Goal: Transaction & Acquisition: Purchase product/service

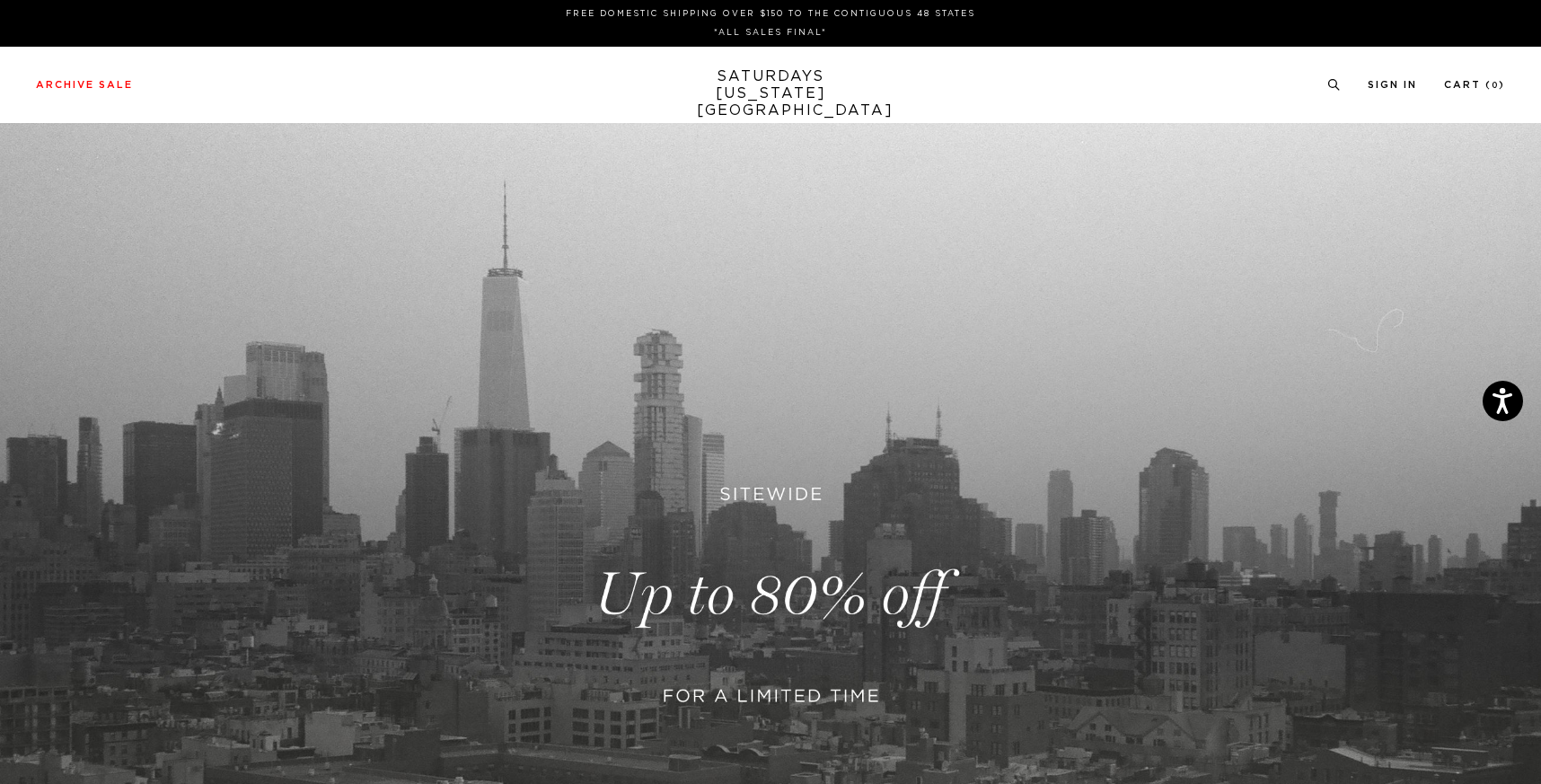
click at [669, 667] on link at bounding box center [770, 594] width 1541 height 944
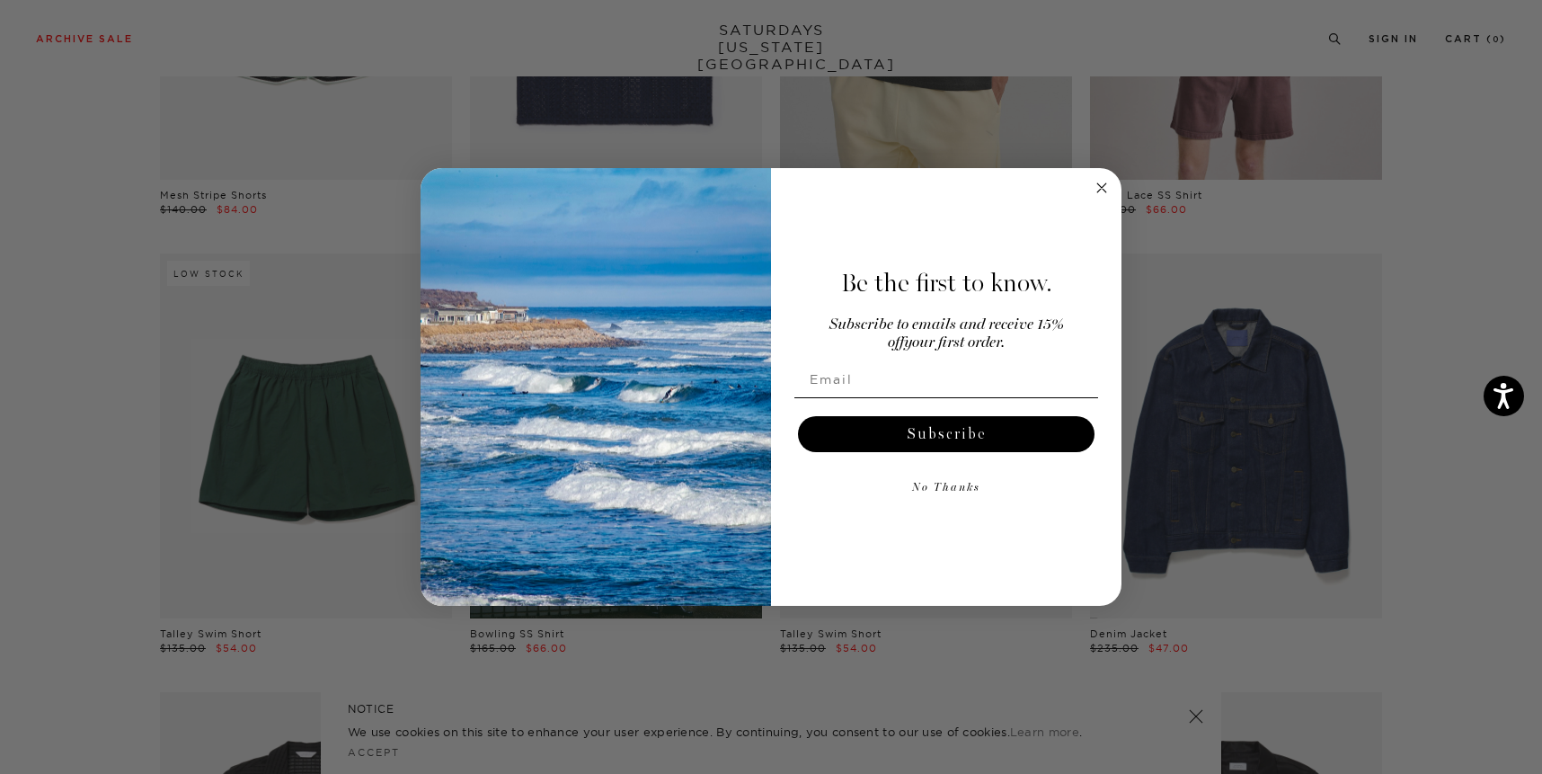
scroll to position [833, 0]
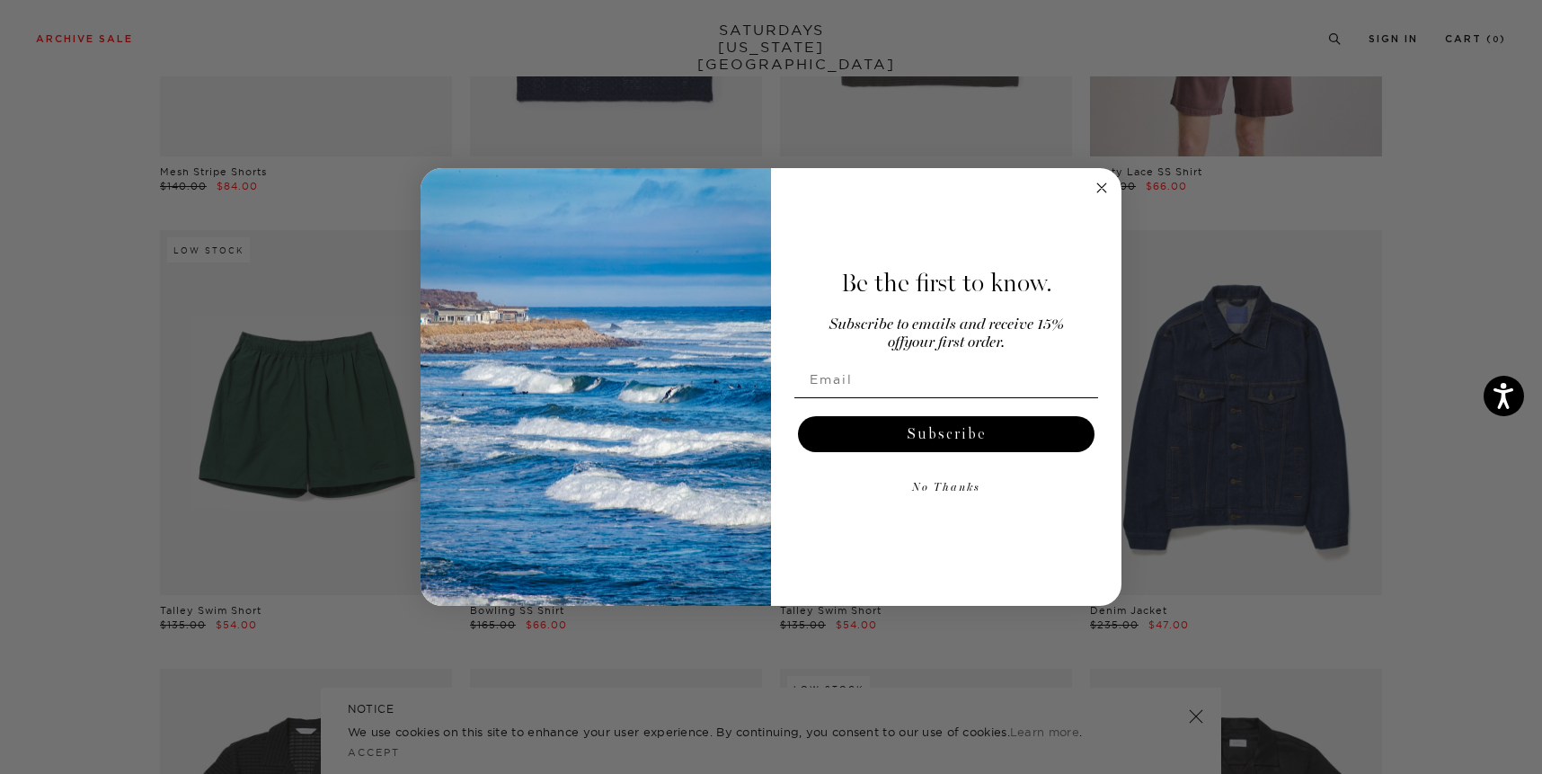
click at [1101, 200] on div "Be the first to know. Subscribe to emails and receive 15% off your first order.…" at bounding box center [937, 387] width 333 height 403
click at [1101, 188] on icon "Close dialog" at bounding box center [1102, 187] width 9 height 9
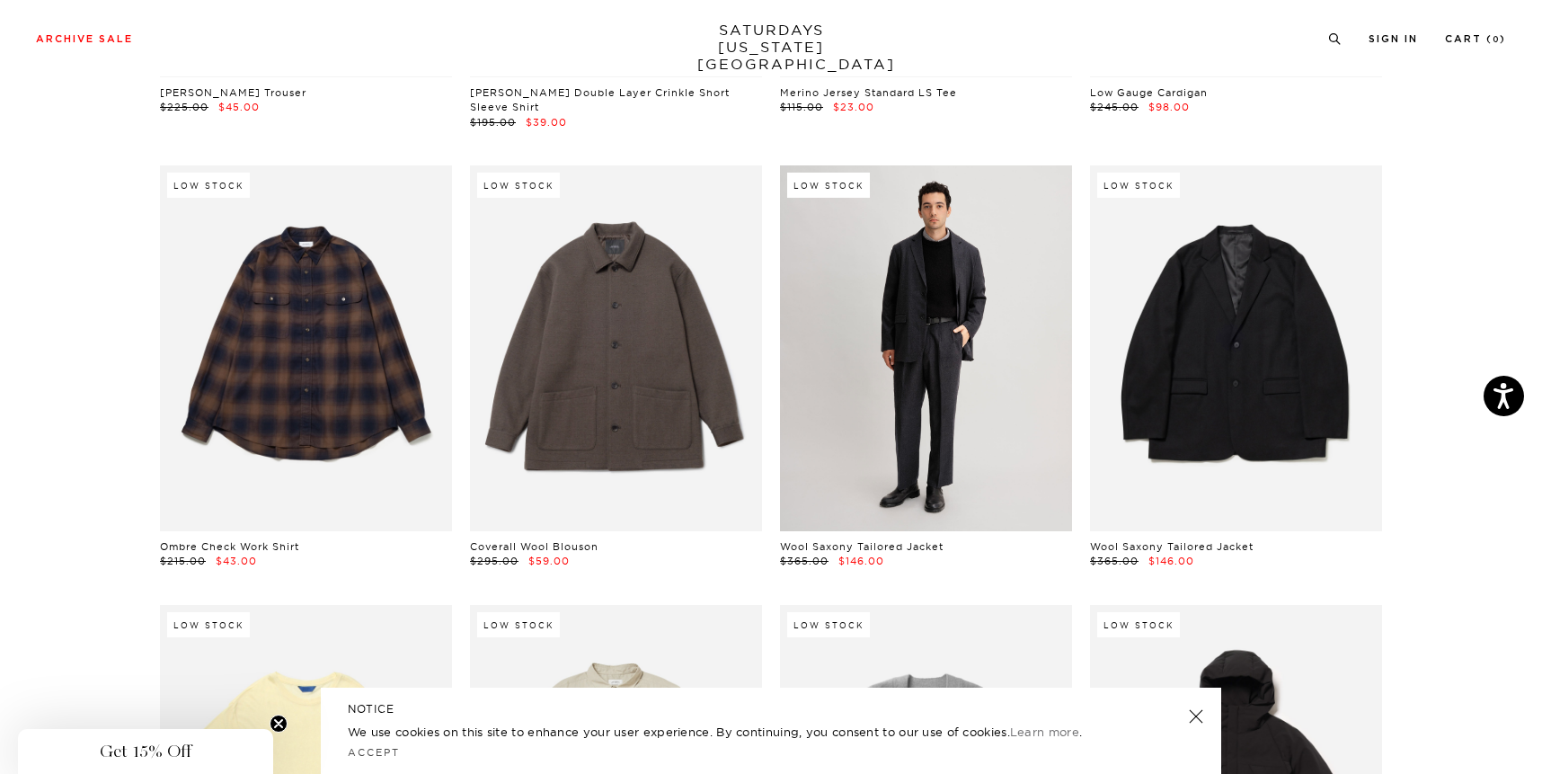
scroll to position [27699, 4]
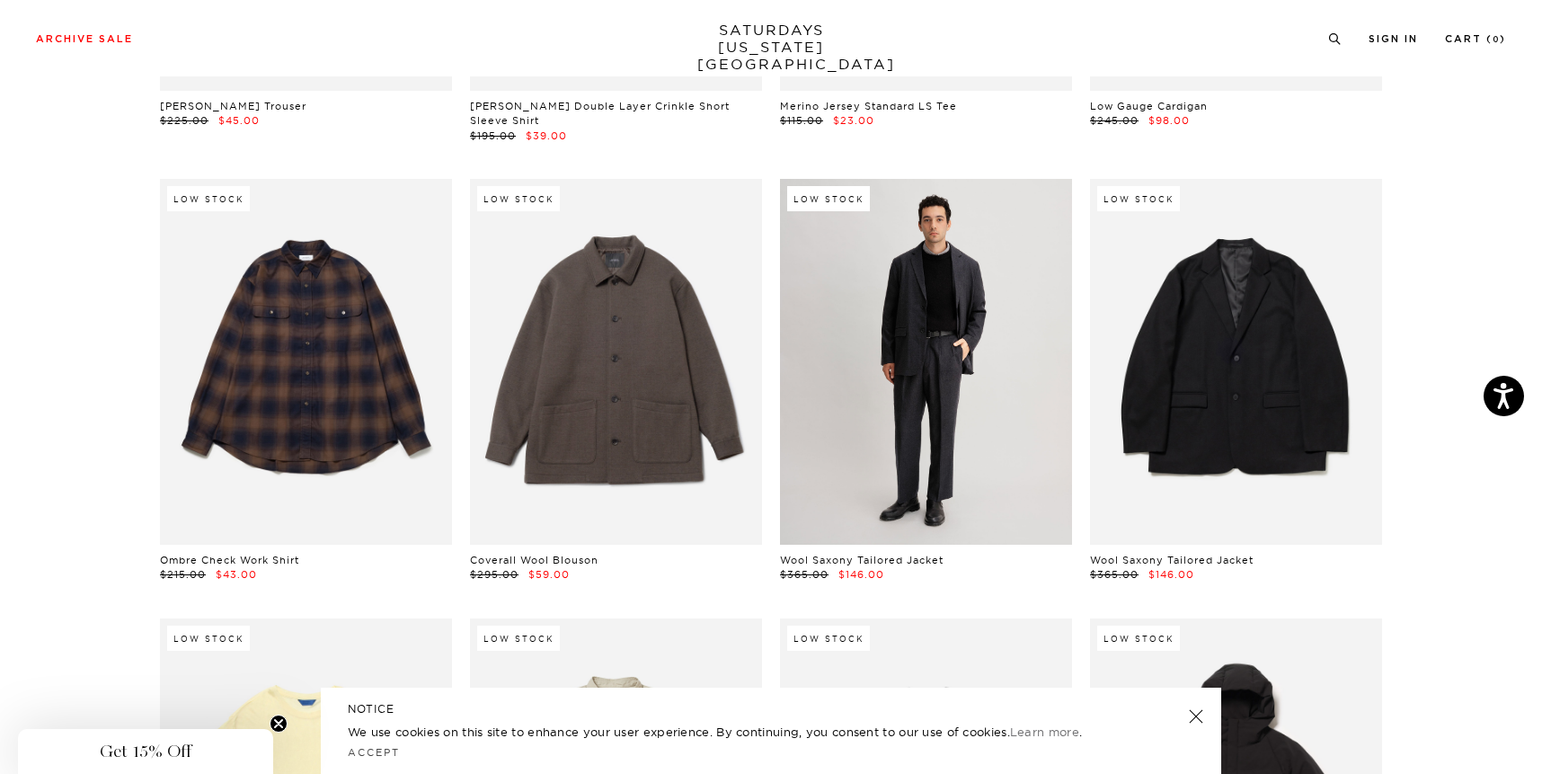
click at [916, 313] on link at bounding box center [926, 361] width 292 height 365
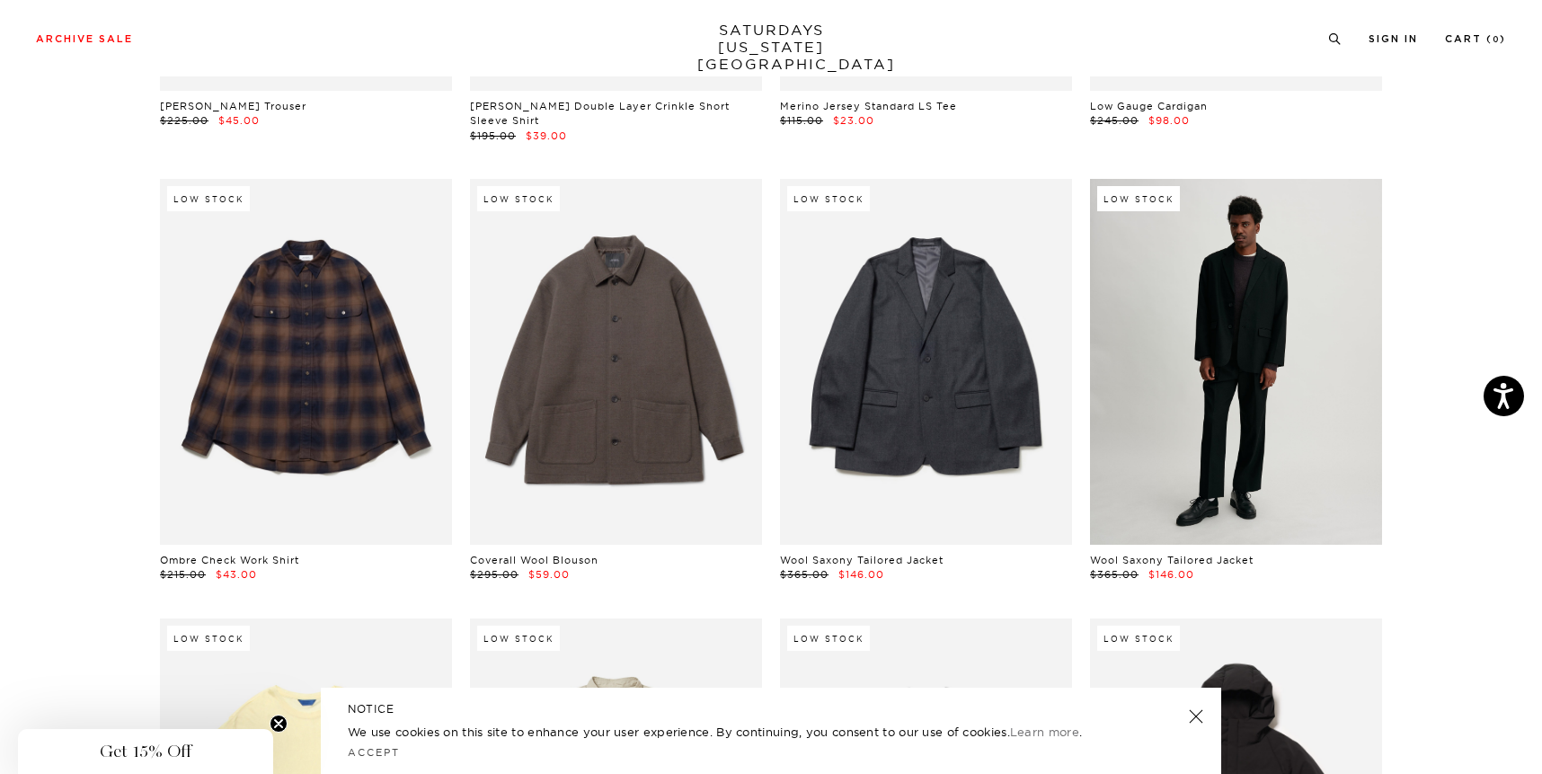
click at [1168, 297] on link at bounding box center [1236, 361] width 292 height 365
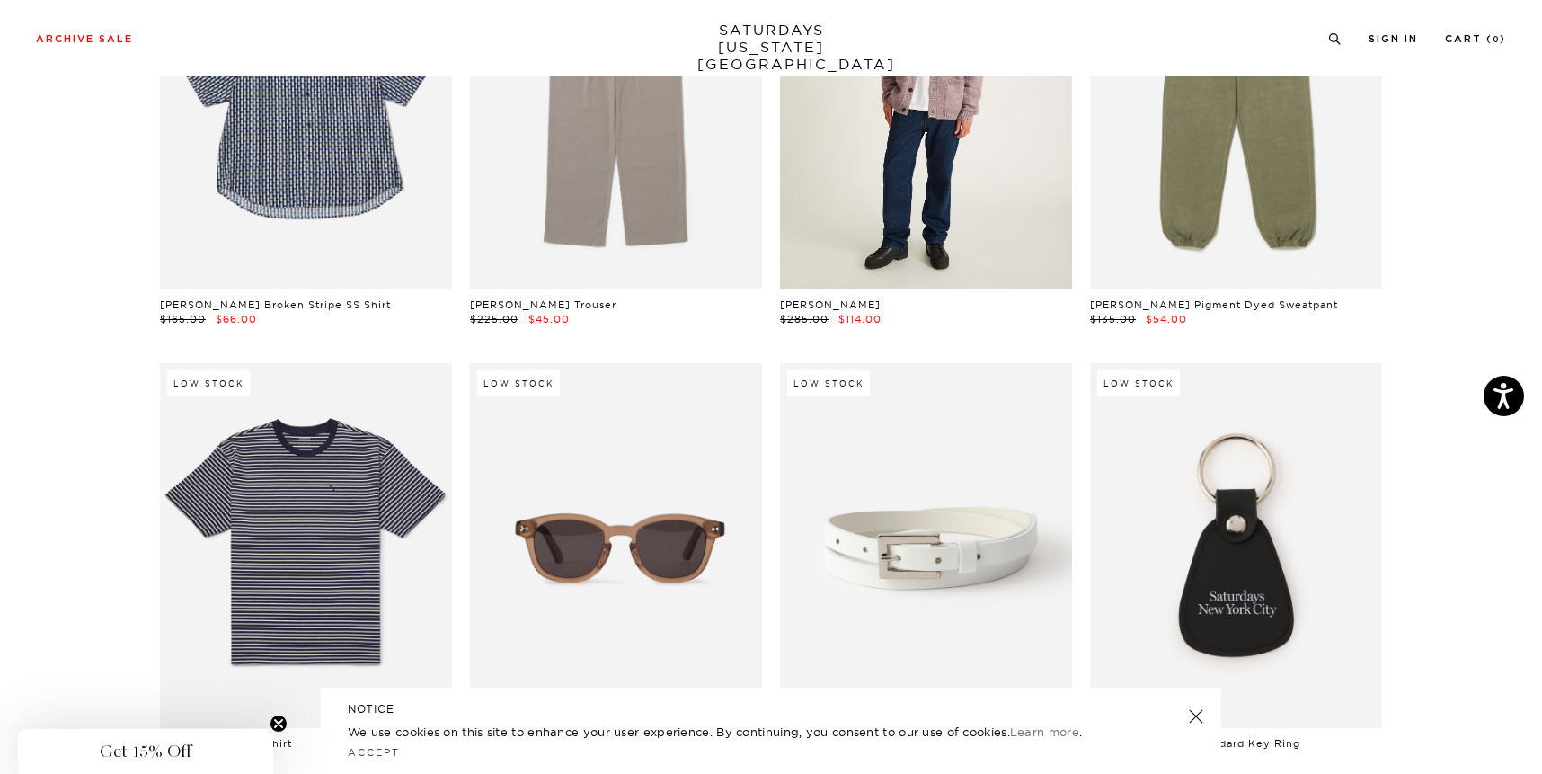
scroll to position [29753, 2]
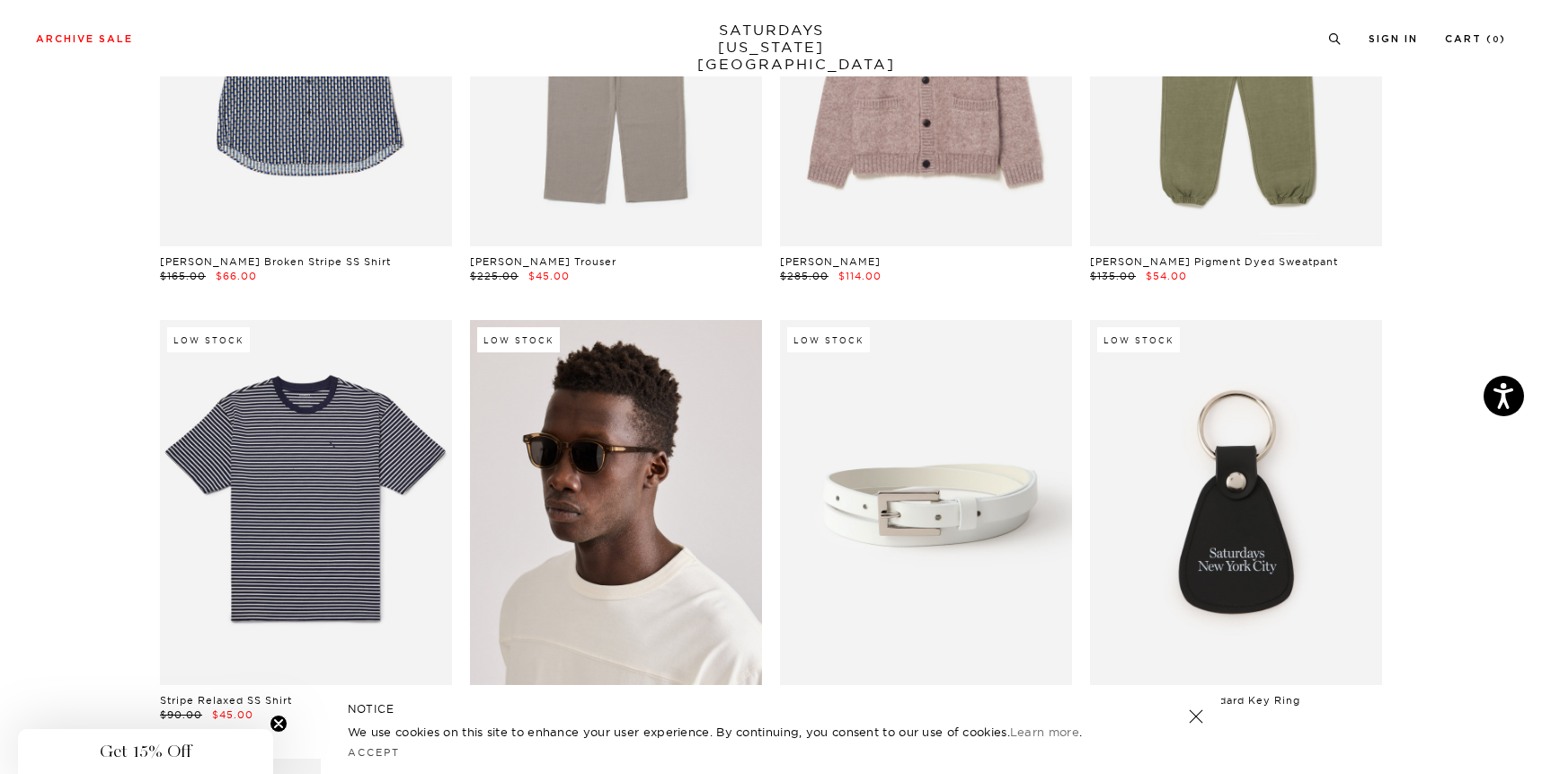
click at [636, 473] on link at bounding box center [616, 502] width 292 height 365
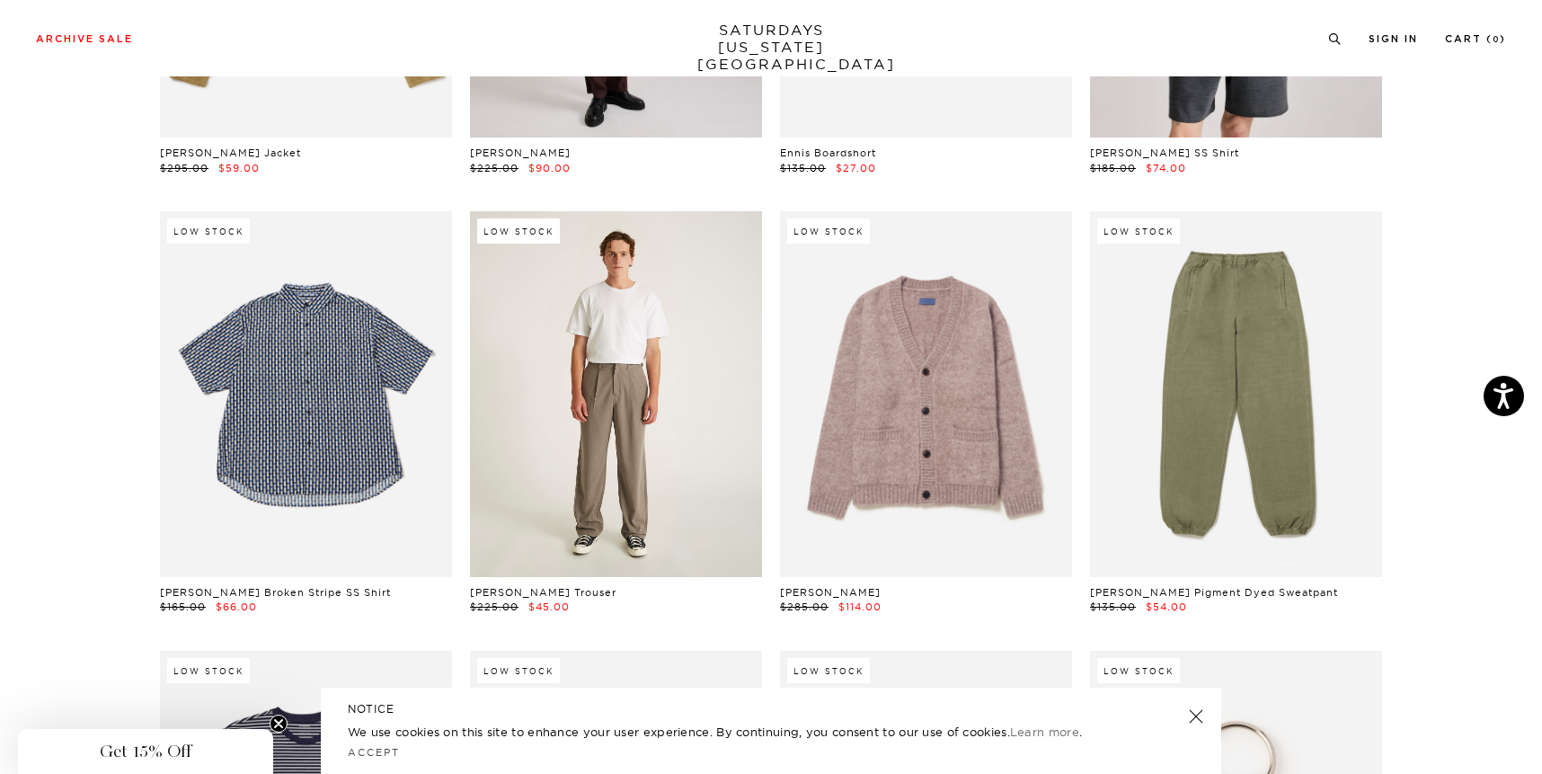
scroll to position [29421, 3]
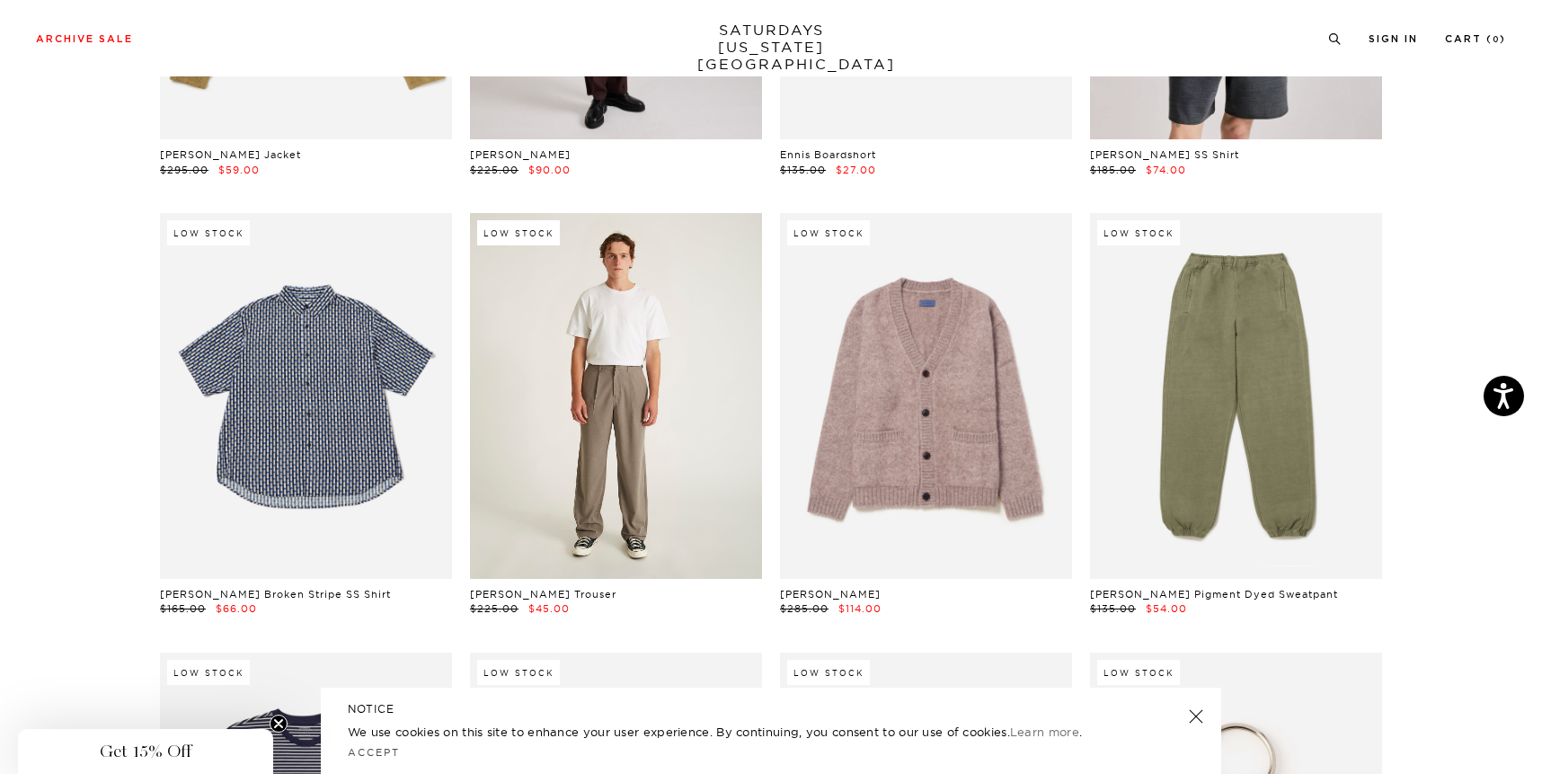
click at [659, 331] on link at bounding box center [616, 395] width 292 height 365
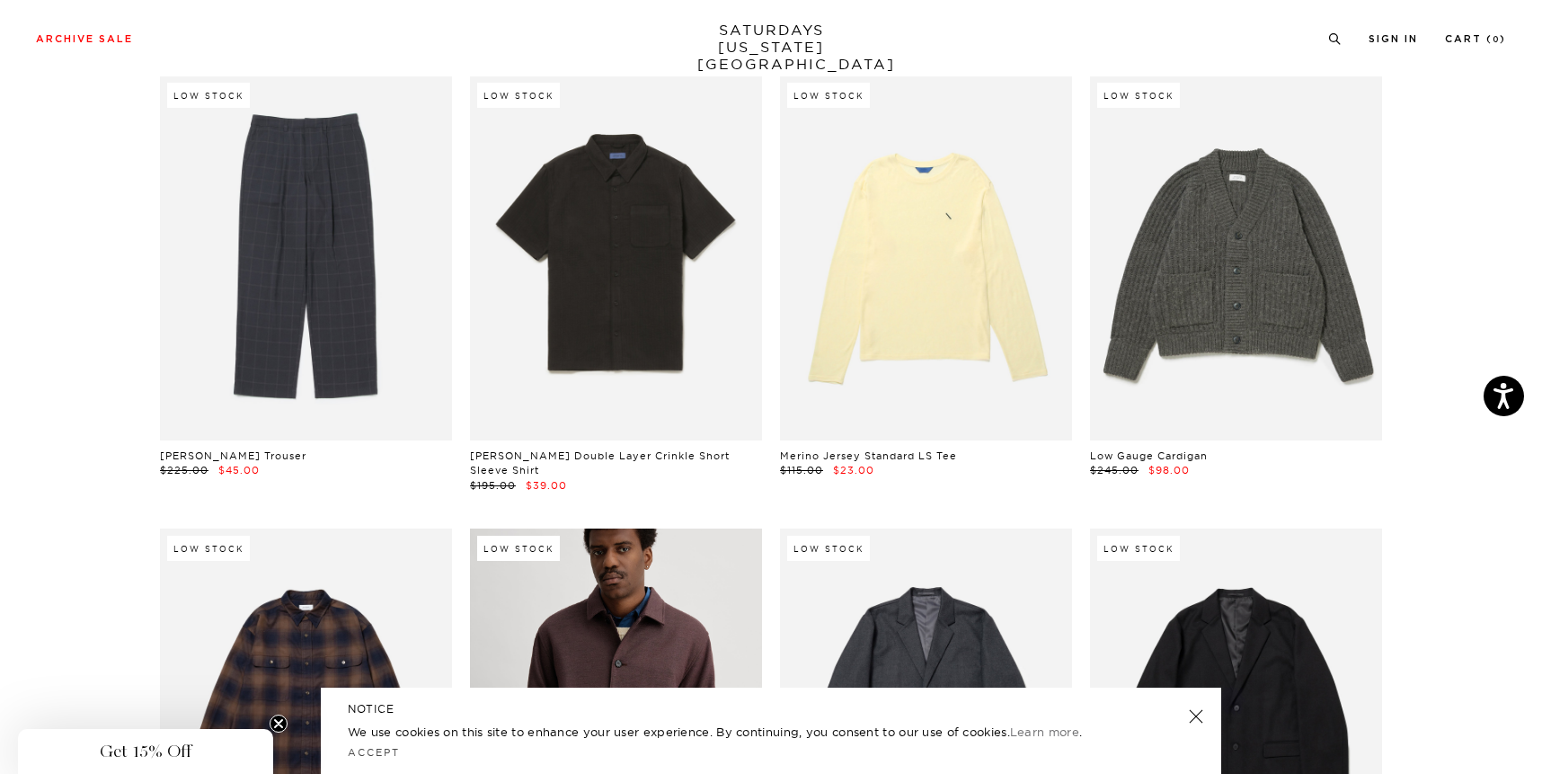
scroll to position [27318, 3]
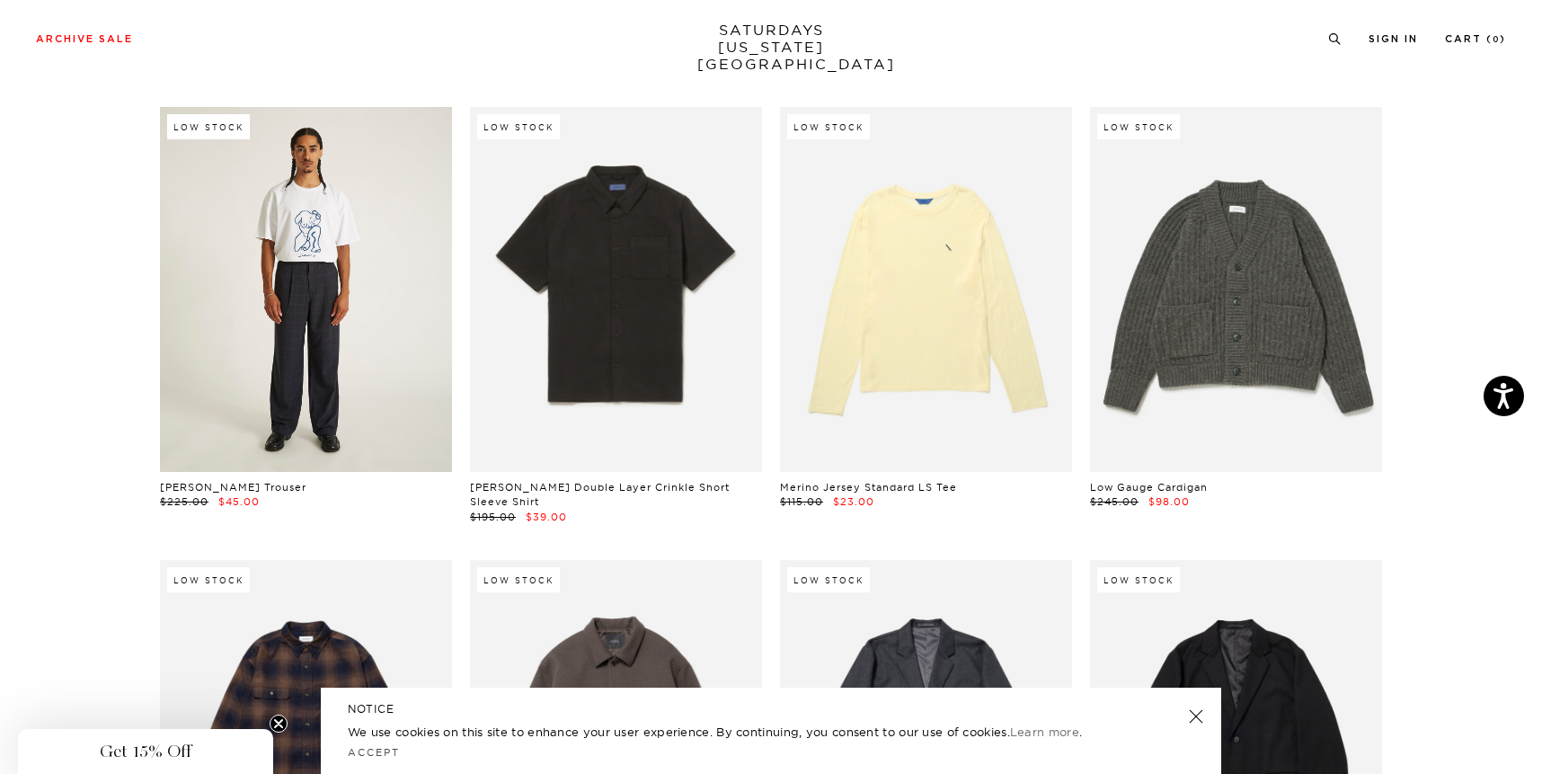
click at [307, 263] on link at bounding box center [306, 289] width 292 height 365
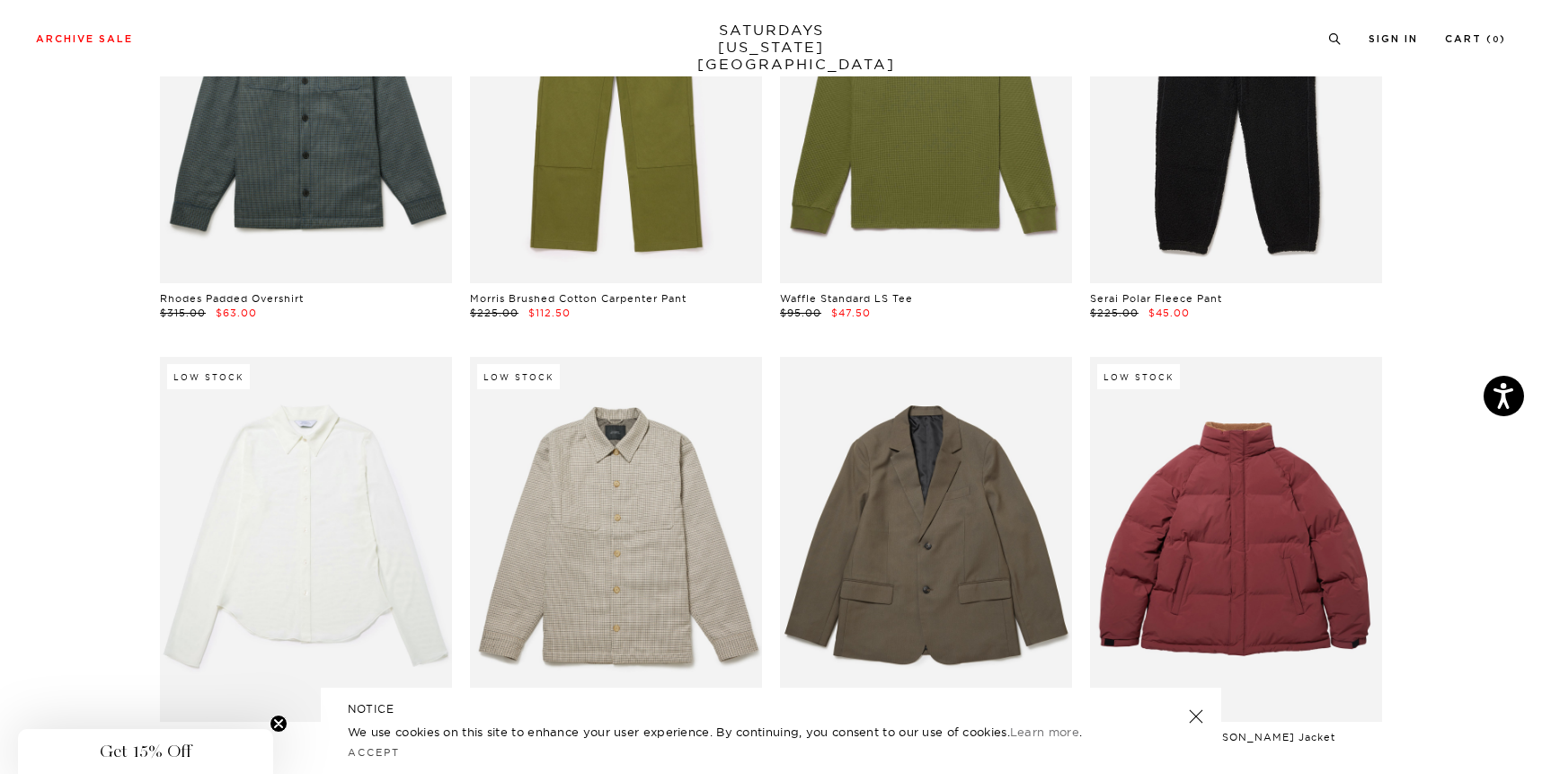
scroll to position [13545, 3]
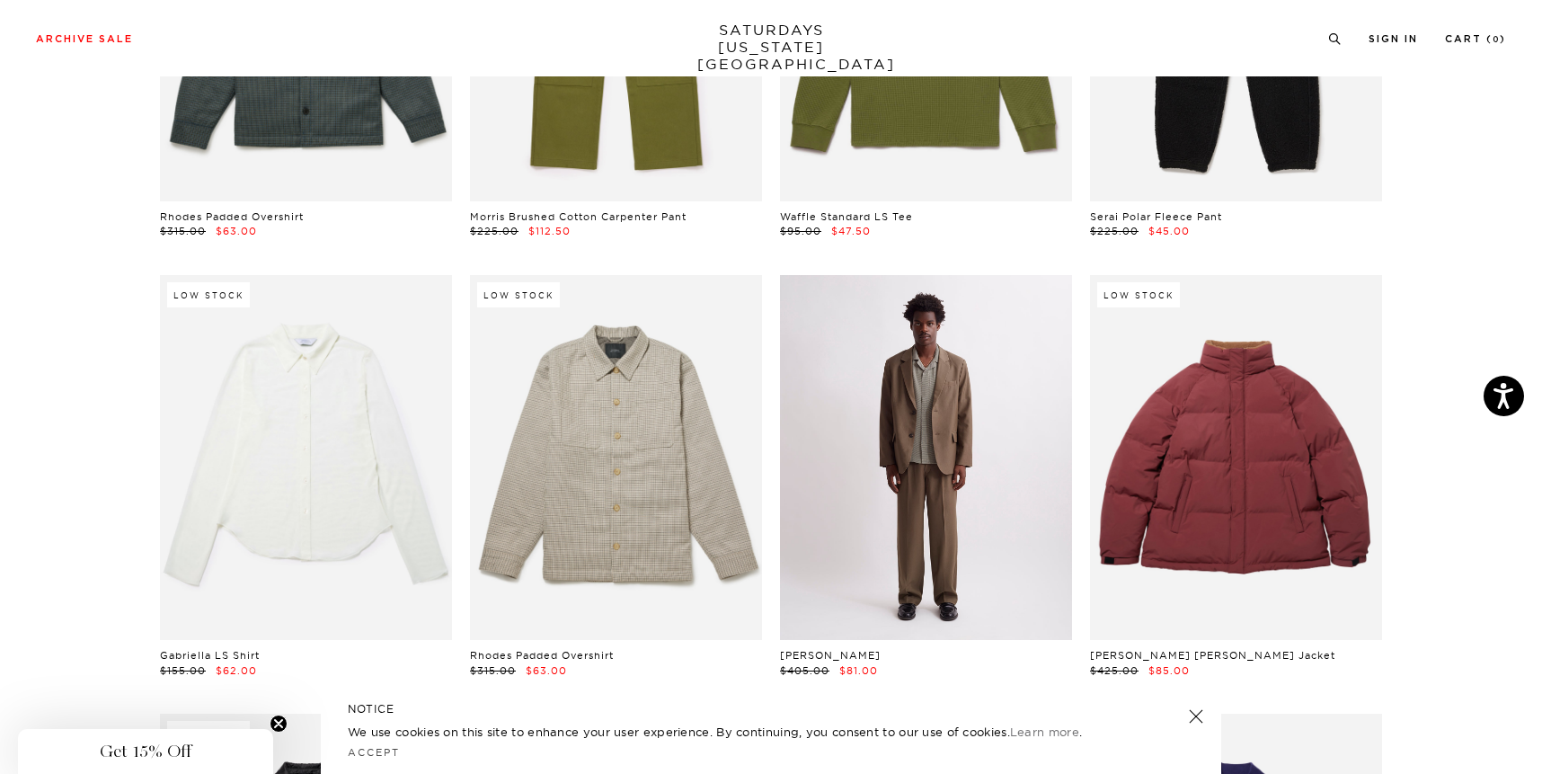
click at [963, 427] on link at bounding box center [926, 457] width 292 height 365
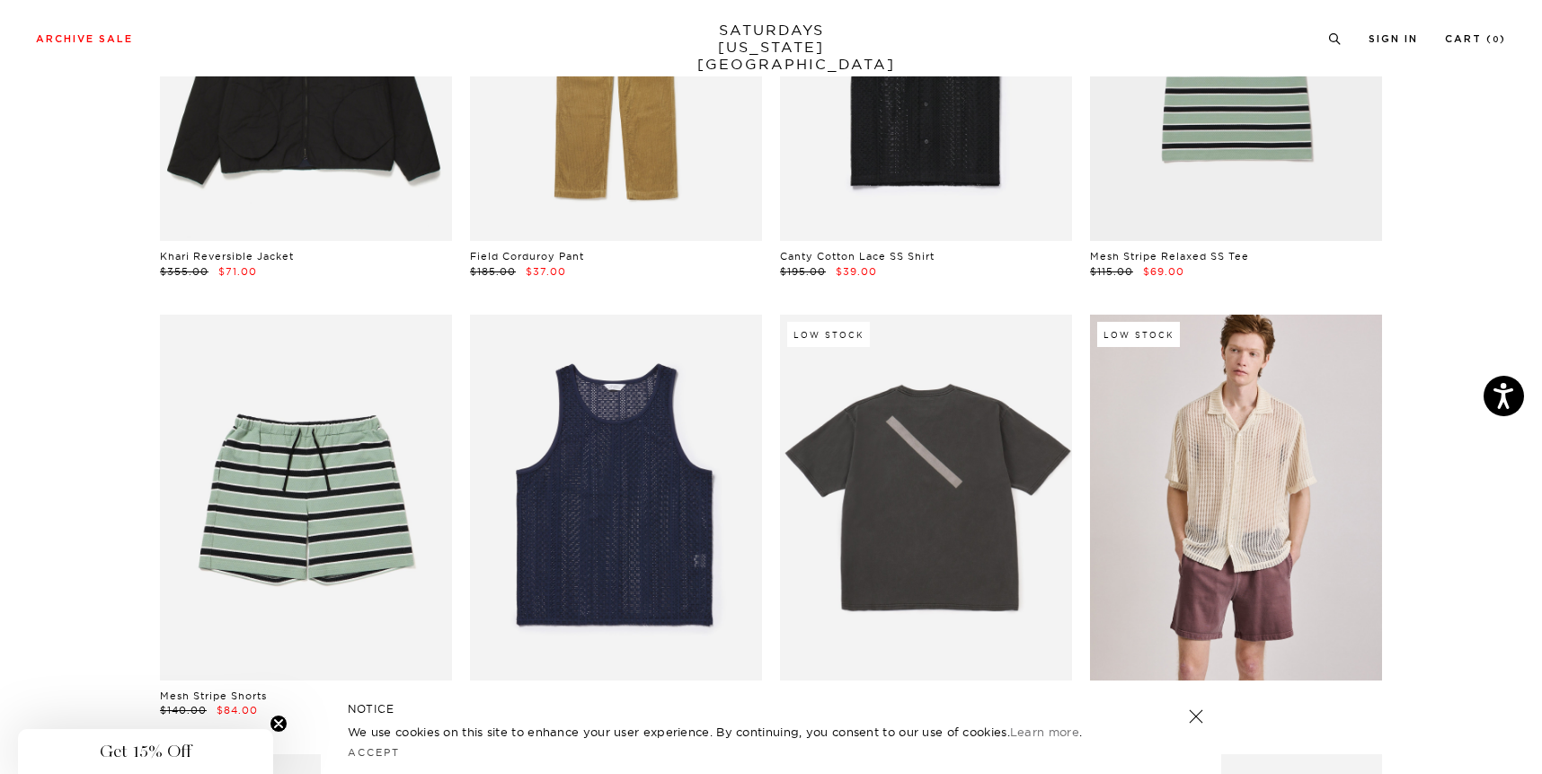
scroll to position [0, 2]
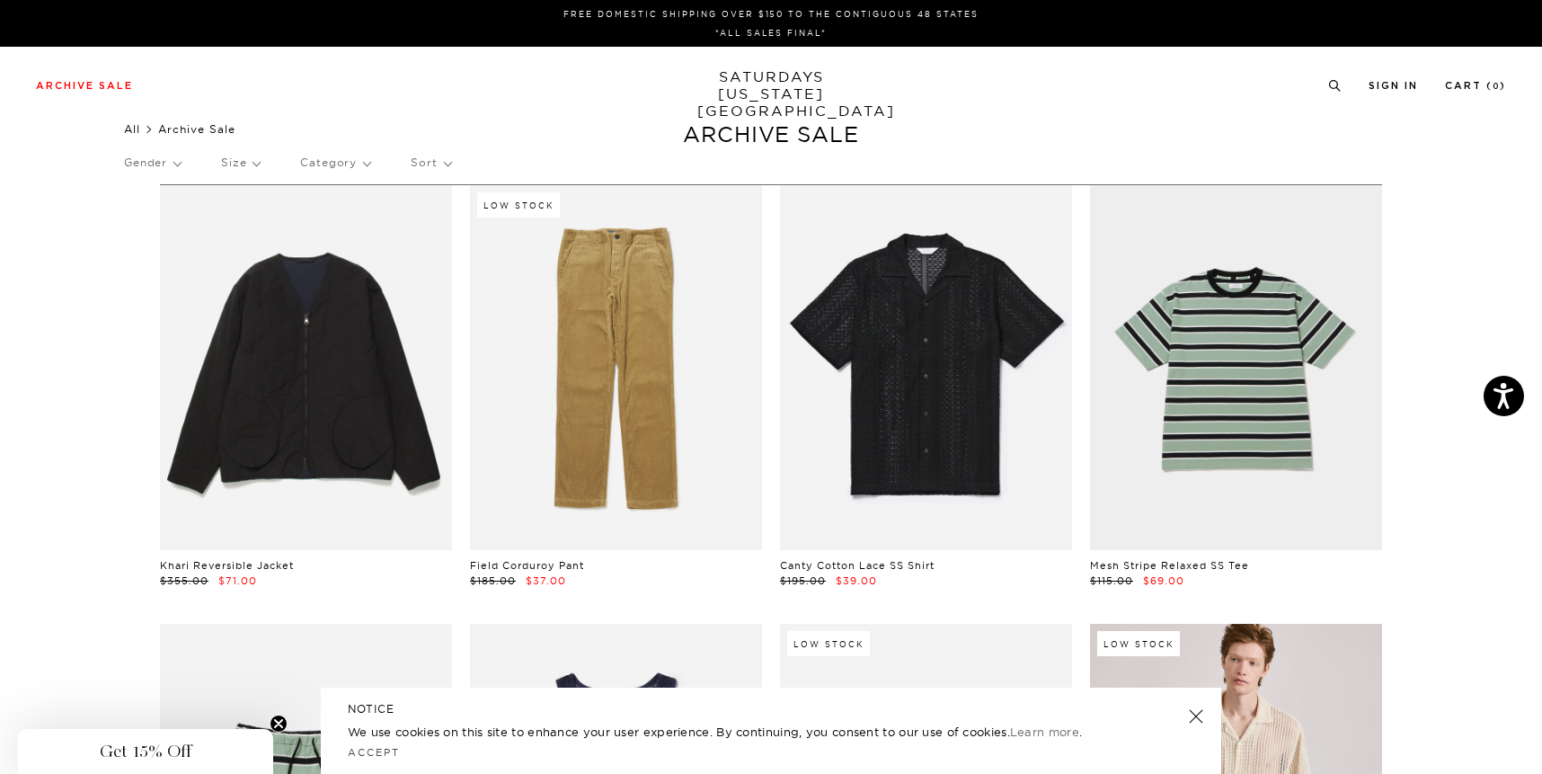
click at [139, 131] on link "All" at bounding box center [132, 128] width 16 height 13
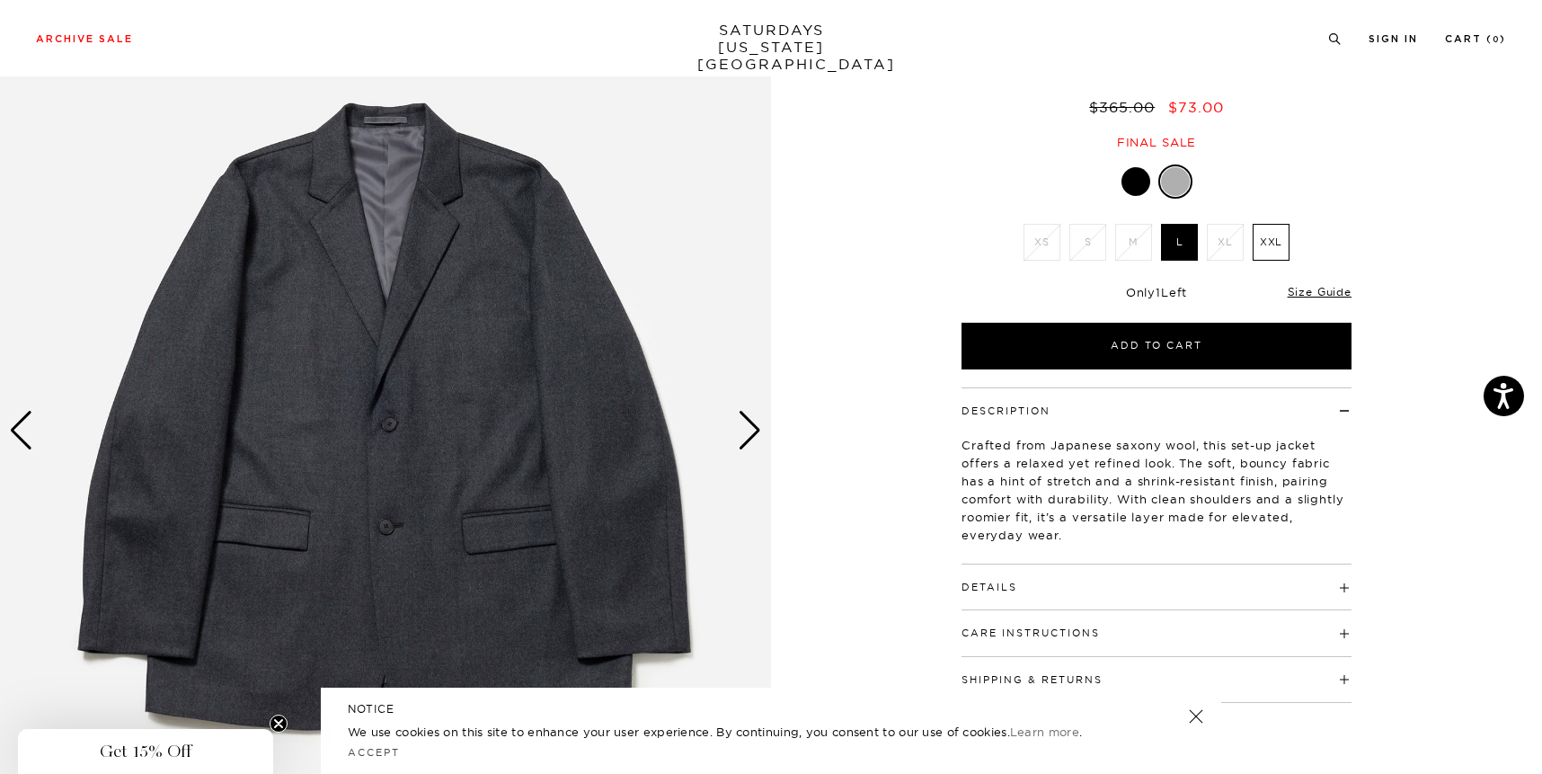
scroll to position [152, 0]
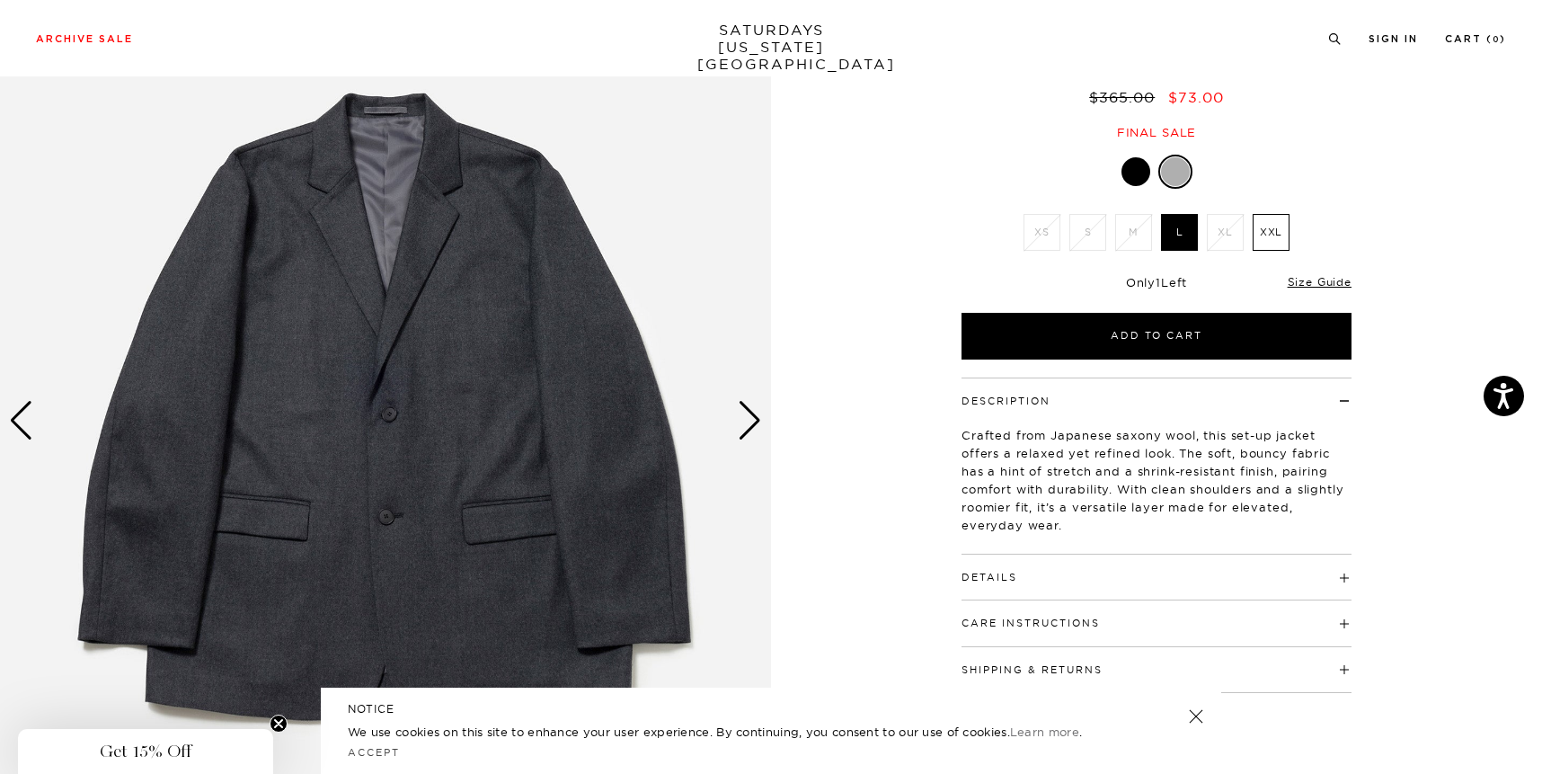
click at [754, 425] on div "Next slide" at bounding box center [750, 421] width 24 height 40
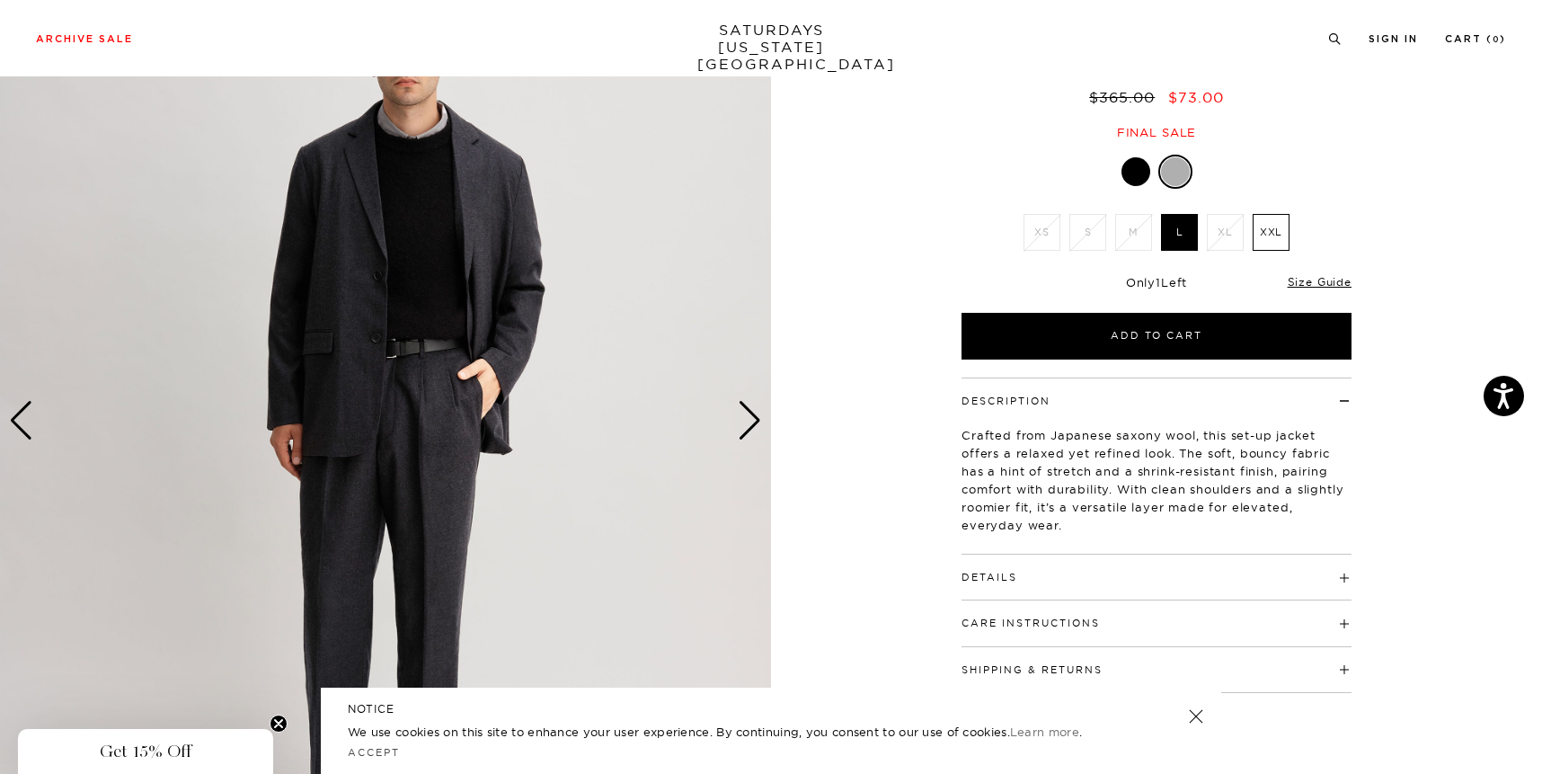
click at [754, 425] on div "Next slide" at bounding box center [750, 421] width 24 height 40
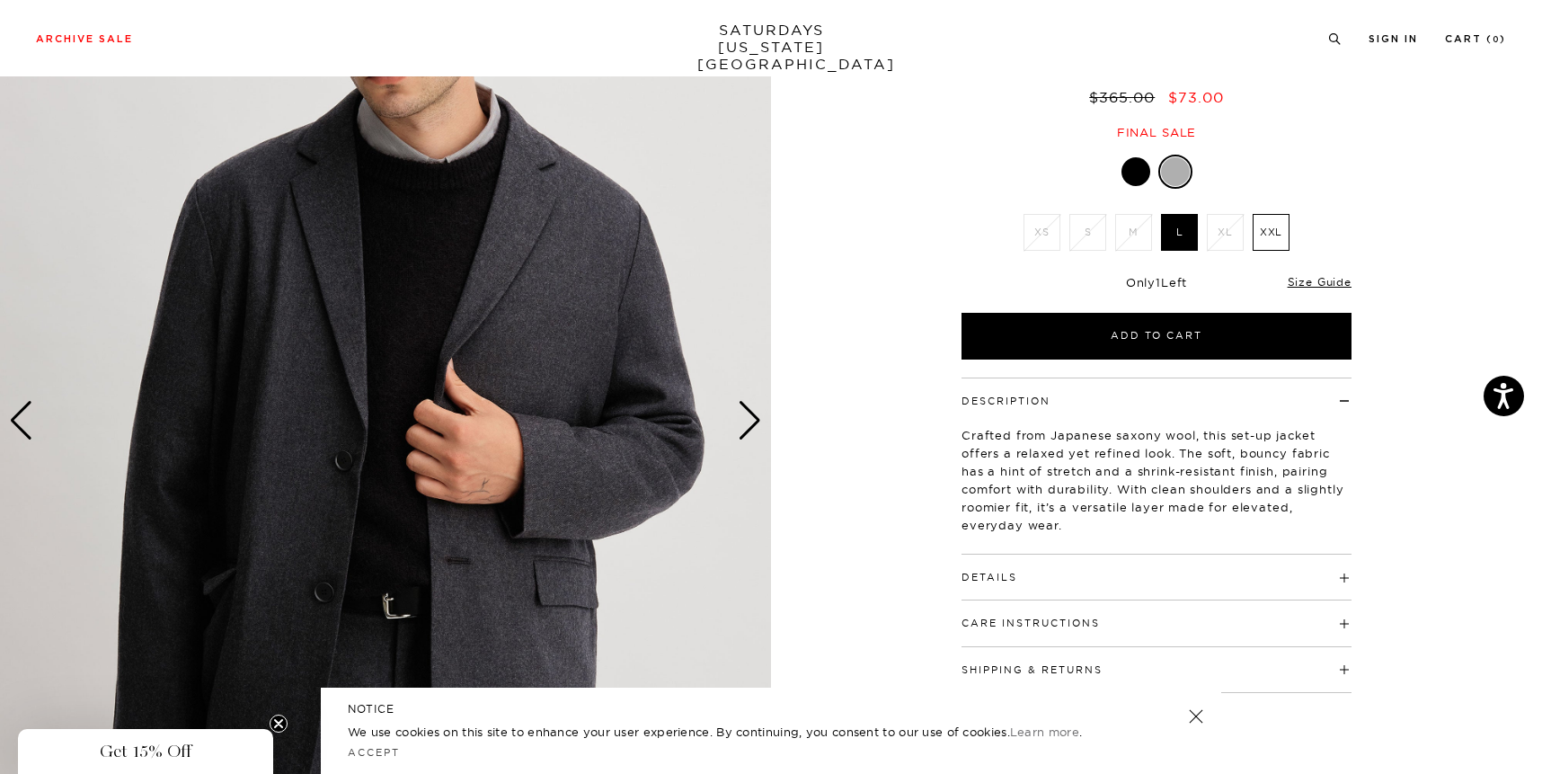
click at [754, 425] on div "Next slide" at bounding box center [750, 421] width 24 height 40
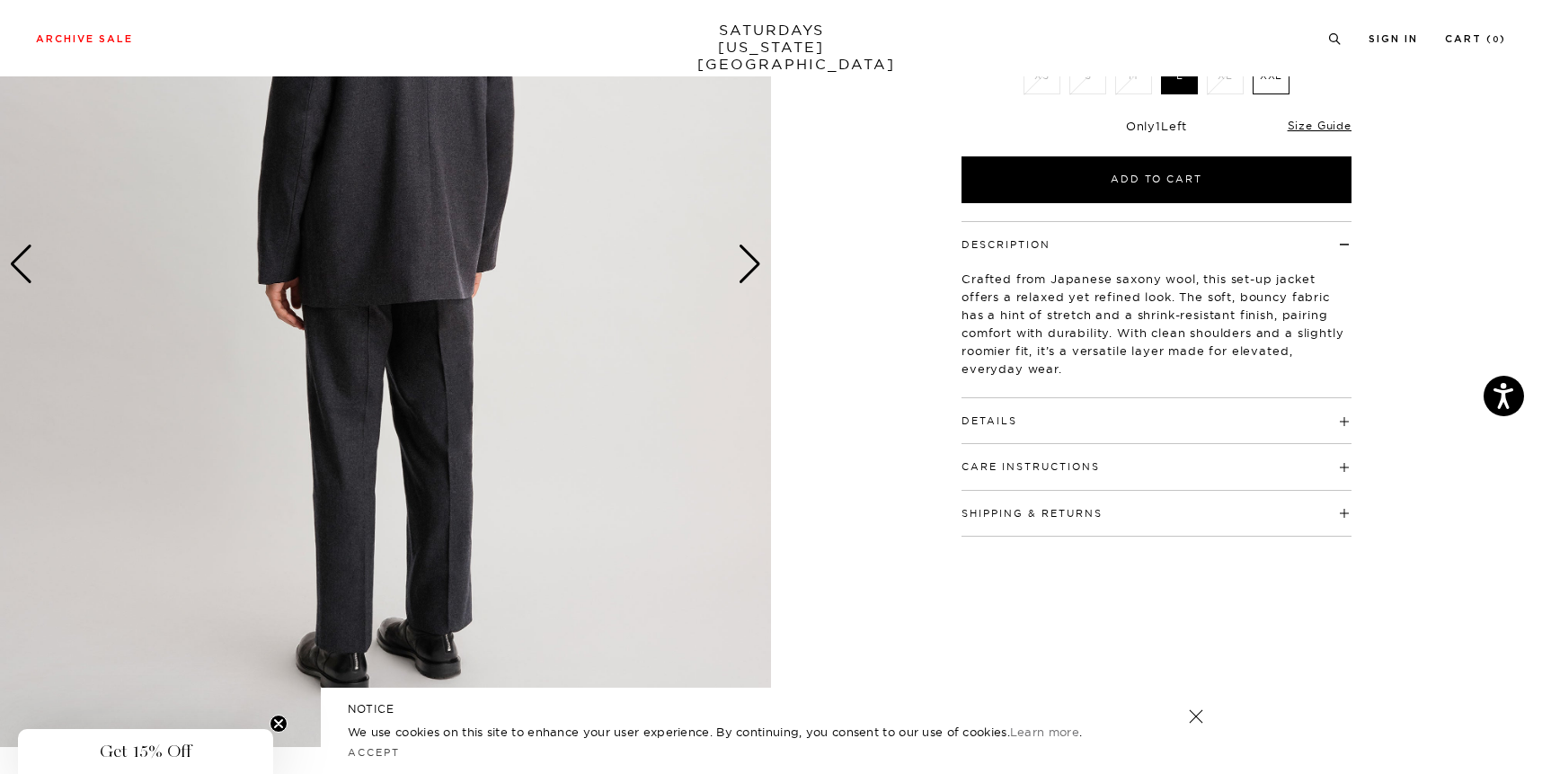
scroll to position [307, 0]
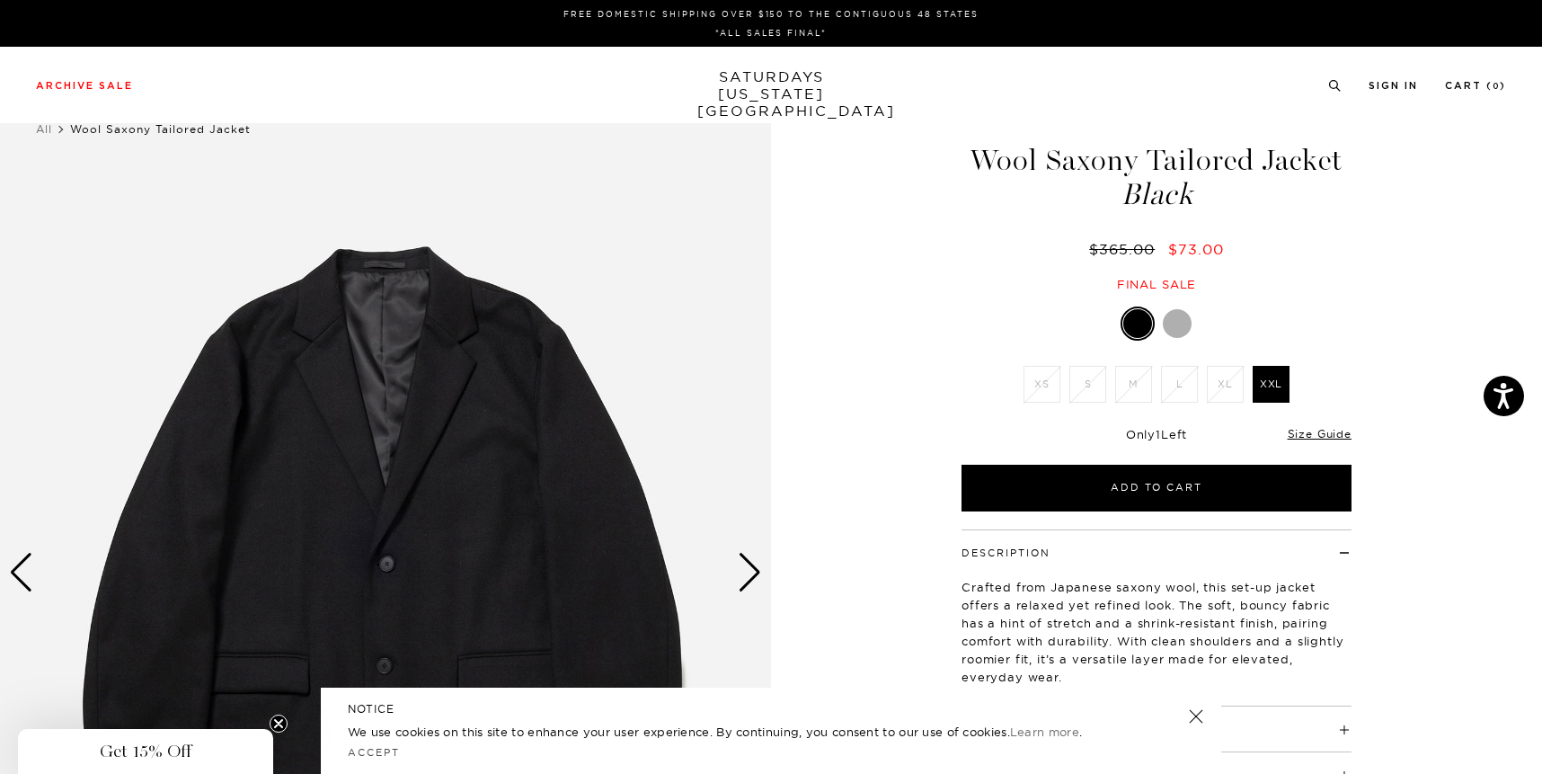
click at [1175, 320] on div at bounding box center [1177, 323] width 29 height 29
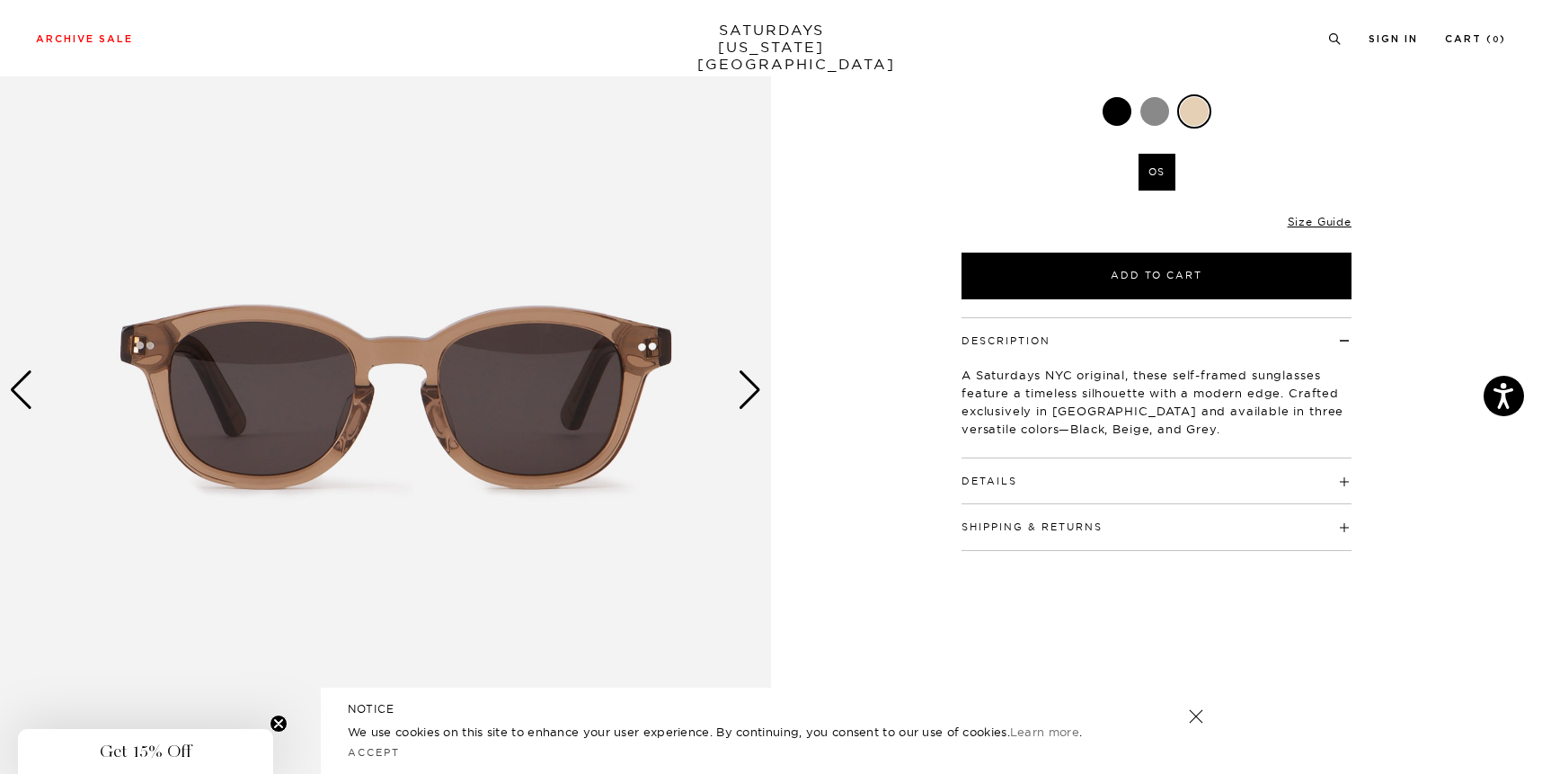
scroll to position [188, 0]
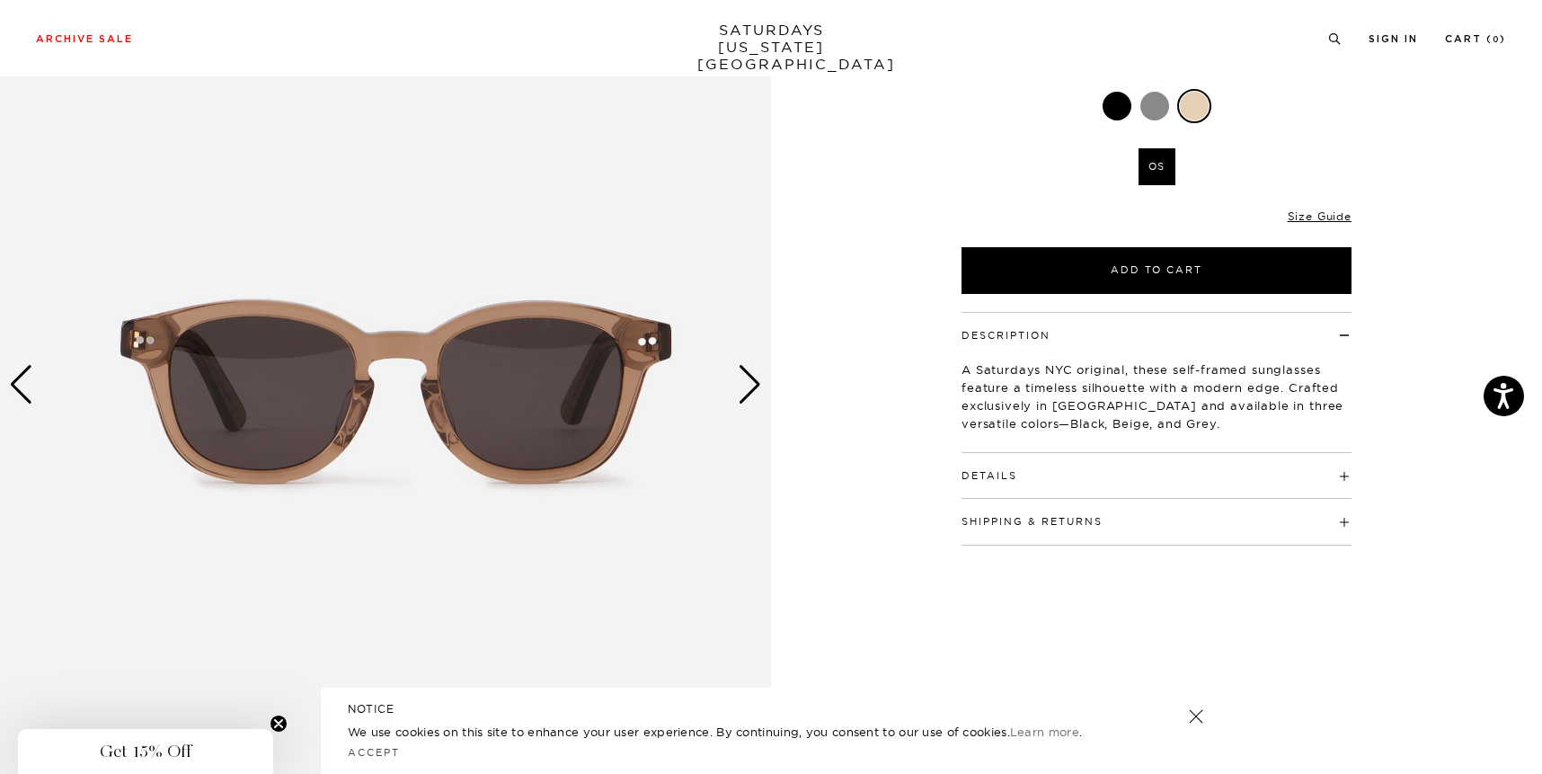
click at [748, 369] on div "Next slide" at bounding box center [750, 385] width 24 height 40
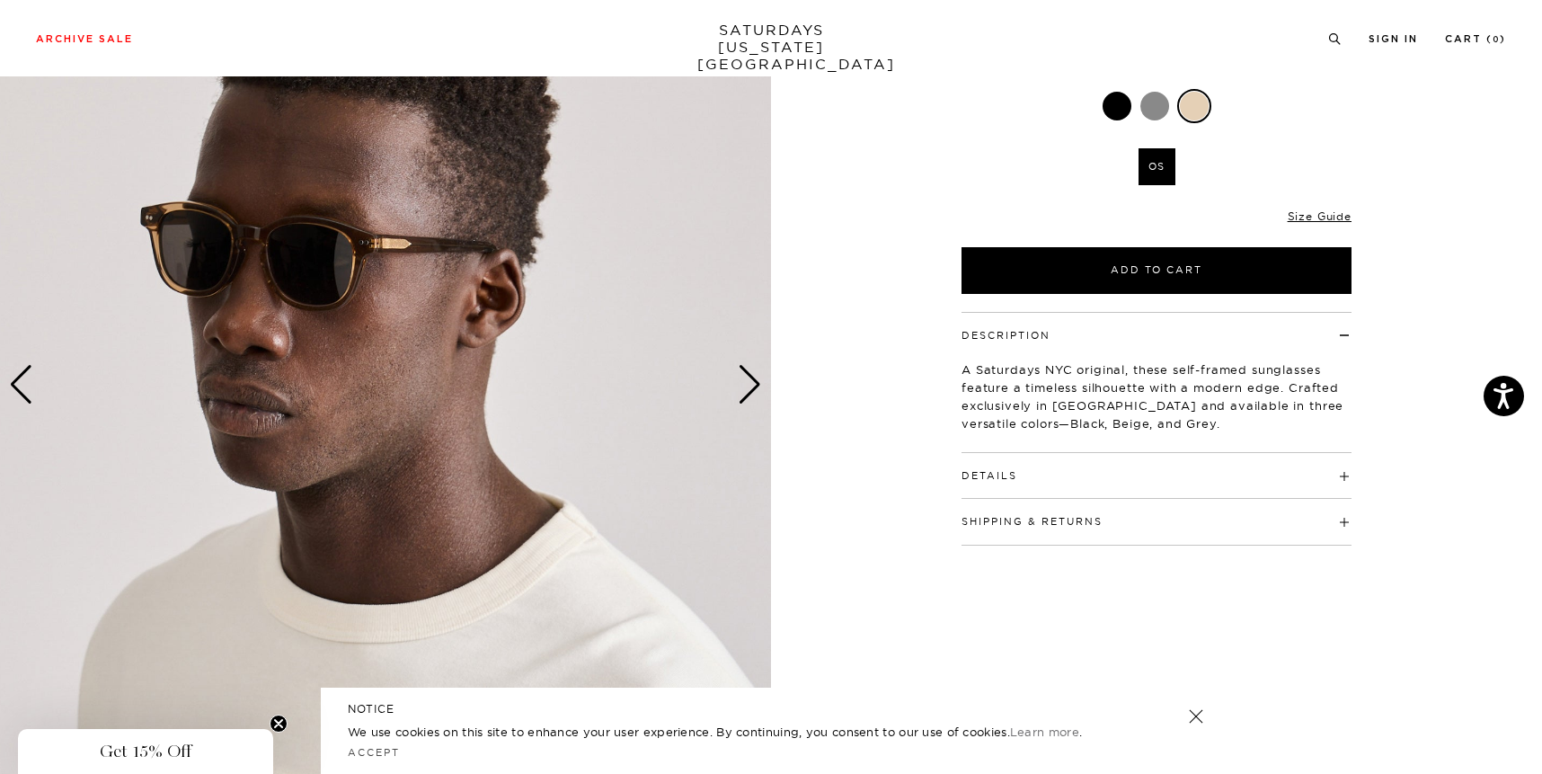
click at [748, 369] on div "Next slide" at bounding box center [750, 385] width 24 height 40
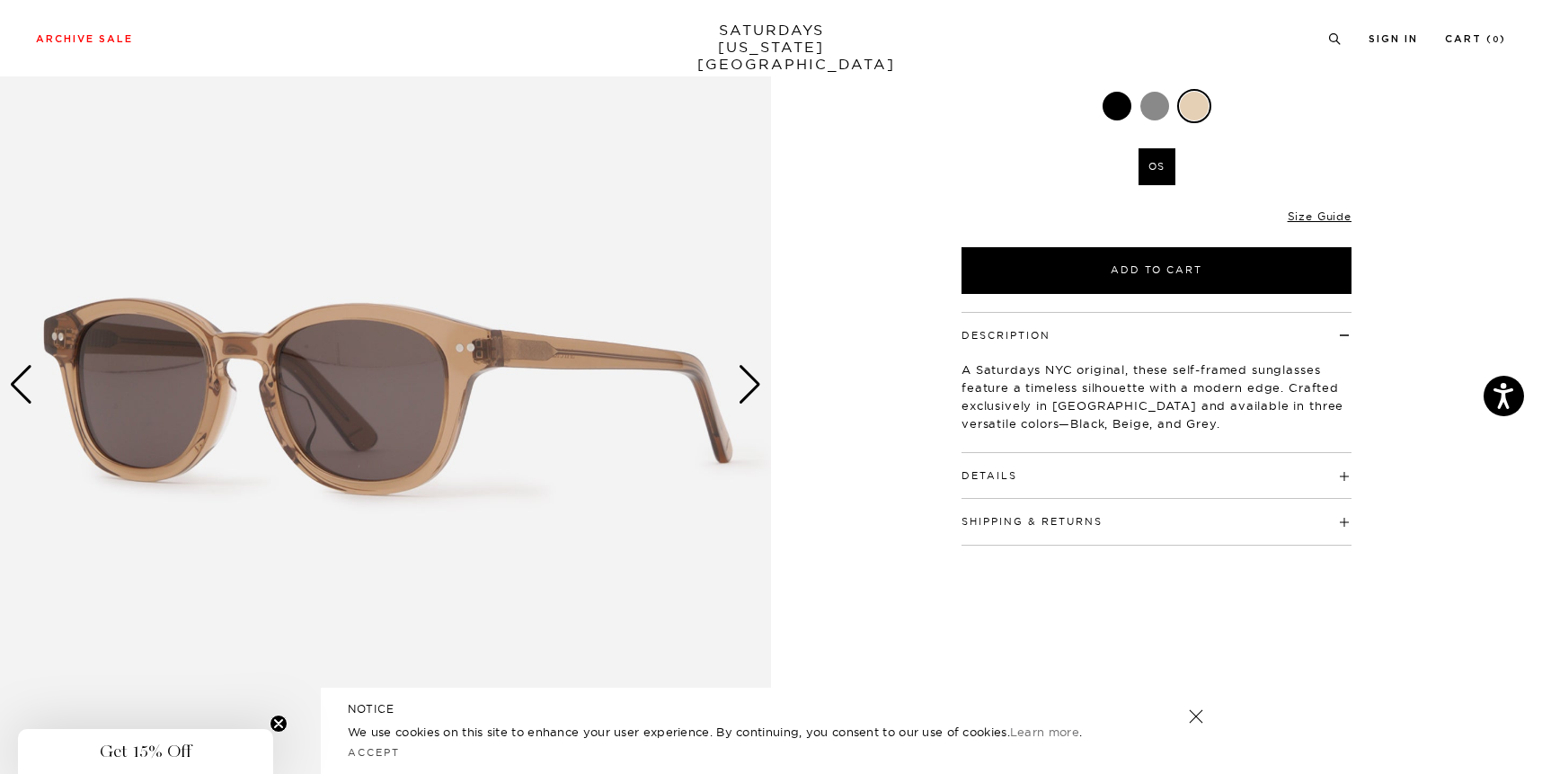
click at [749, 370] on div "Next slide" at bounding box center [750, 385] width 24 height 40
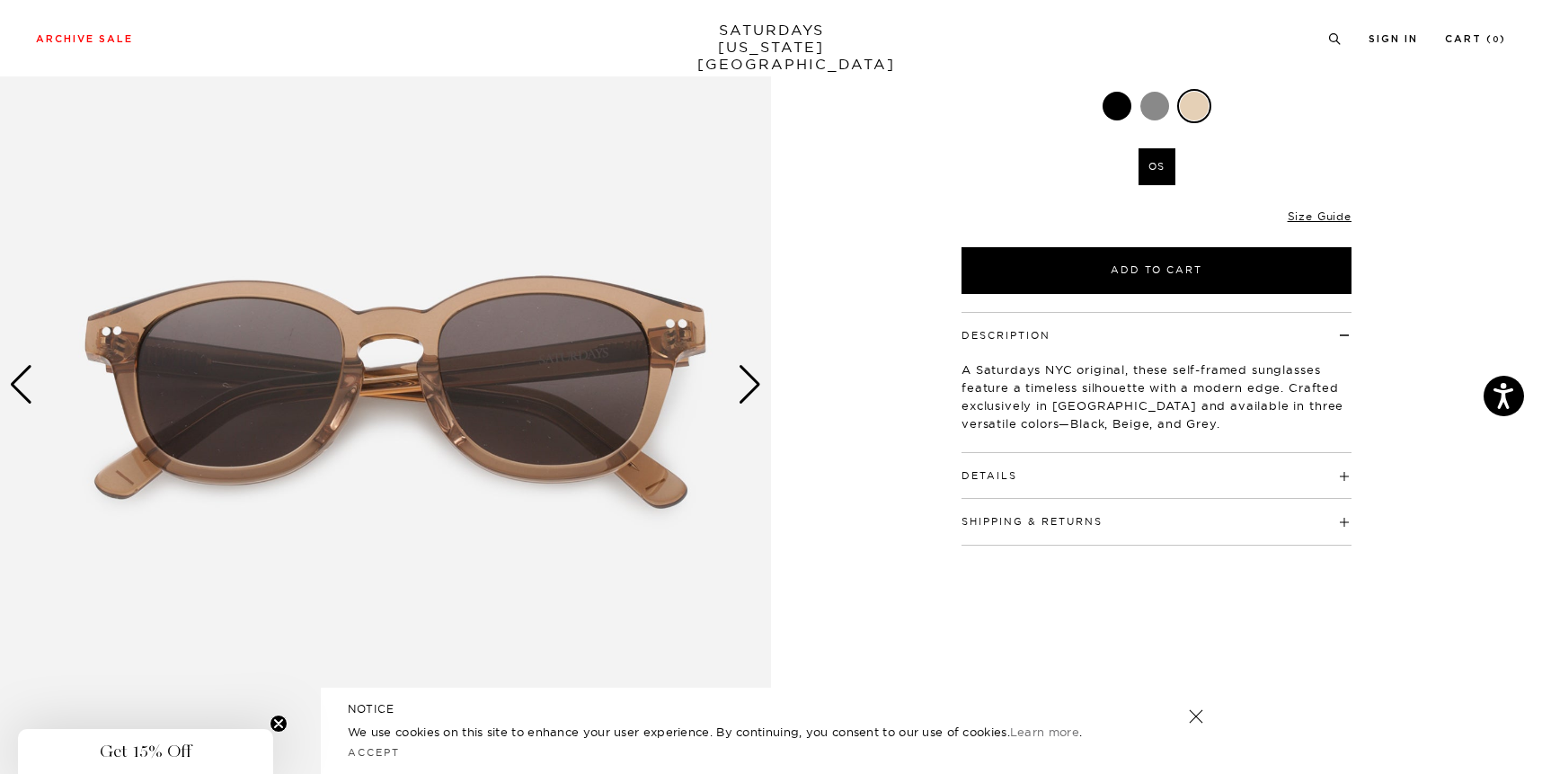
click at [749, 370] on div "Next slide" at bounding box center [750, 385] width 24 height 40
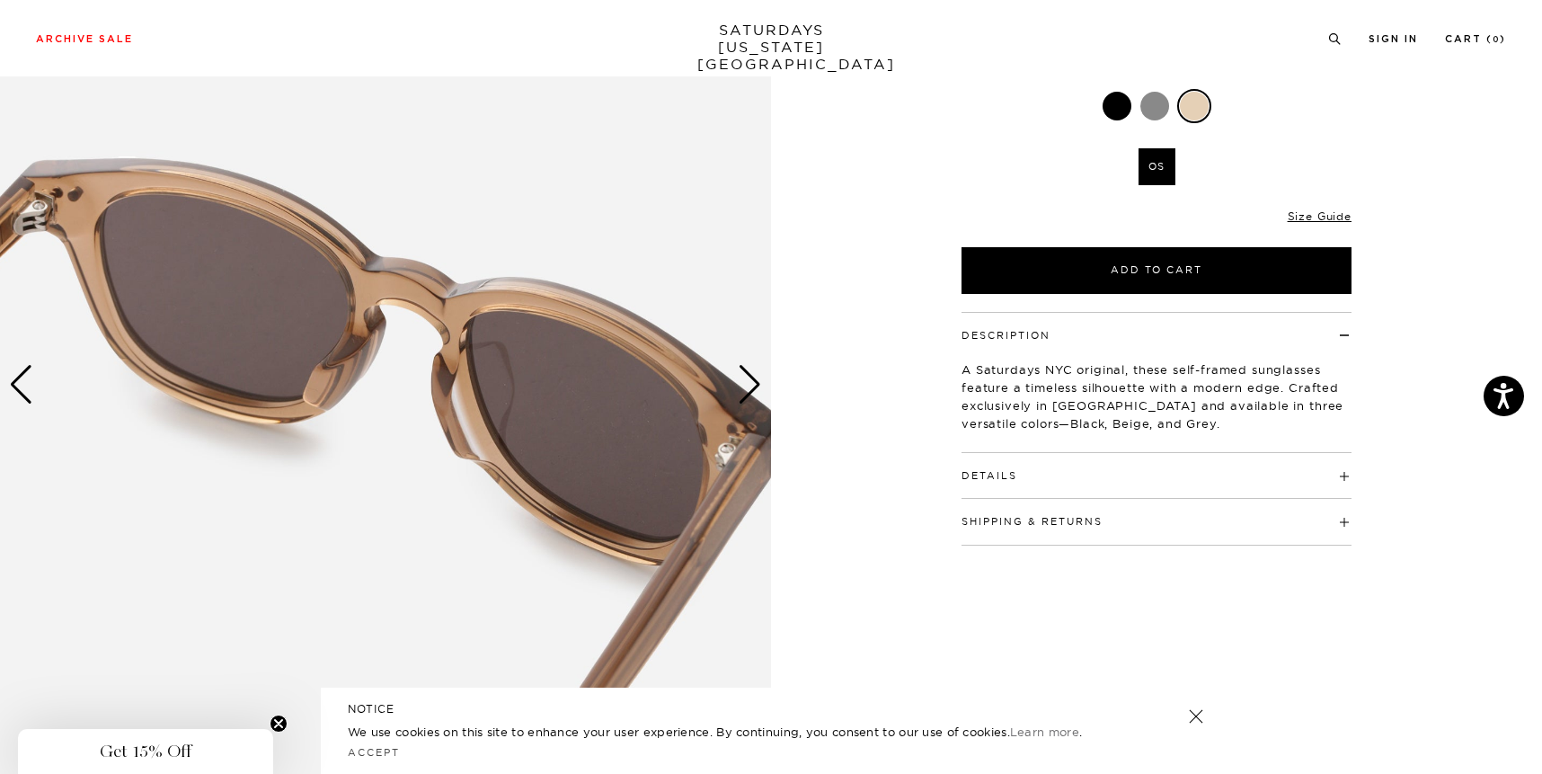
click at [749, 371] on div "Next slide" at bounding box center [750, 385] width 24 height 40
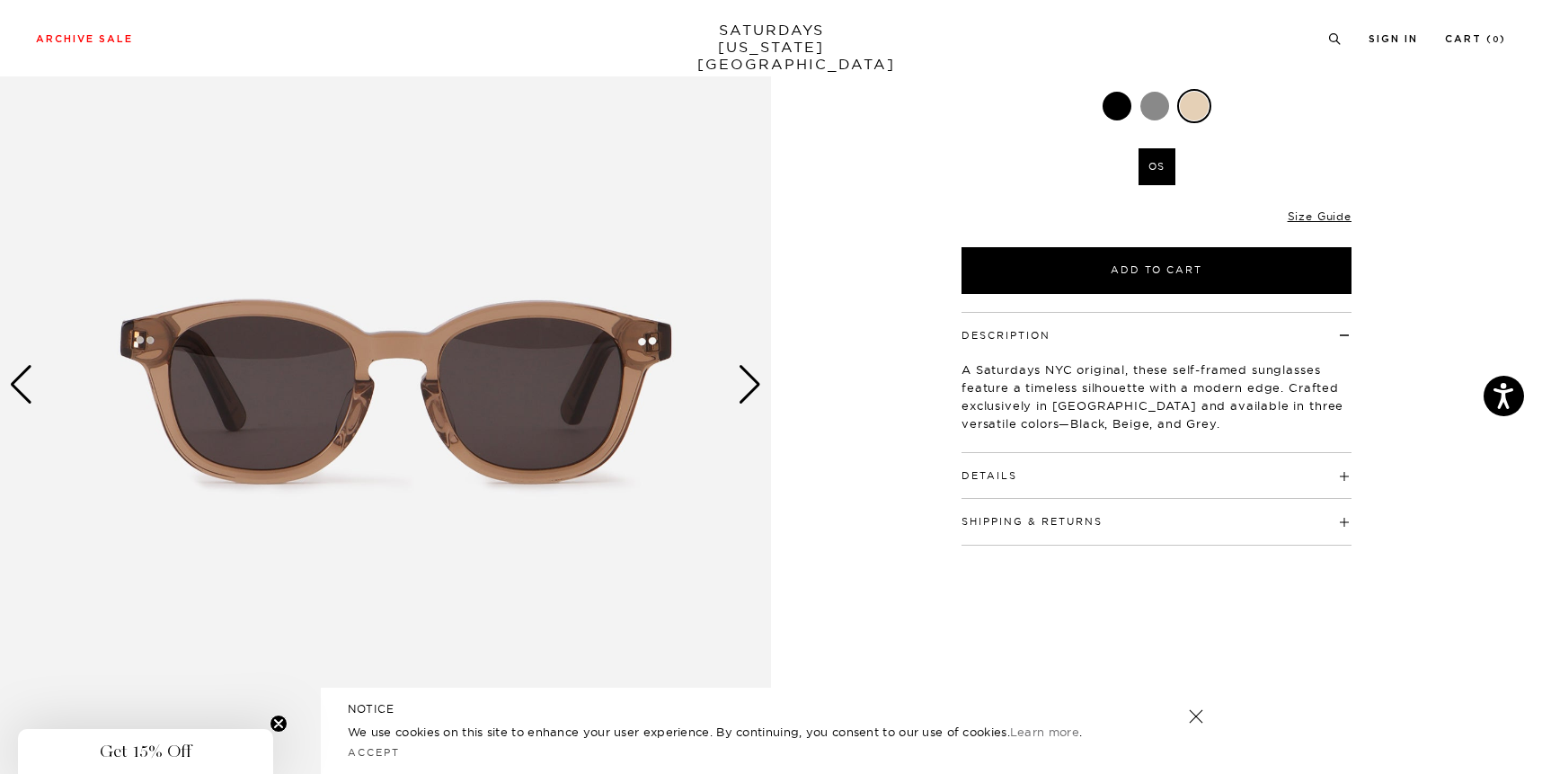
click at [749, 371] on div "Next slide" at bounding box center [750, 385] width 24 height 40
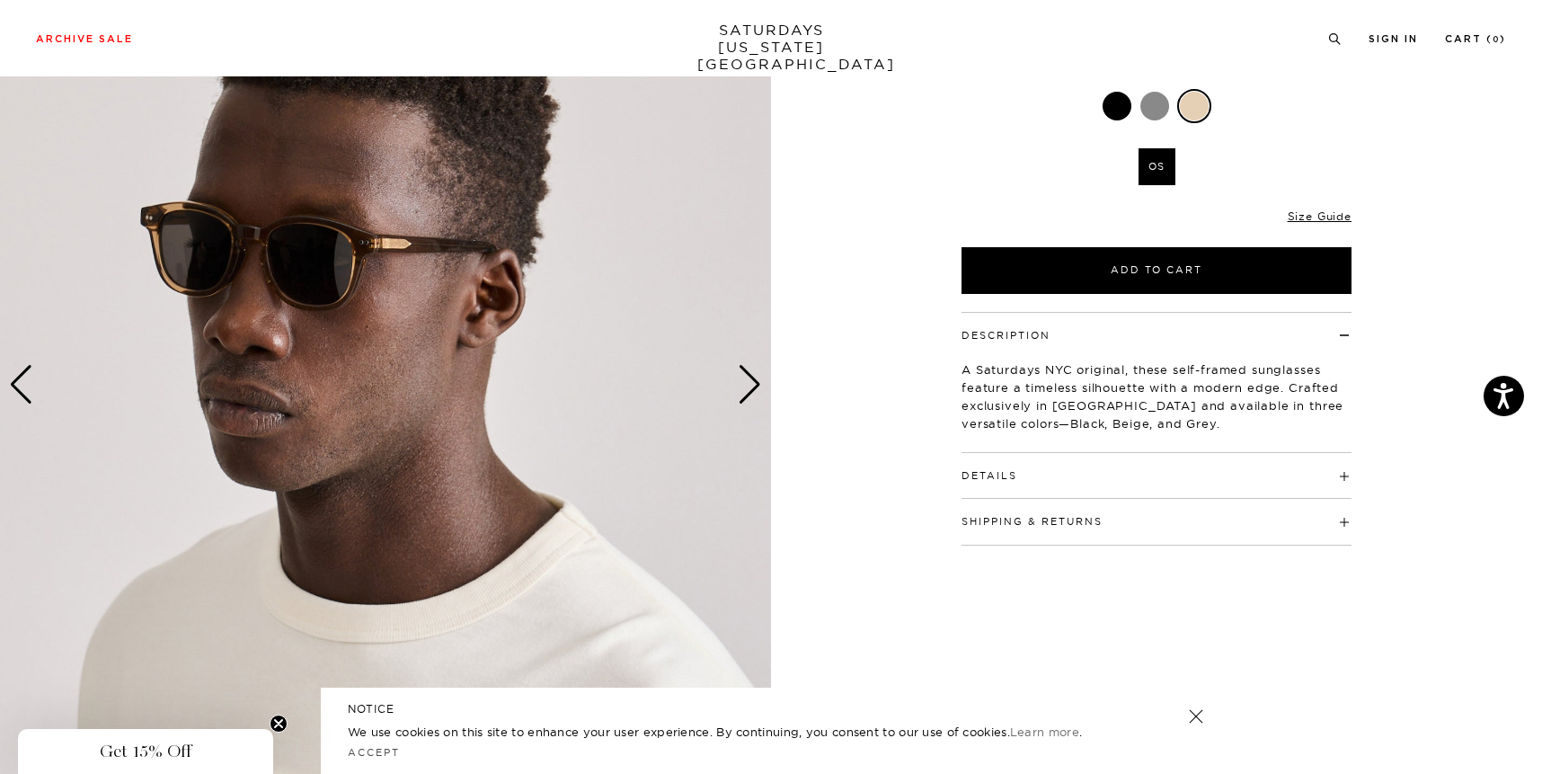
click at [749, 371] on div "Next slide" at bounding box center [750, 385] width 24 height 40
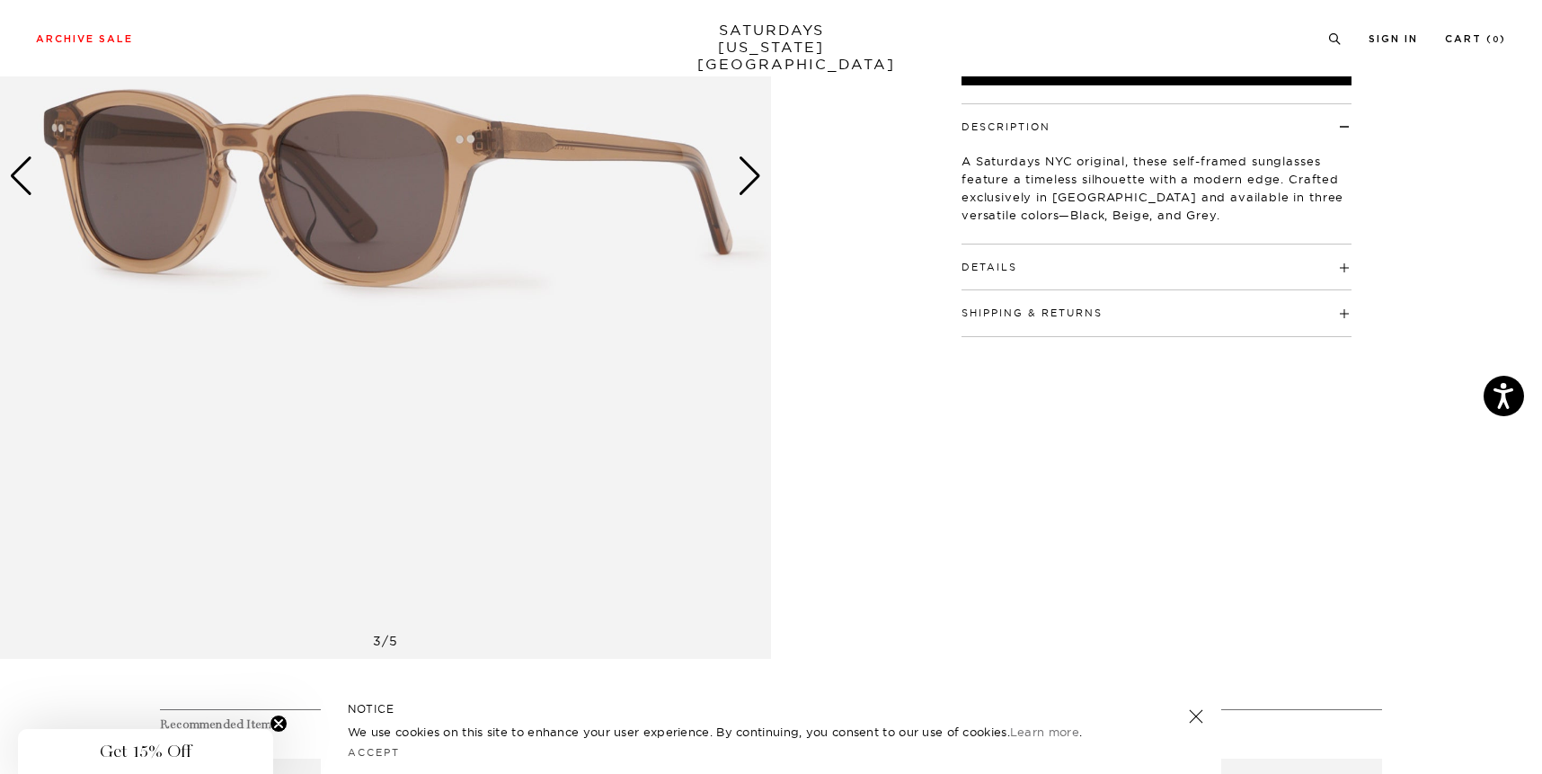
scroll to position [352, 0]
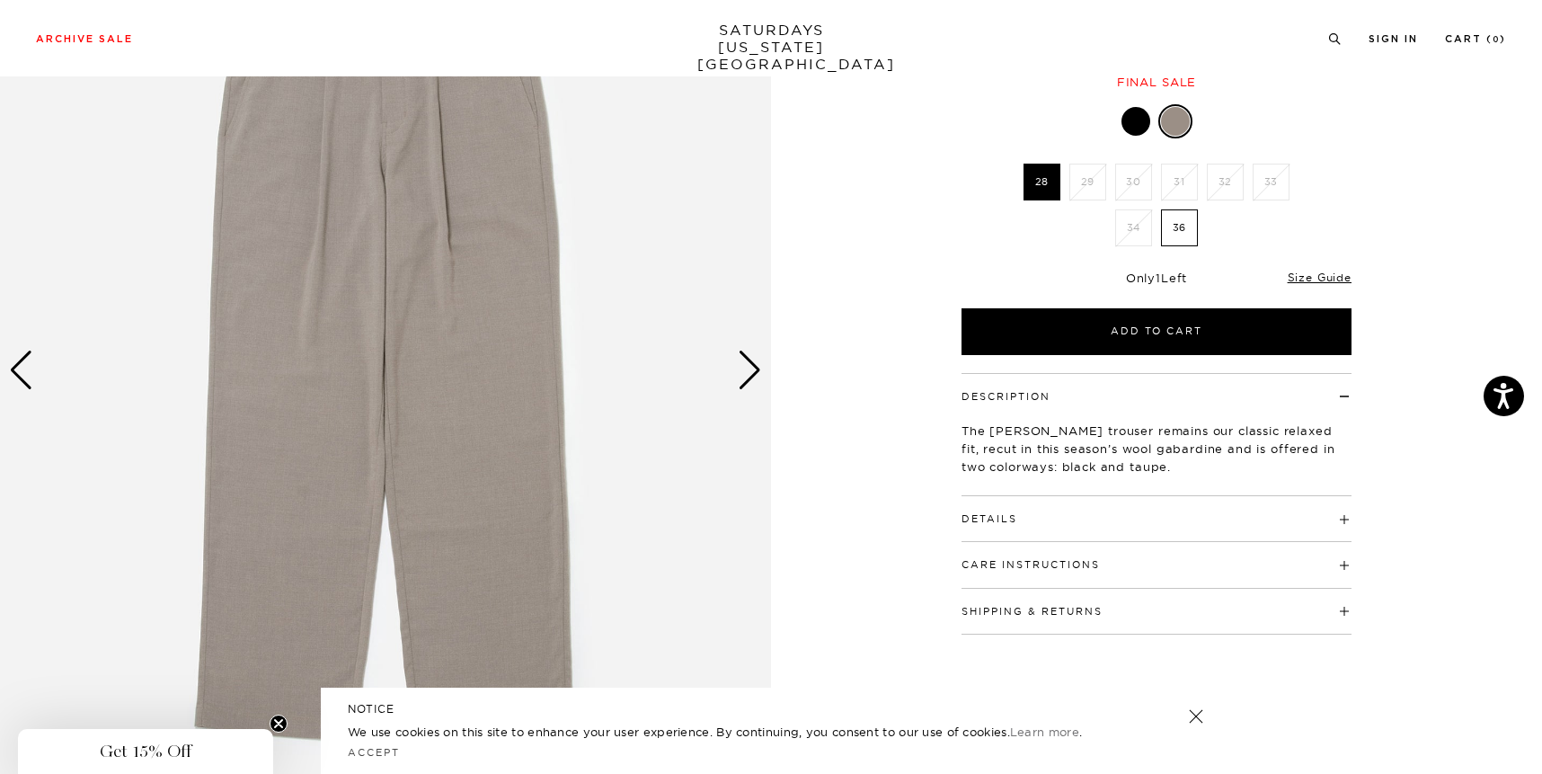
scroll to position [200, 0]
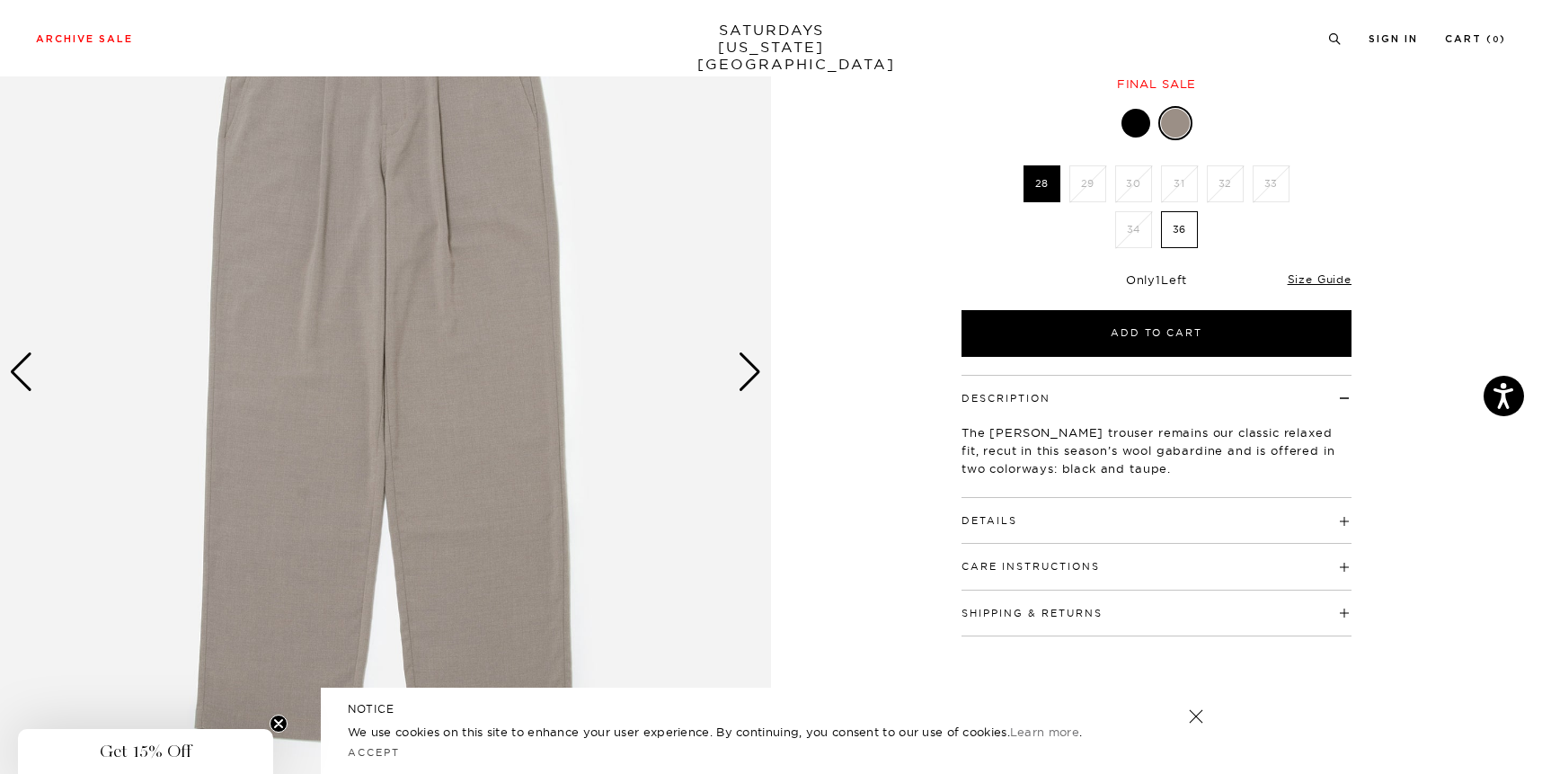
click at [744, 359] on div "Next slide" at bounding box center [750, 372] width 24 height 40
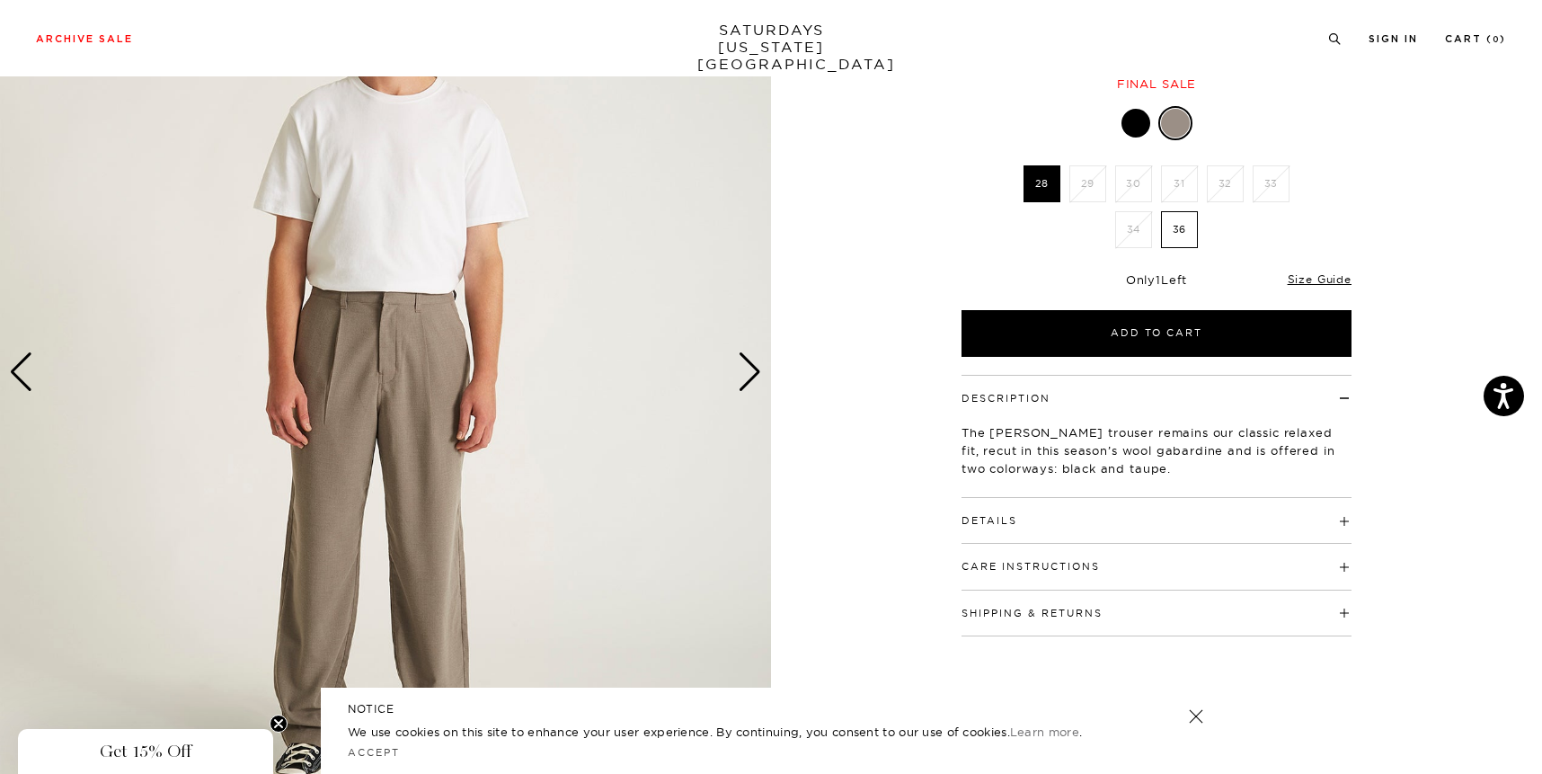
click at [1137, 126] on div at bounding box center [1136, 123] width 29 height 29
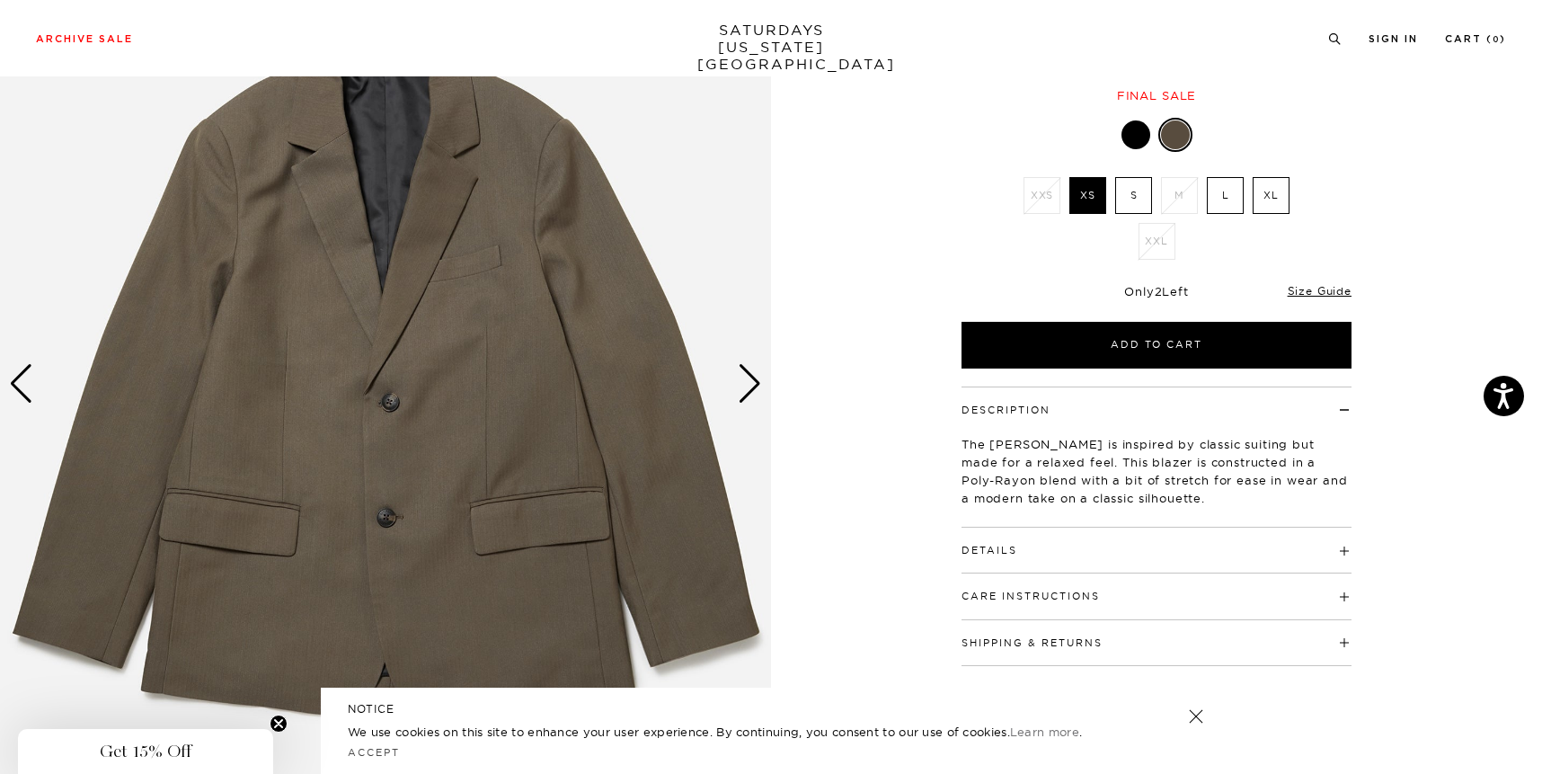
scroll to position [196, 0]
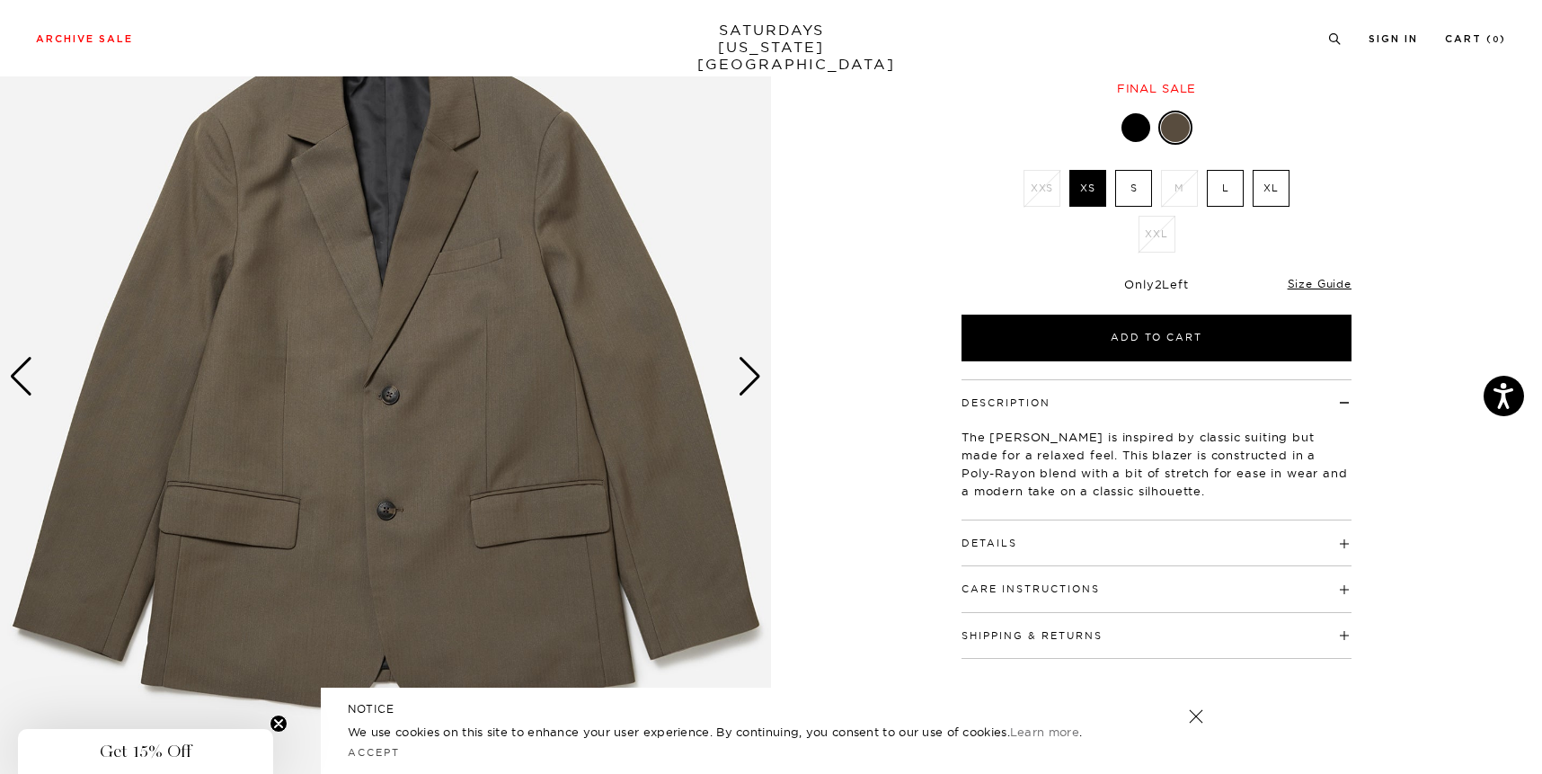
click at [752, 376] on div "Next slide" at bounding box center [750, 377] width 24 height 40
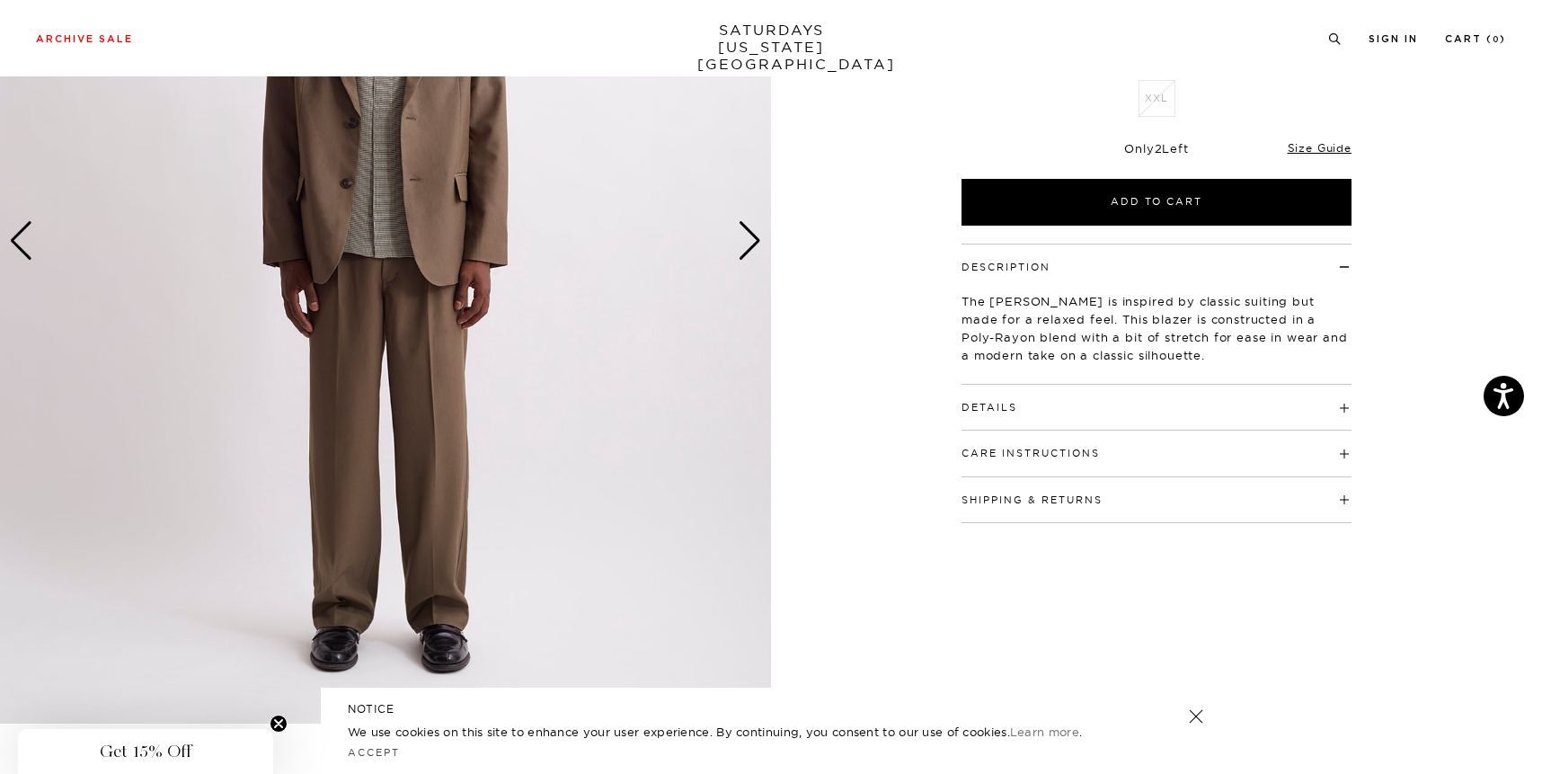
scroll to position [326, 0]
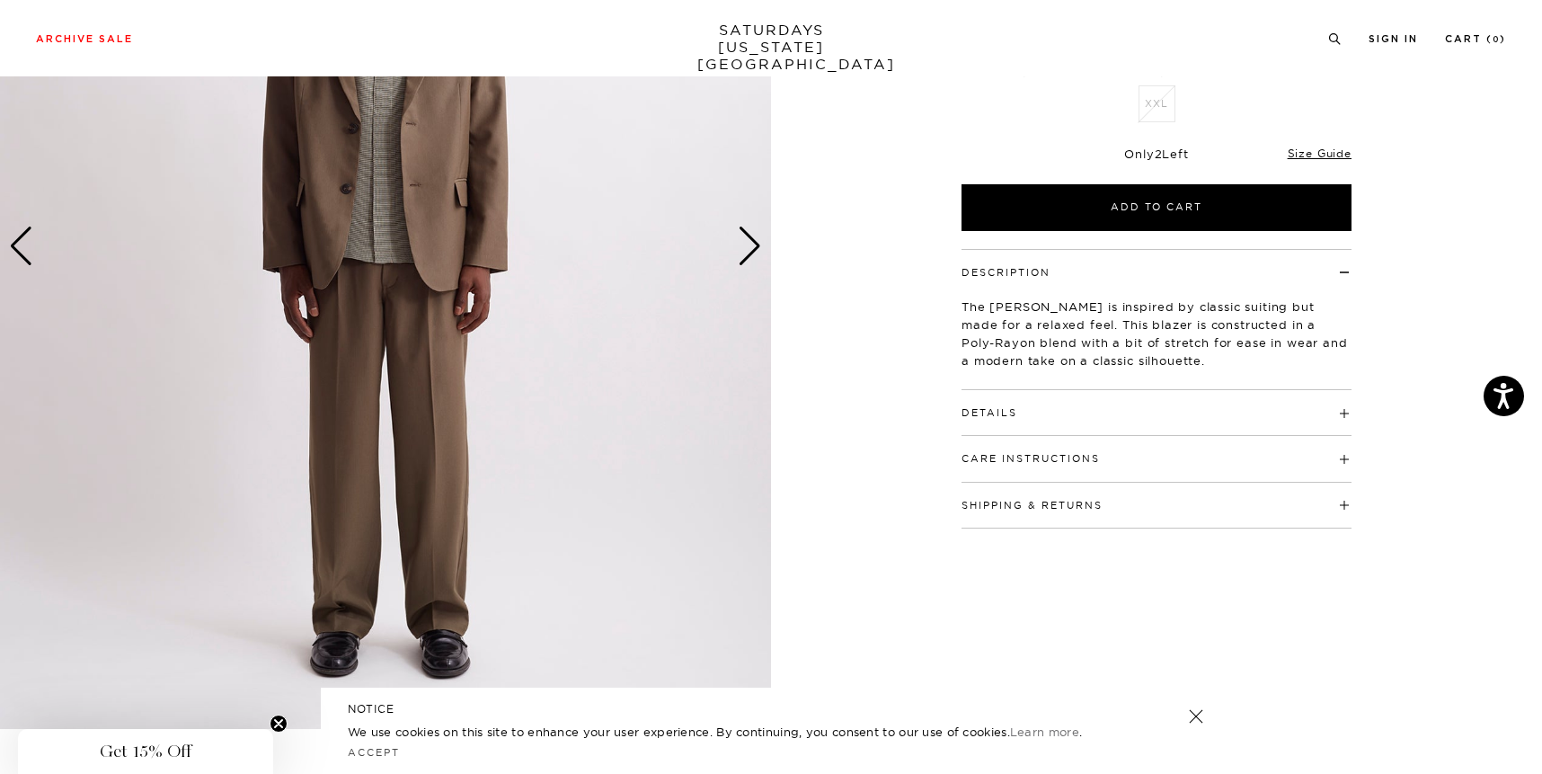
click at [745, 254] on div "Next slide" at bounding box center [750, 247] width 24 height 40
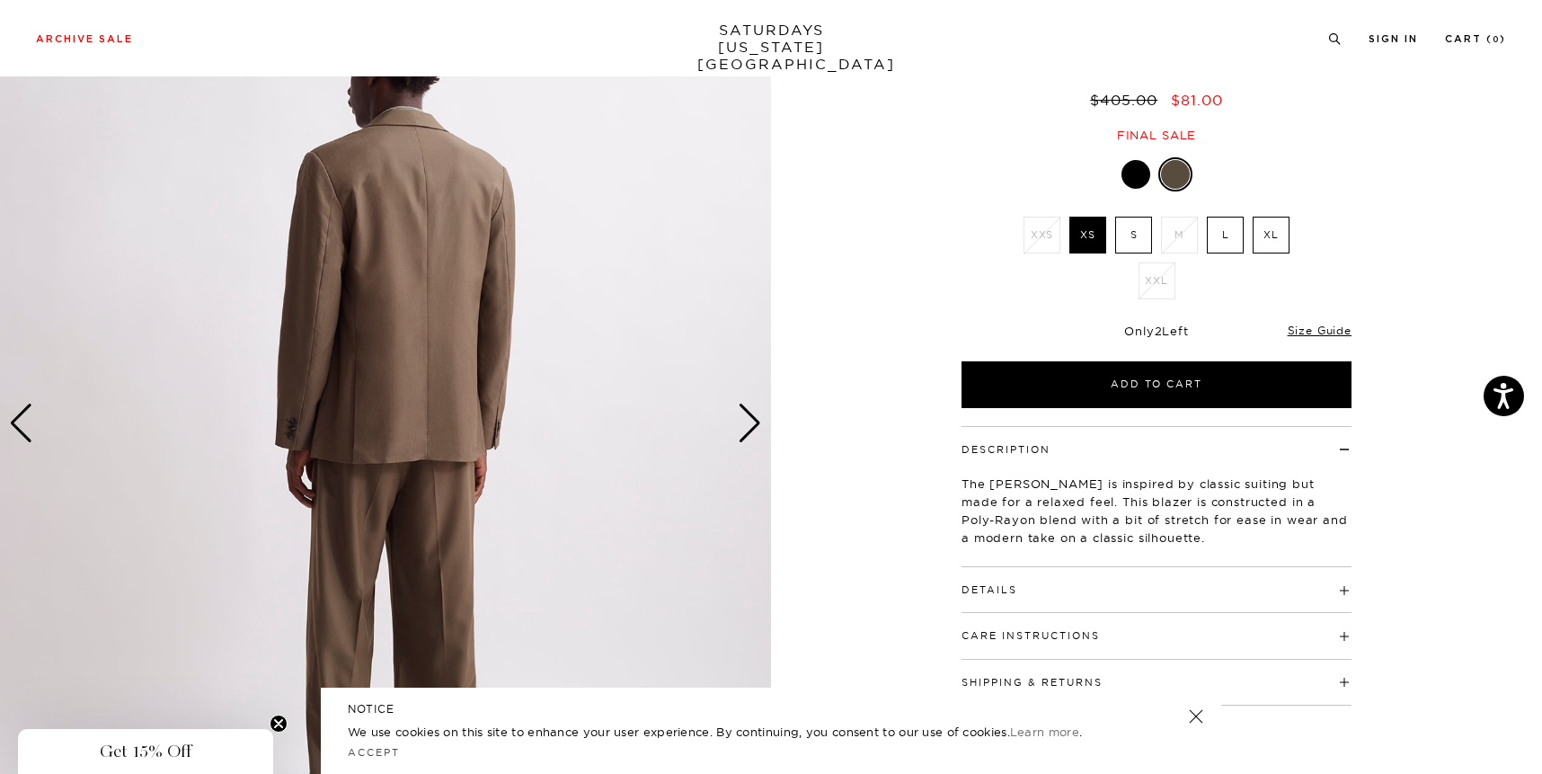
scroll to position [134, 0]
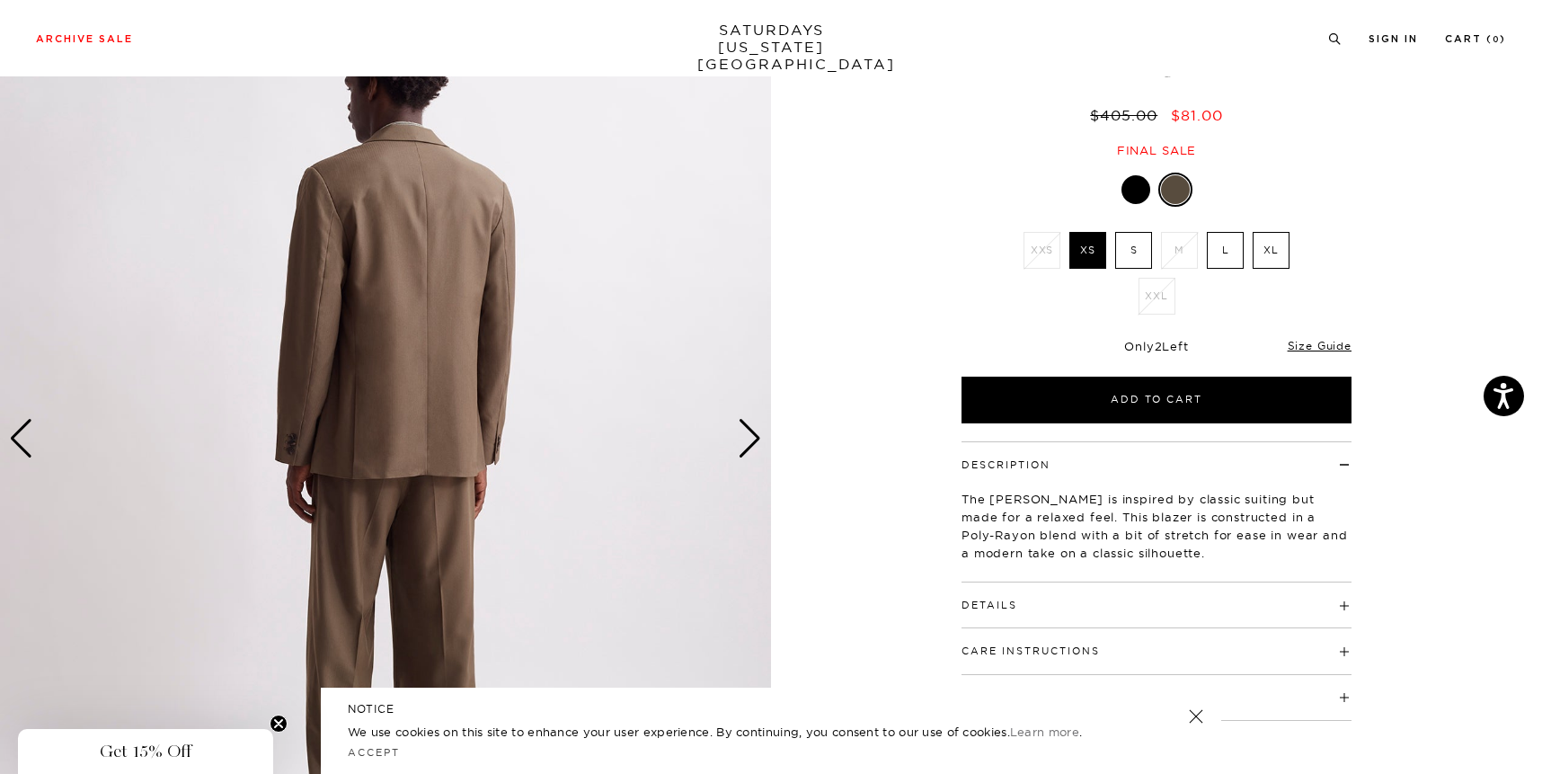
click at [748, 425] on div "Next slide" at bounding box center [750, 439] width 24 height 40
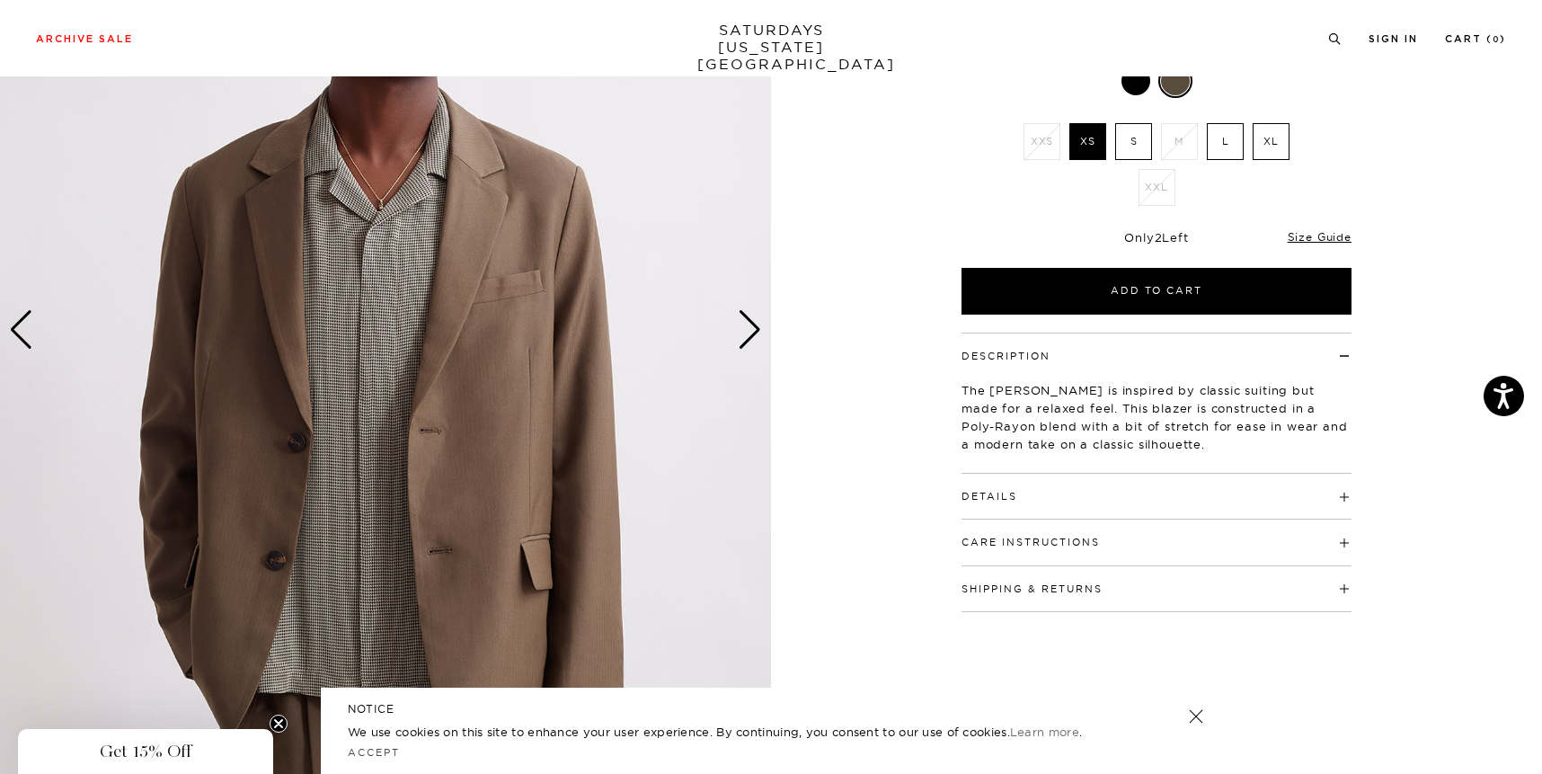
scroll to position [269, 0]
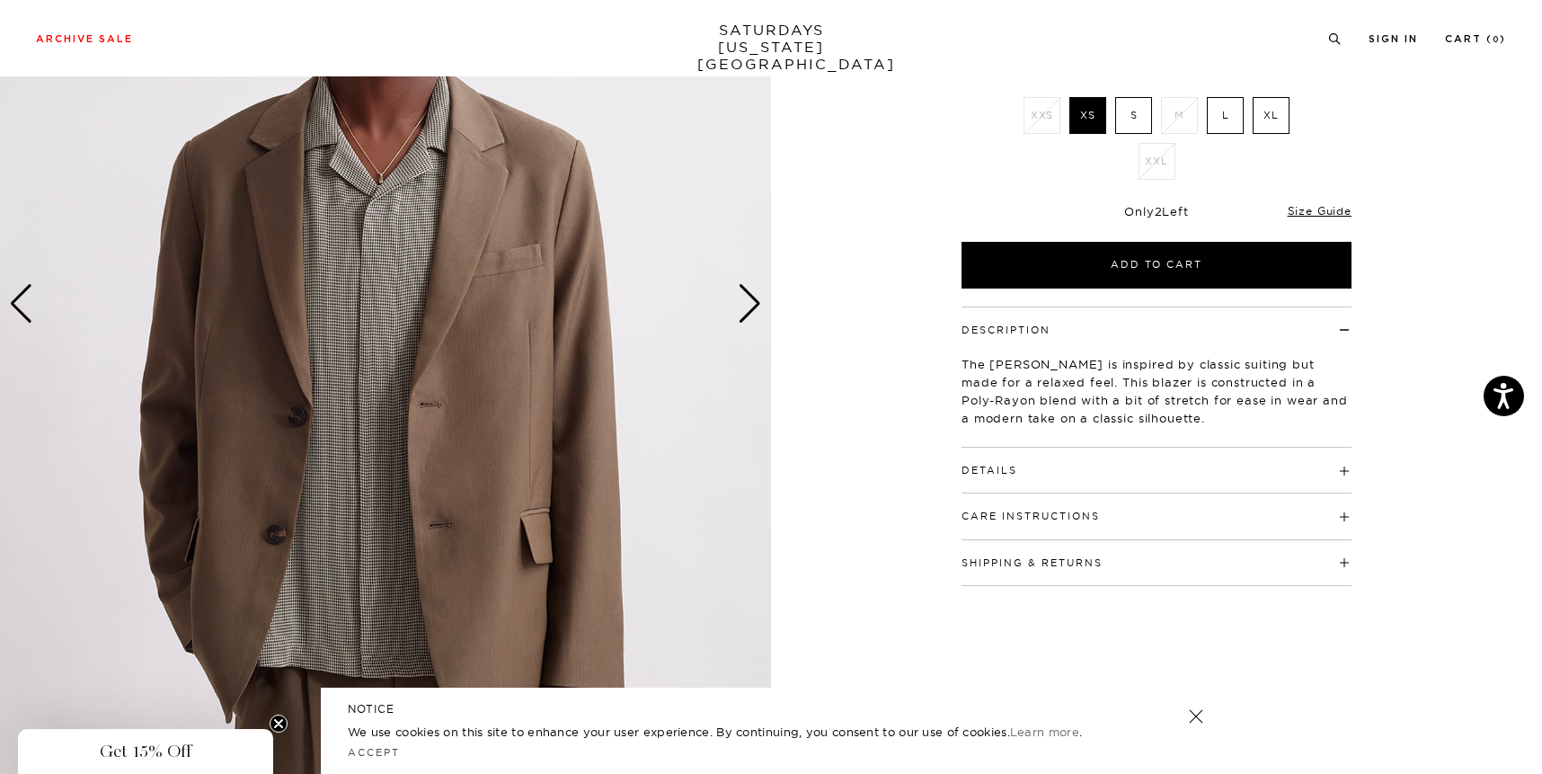
click at [754, 316] on div "Next slide" at bounding box center [750, 304] width 24 height 40
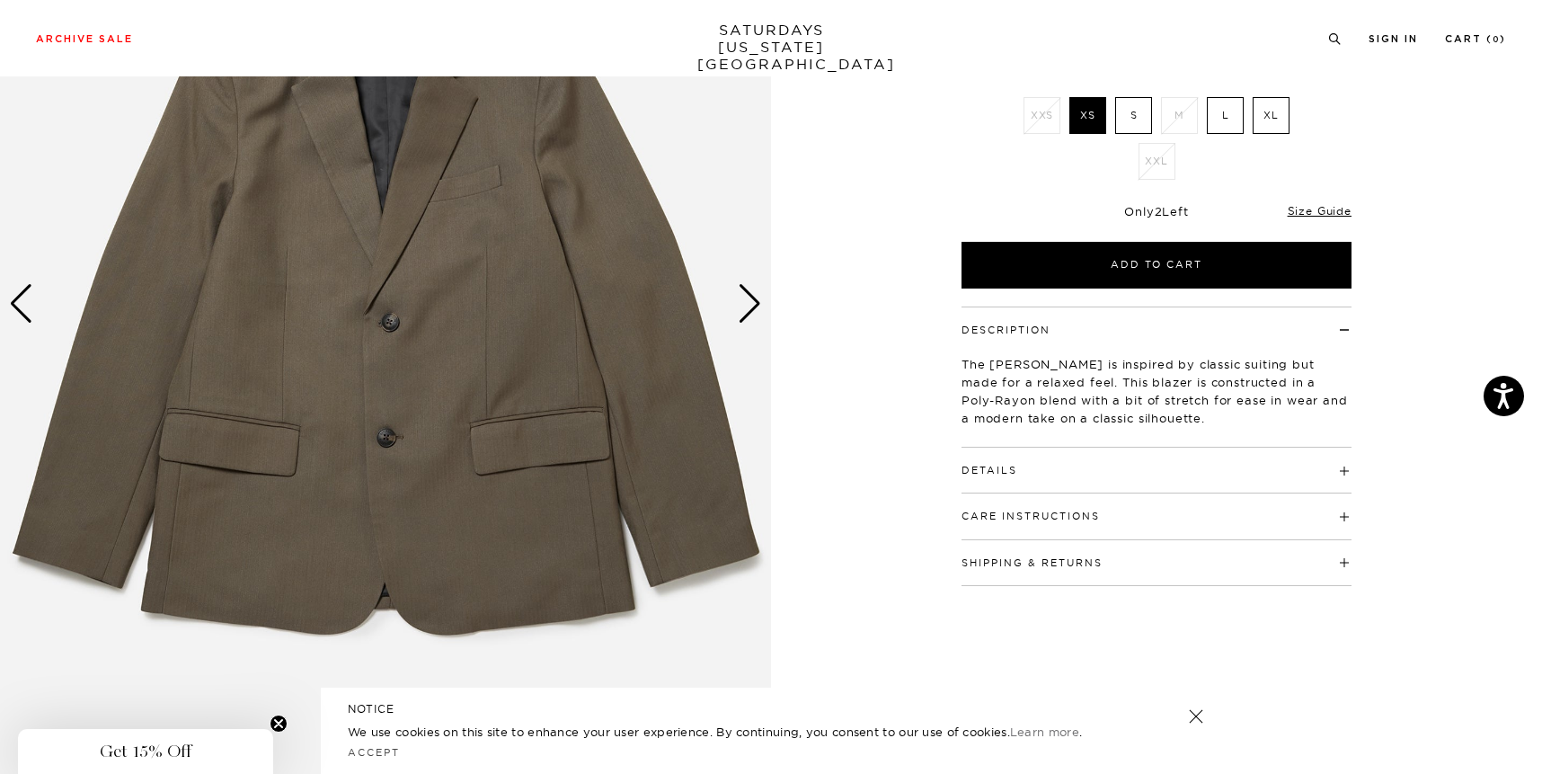
click at [754, 316] on div "Next slide" at bounding box center [750, 304] width 24 height 40
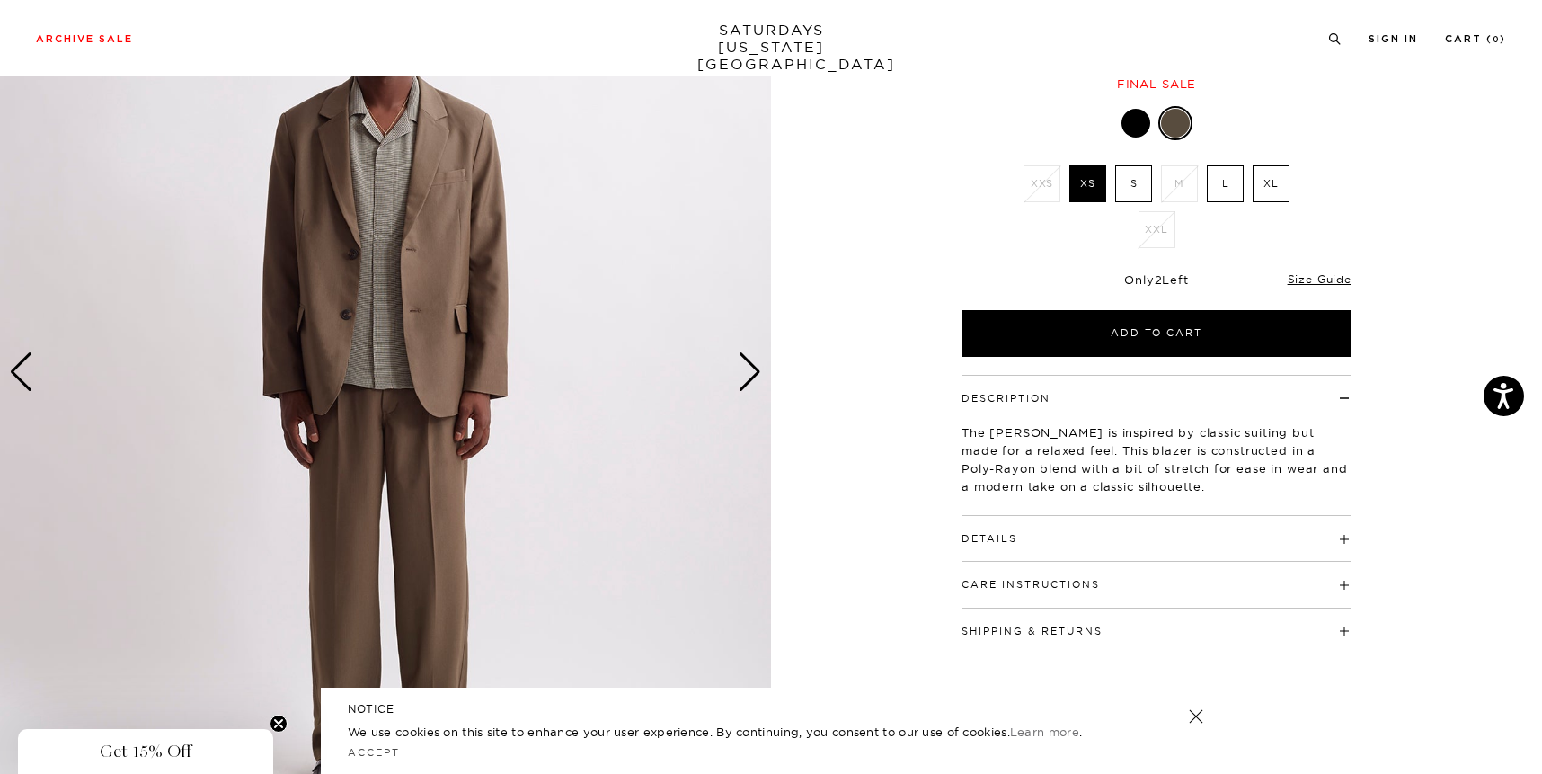
scroll to position [199, 0]
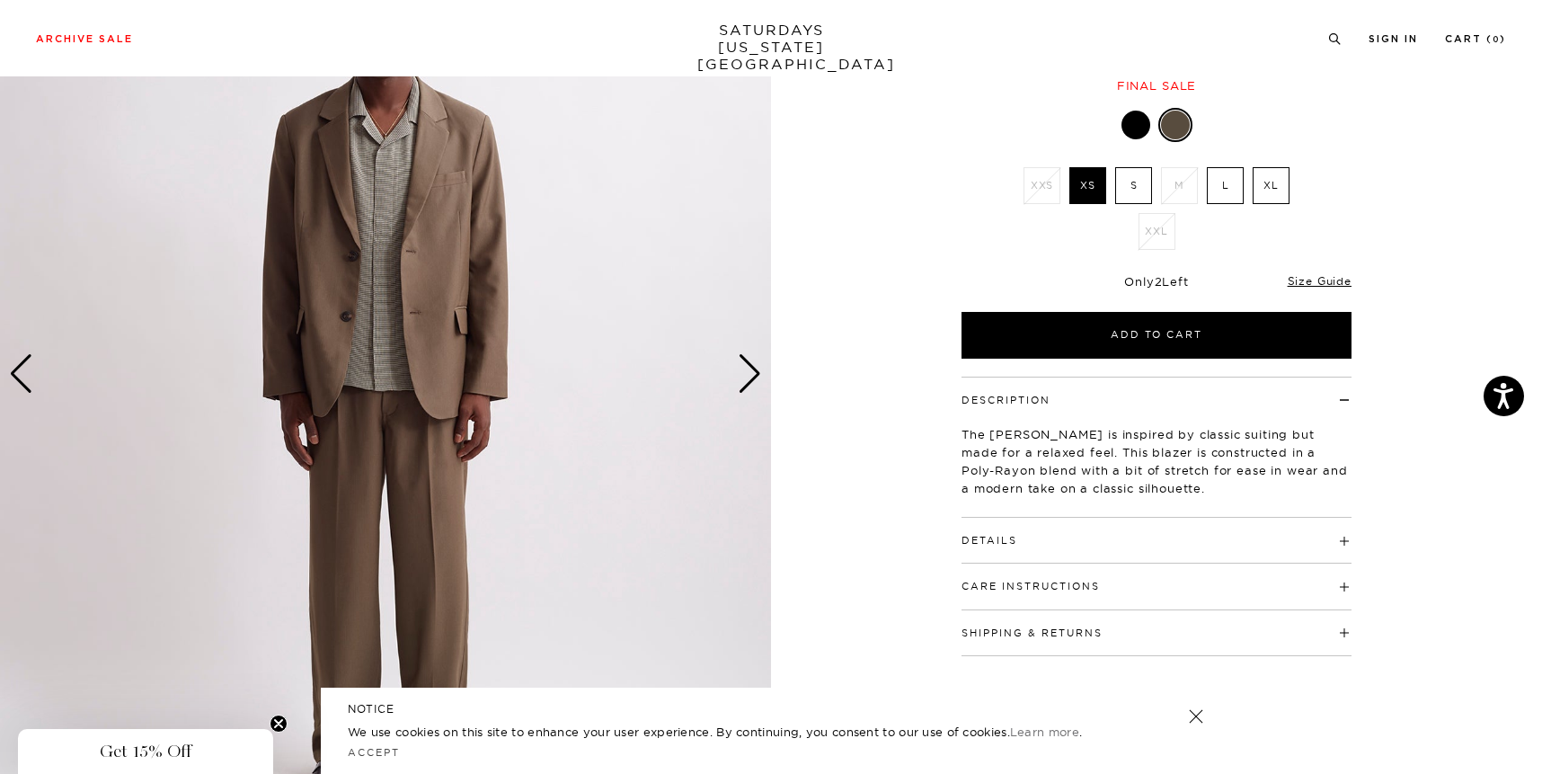
click at [742, 387] on div "Next slide" at bounding box center [750, 374] width 24 height 40
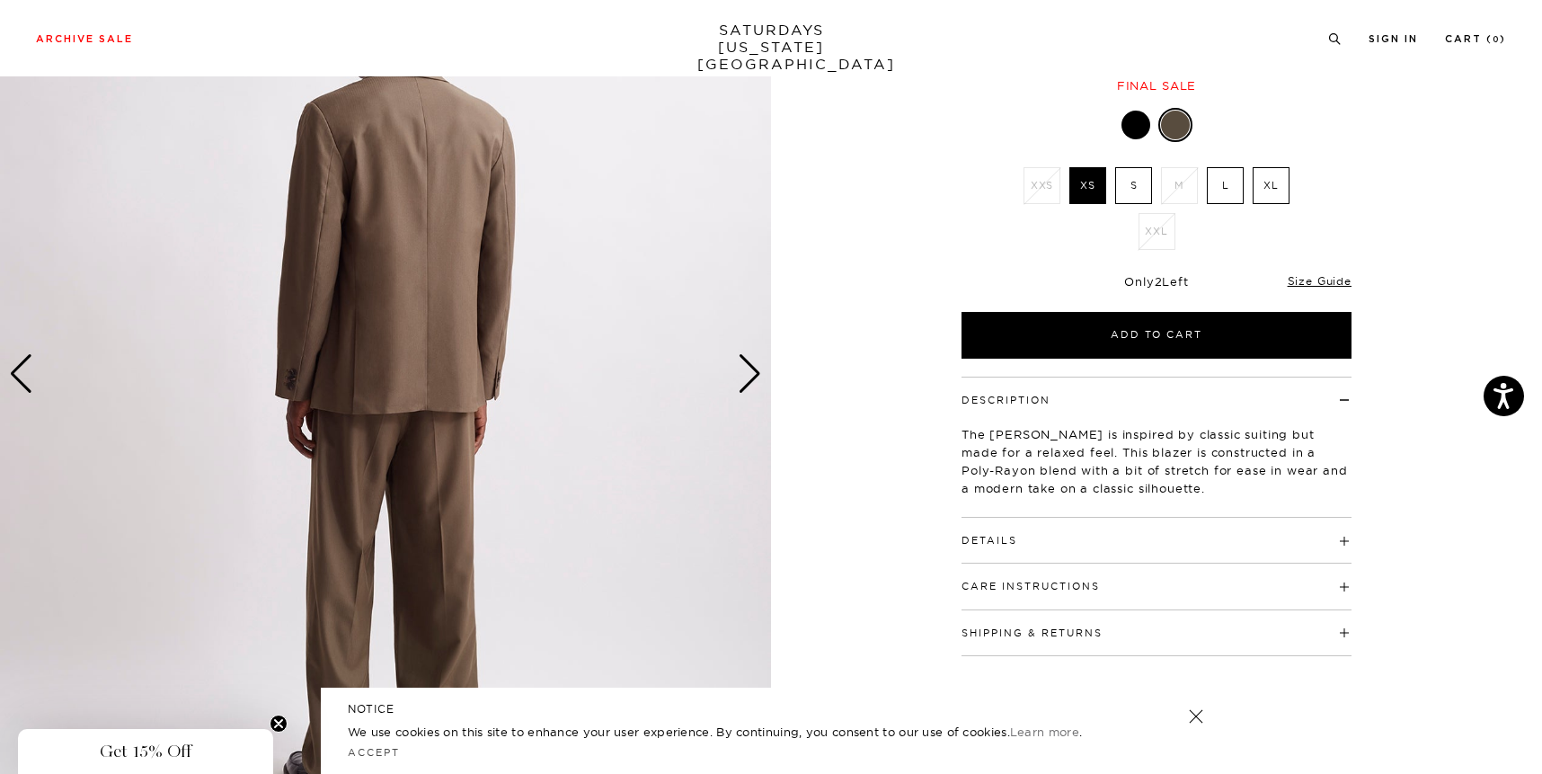
click at [742, 387] on div "Next slide" at bounding box center [750, 374] width 24 height 40
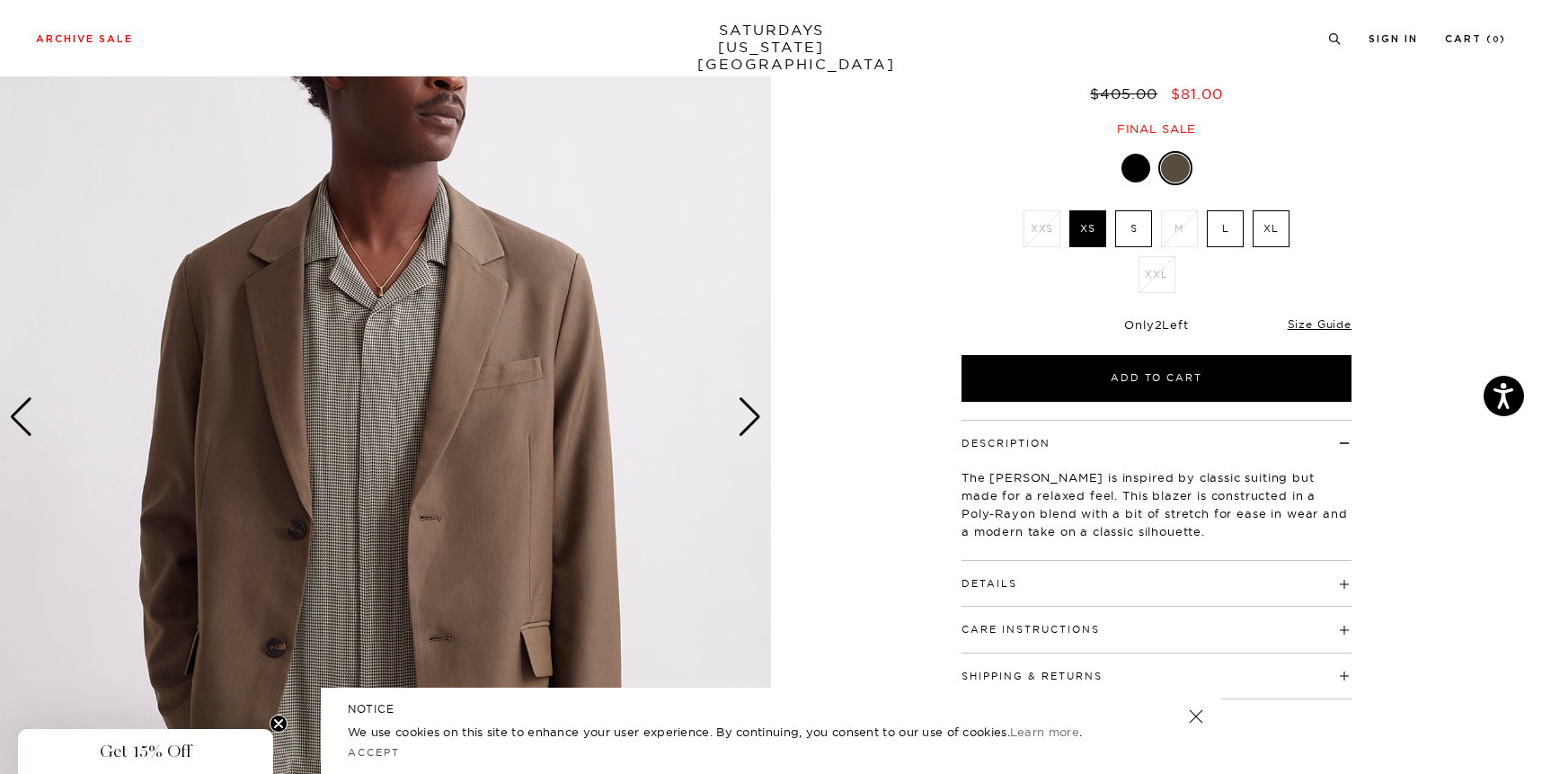
scroll to position [152, 0]
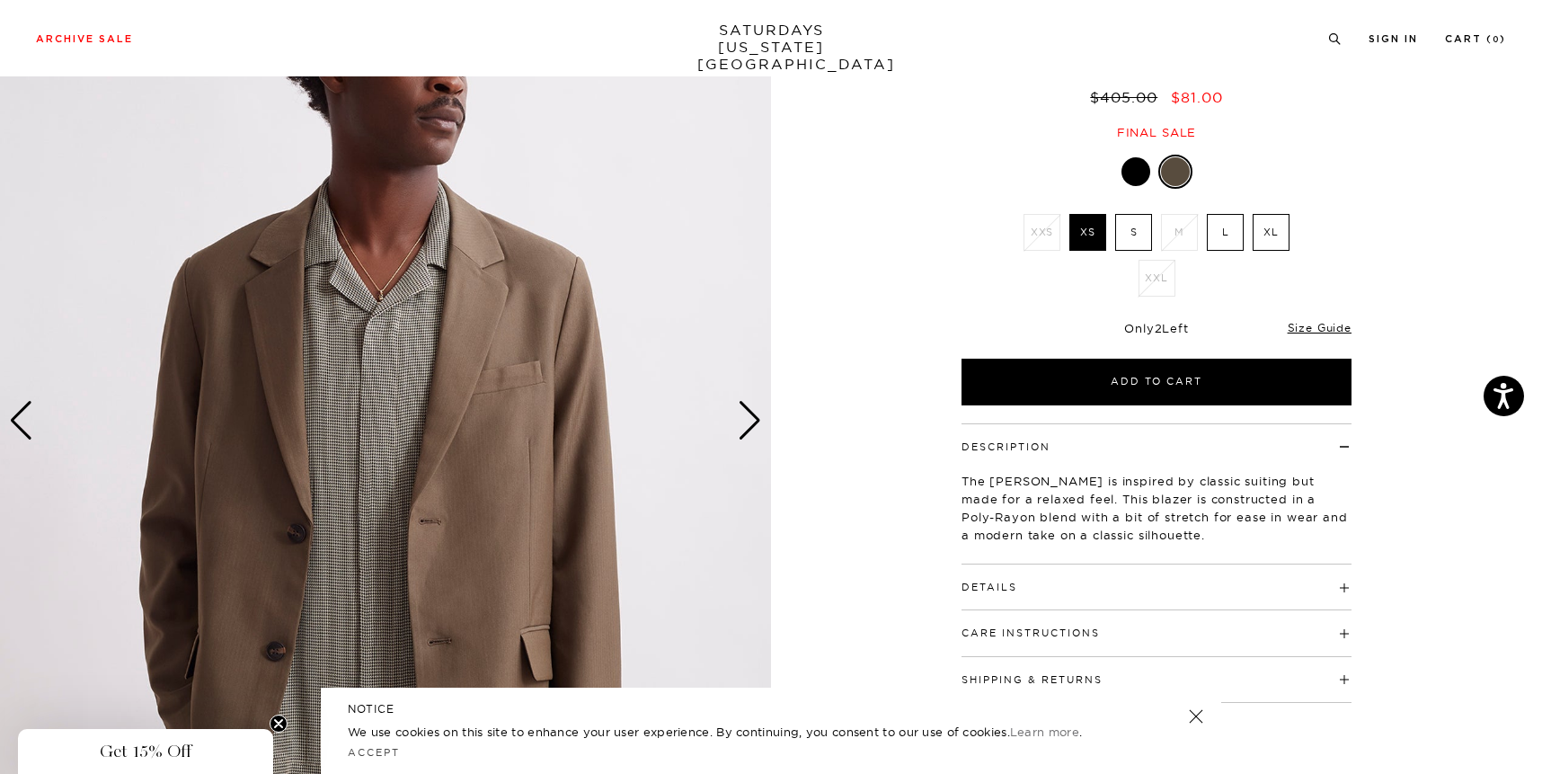
click at [1133, 173] on div at bounding box center [1136, 171] width 29 height 29
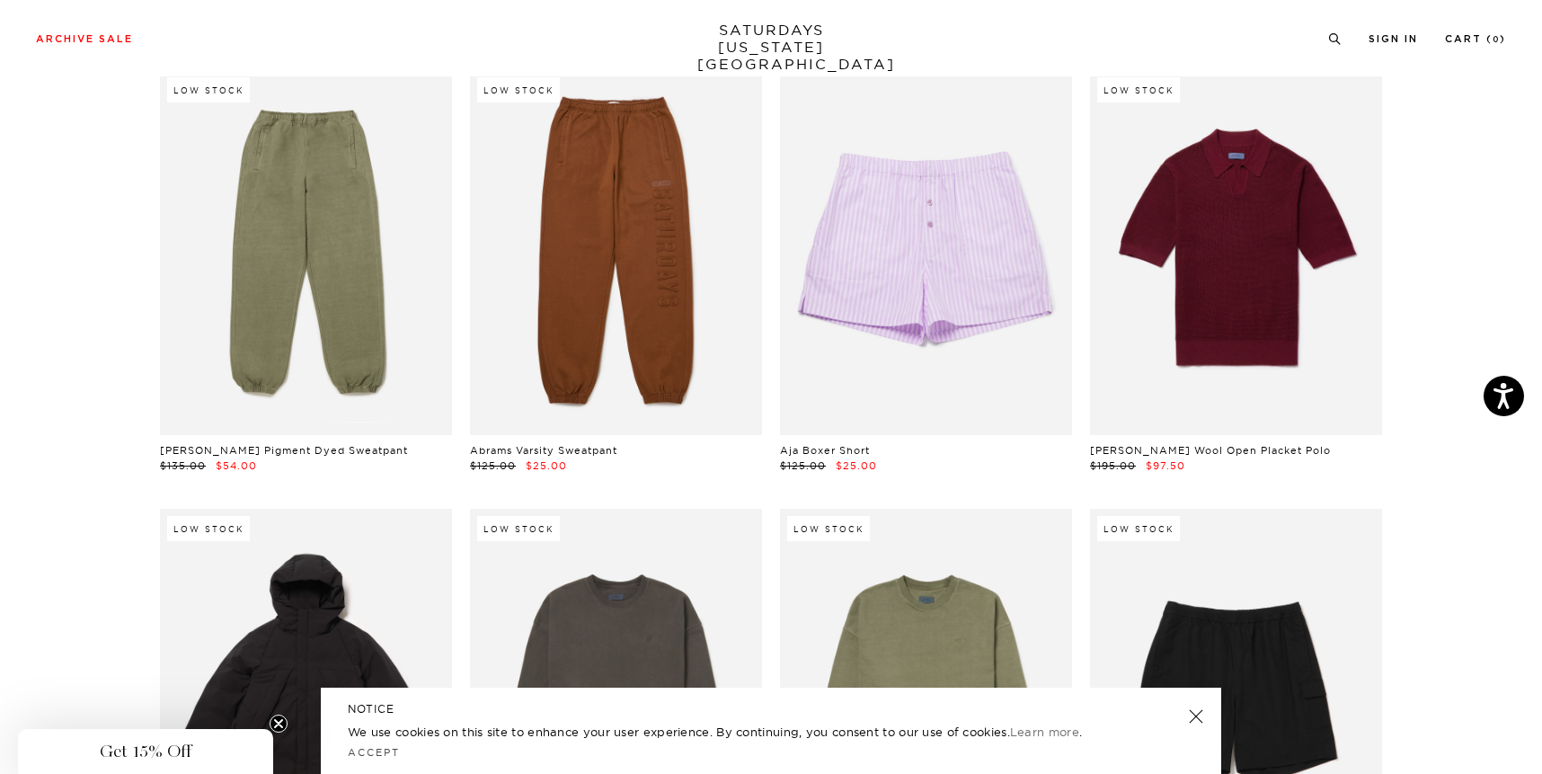
scroll to position [0, 4]
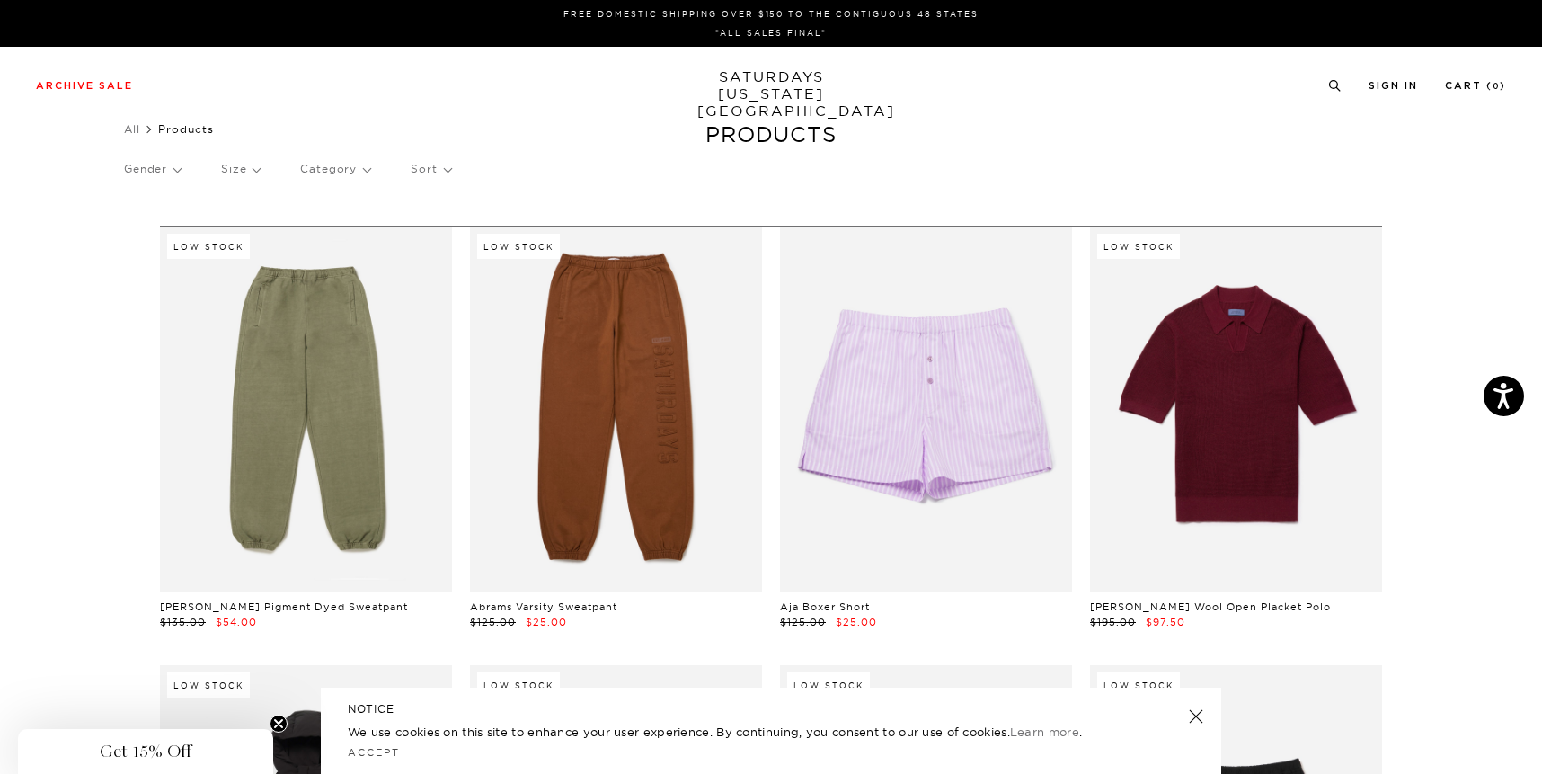
click at [369, 173] on div "Gender Size Category Sort" at bounding box center [771, 168] width 1294 height 41
click at [357, 172] on p "Category" at bounding box center [335, 168] width 70 height 41
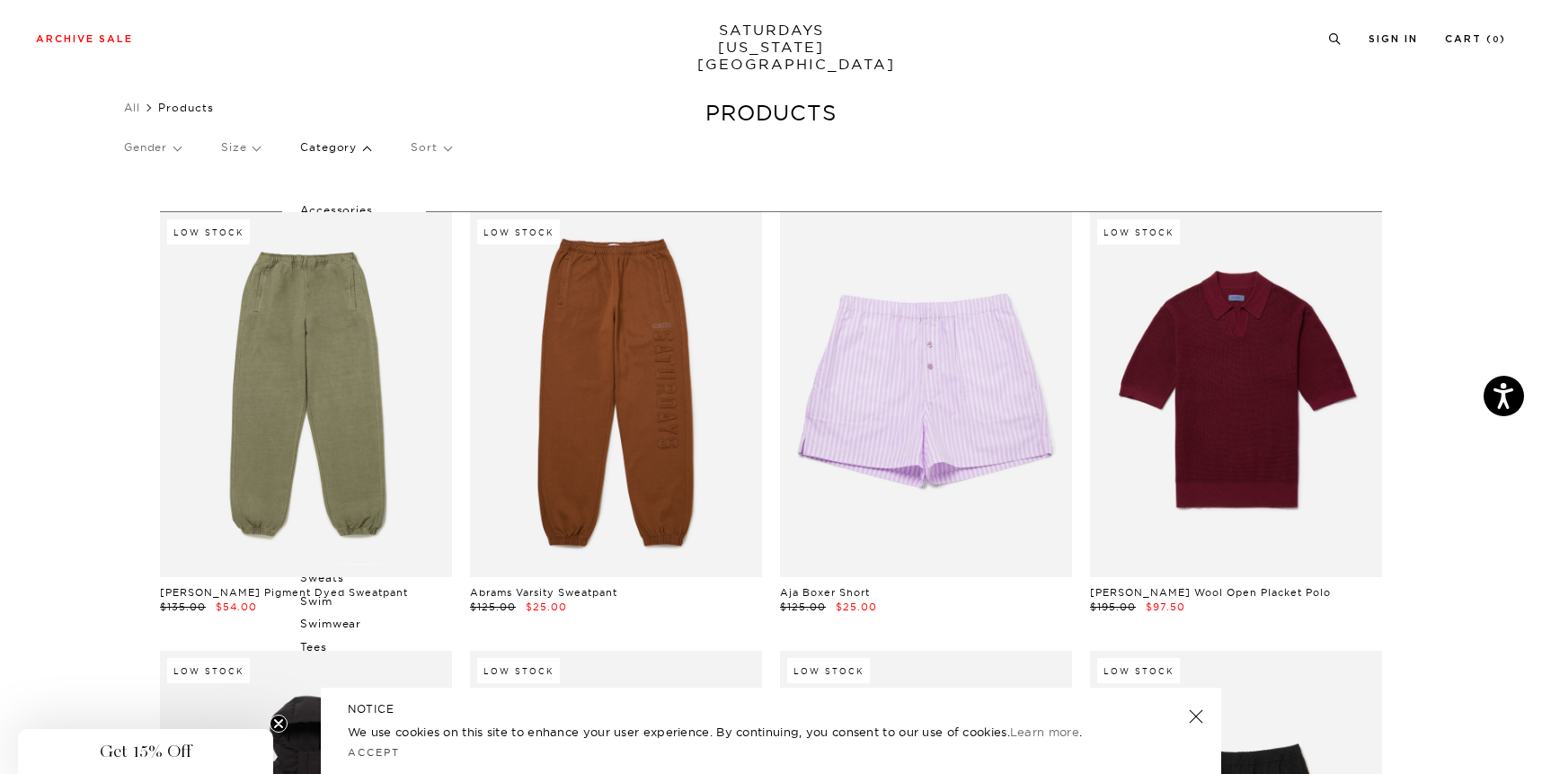
scroll to position [17, 4]
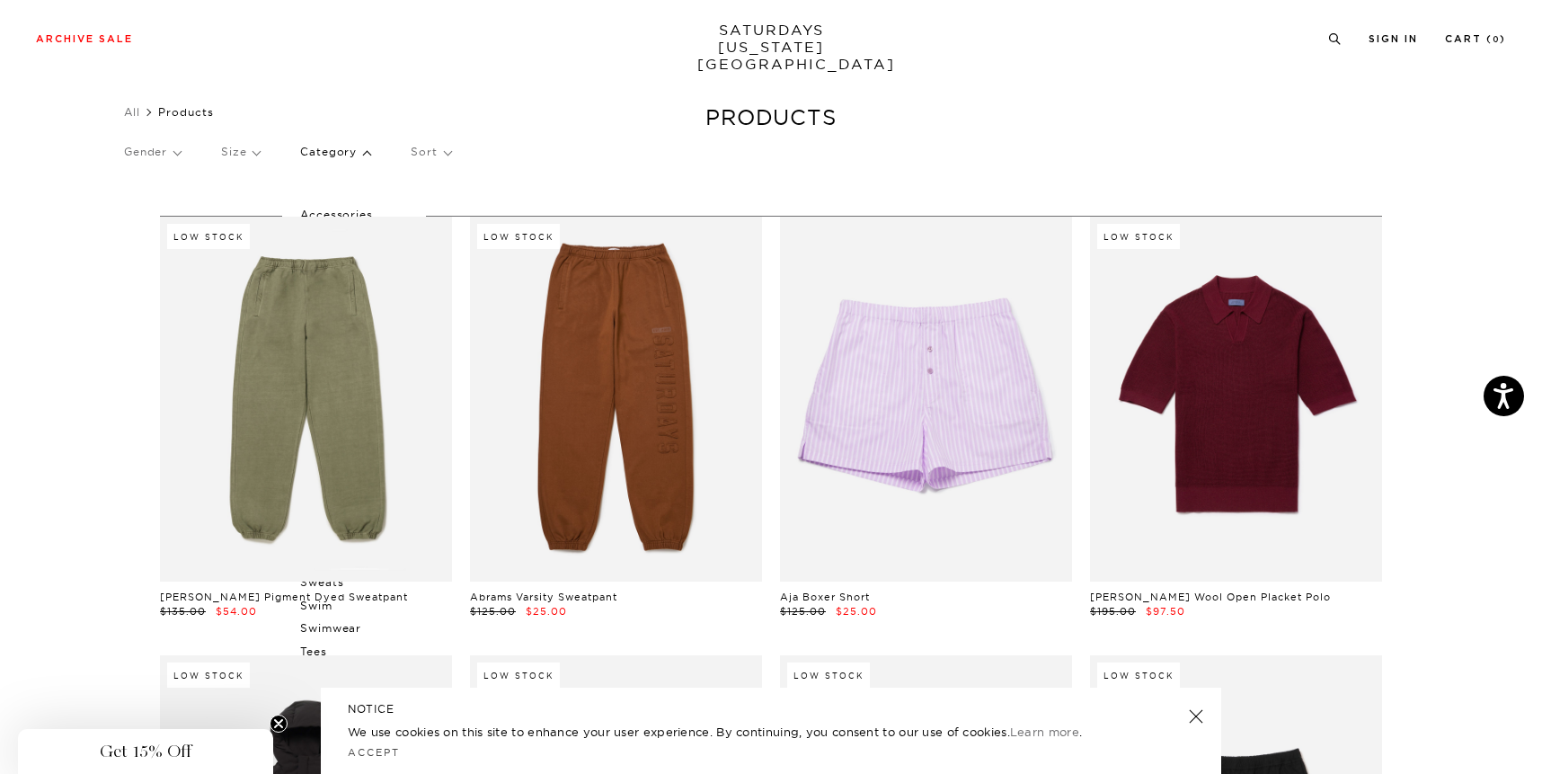
click at [326, 161] on p "Category" at bounding box center [335, 151] width 70 height 41
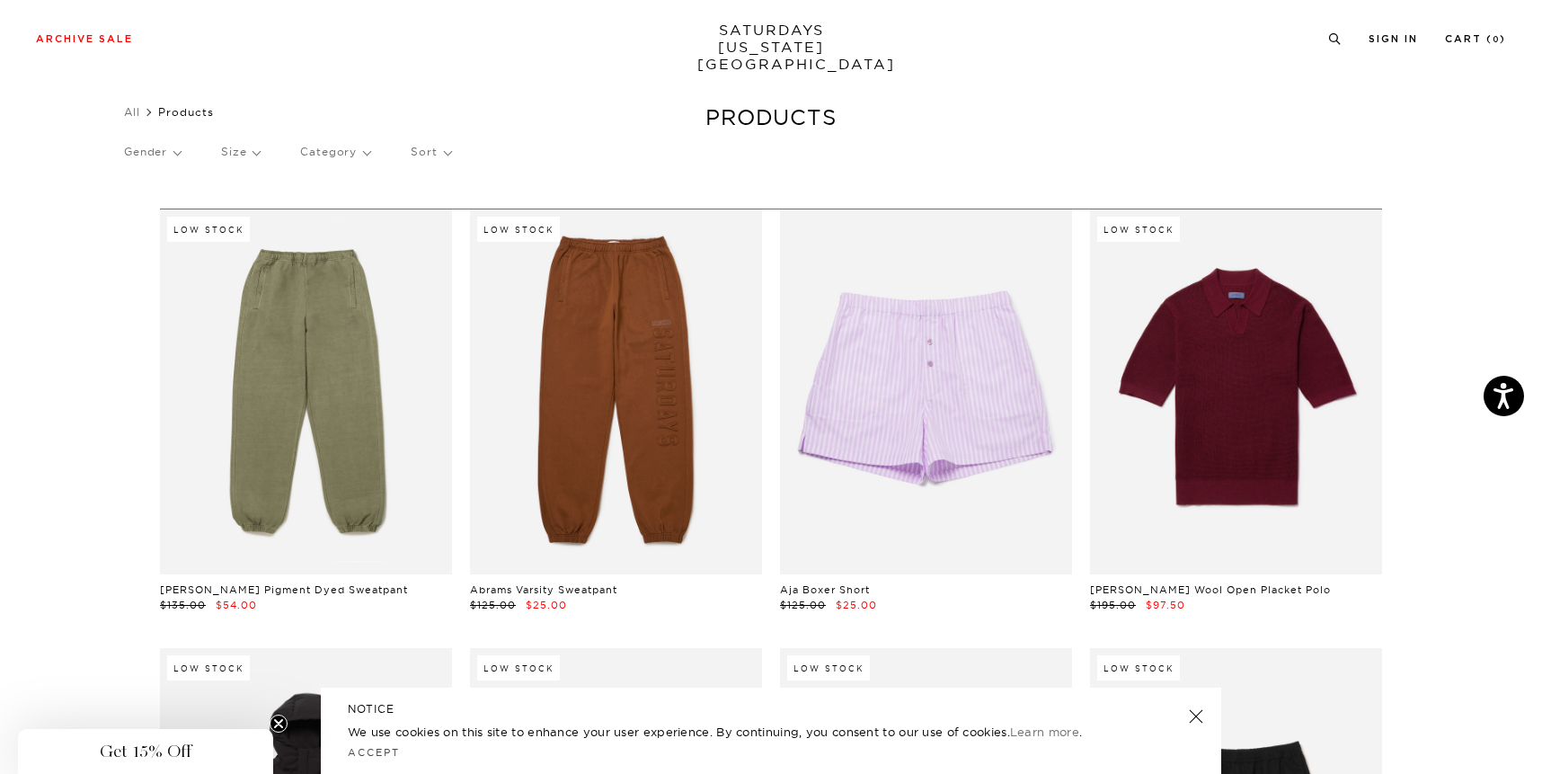
click at [328, 155] on p "Category" at bounding box center [335, 151] width 70 height 41
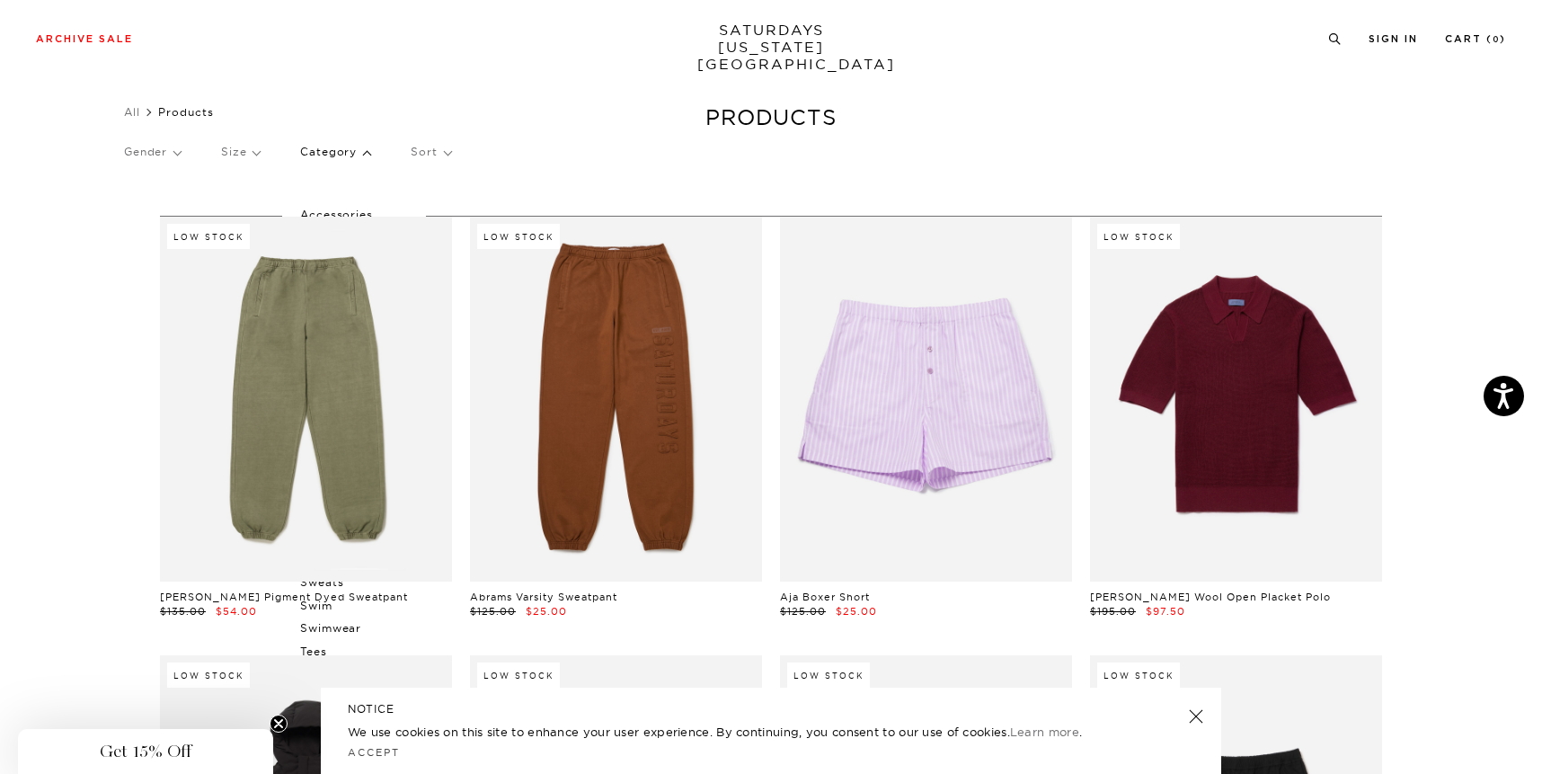
click at [328, 155] on p "Category" at bounding box center [335, 151] width 70 height 41
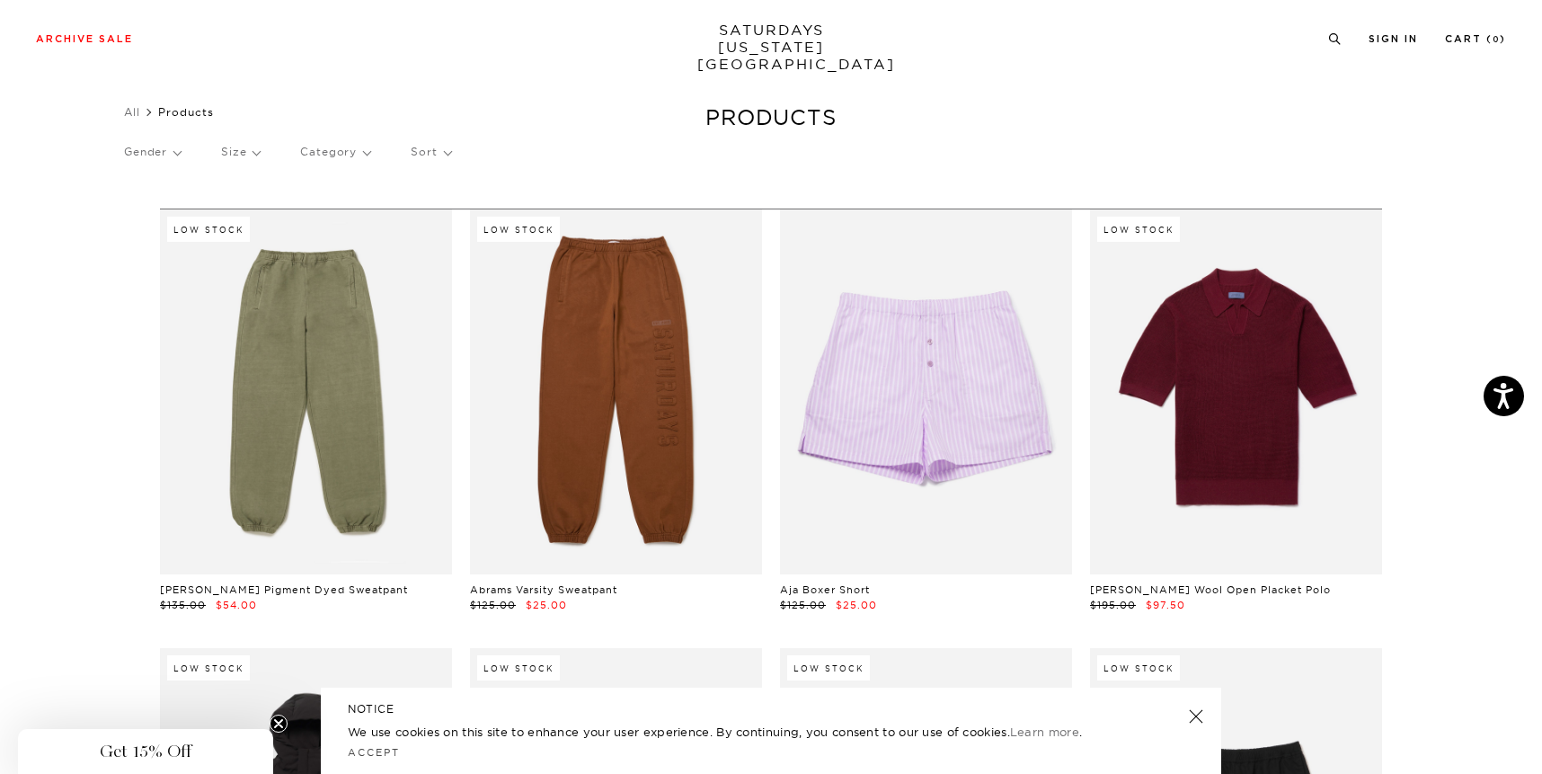
click at [328, 155] on p "Category" at bounding box center [335, 151] width 70 height 41
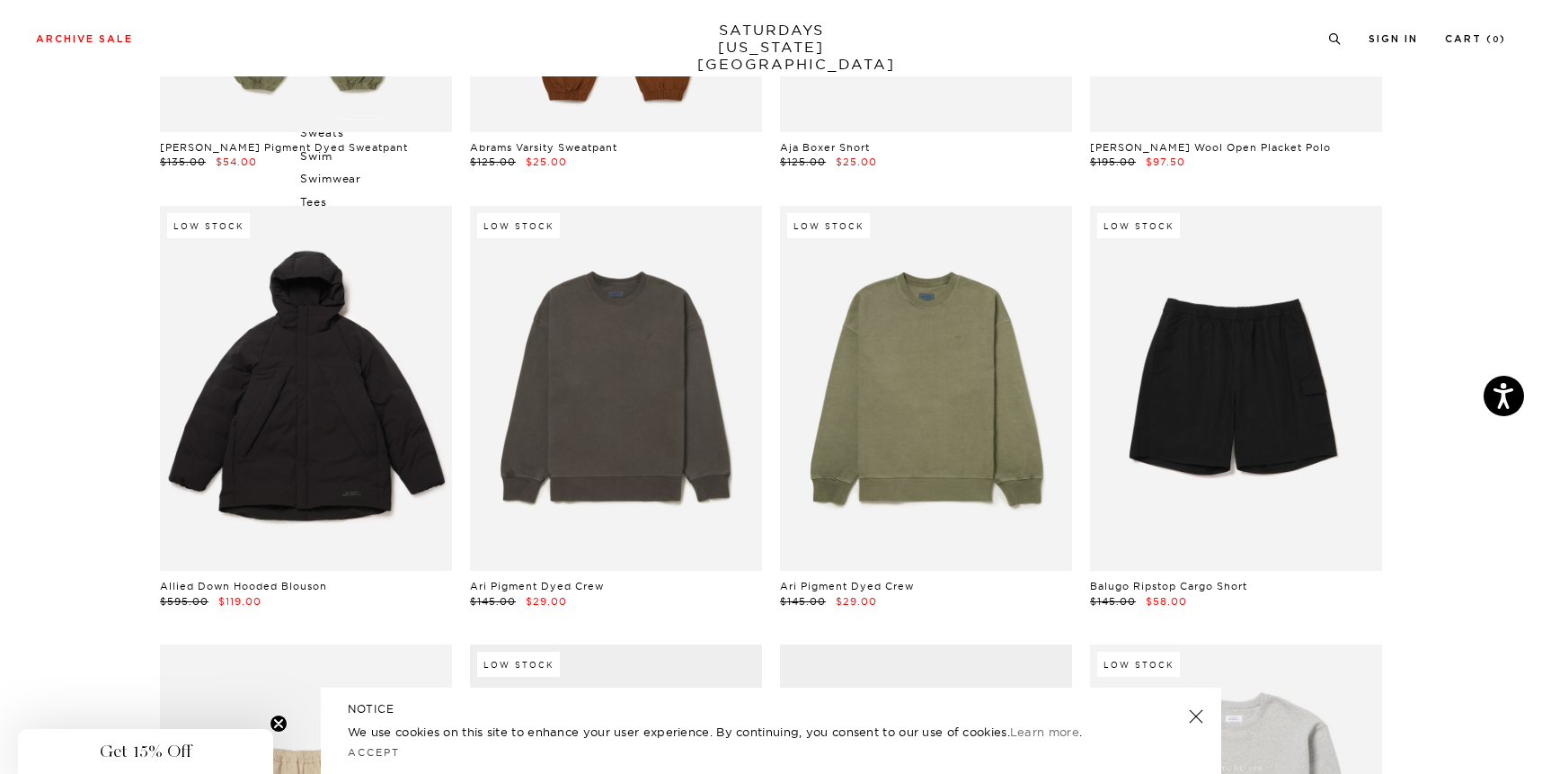
scroll to position [0, 0]
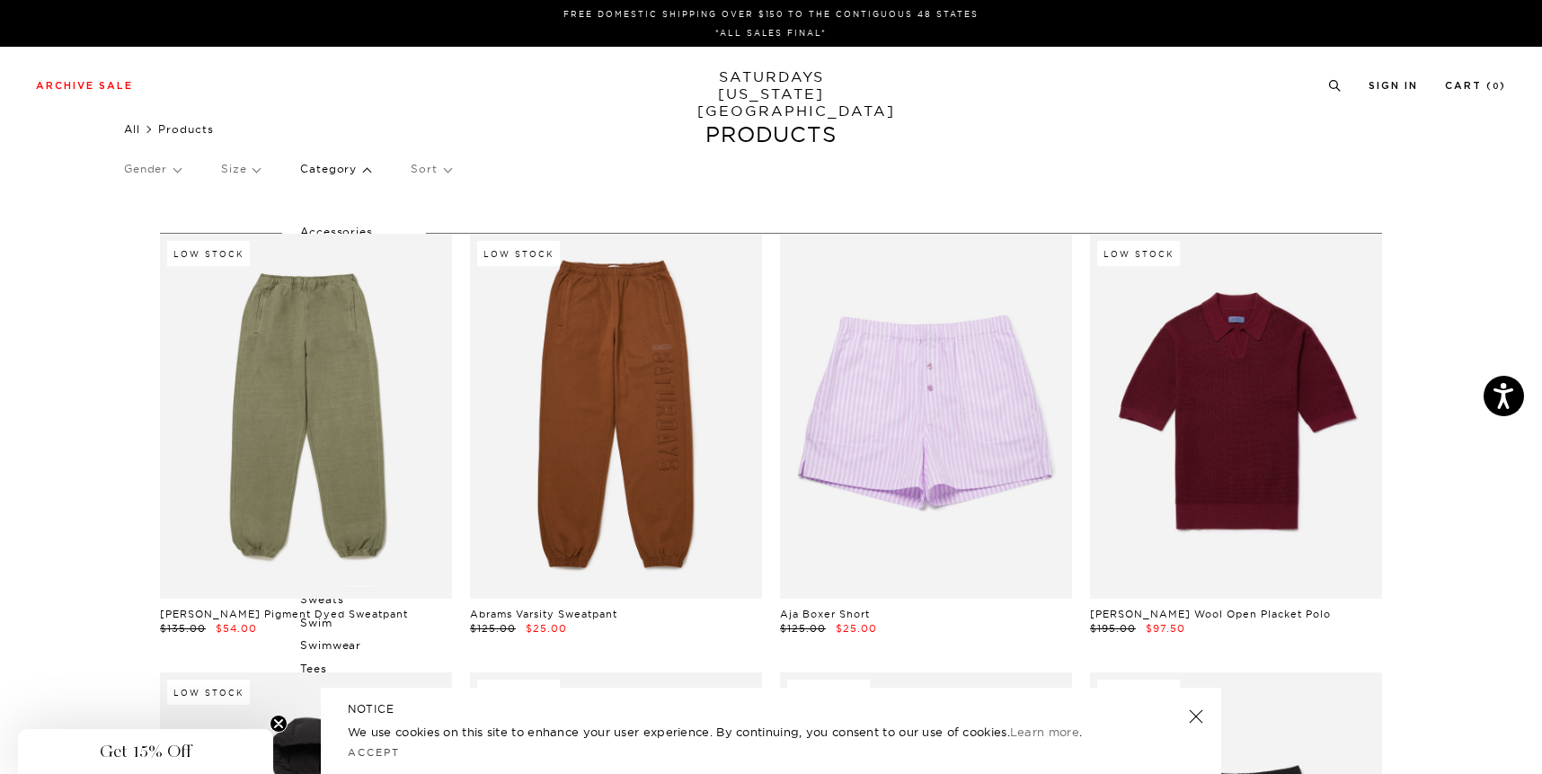
click at [138, 124] on link "All" at bounding box center [132, 128] width 16 height 13
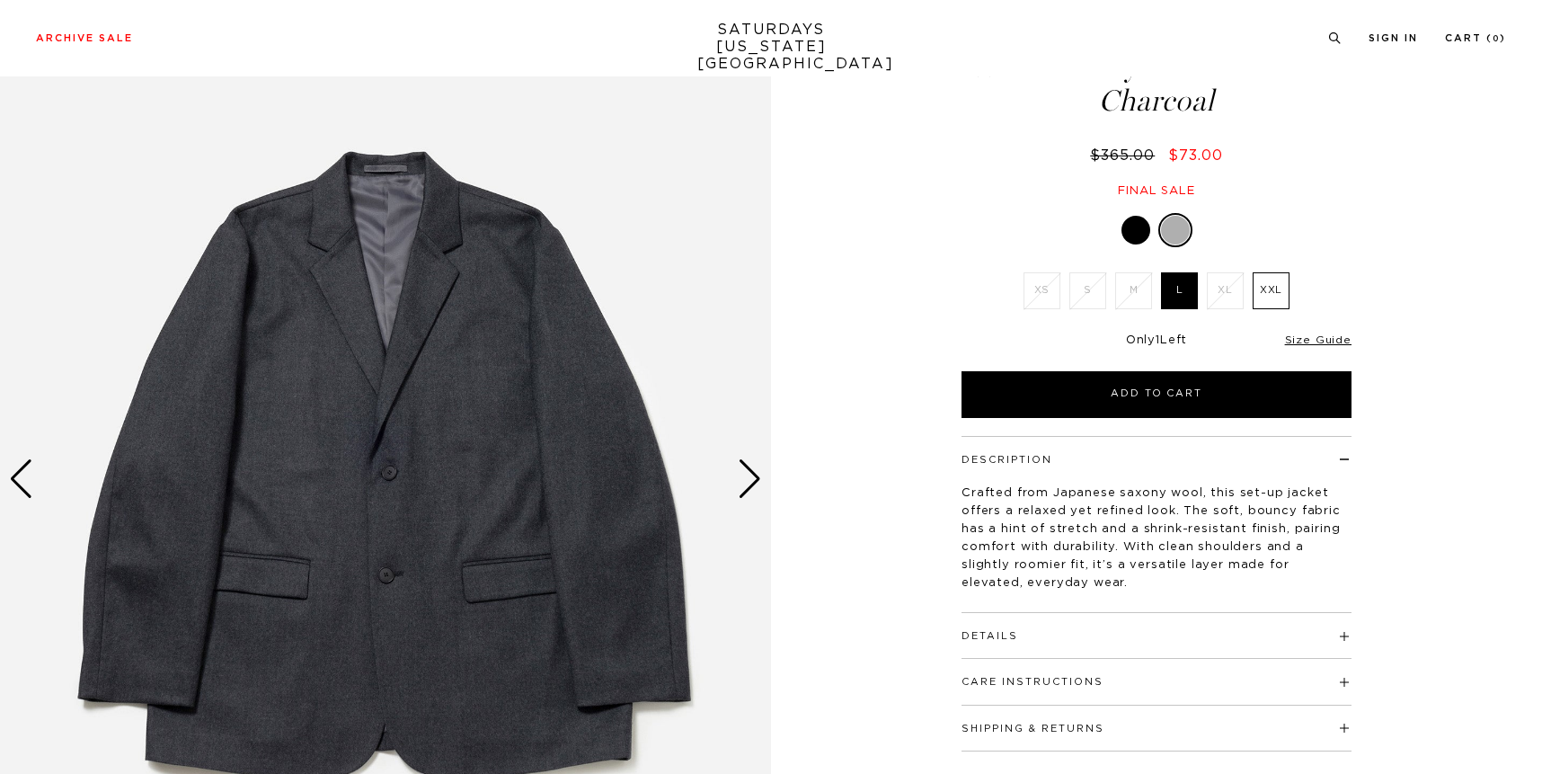
scroll to position [102, 0]
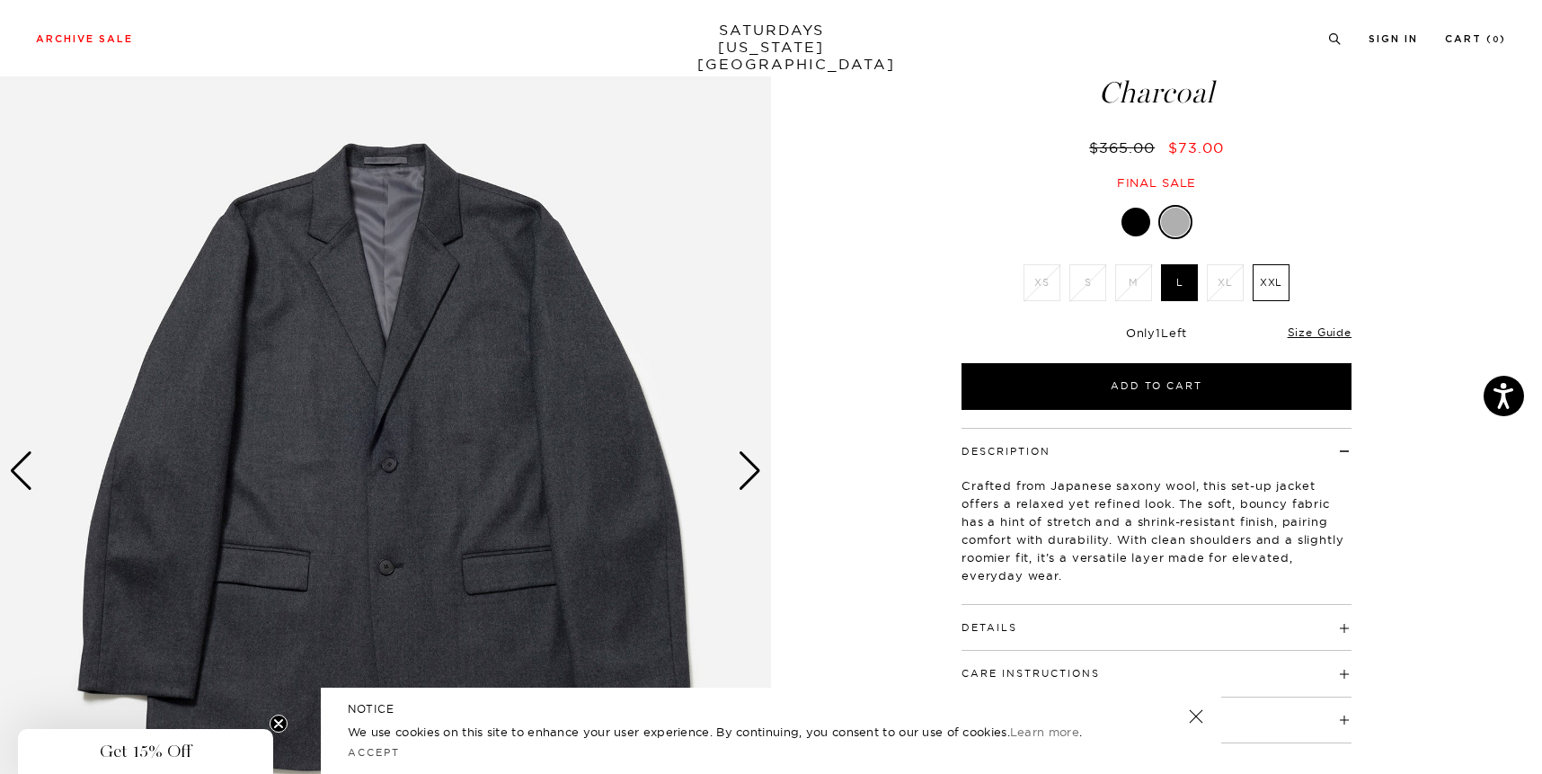
click at [754, 471] on div "Next slide" at bounding box center [750, 471] width 24 height 40
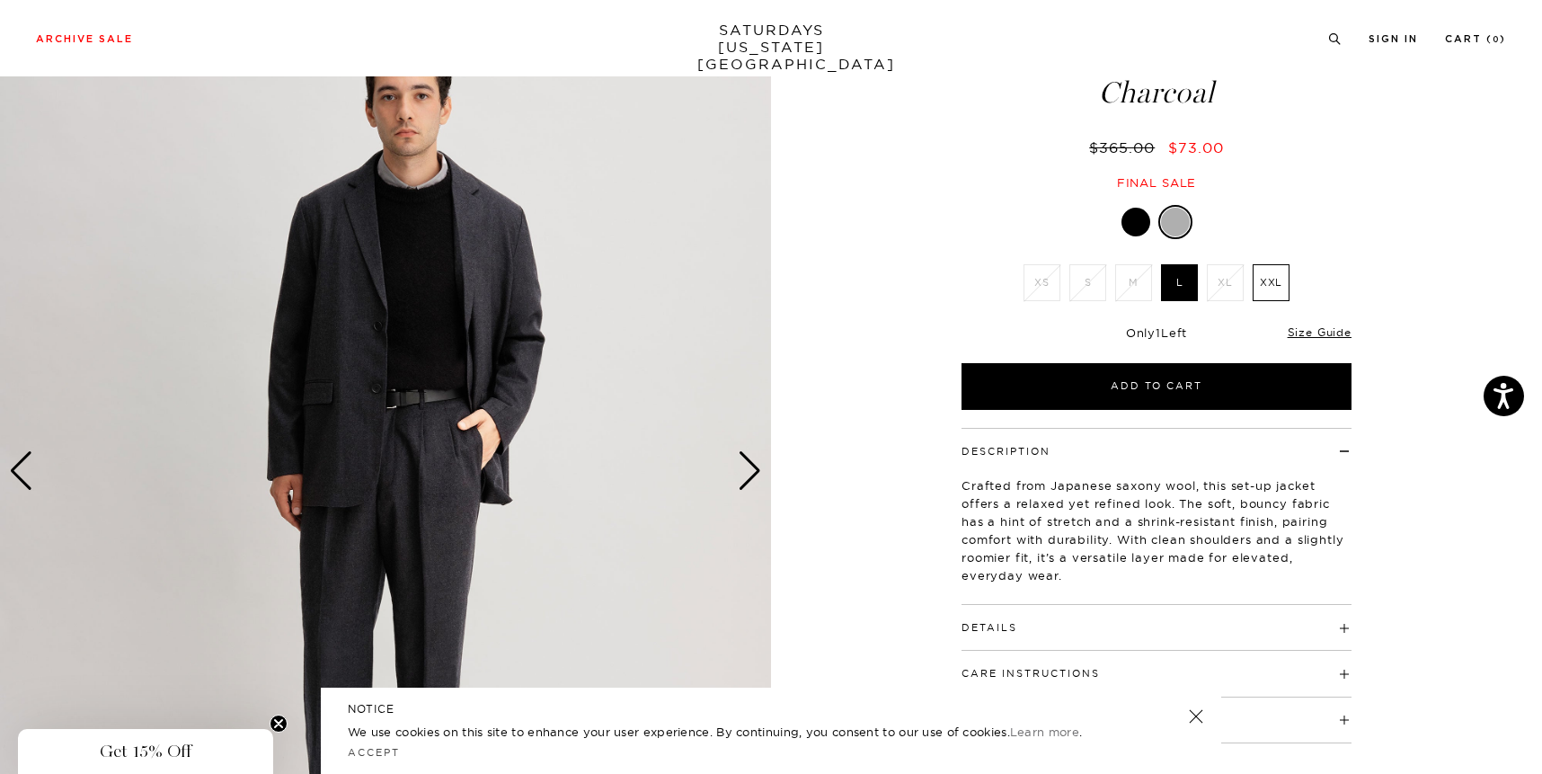
click at [754, 471] on div "Next slide" at bounding box center [750, 471] width 24 height 40
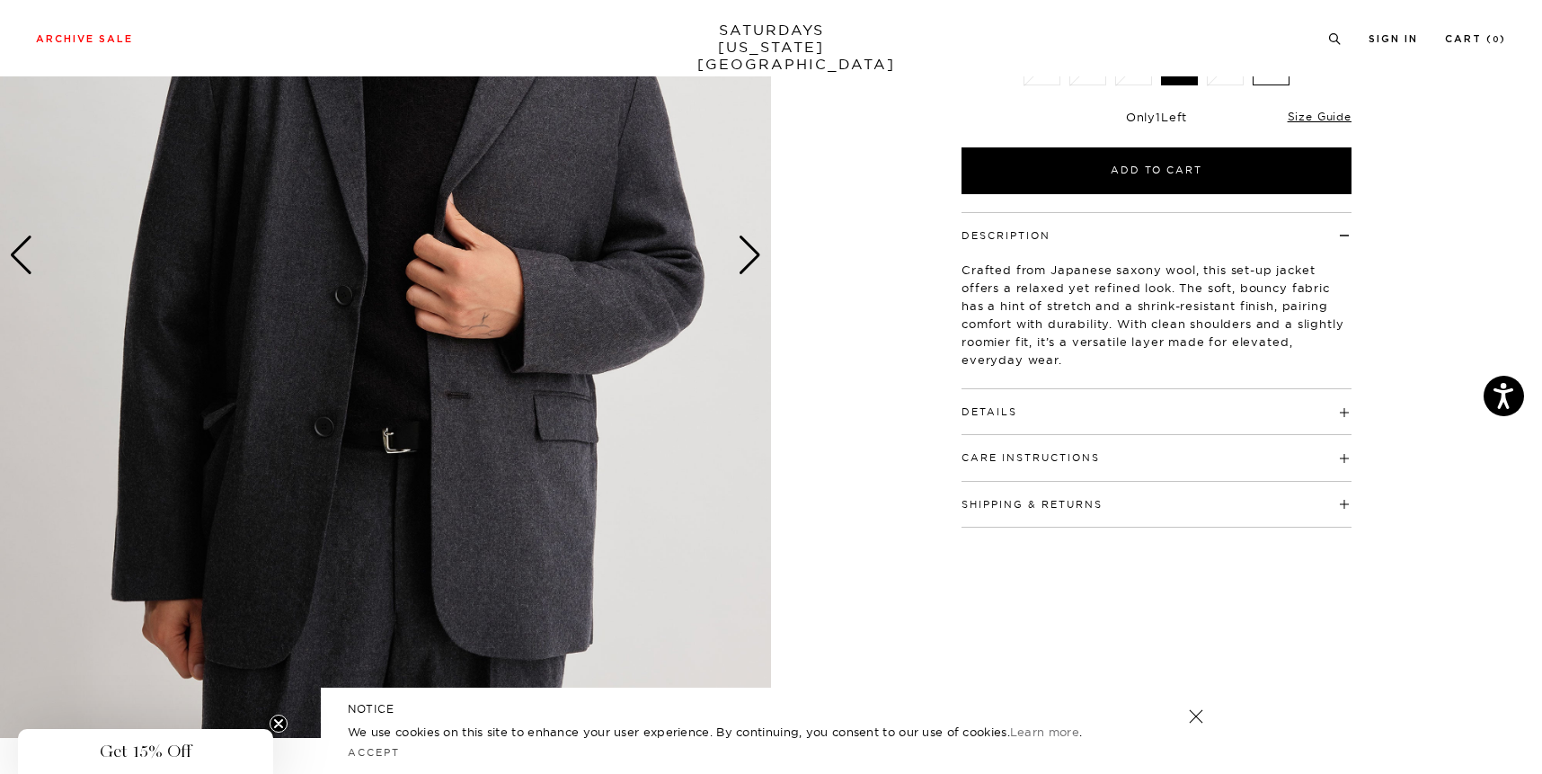
scroll to position [326, 0]
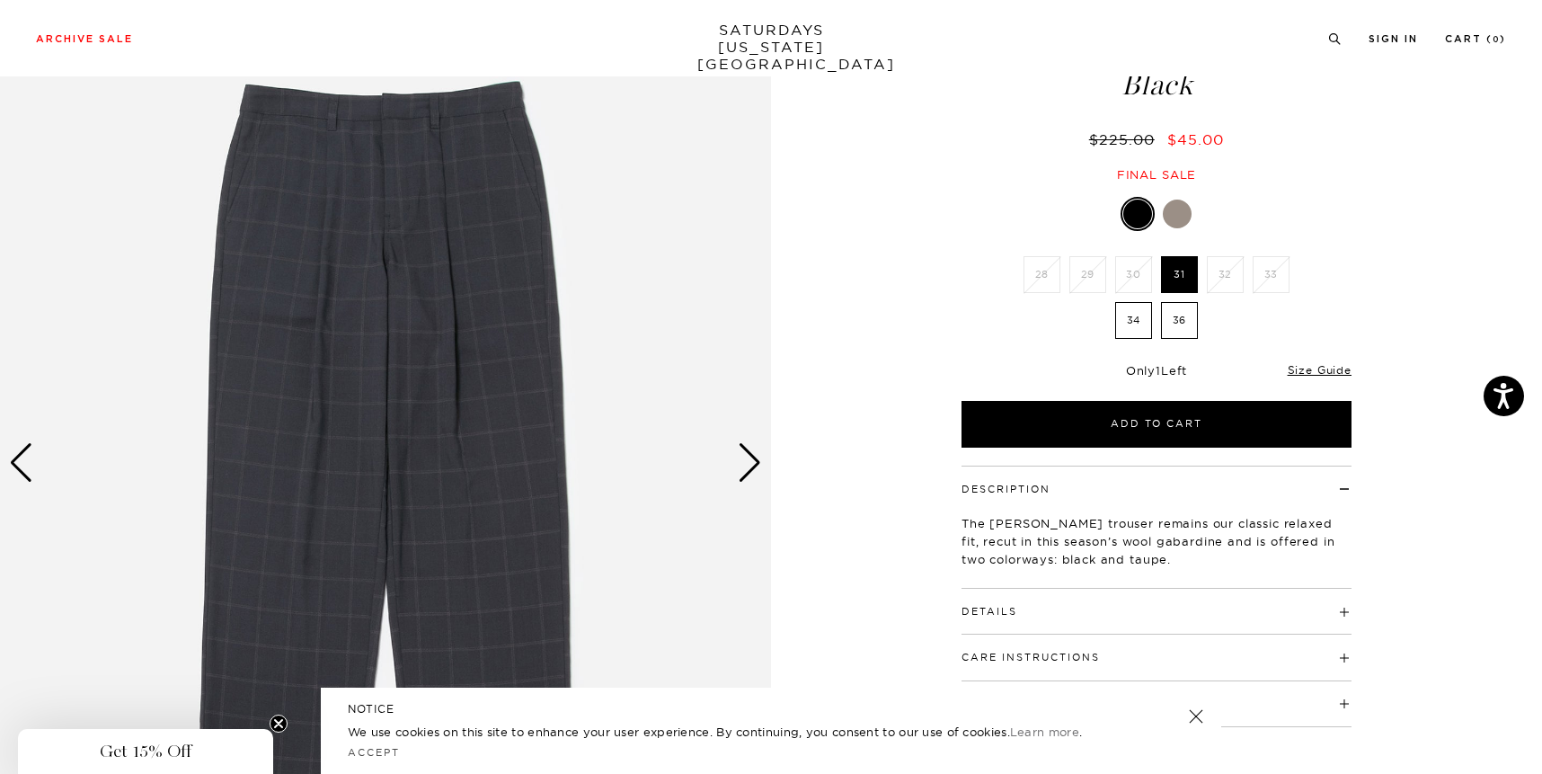
scroll to position [111, 0]
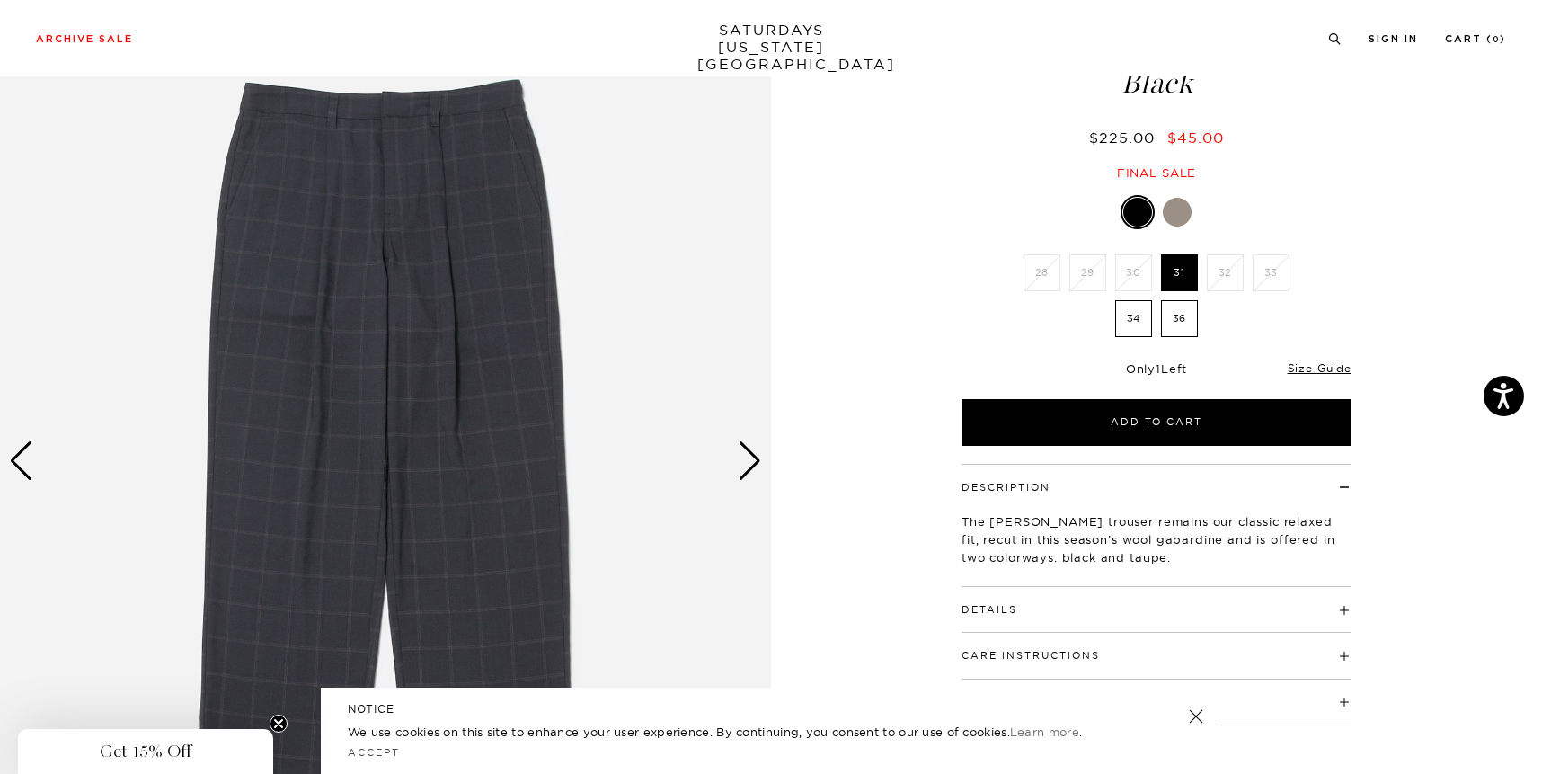
click at [743, 468] on div "Next slide" at bounding box center [750, 461] width 24 height 40
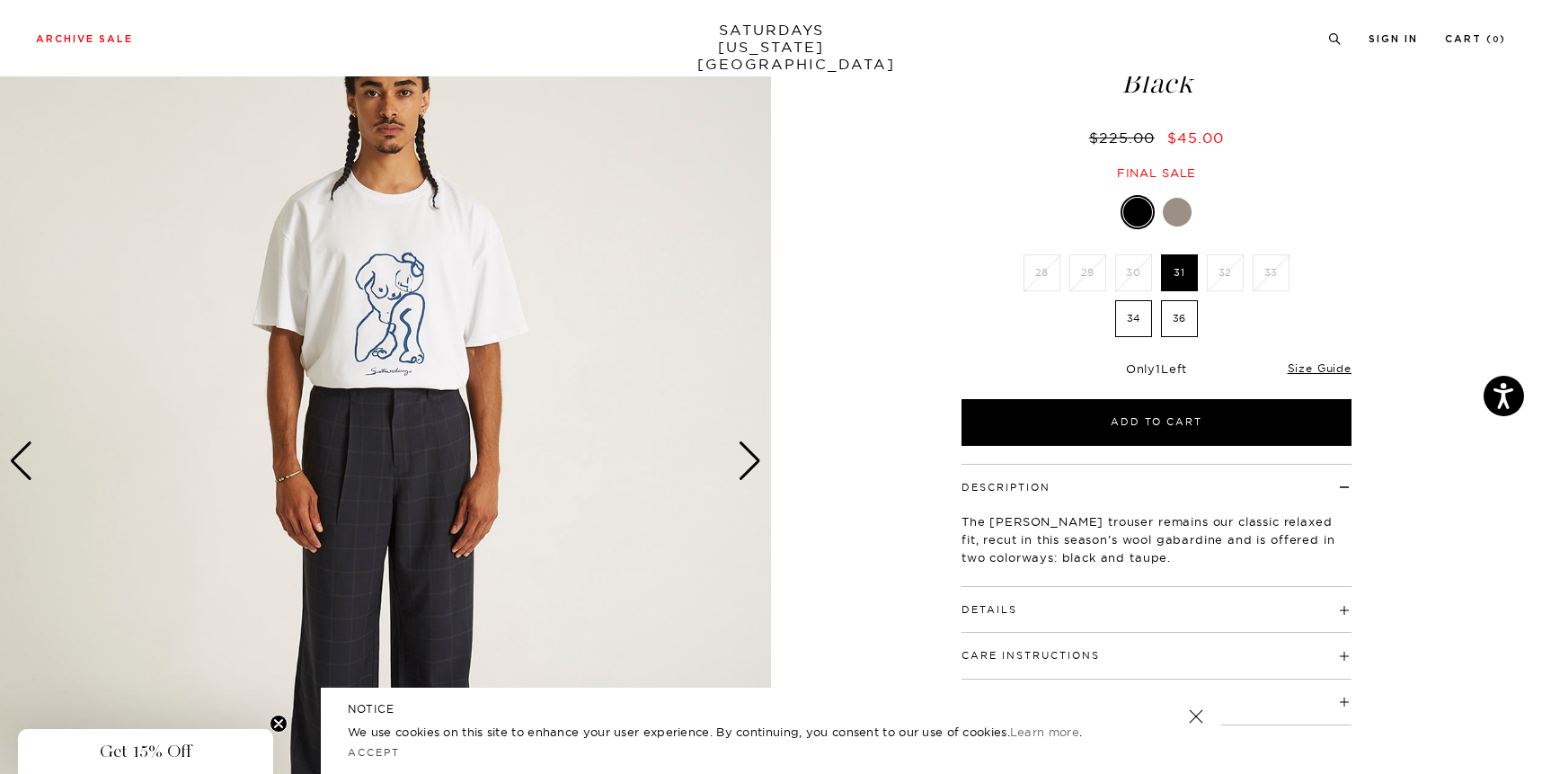
click at [743, 468] on div "Next slide" at bounding box center [750, 461] width 24 height 40
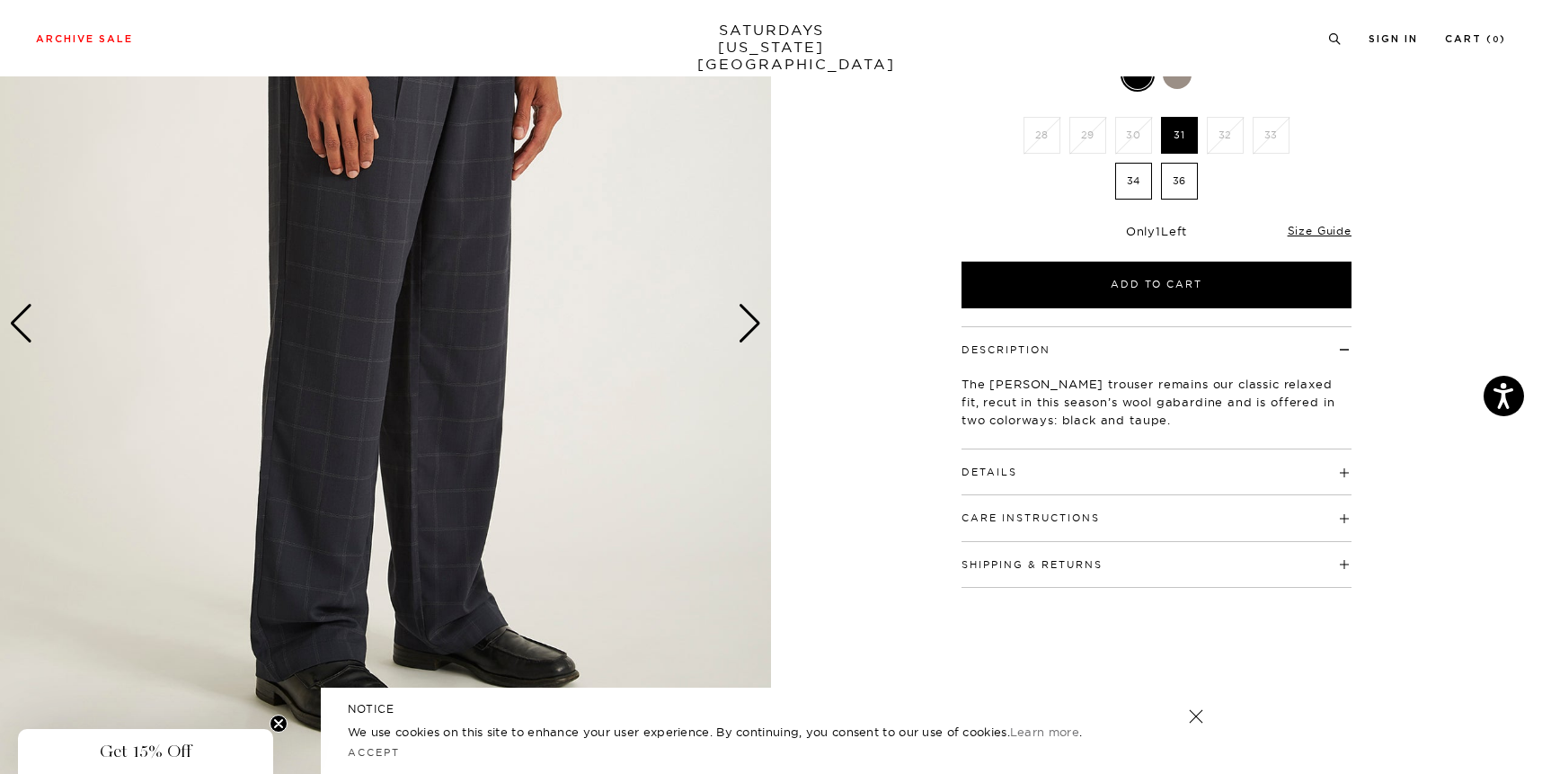
scroll to position [262, 0]
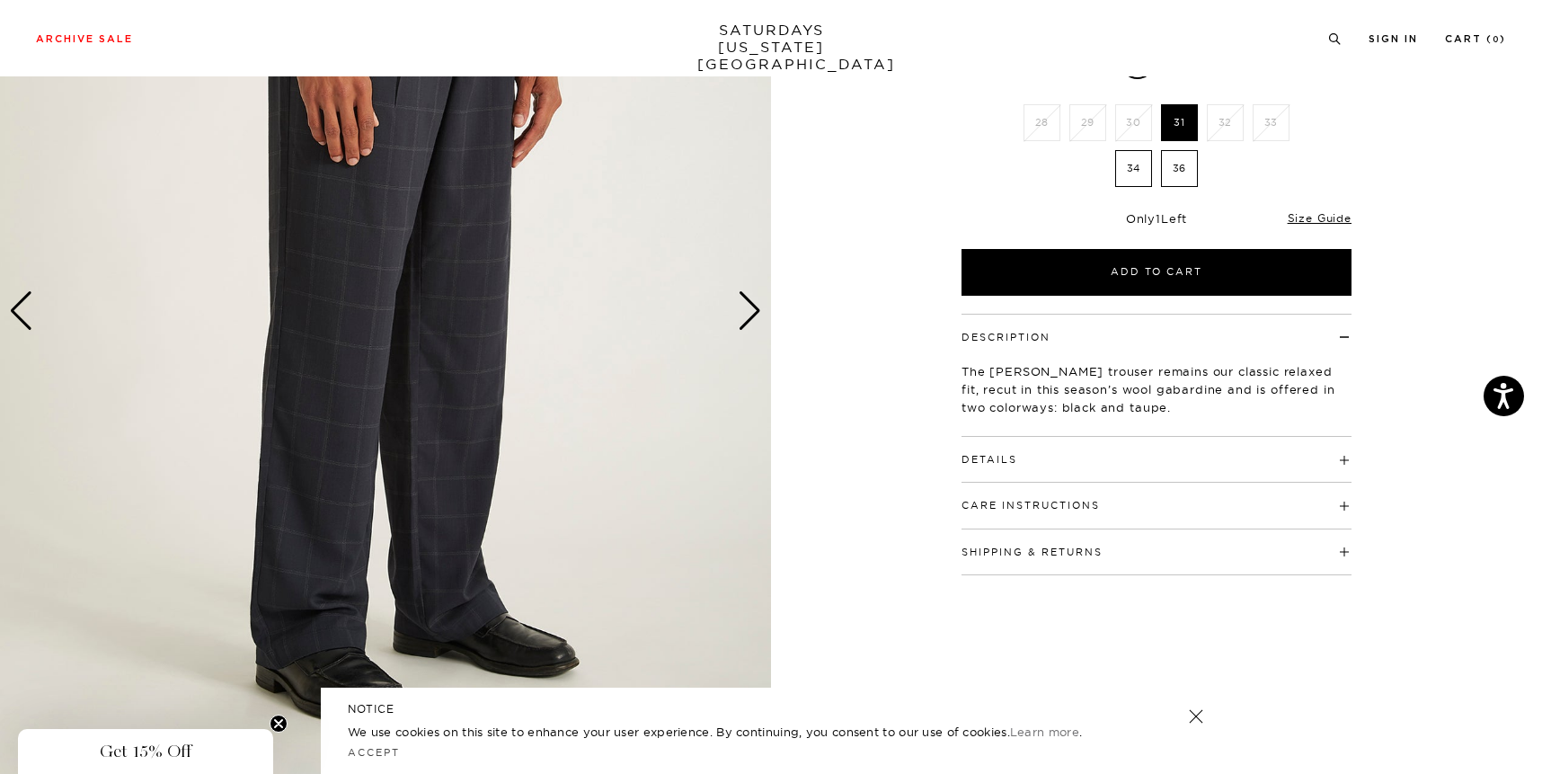
click at [759, 295] on div "Next slide" at bounding box center [750, 311] width 24 height 40
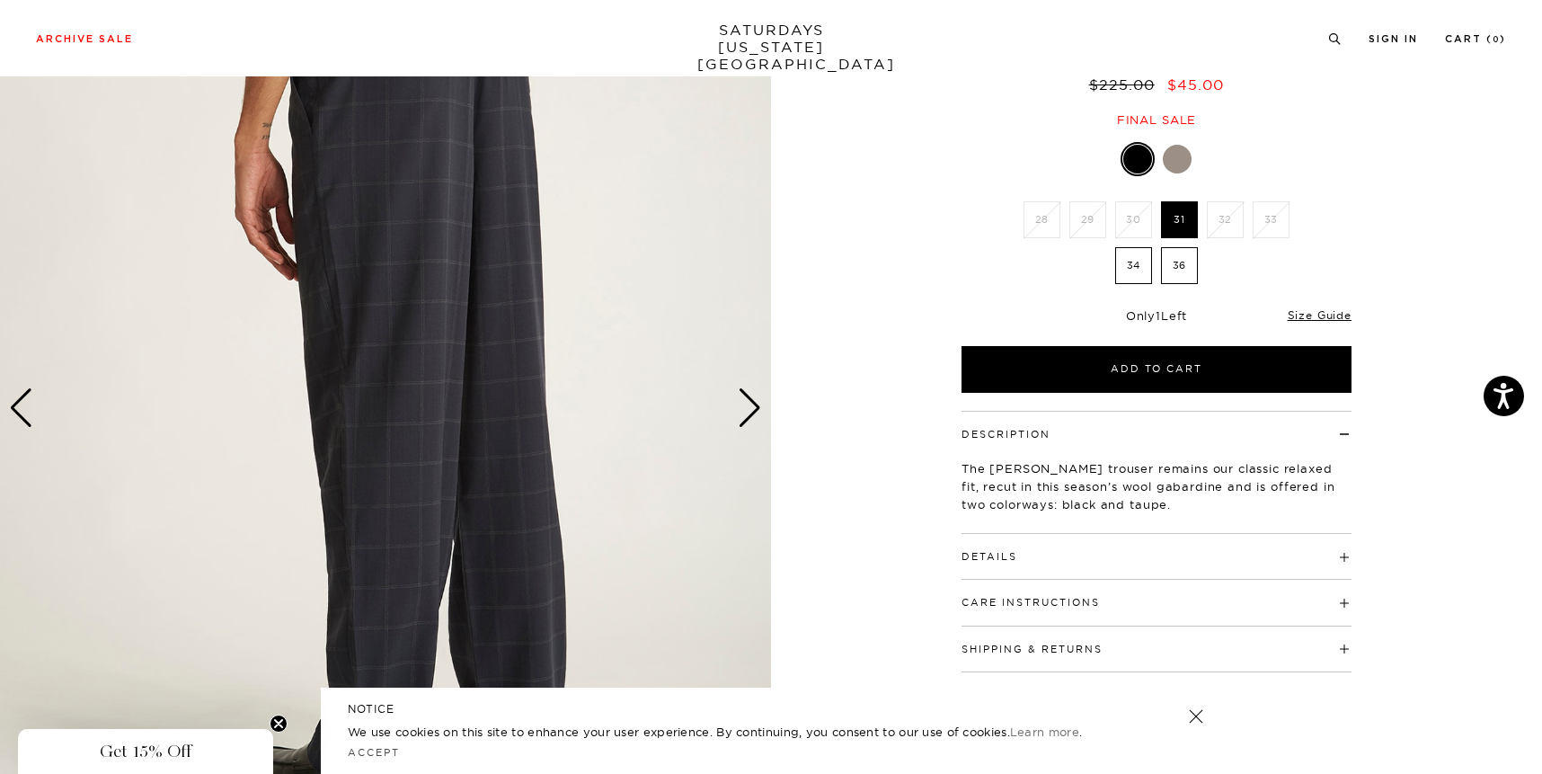
scroll to position [165, 0]
click at [750, 405] on div "Next slide" at bounding box center [750, 407] width 24 height 40
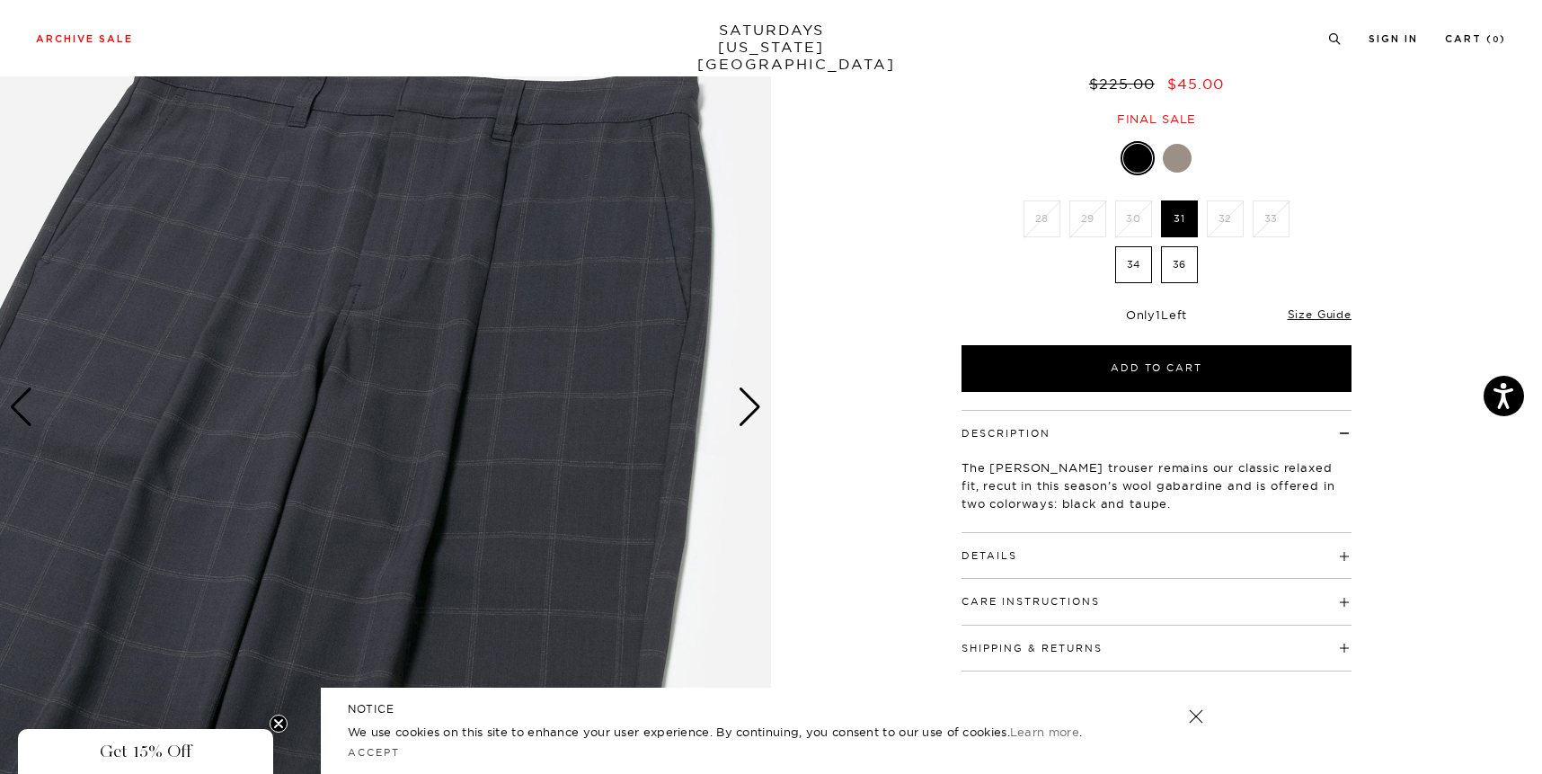
click at [750, 405] on div "Next slide" at bounding box center [750, 407] width 24 height 40
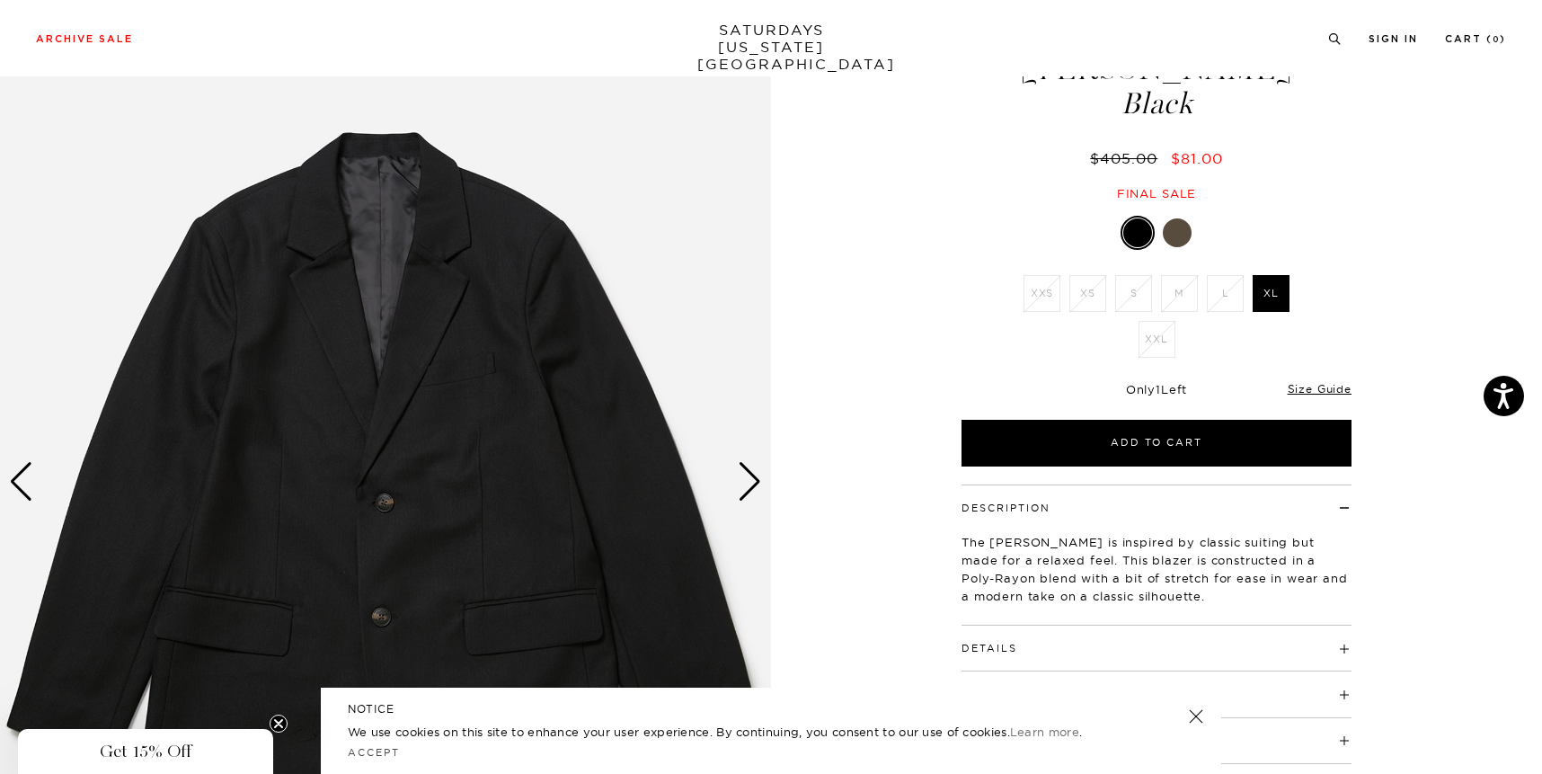
scroll to position [93, 0]
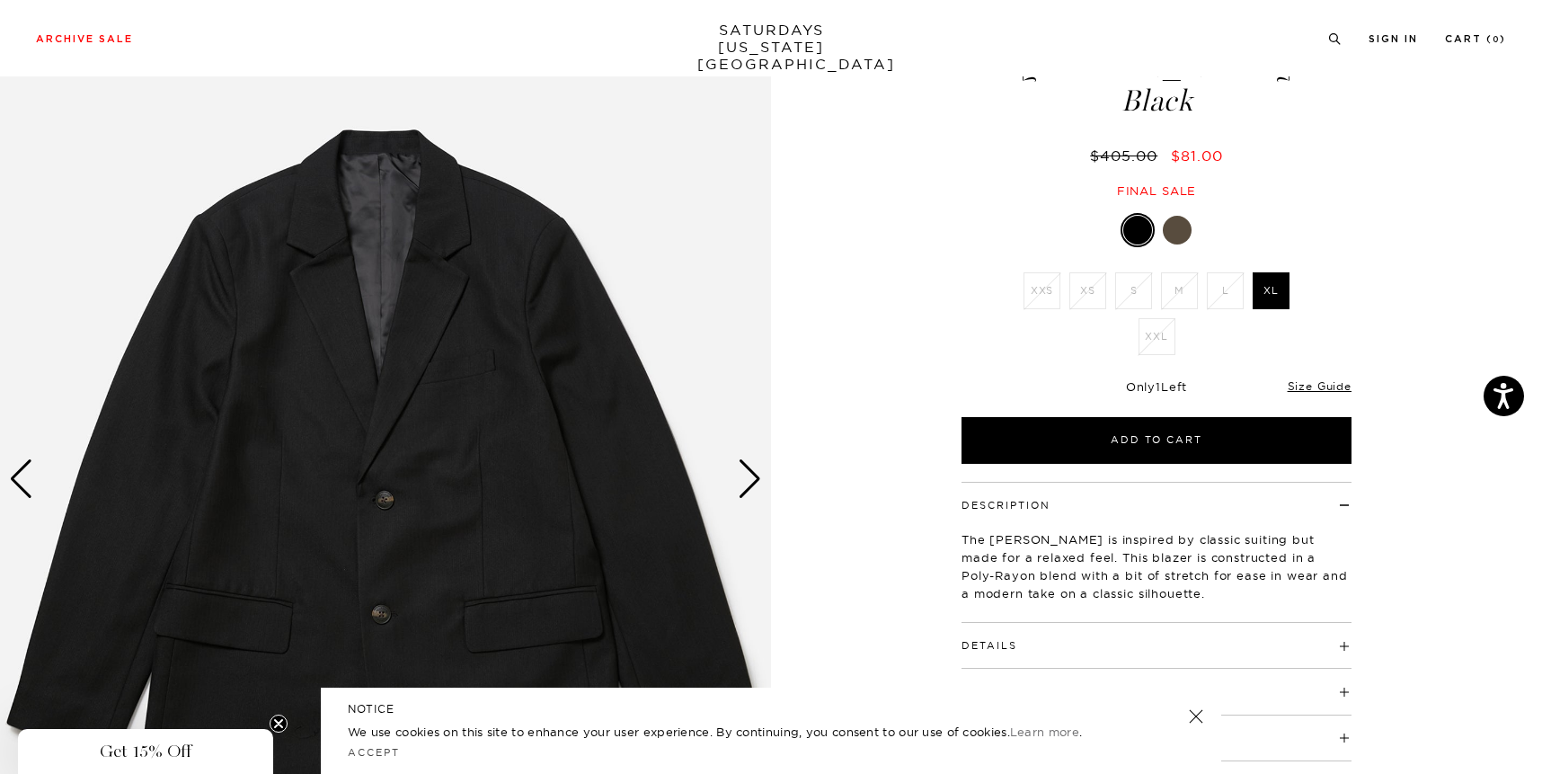
click at [751, 485] on div "Next slide" at bounding box center [750, 479] width 24 height 40
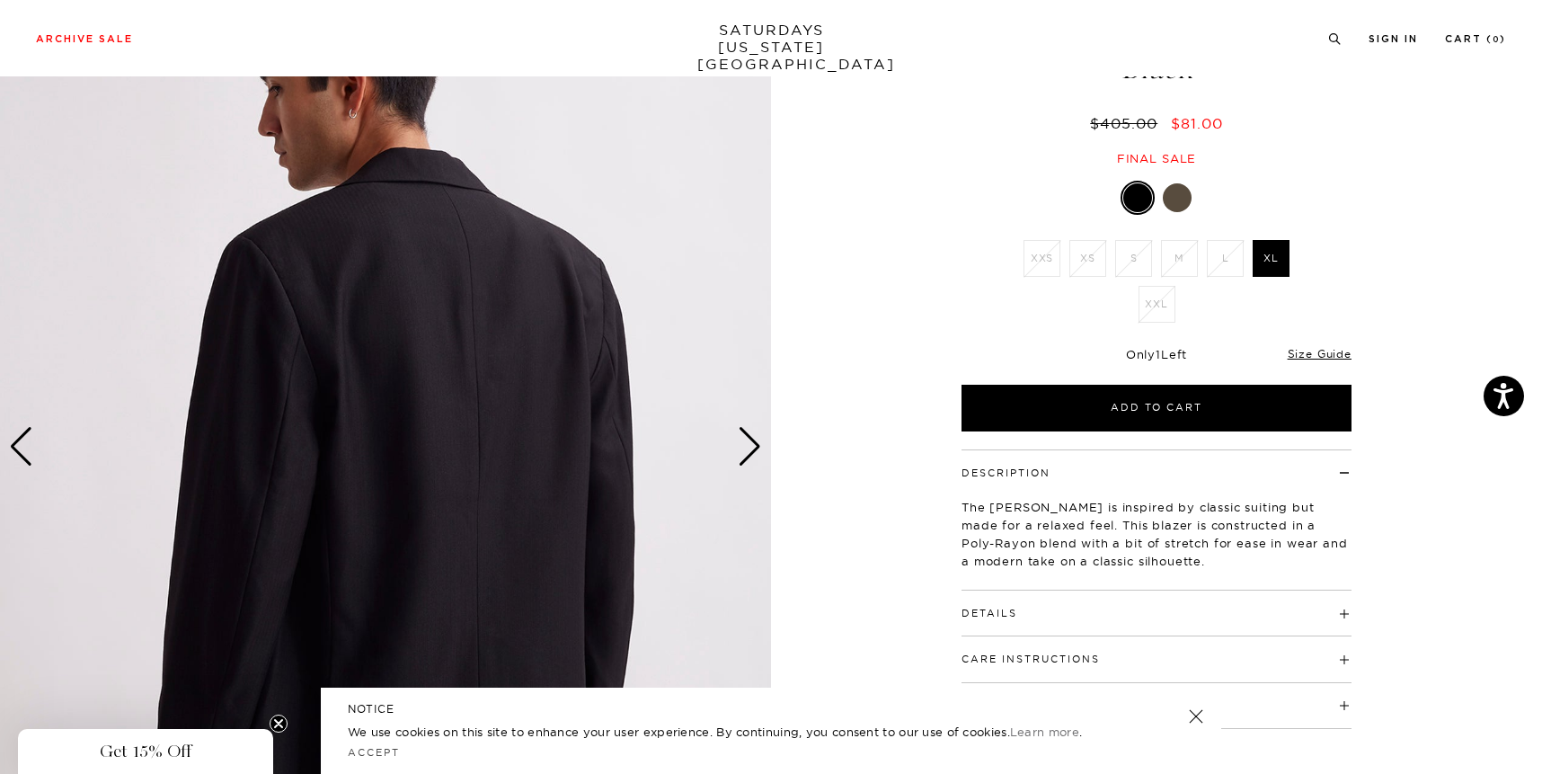
scroll to position [111, 0]
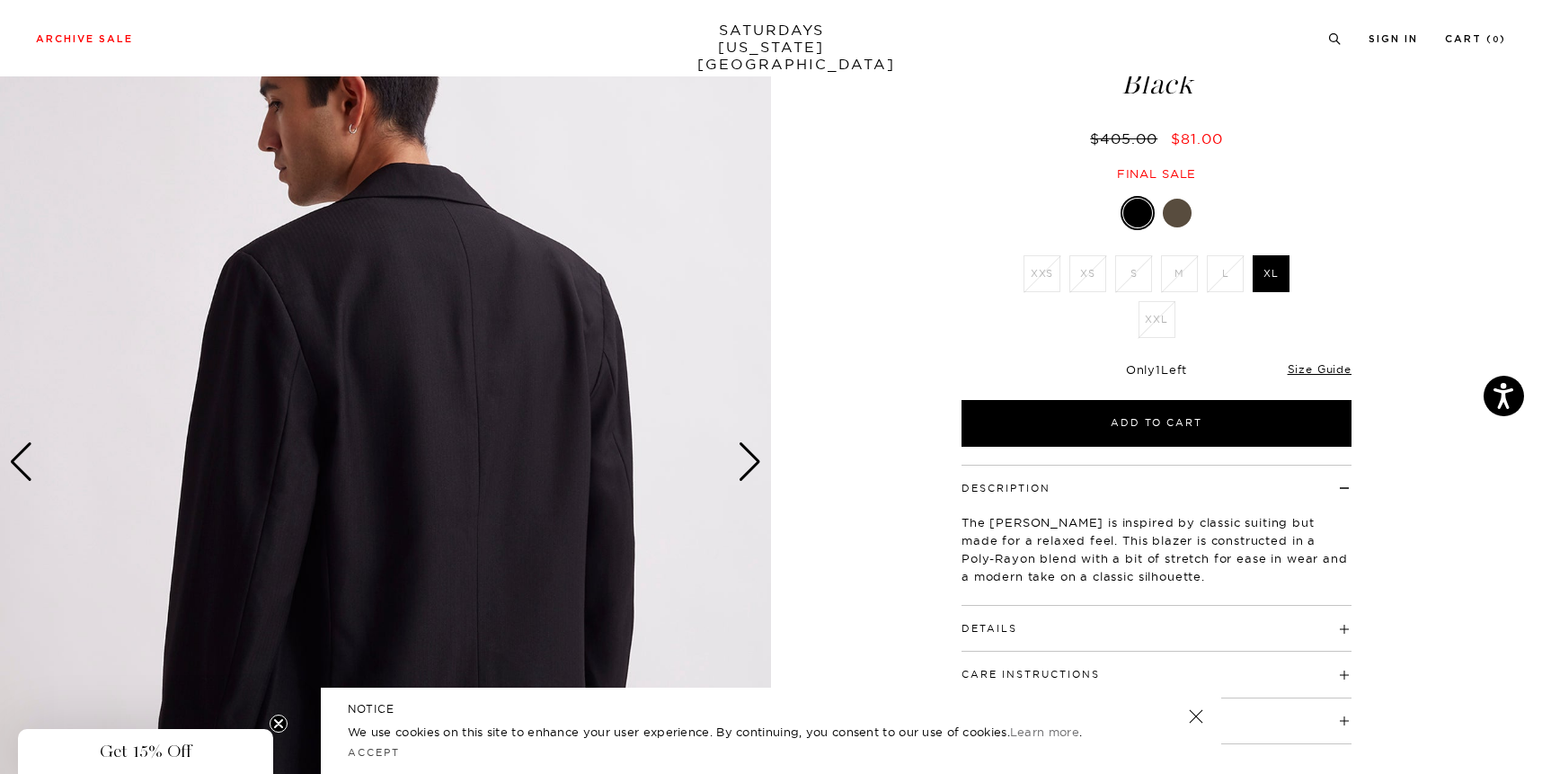
click at [751, 461] on div "Next slide" at bounding box center [750, 462] width 24 height 40
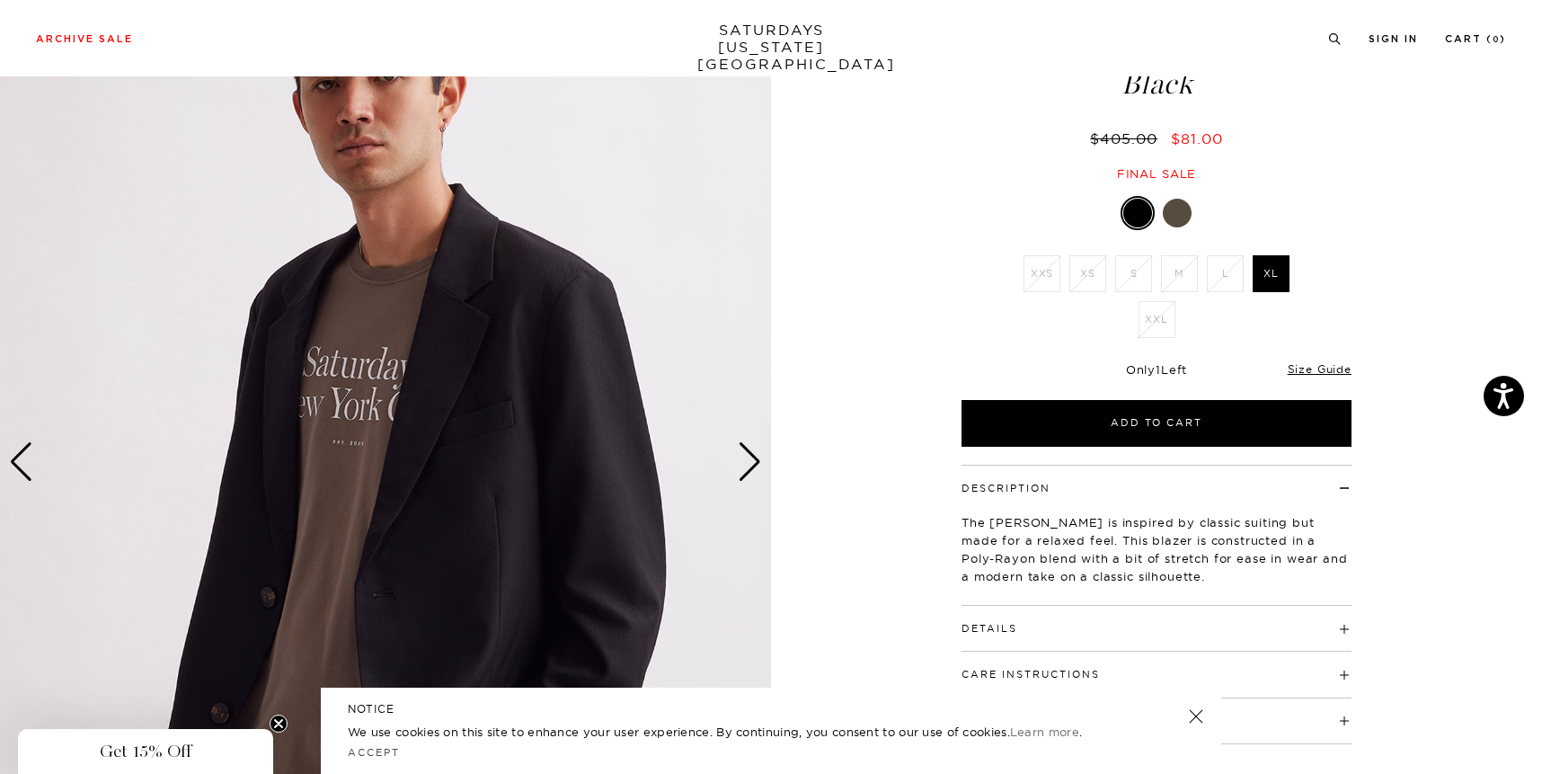
click at [751, 461] on div "Next slide" at bounding box center [750, 462] width 24 height 40
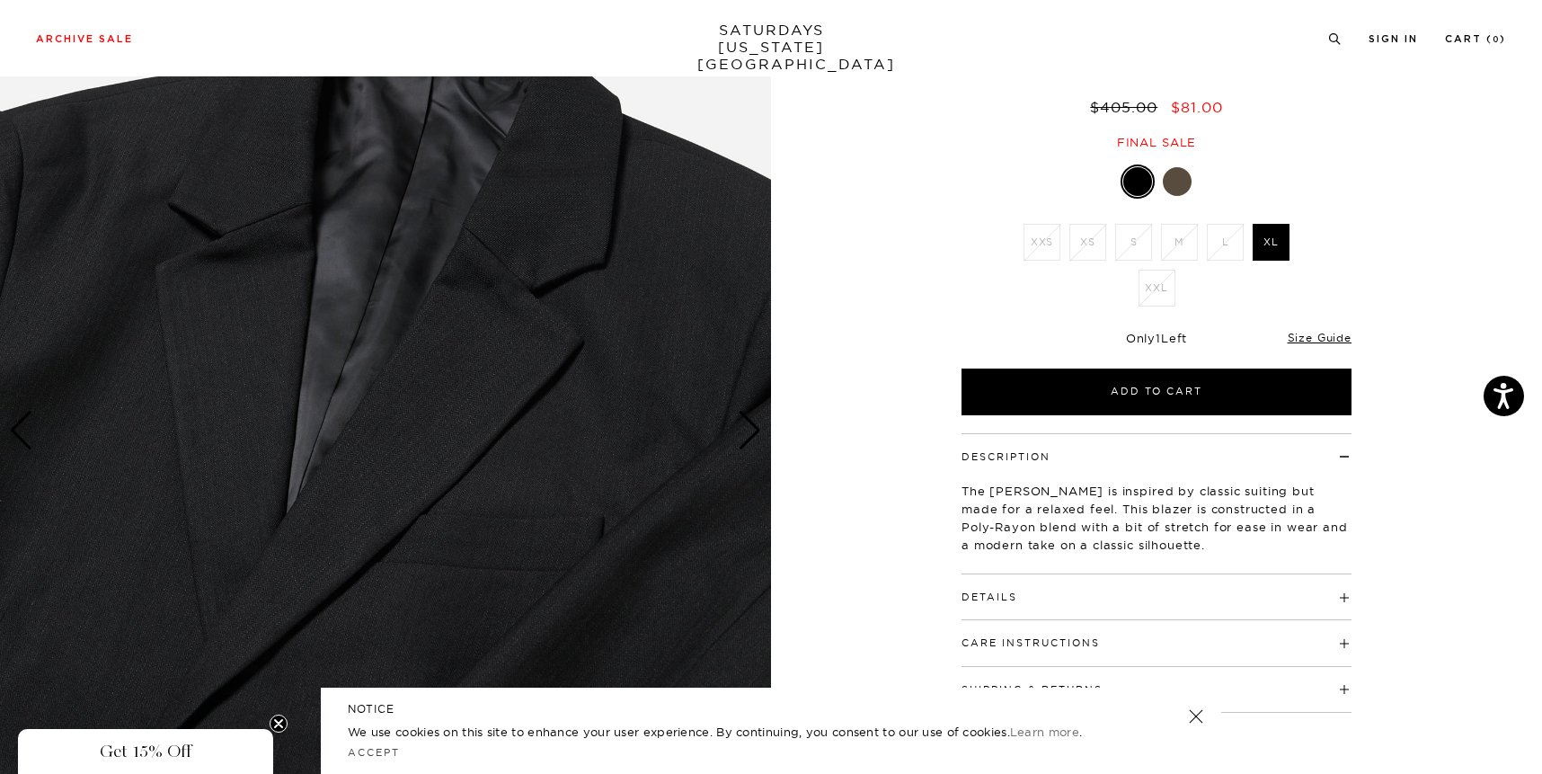
scroll to position [156, 0]
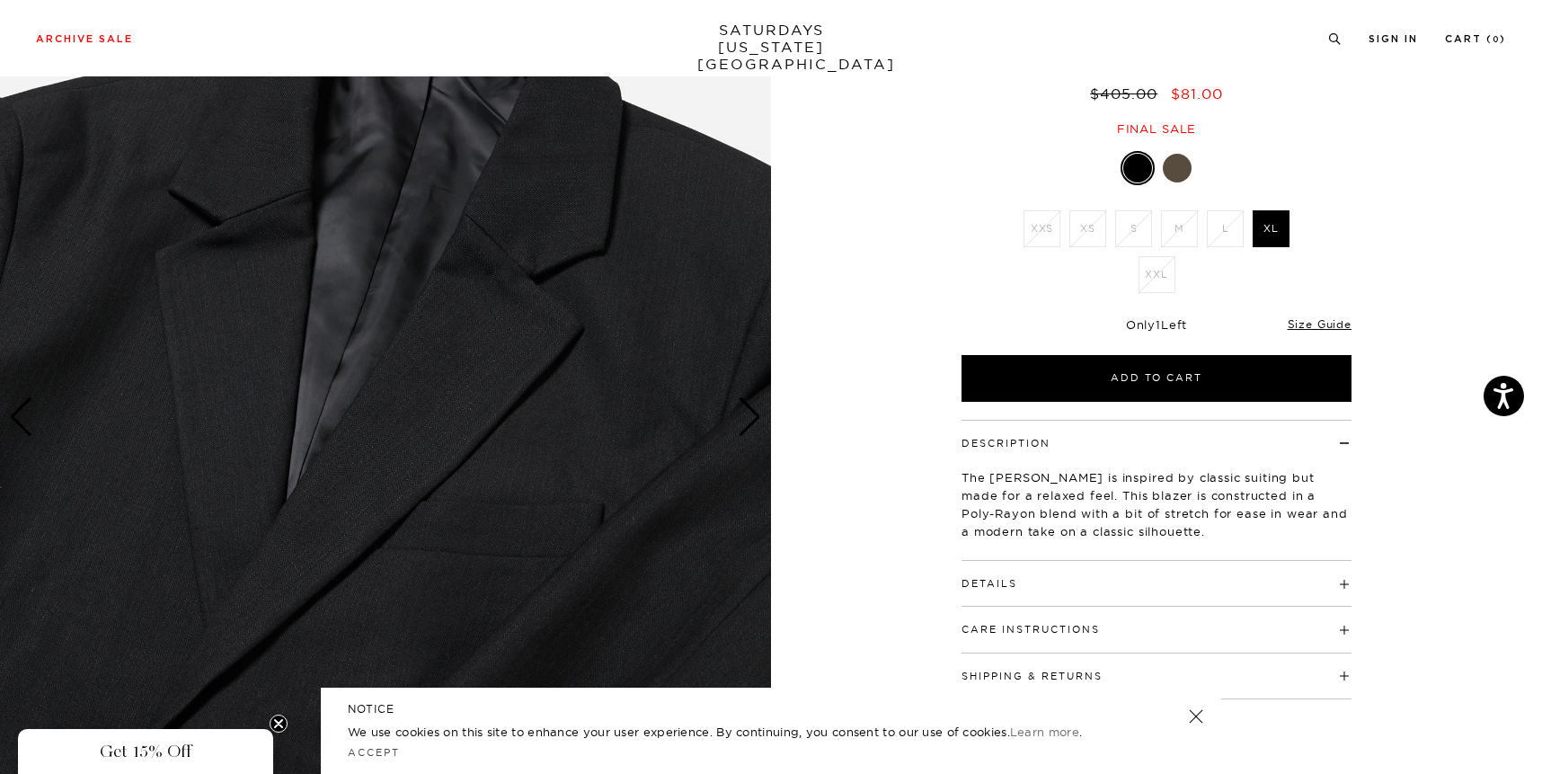
click at [1178, 175] on div at bounding box center [1177, 168] width 29 height 29
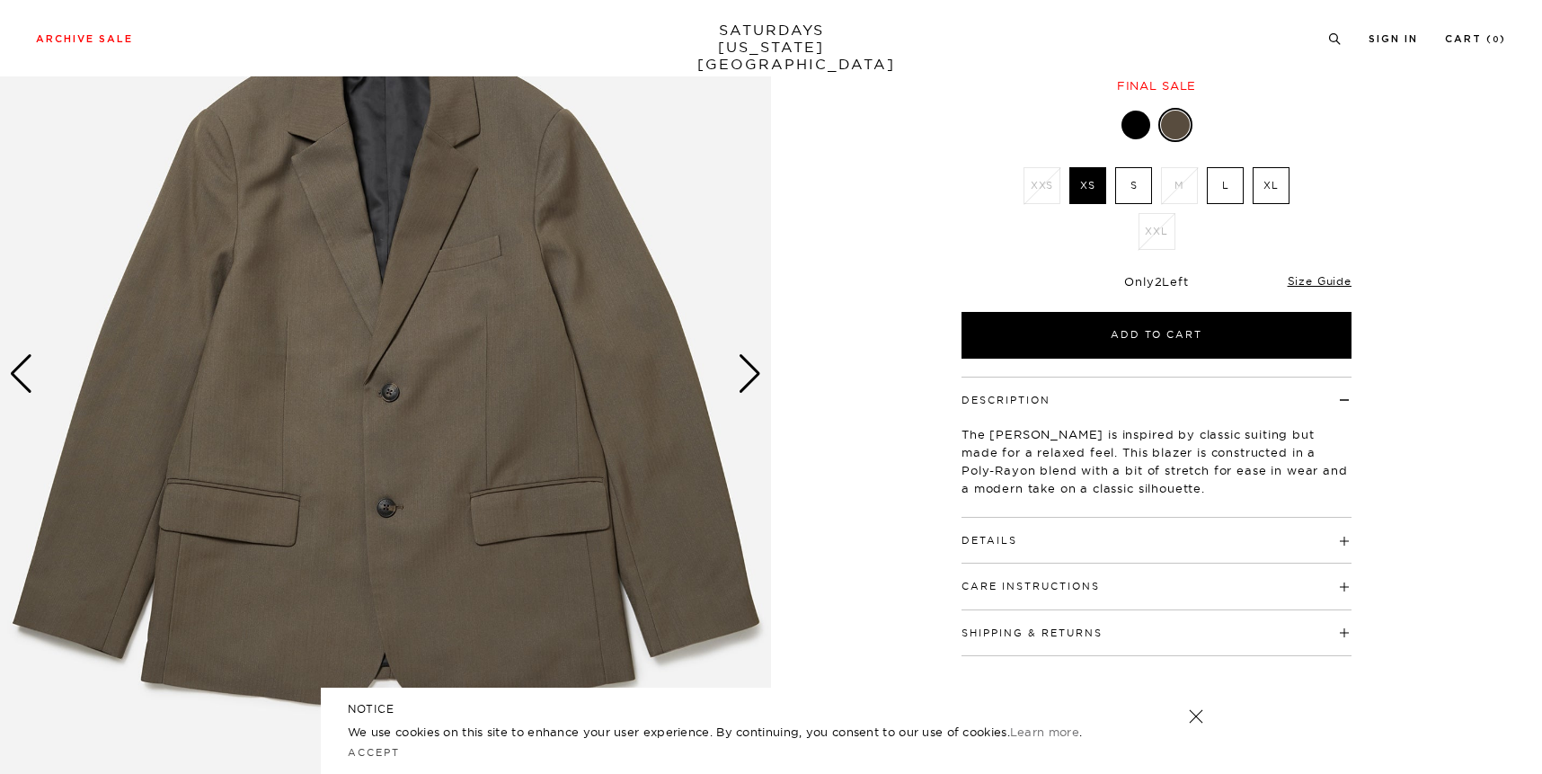
scroll to position [207, 0]
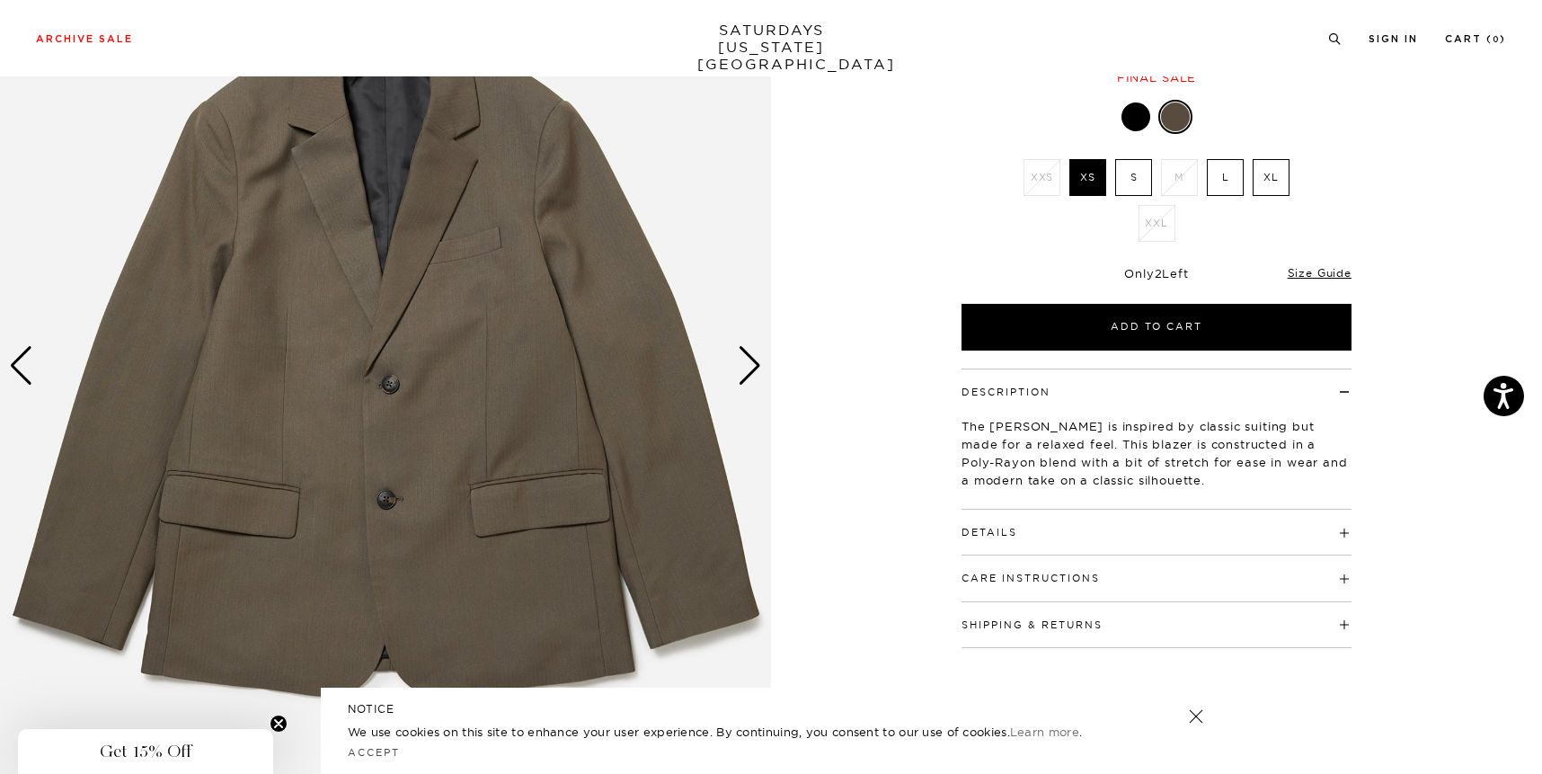
click at [755, 366] on div "Next slide" at bounding box center [750, 366] width 24 height 40
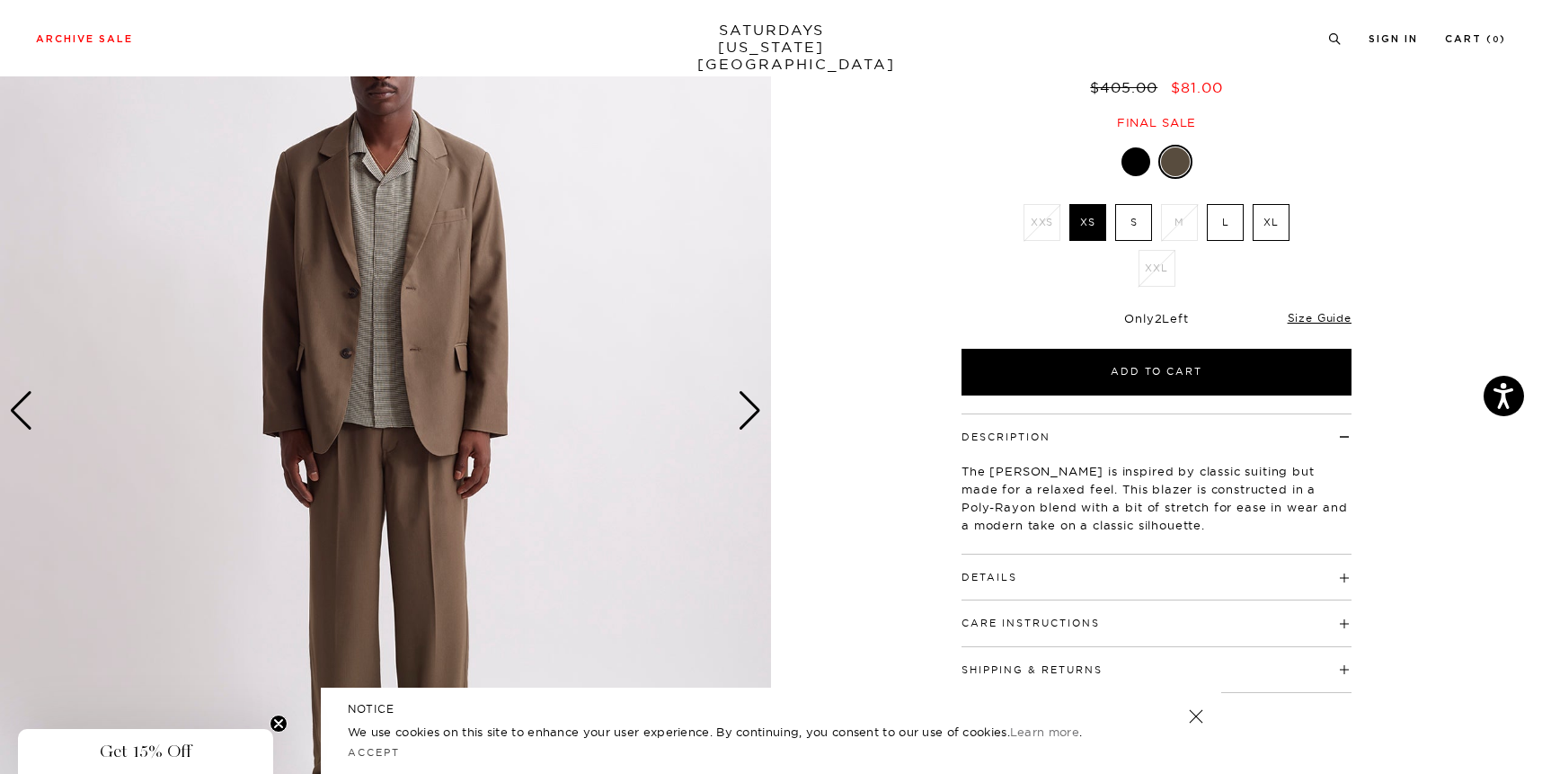
scroll to position [161, 0]
click at [747, 411] on div "Next slide" at bounding box center [750, 412] width 24 height 40
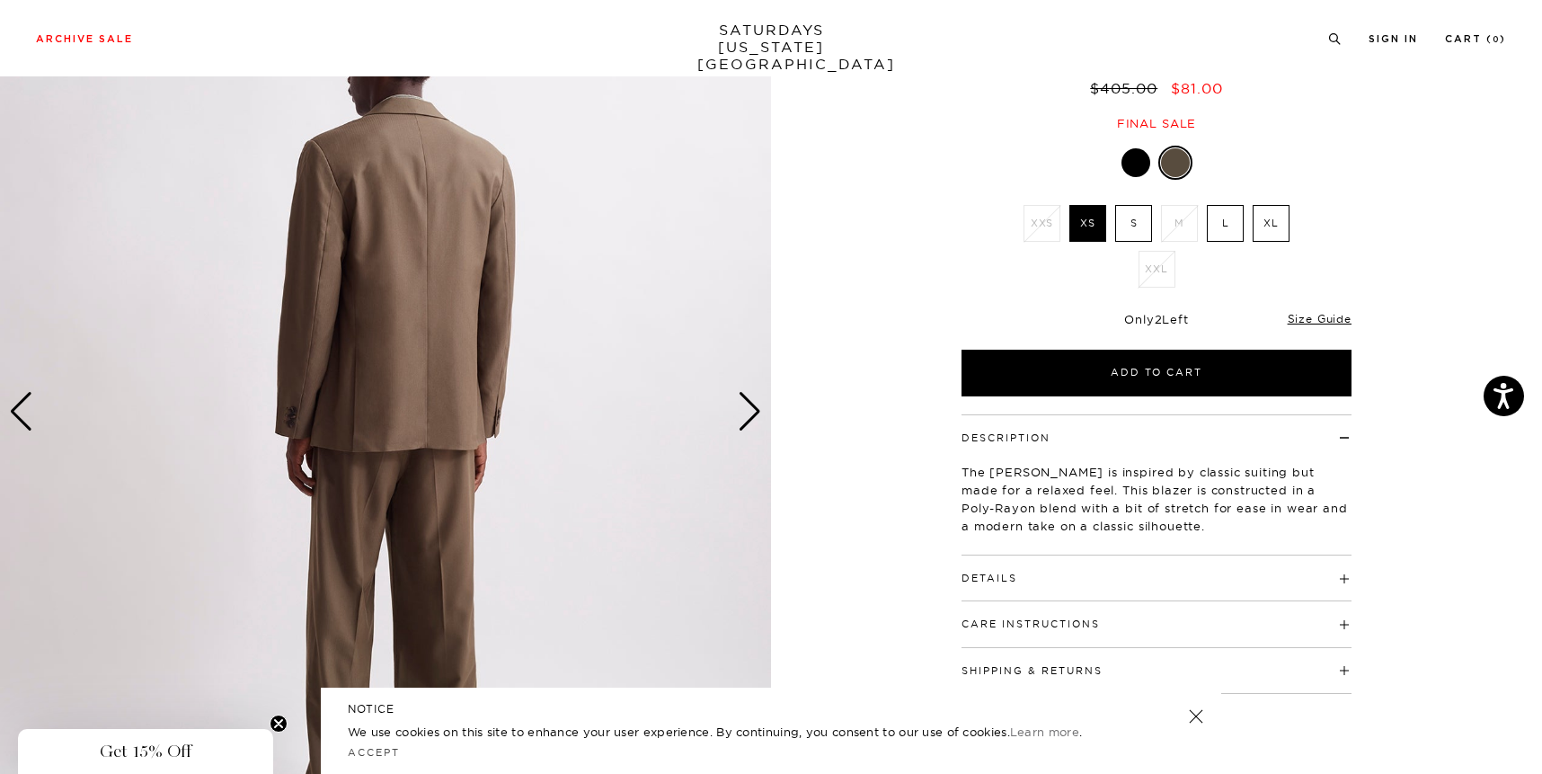
click at [747, 411] on div "Next slide" at bounding box center [750, 412] width 24 height 40
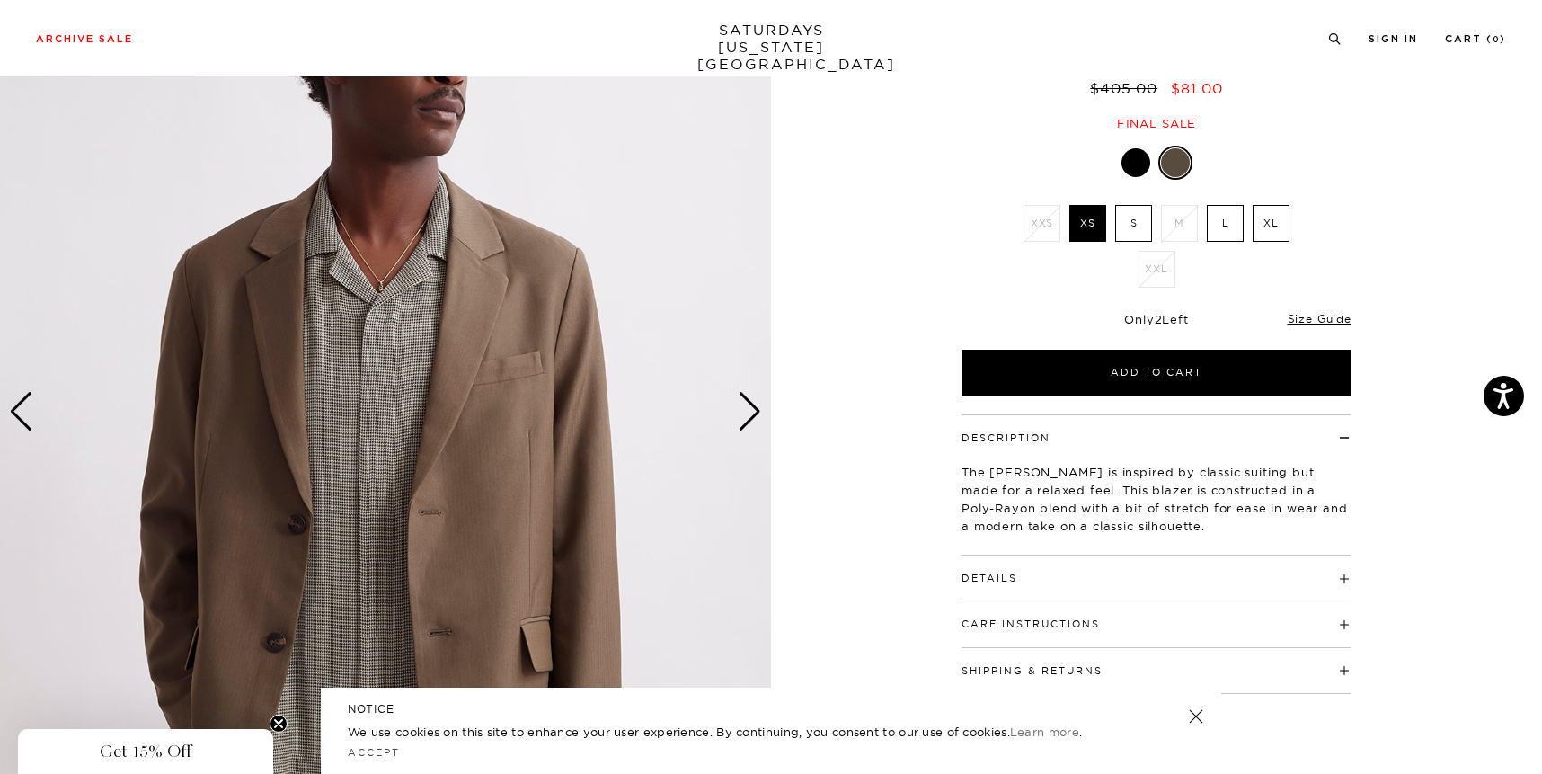
click at [747, 411] on div "Next slide" at bounding box center [750, 412] width 24 height 40
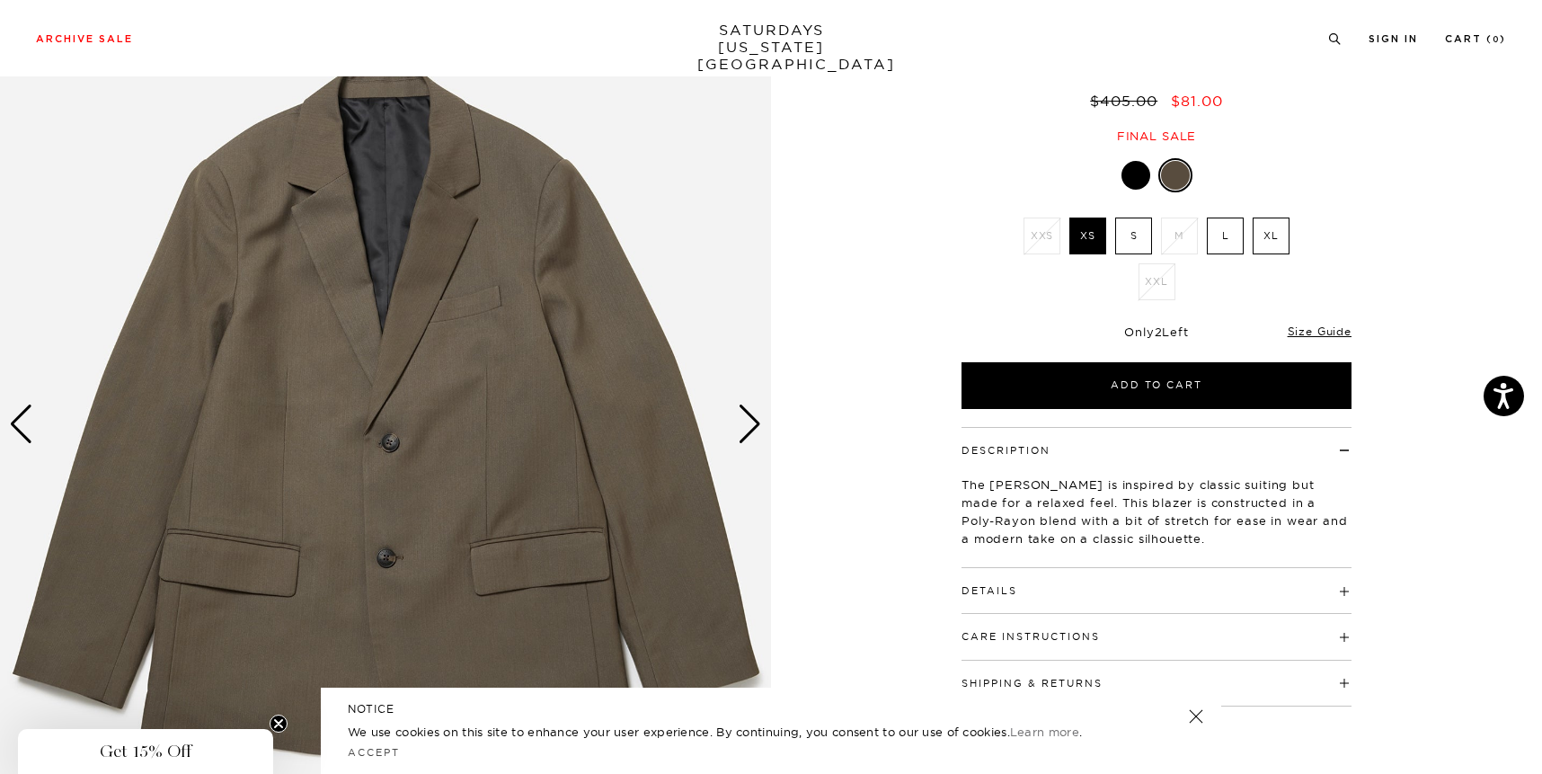
scroll to position [125, 0]
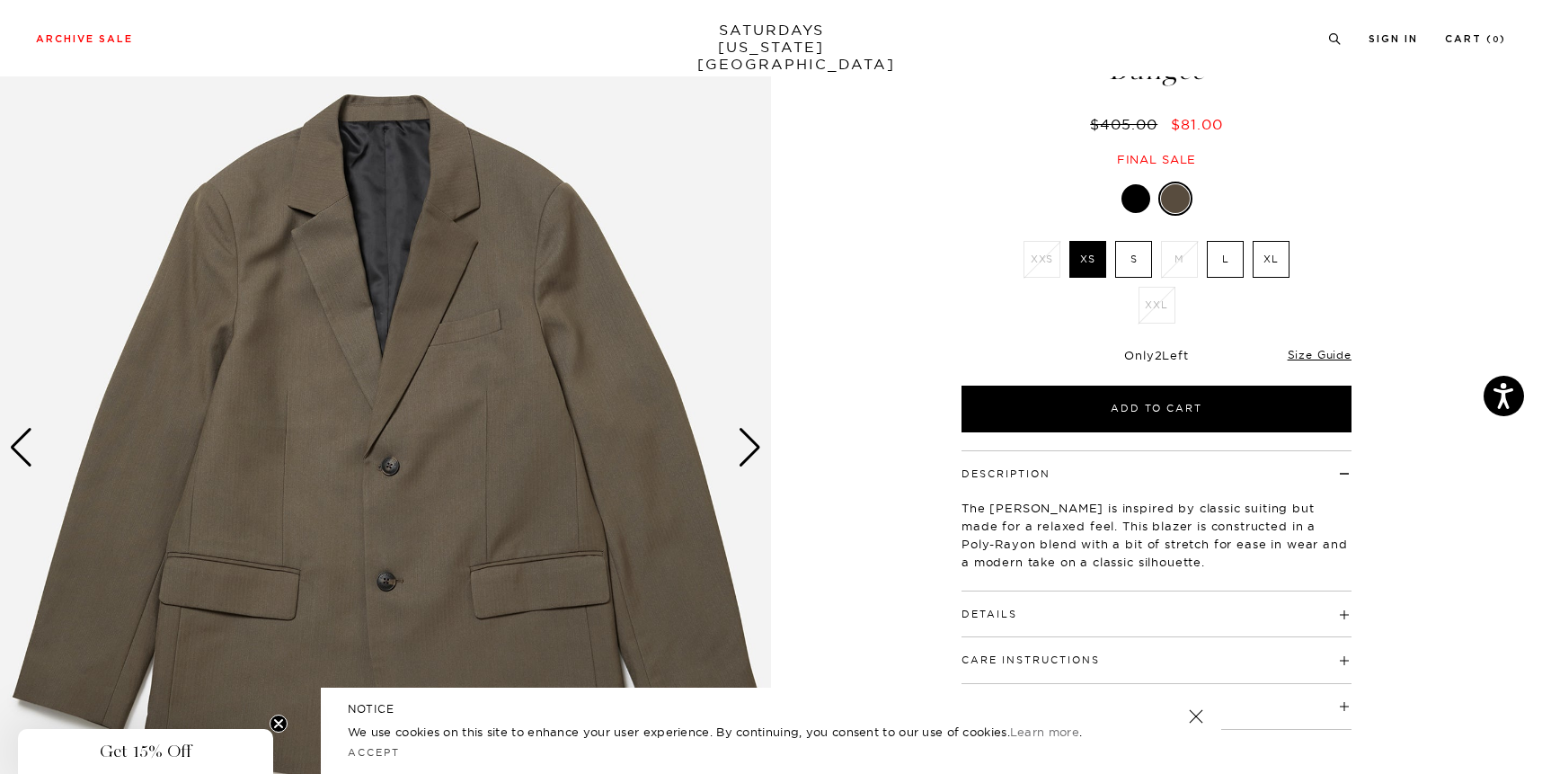
click at [1224, 273] on label "L" at bounding box center [1225, 259] width 37 height 37
click at [0, 0] on input "L" at bounding box center [0, 0] width 0 height 0
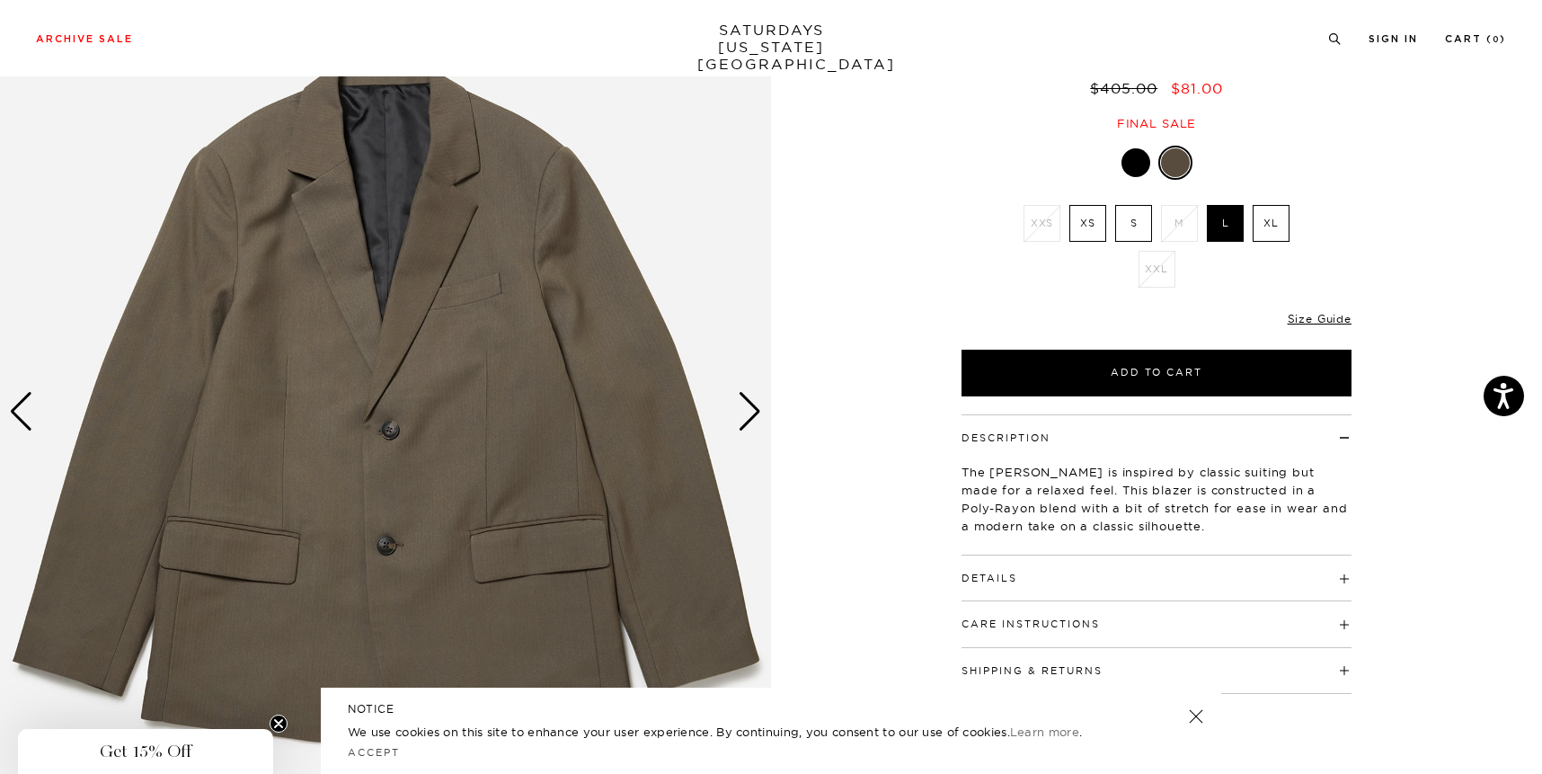
scroll to position [154, 0]
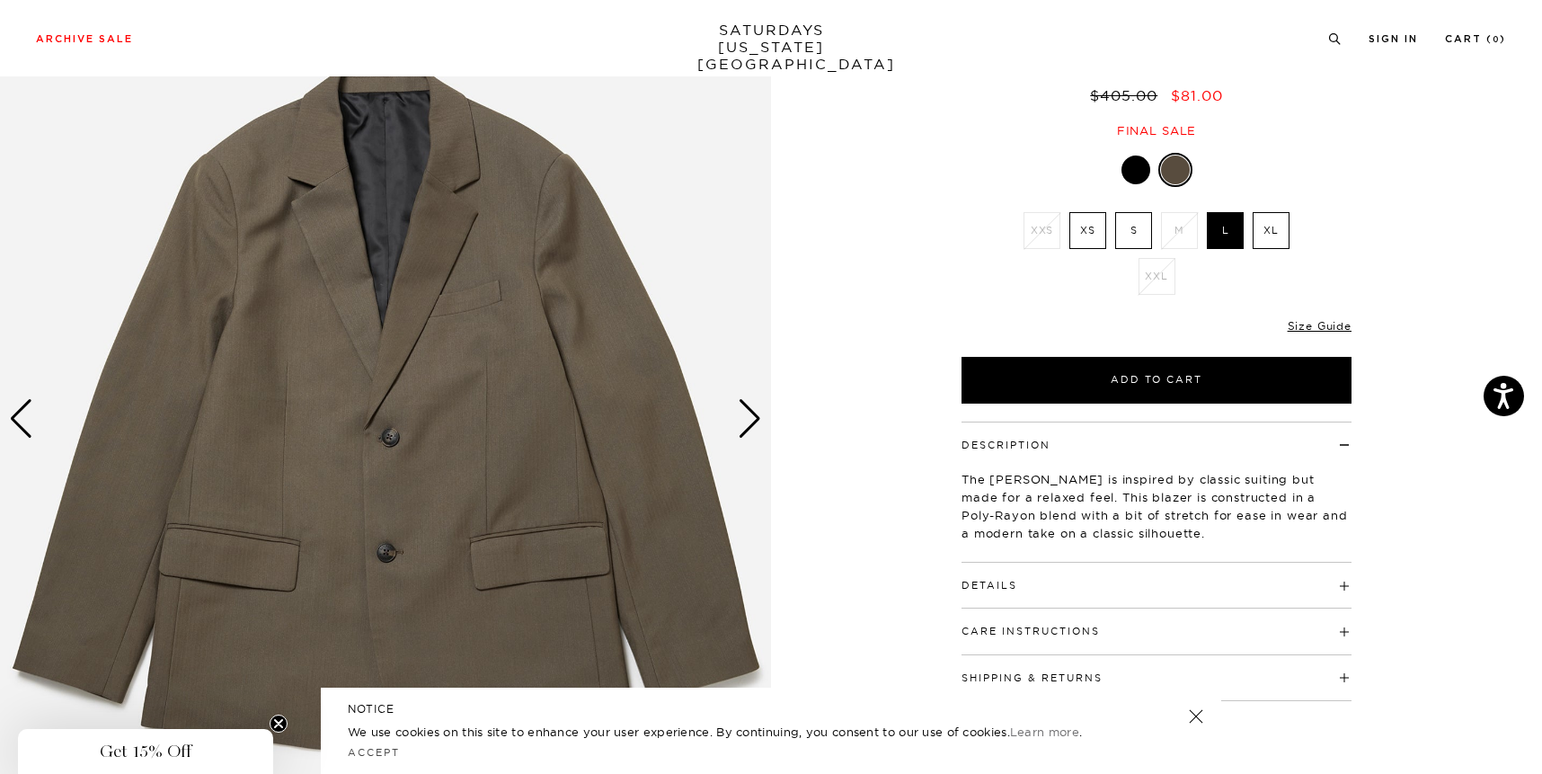
click at [751, 419] on div "Next slide" at bounding box center [750, 419] width 24 height 40
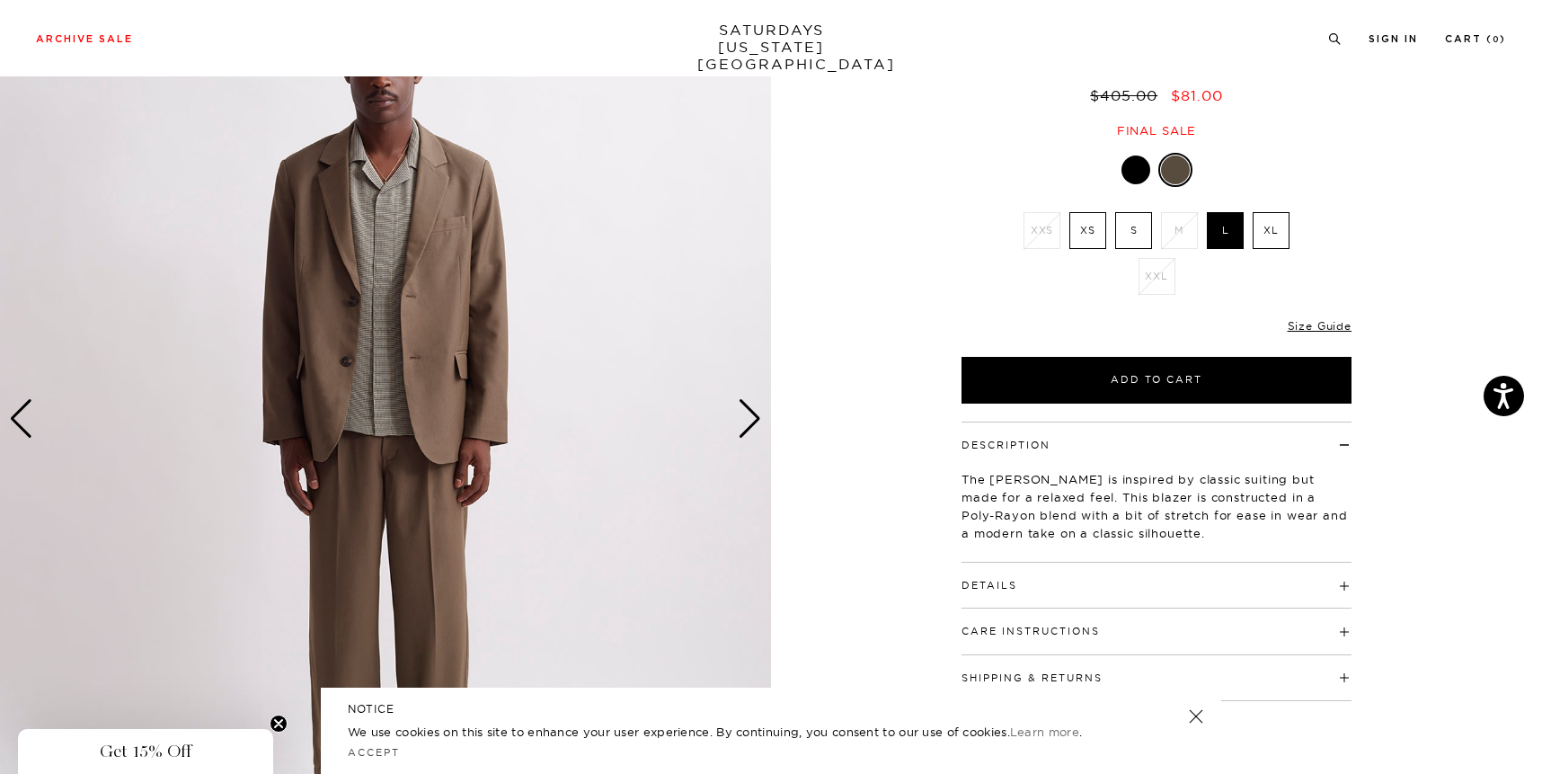
click at [751, 419] on div "Next slide" at bounding box center [750, 419] width 24 height 40
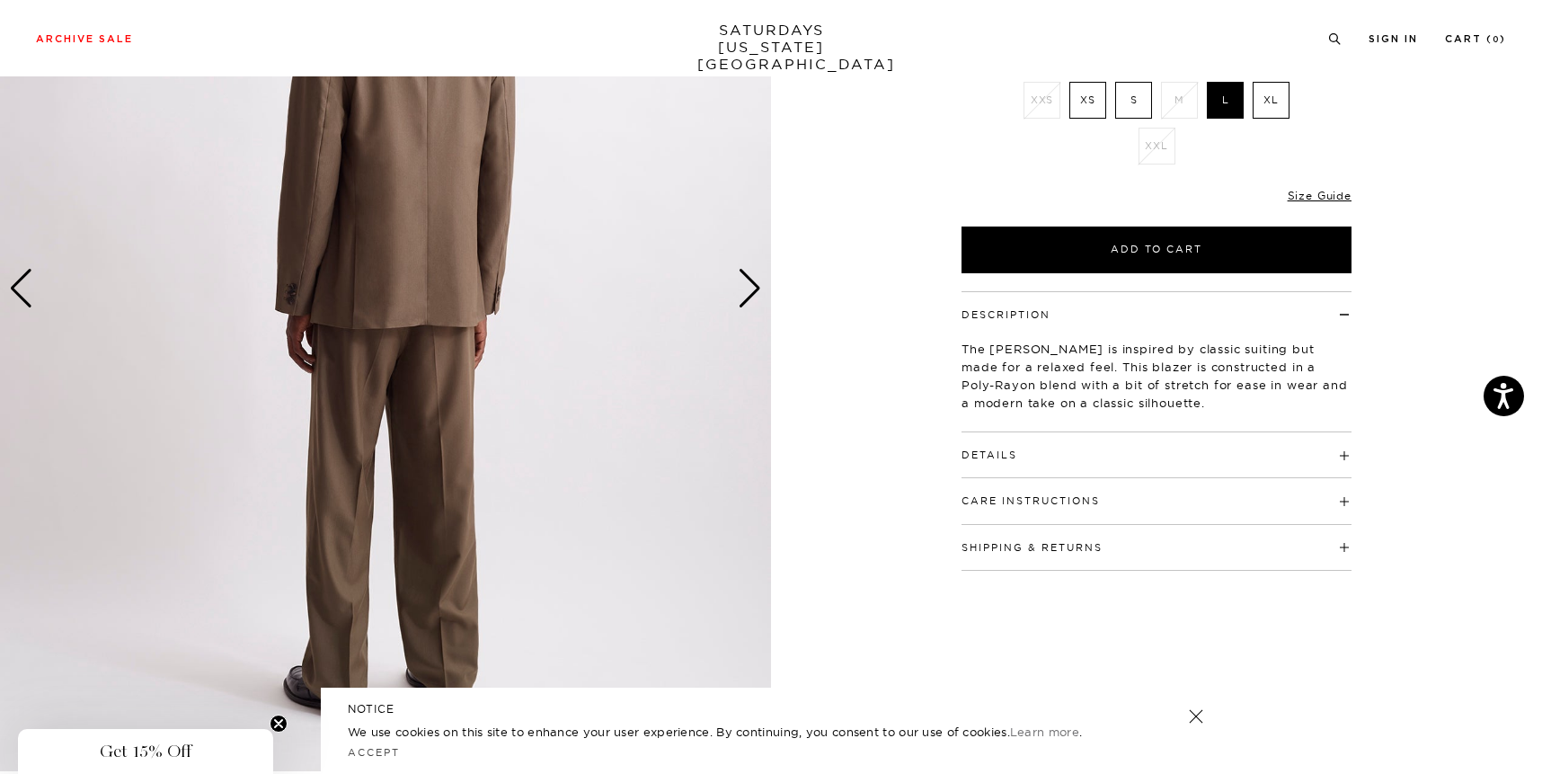
scroll to position [329, 0]
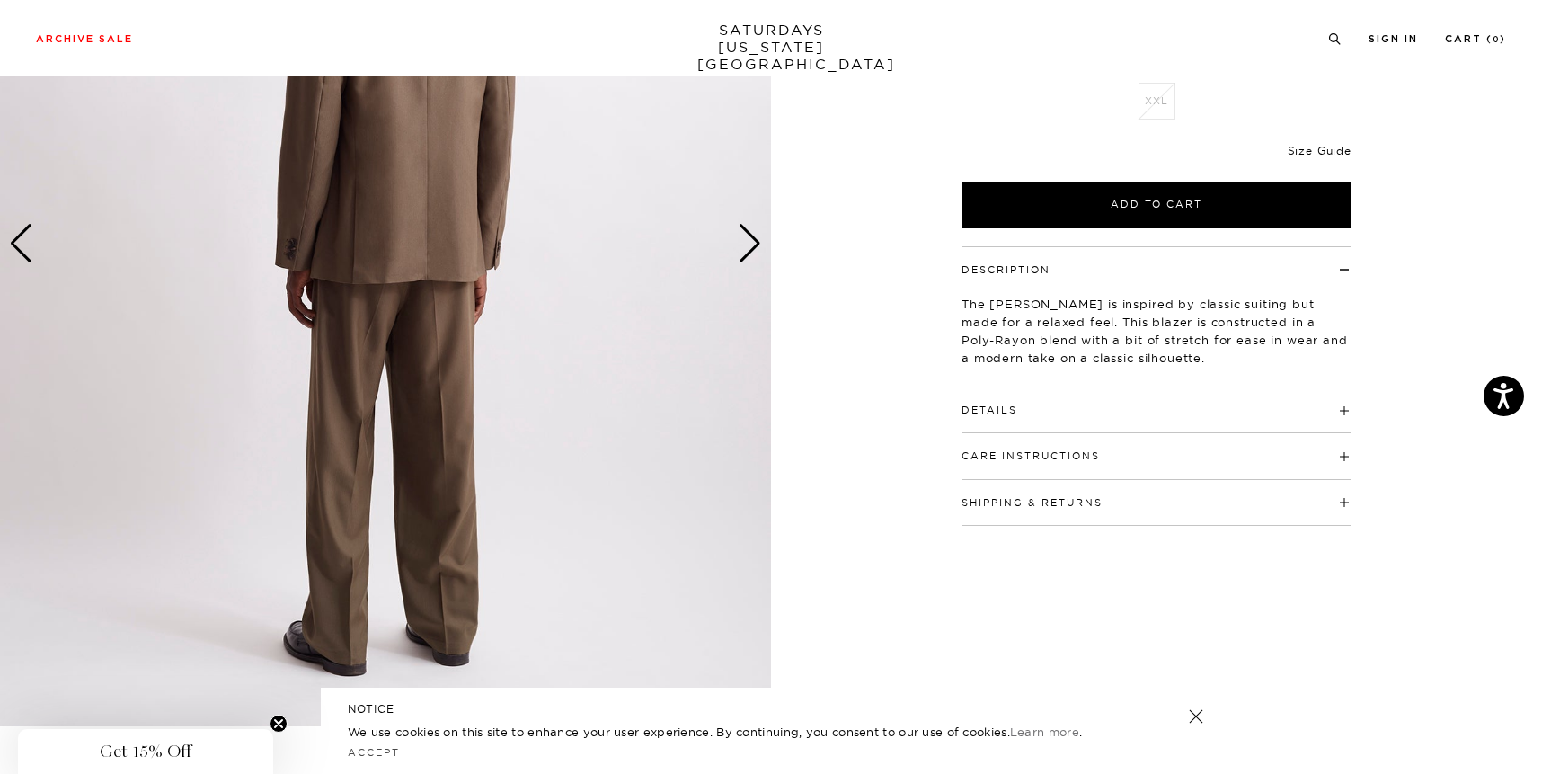
click at [1003, 413] on button "Details" at bounding box center [990, 410] width 56 height 10
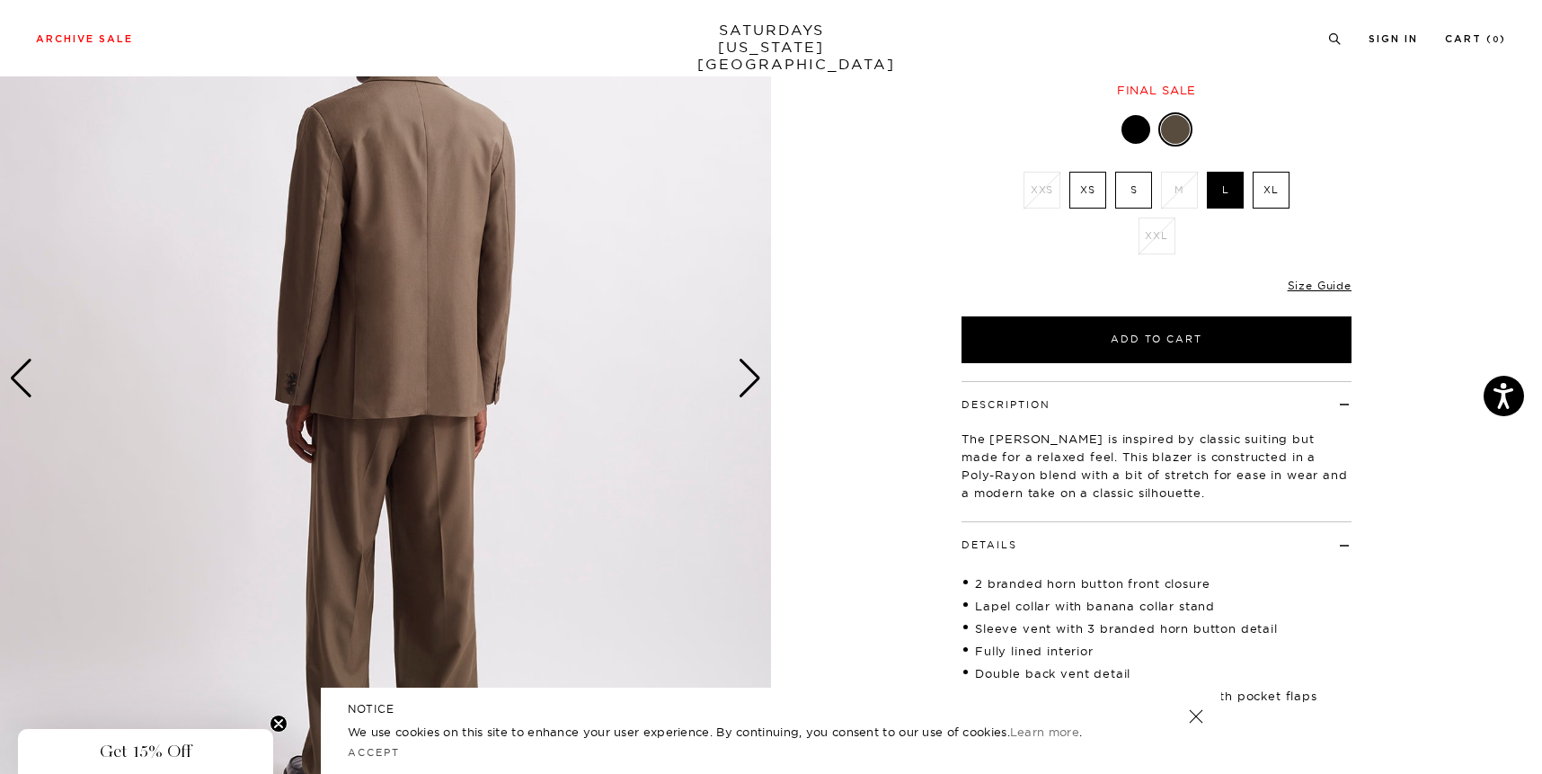
scroll to position [202, 0]
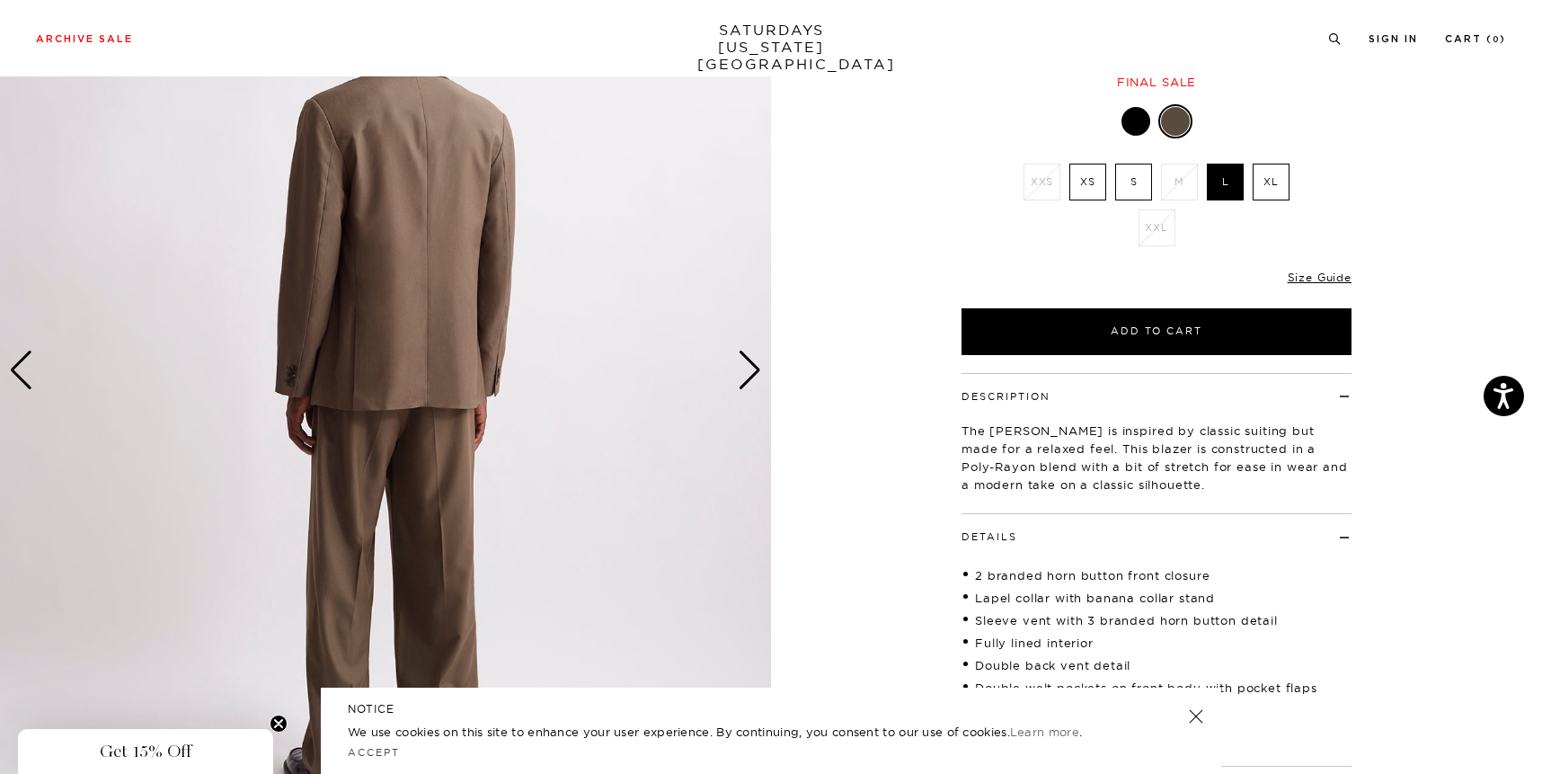
click at [752, 370] on div "Next slide" at bounding box center [750, 371] width 24 height 40
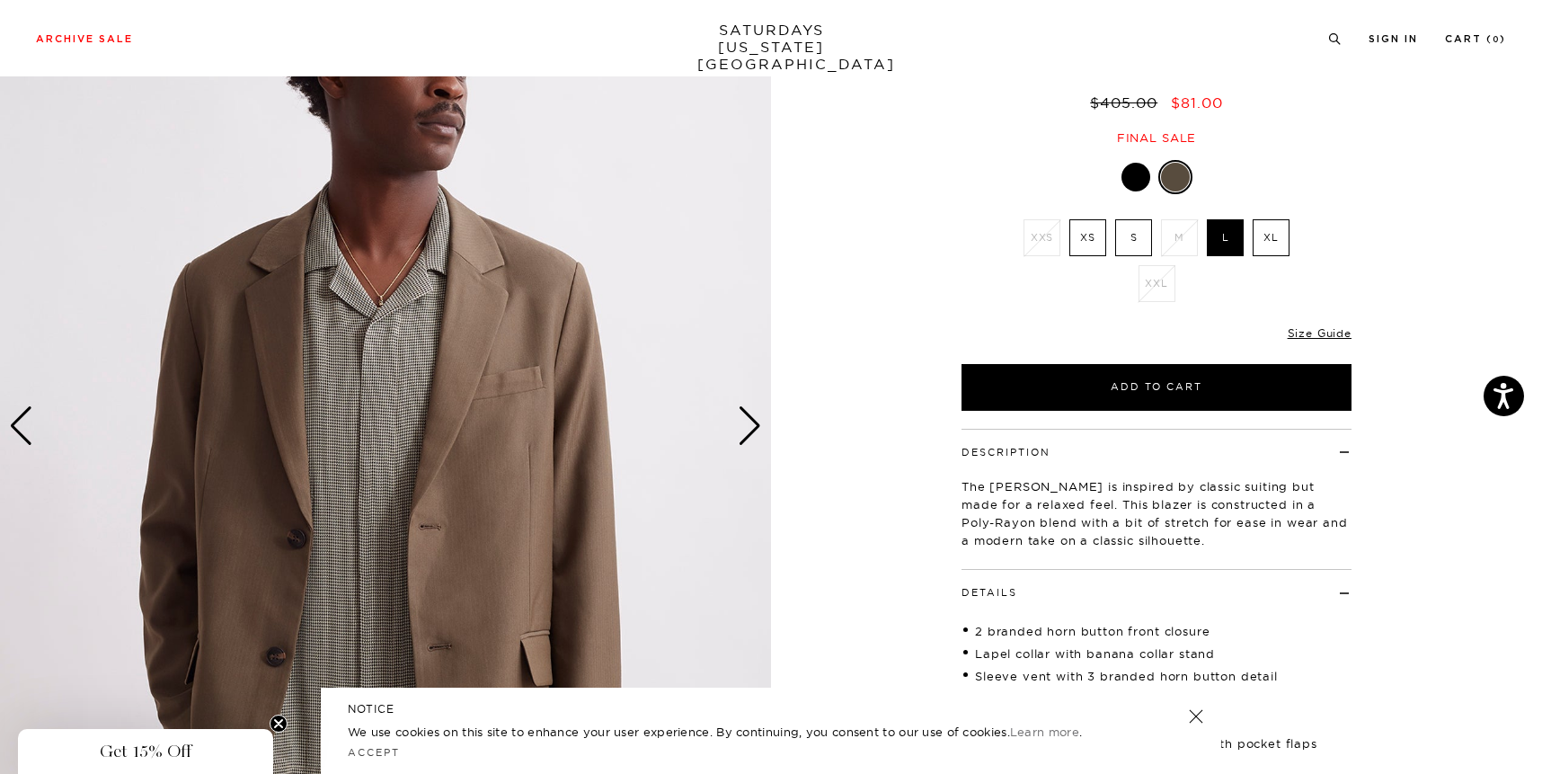
scroll to position [139, 0]
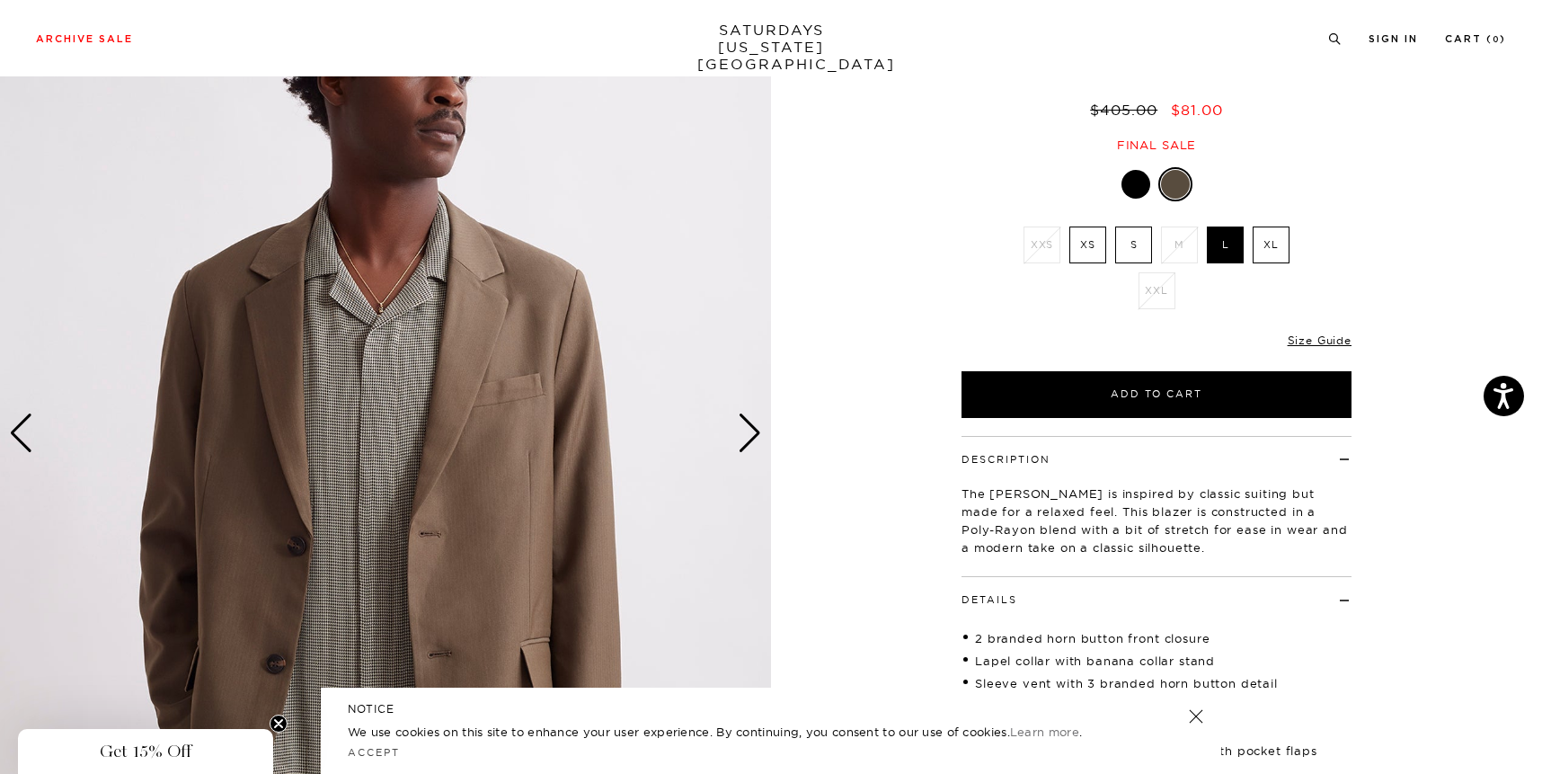
click at [751, 421] on div "Next slide" at bounding box center [750, 433] width 24 height 40
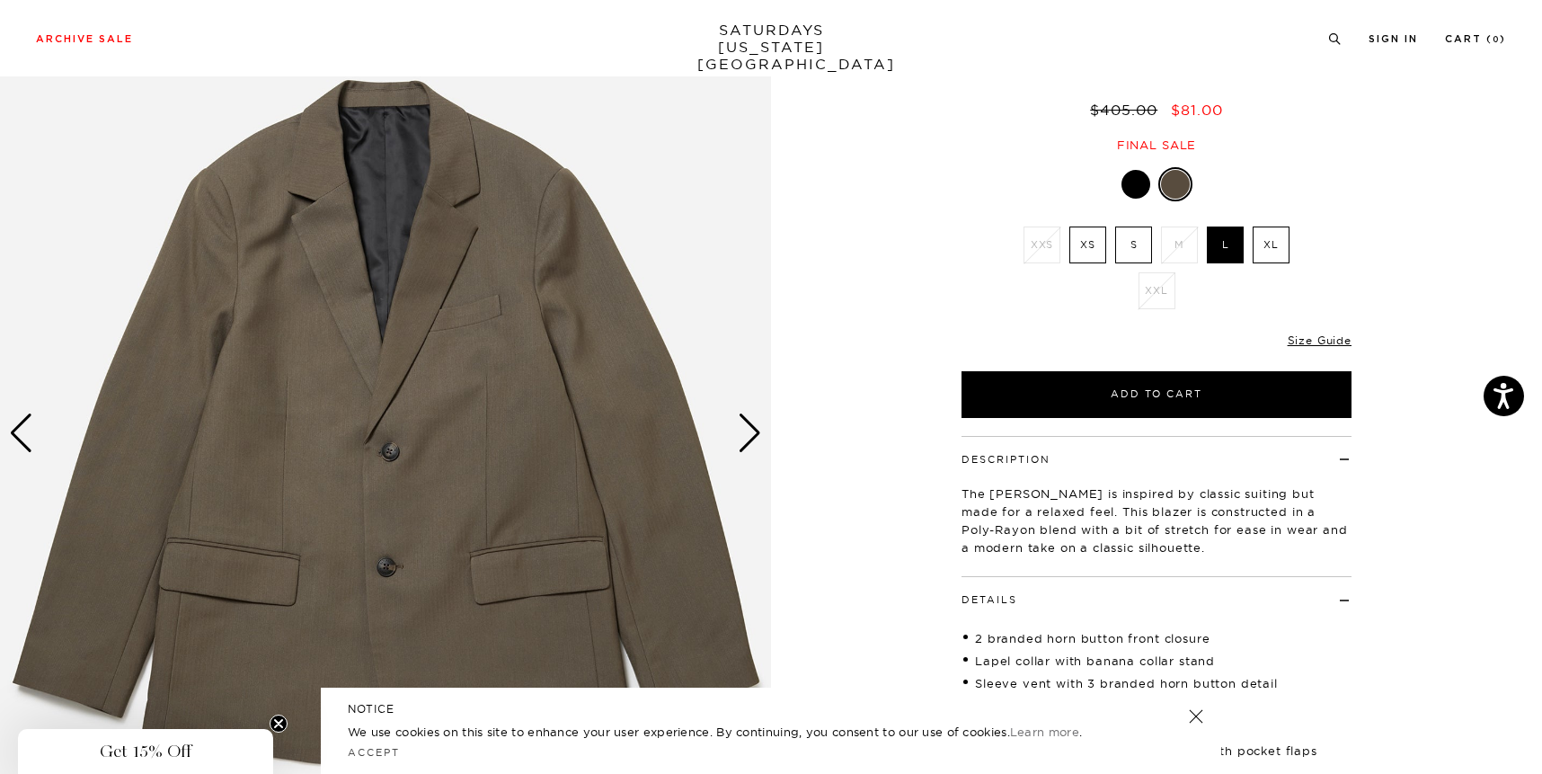
click at [751, 421] on div "Next slide" at bounding box center [750, 433] width 24 height 40
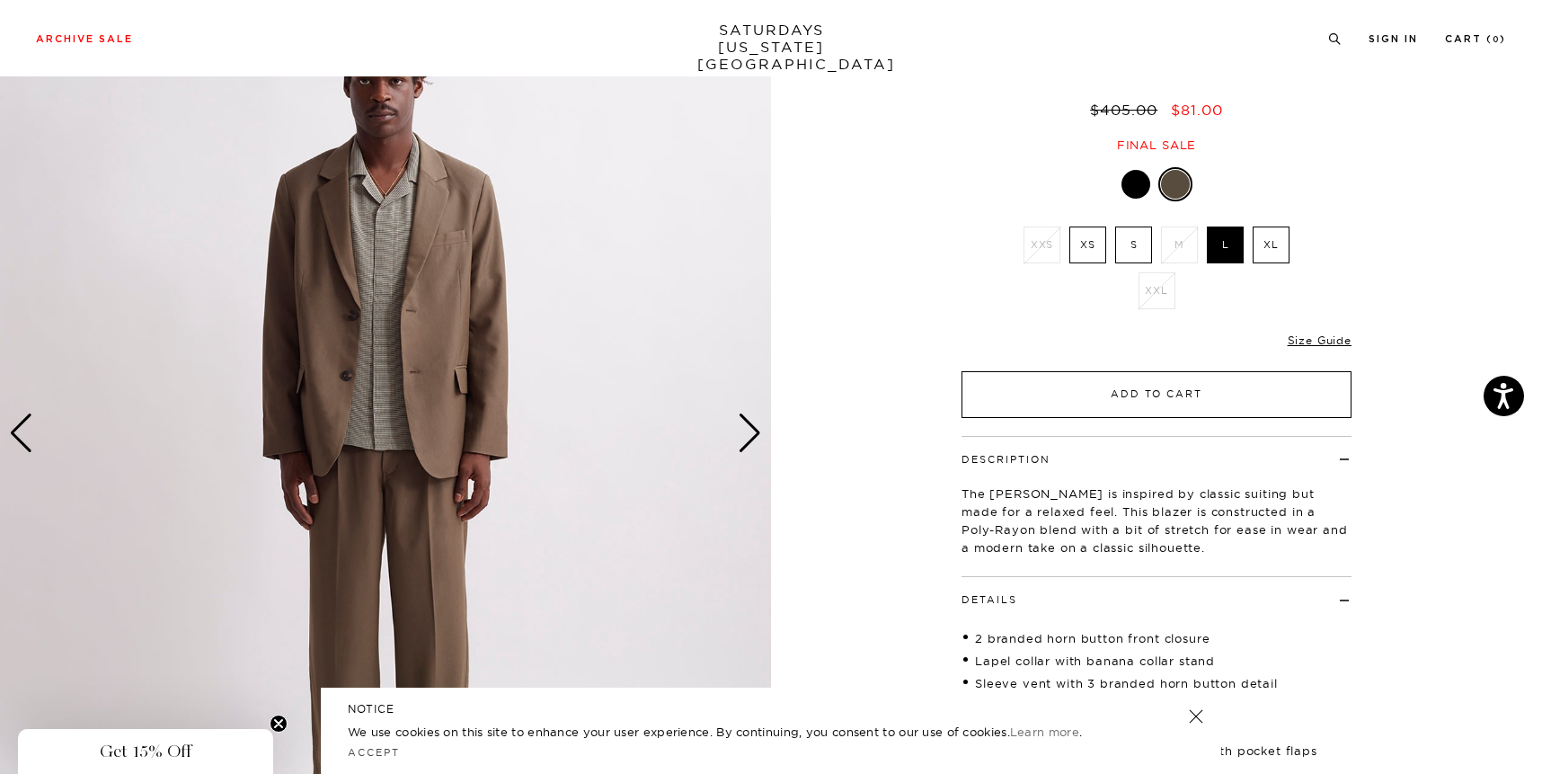
click at [1133, 396] on button "Add to Cart" at bounding box center [1157, 394] width 390 height 47
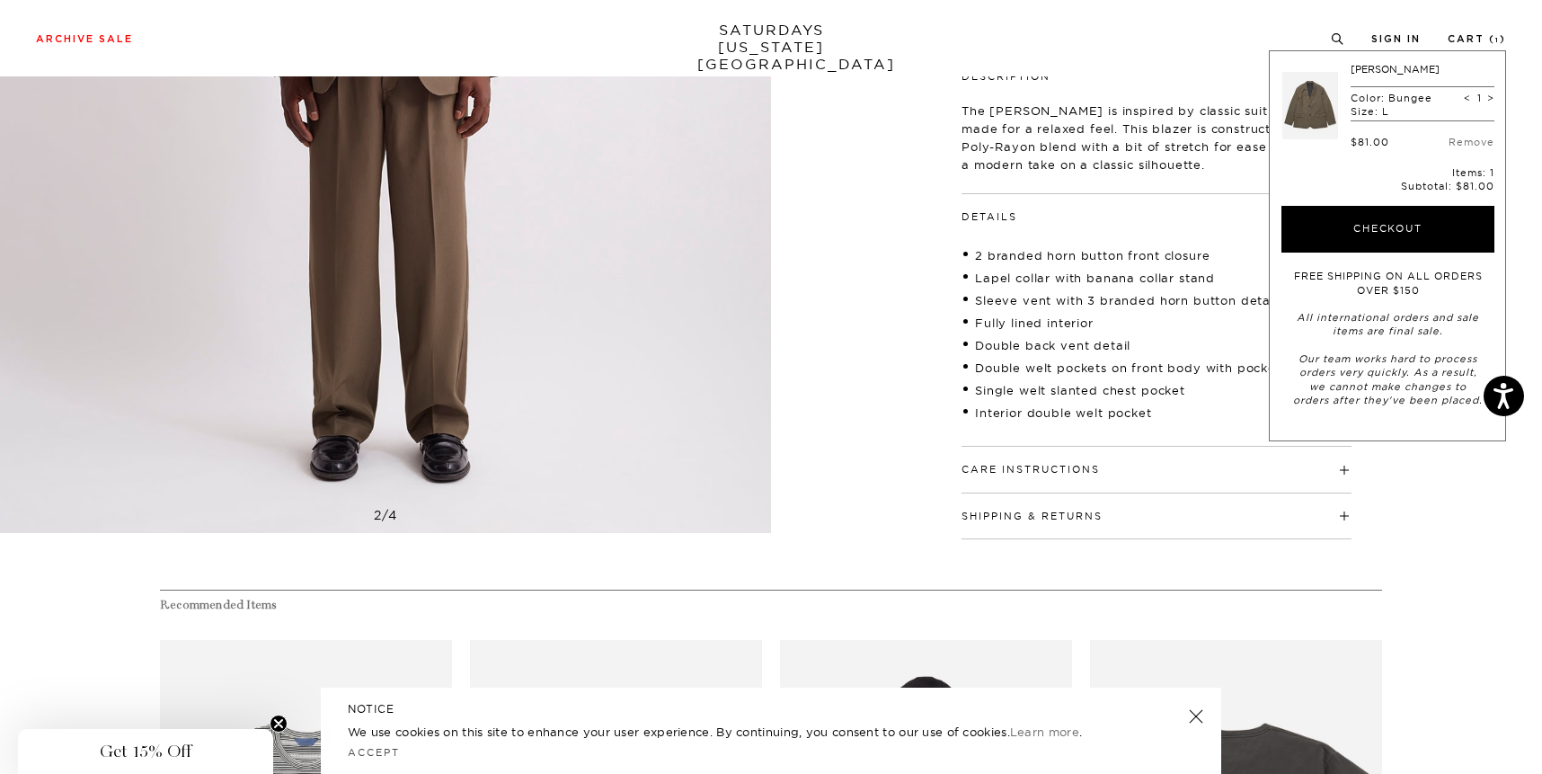
scroll to position [524, 0]
click at [1091, 473] on button "Care Instructions" at bounding box center [1031, 468] width 138 height 10
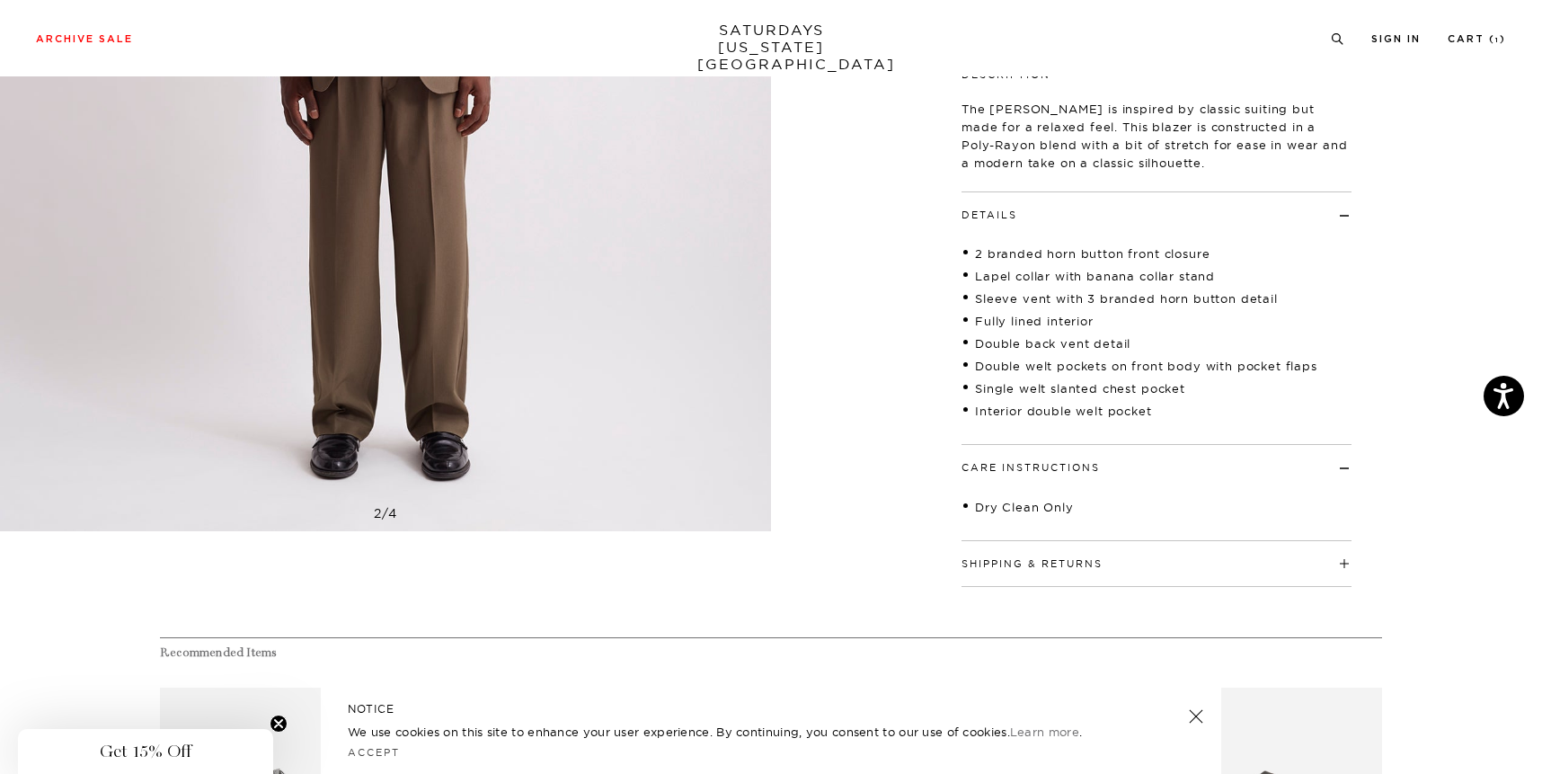
scroll to position [565, 0]
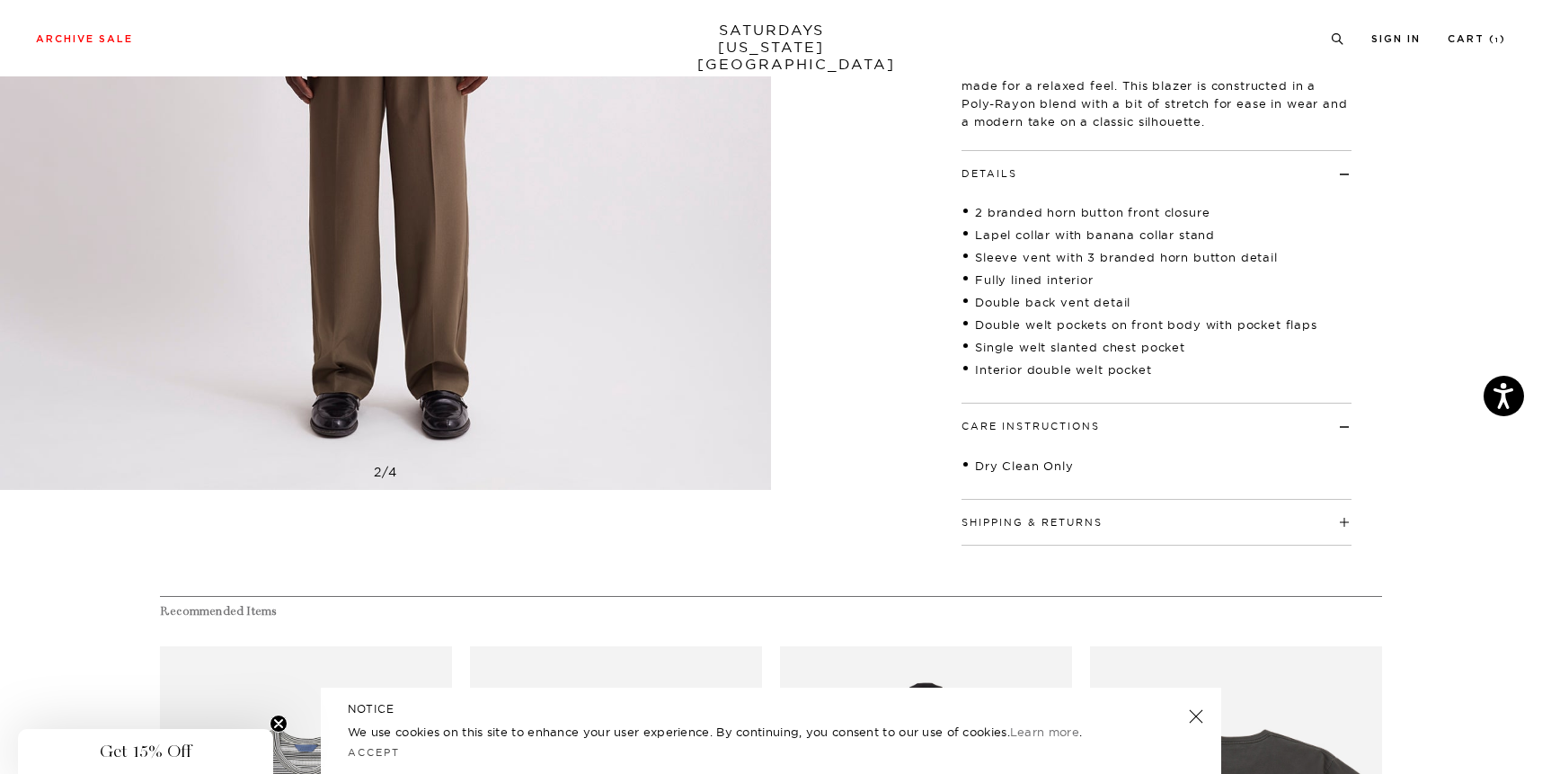
click at [1064, 546] on div "Shipping & Returns Free shipping to the 48 contiguous states on orders over $10…" at bounding box center [1157, 523] width 390 height 46
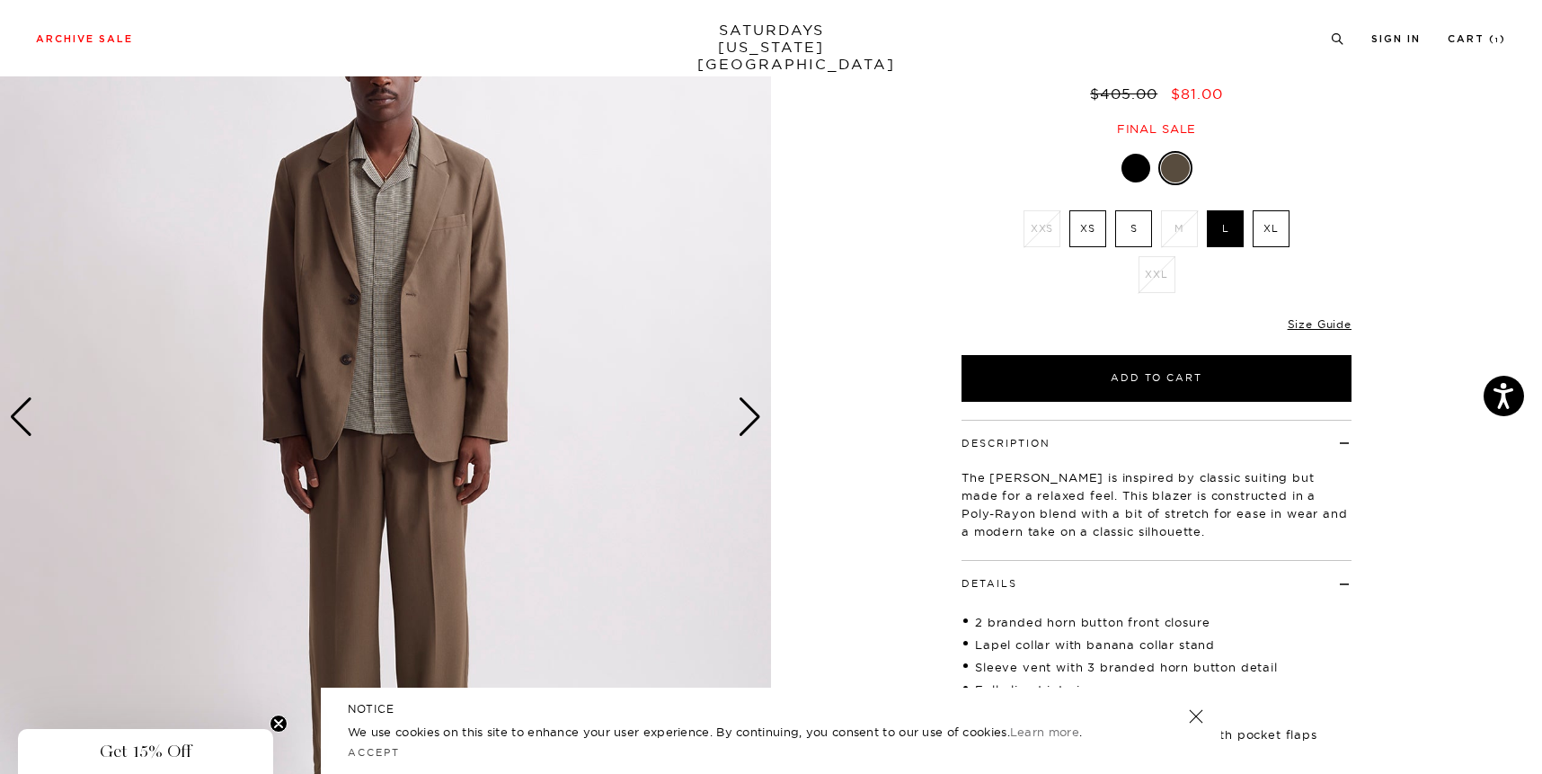
scroll to position [121, 0]
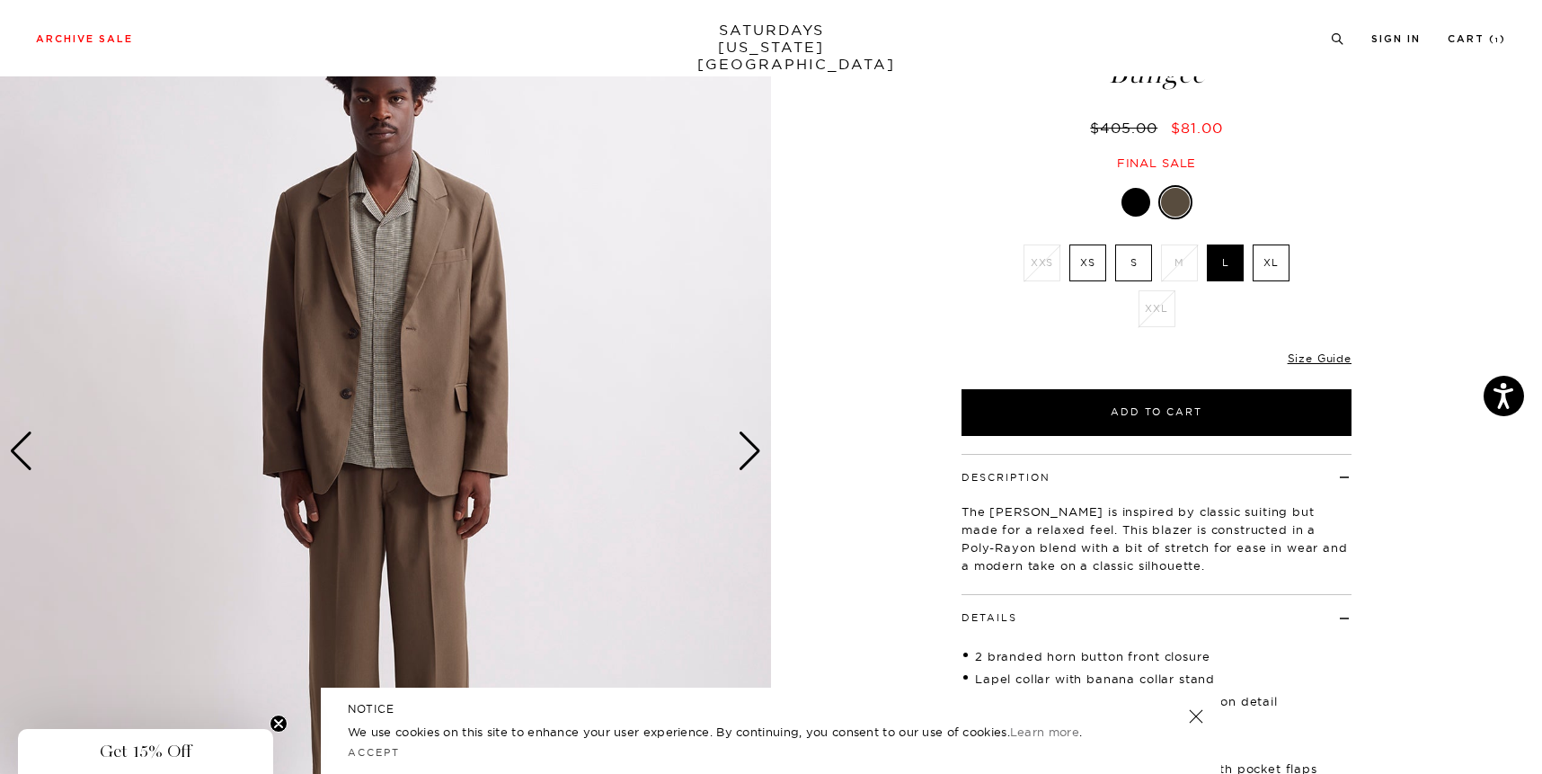
click at [751, 442] on div "Next slide" at bounding box center [750, 451] width 24 height 40
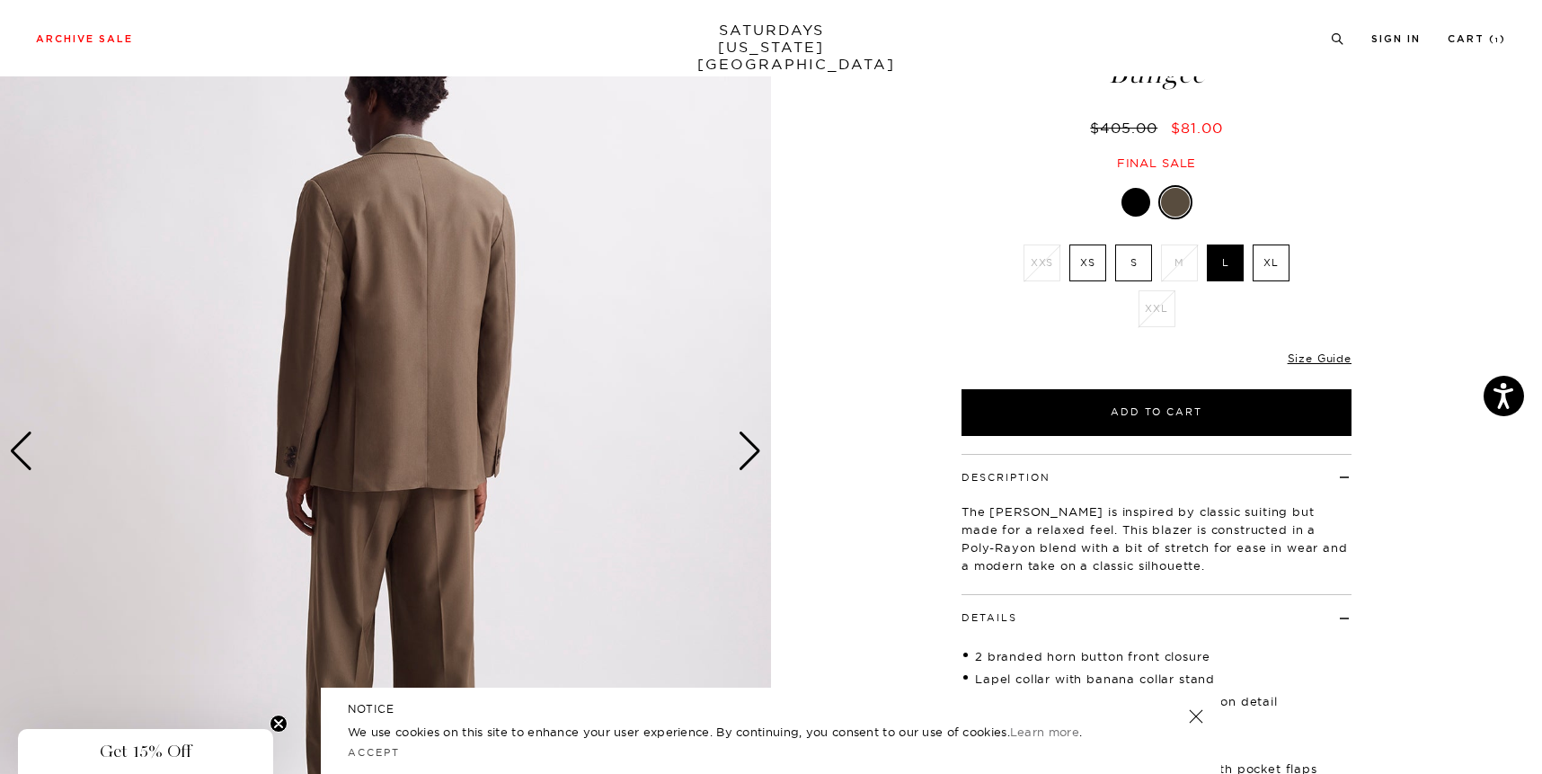
click at [751, 442] on div "Next slide" at bounding box center [750, 451] width 24 height 40
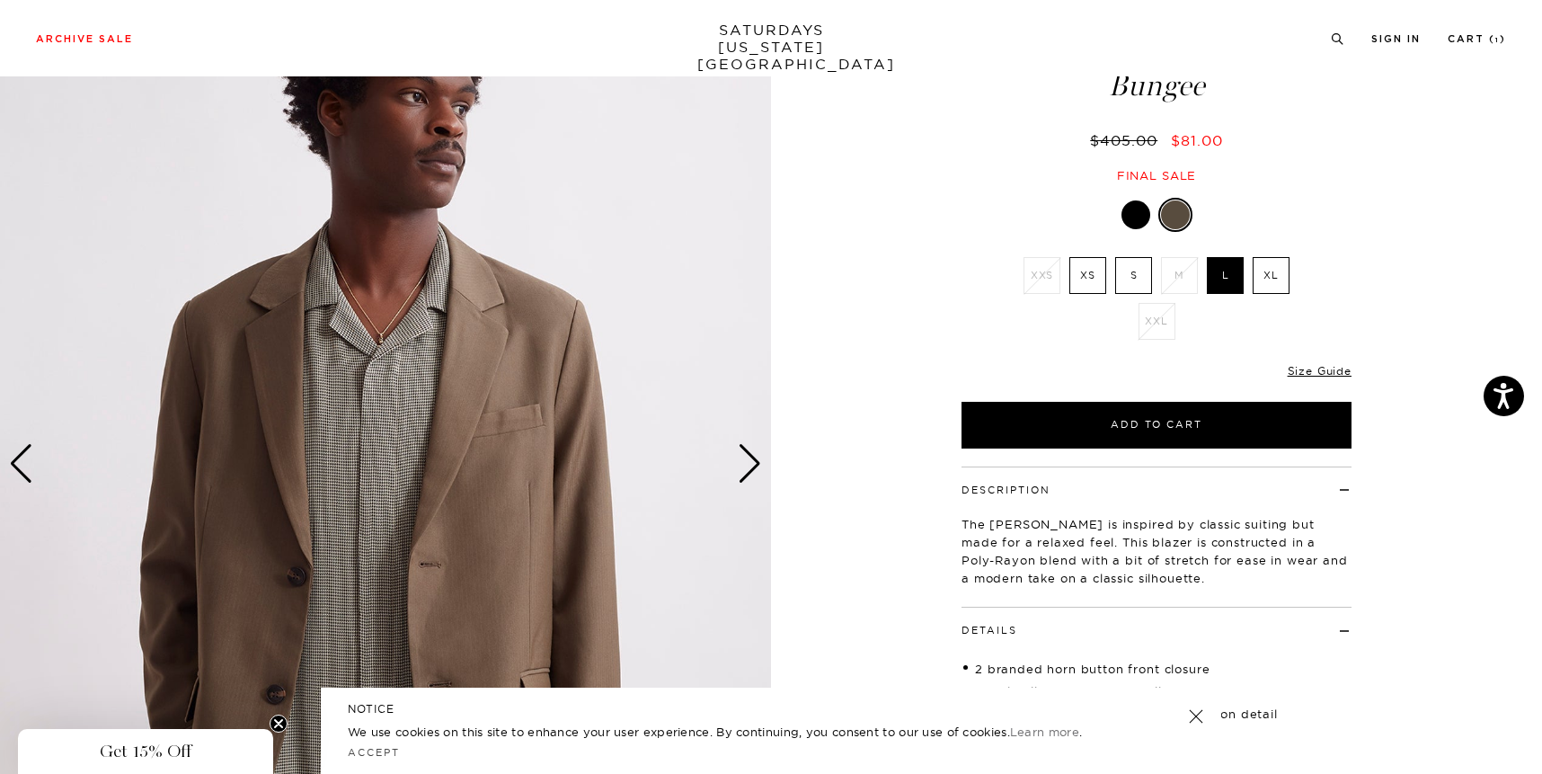
scroll to position [119, 0]
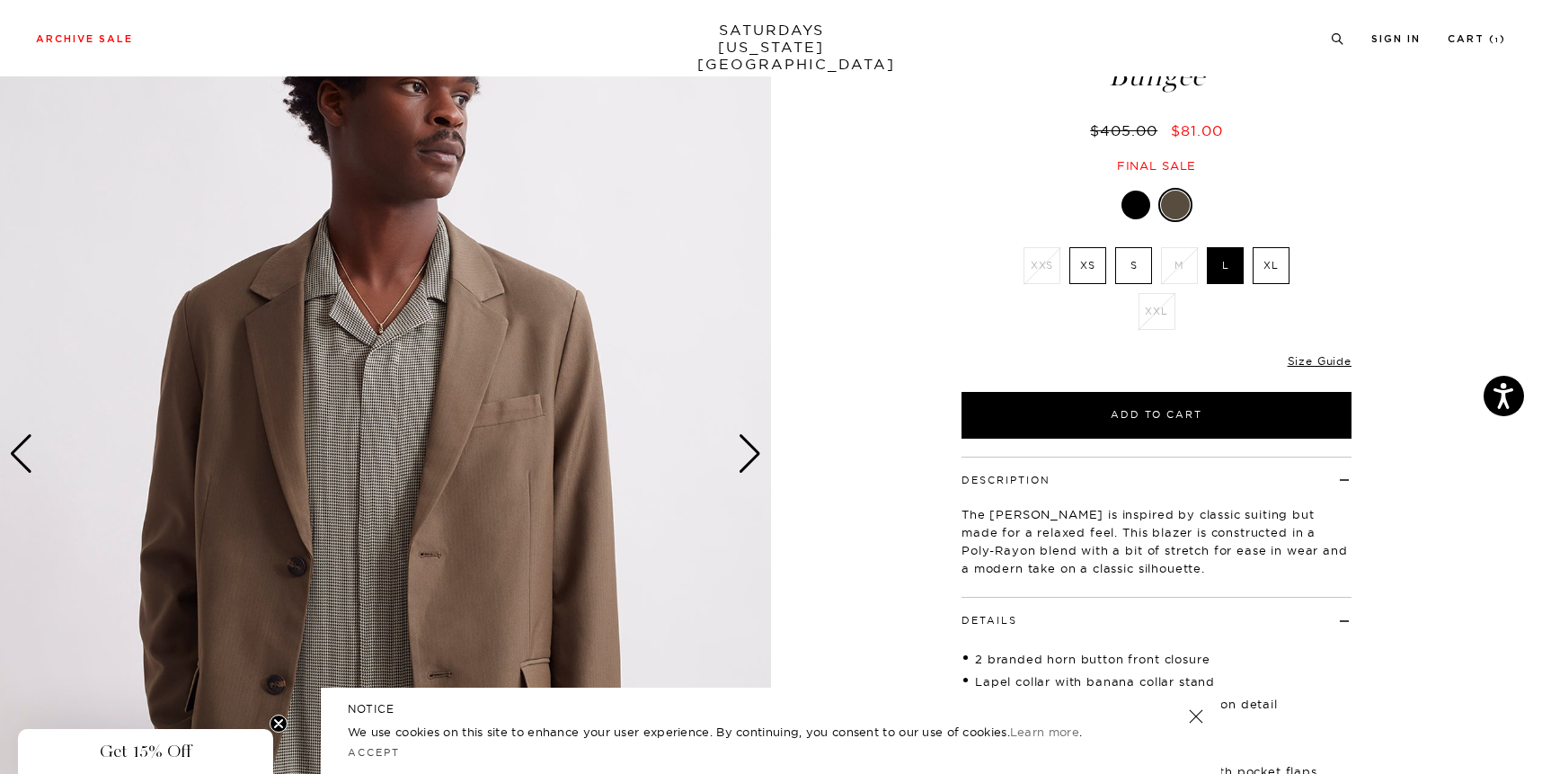
click at [753, 450] on div "Next slide" at bounding box center [750, 454] width 24 height 40
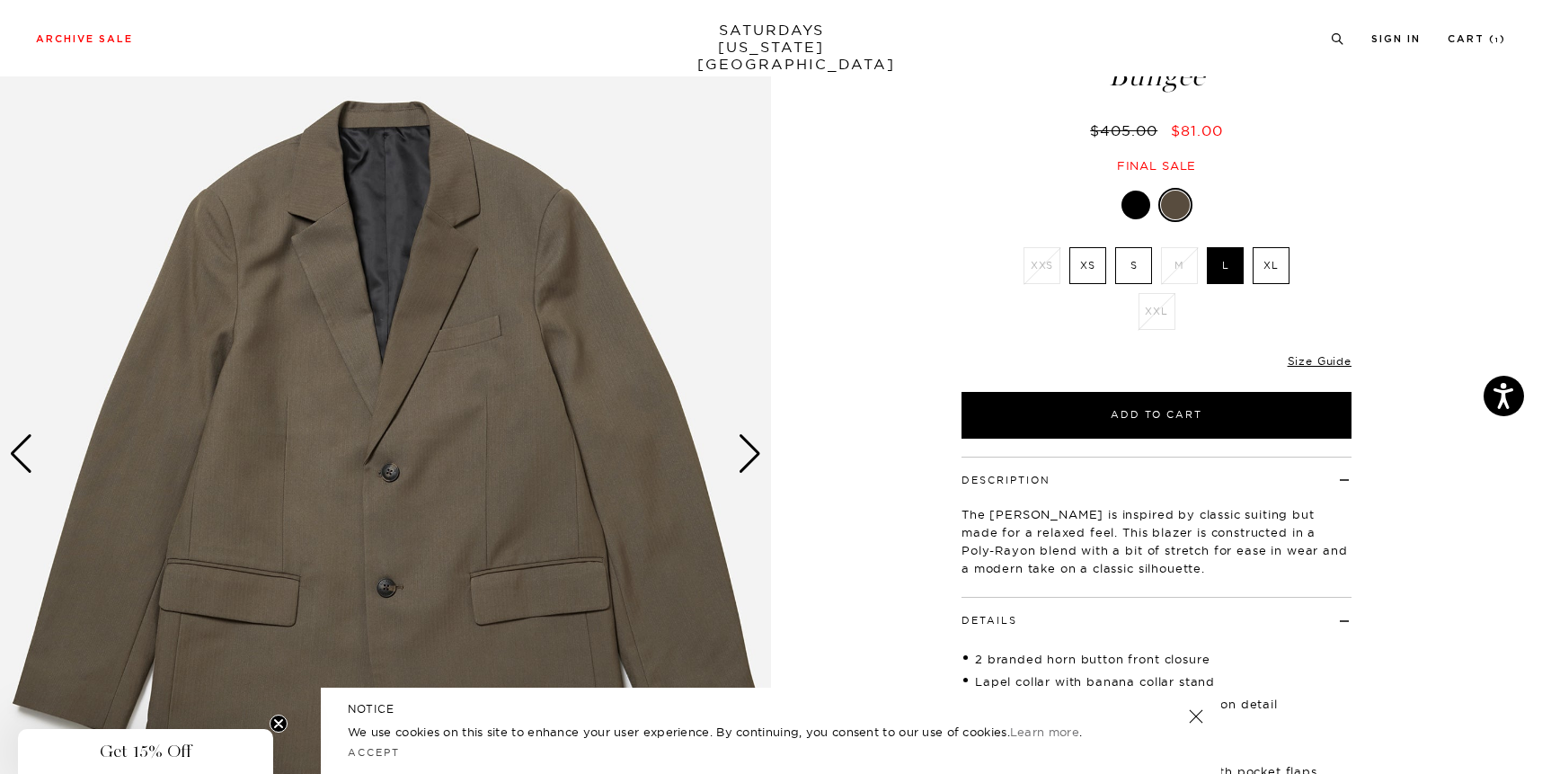
click at [753, 450] on div "Next slide" at bounding box center [750, 454] width 24 height 40
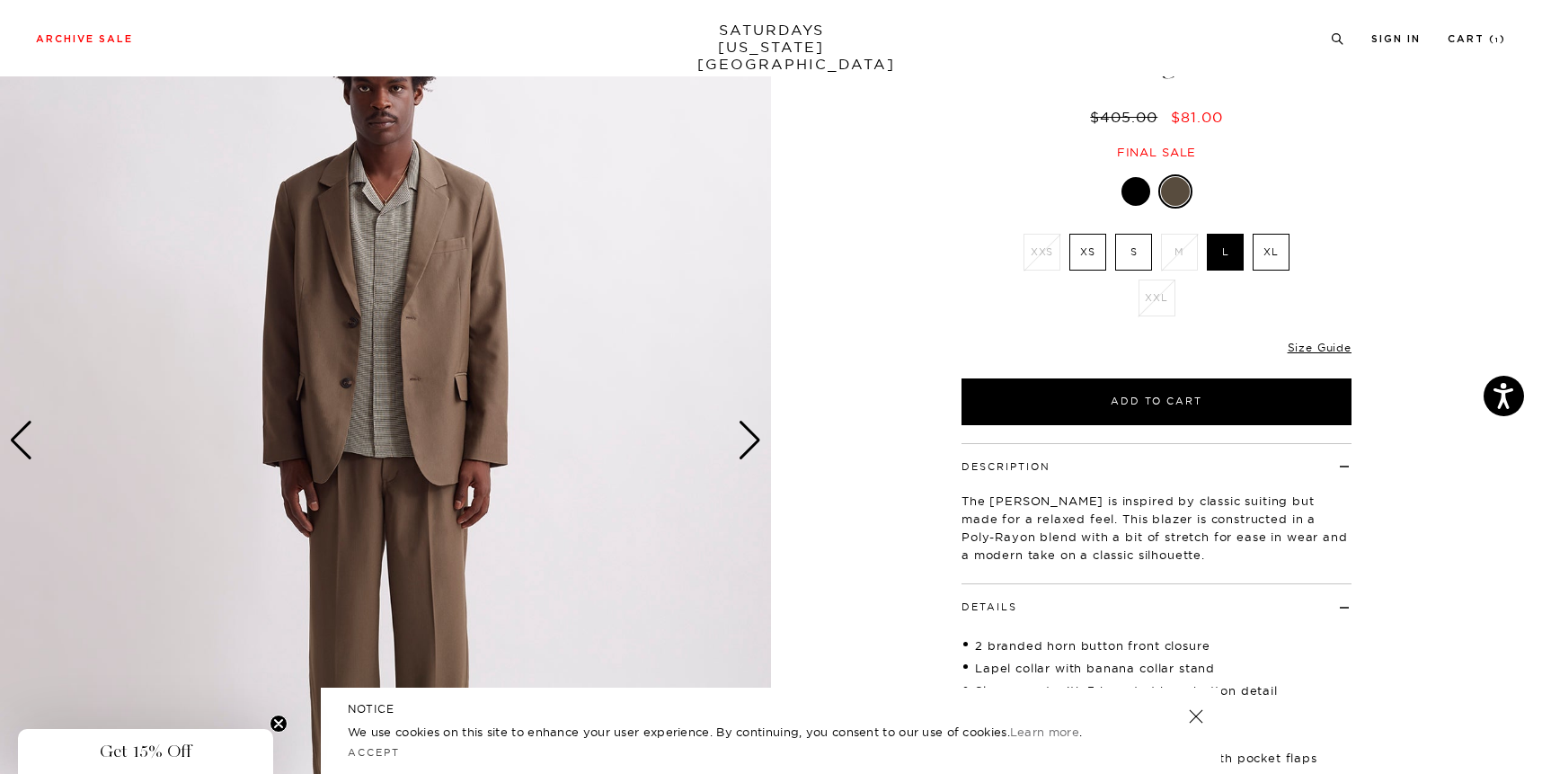
scroll to position [128, 0]
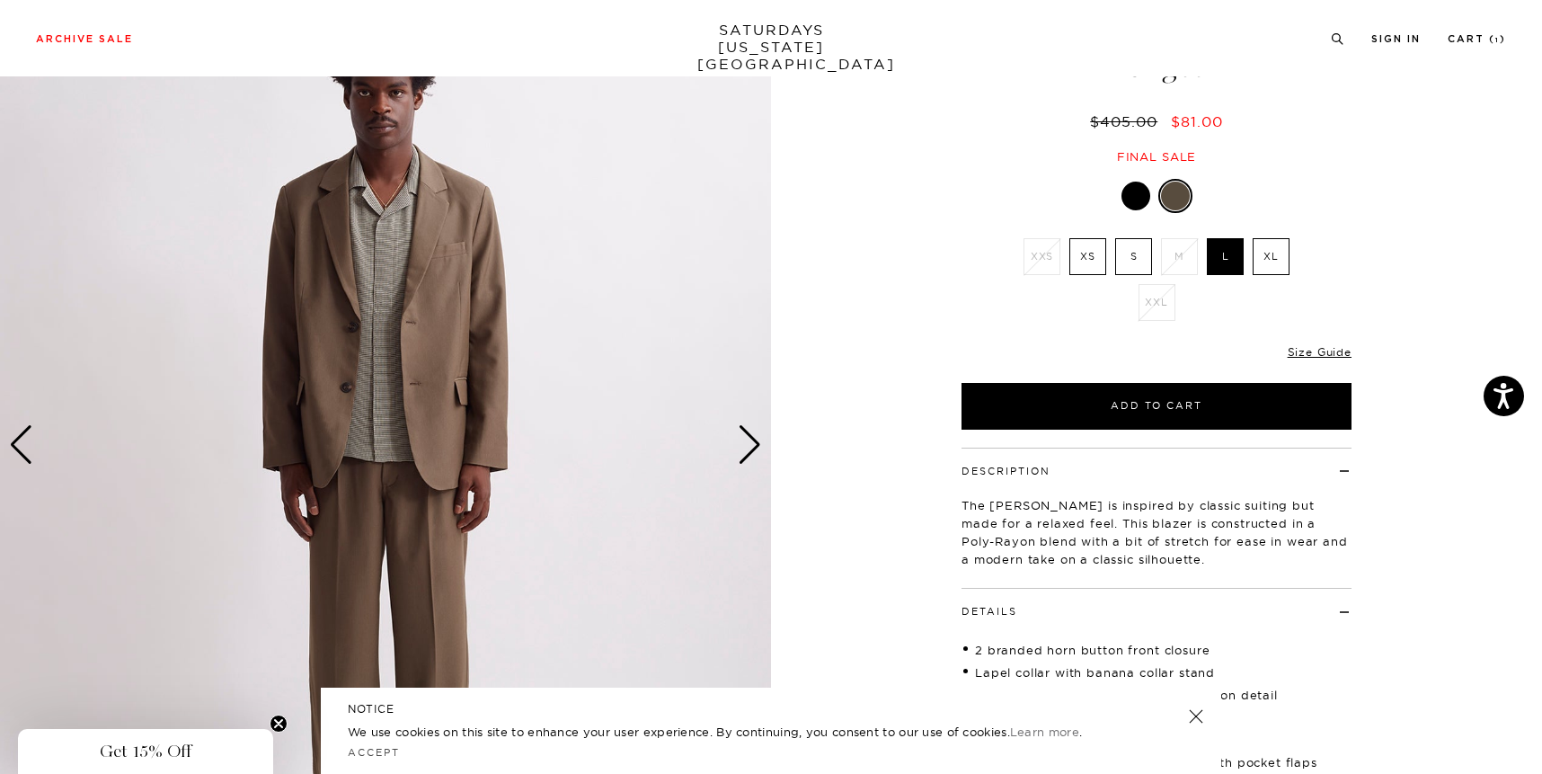
click at [753, 450] on div "Next slide" at bounding box center [750, 445] width 24 height 40
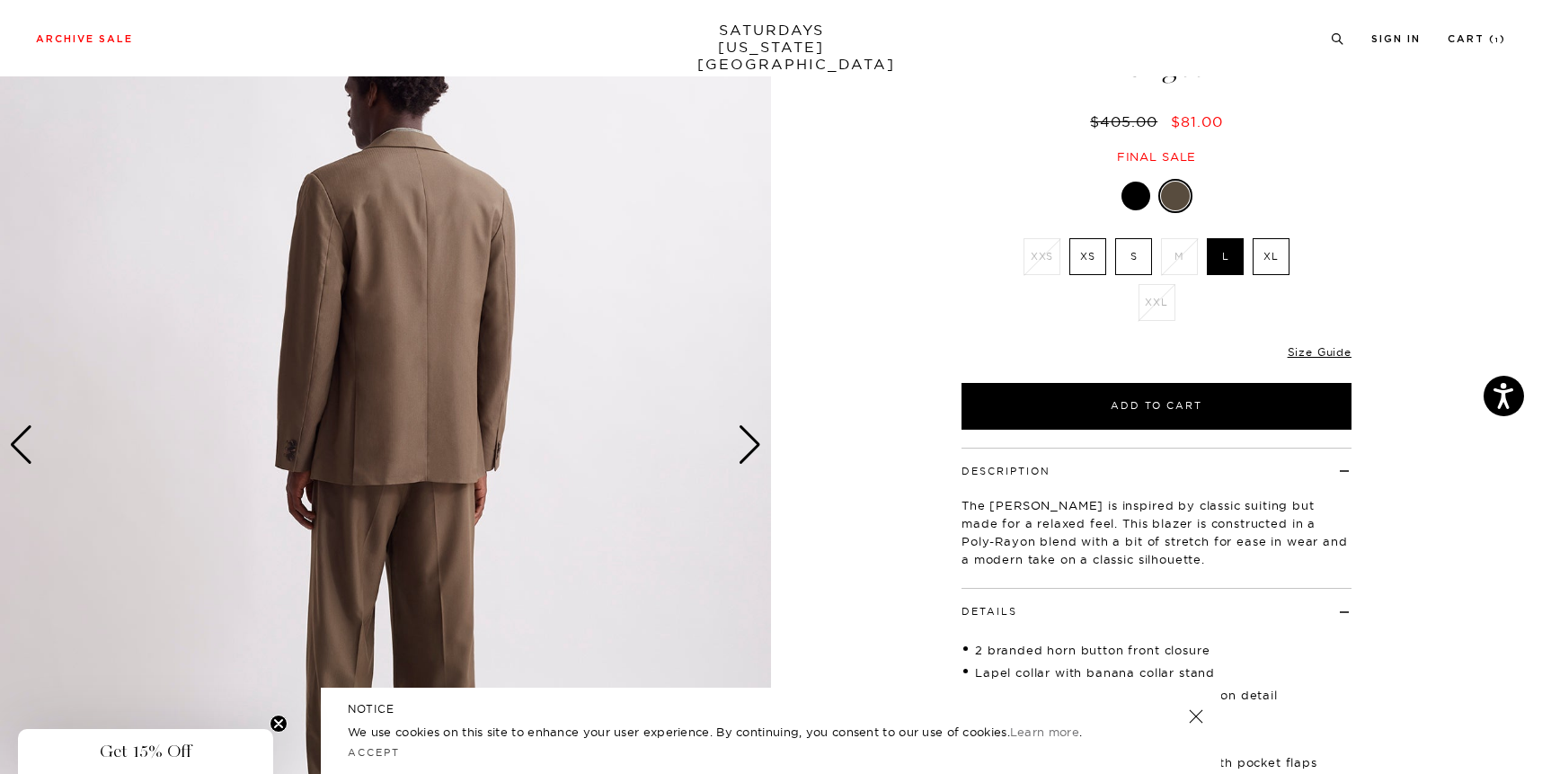
click at [753, 450] on div "Next slide" at bounding box center [750, 445] width 24 height 40
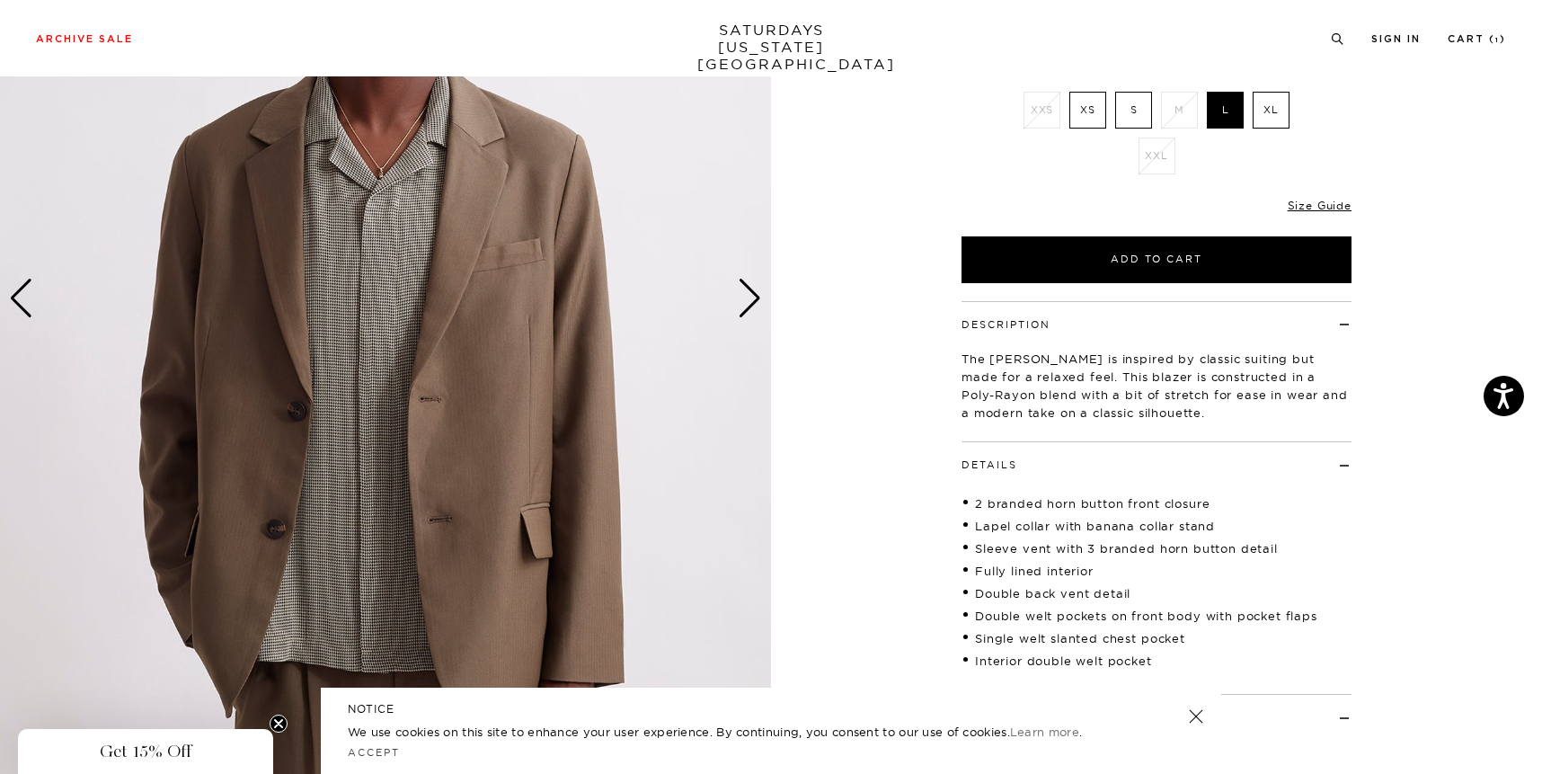
scroll to position [155, 0]
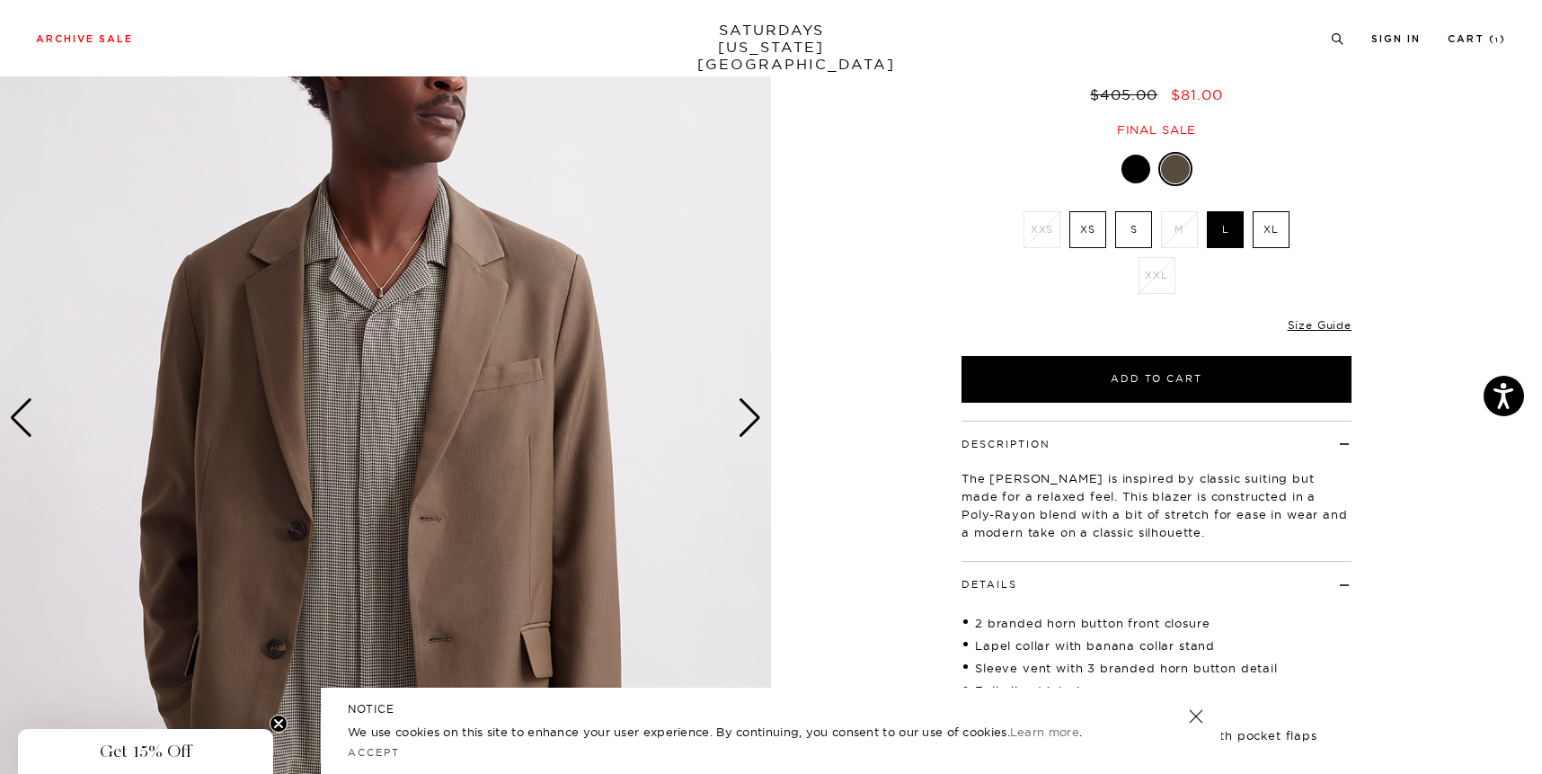
click at [1132, 174] on div at bounding box center [1136, 169] width 29 height 29
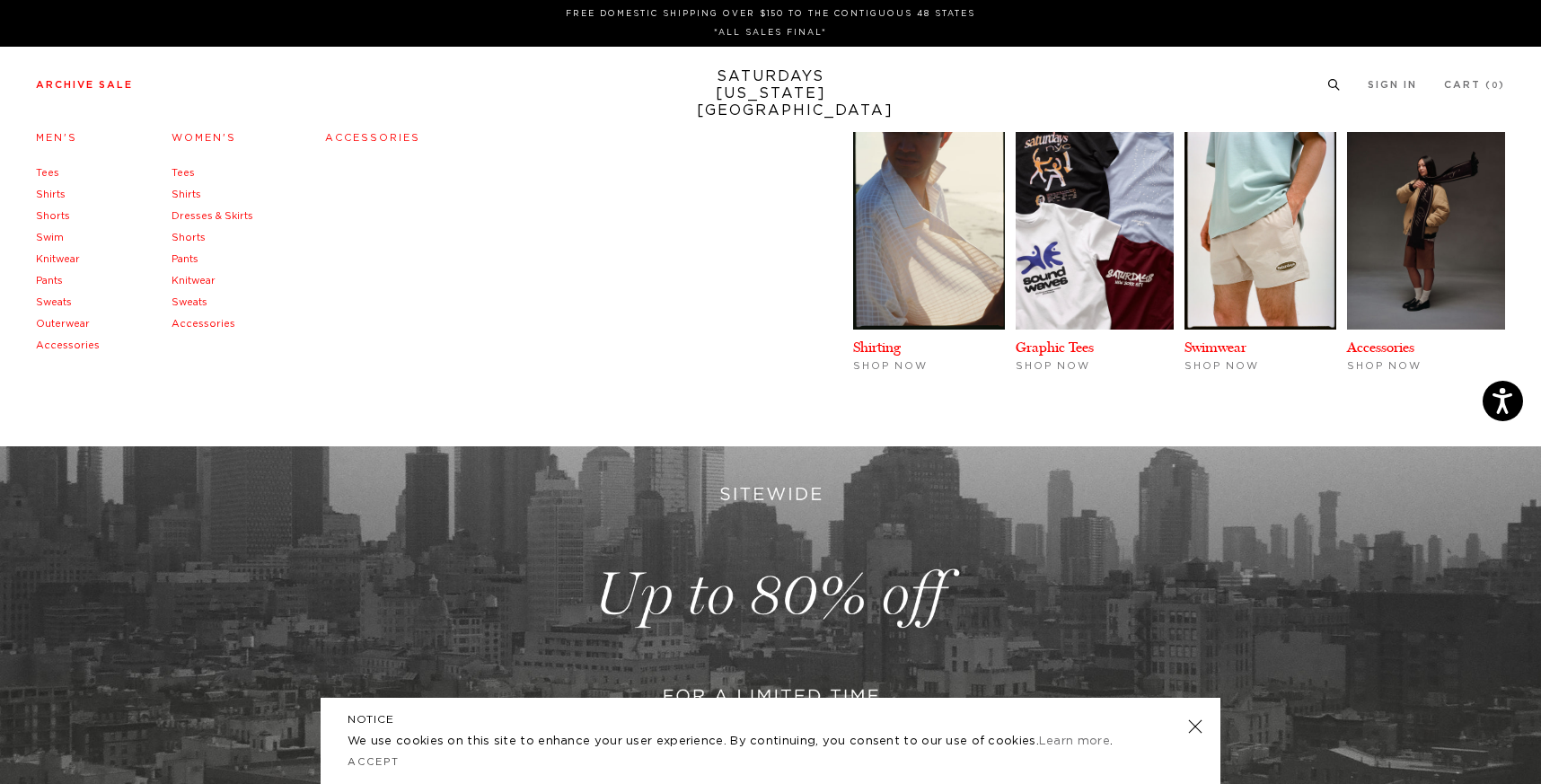
click at [49, 282] on link "Pants" at bounding box center [49, 281] width 27 height 10
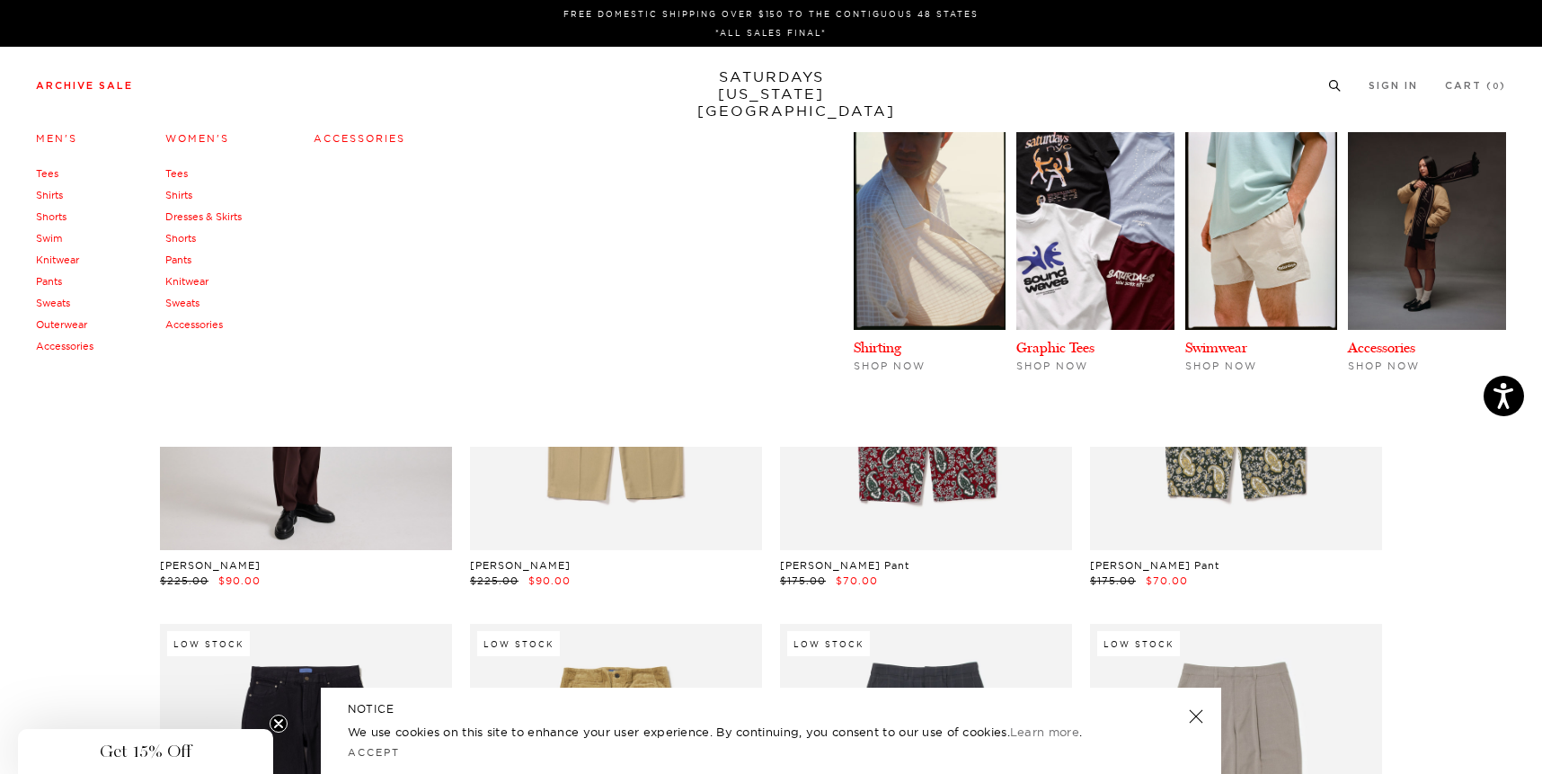
click at [47, 197] on link "Shirts" at bounding box center [49, 195] width 27 height 13
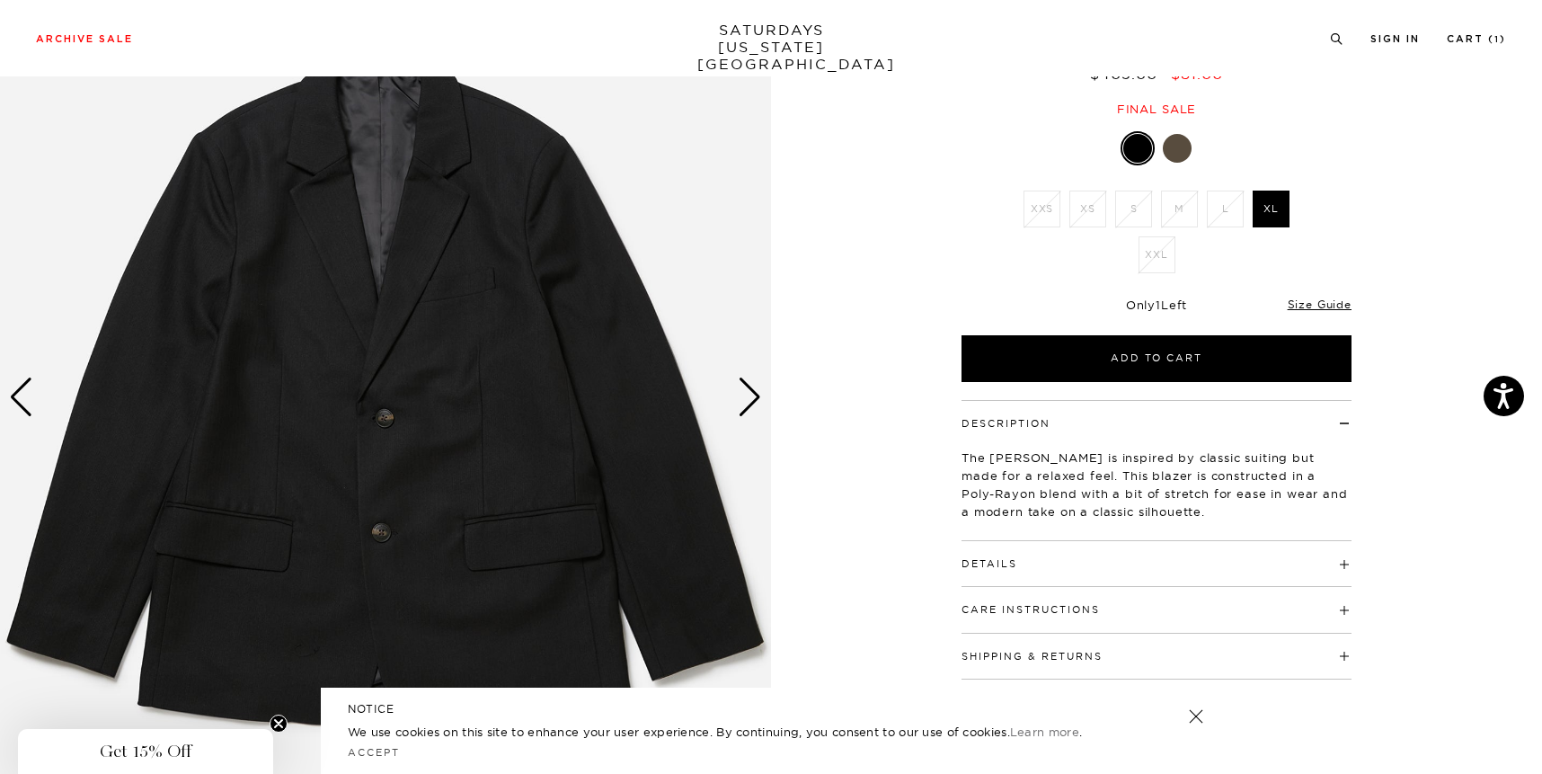
scroll to position [305, 0]
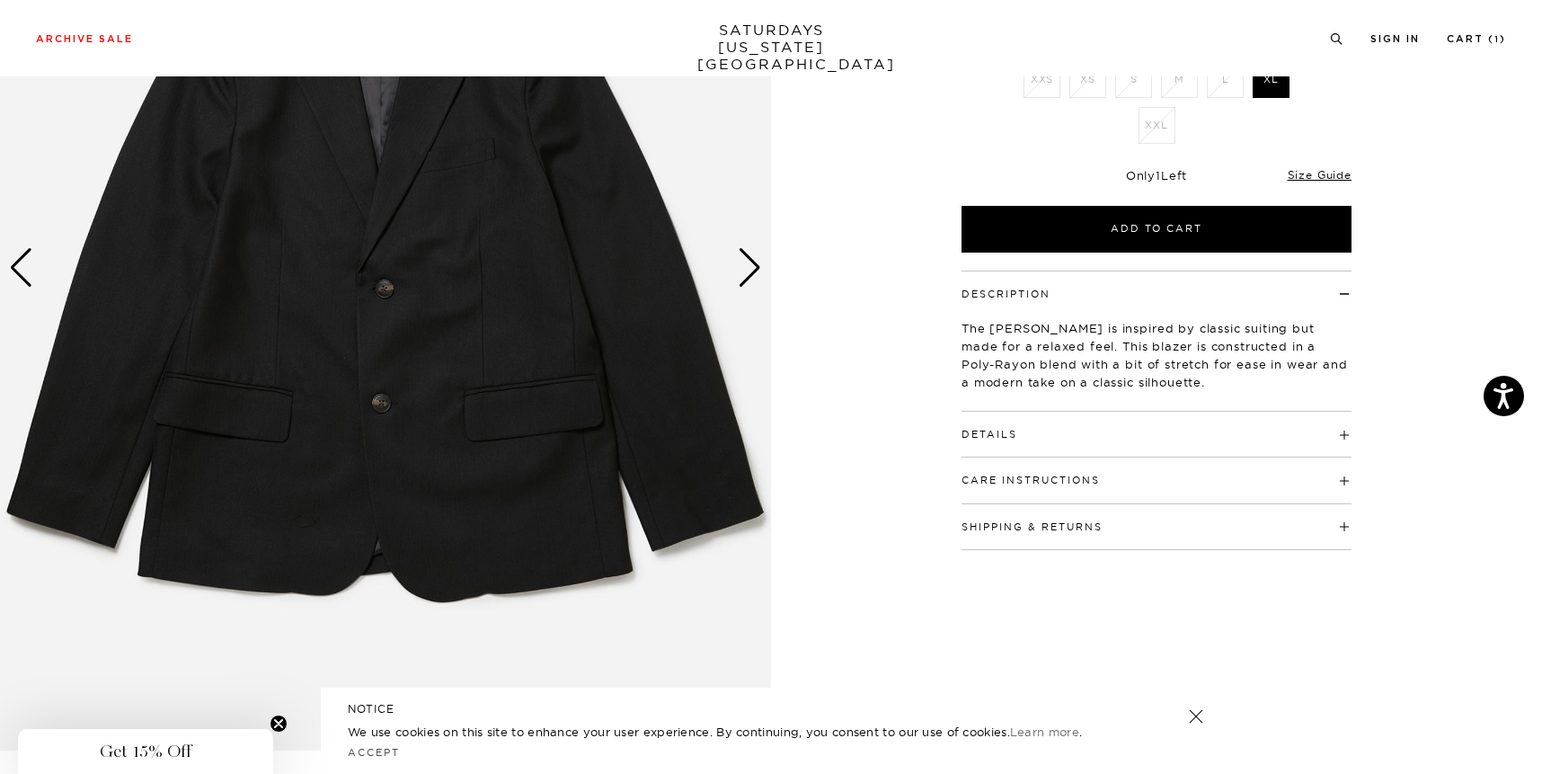
click at [752, 260] on div "Next slide" at bounding box center [750, 268] width 24 height 40
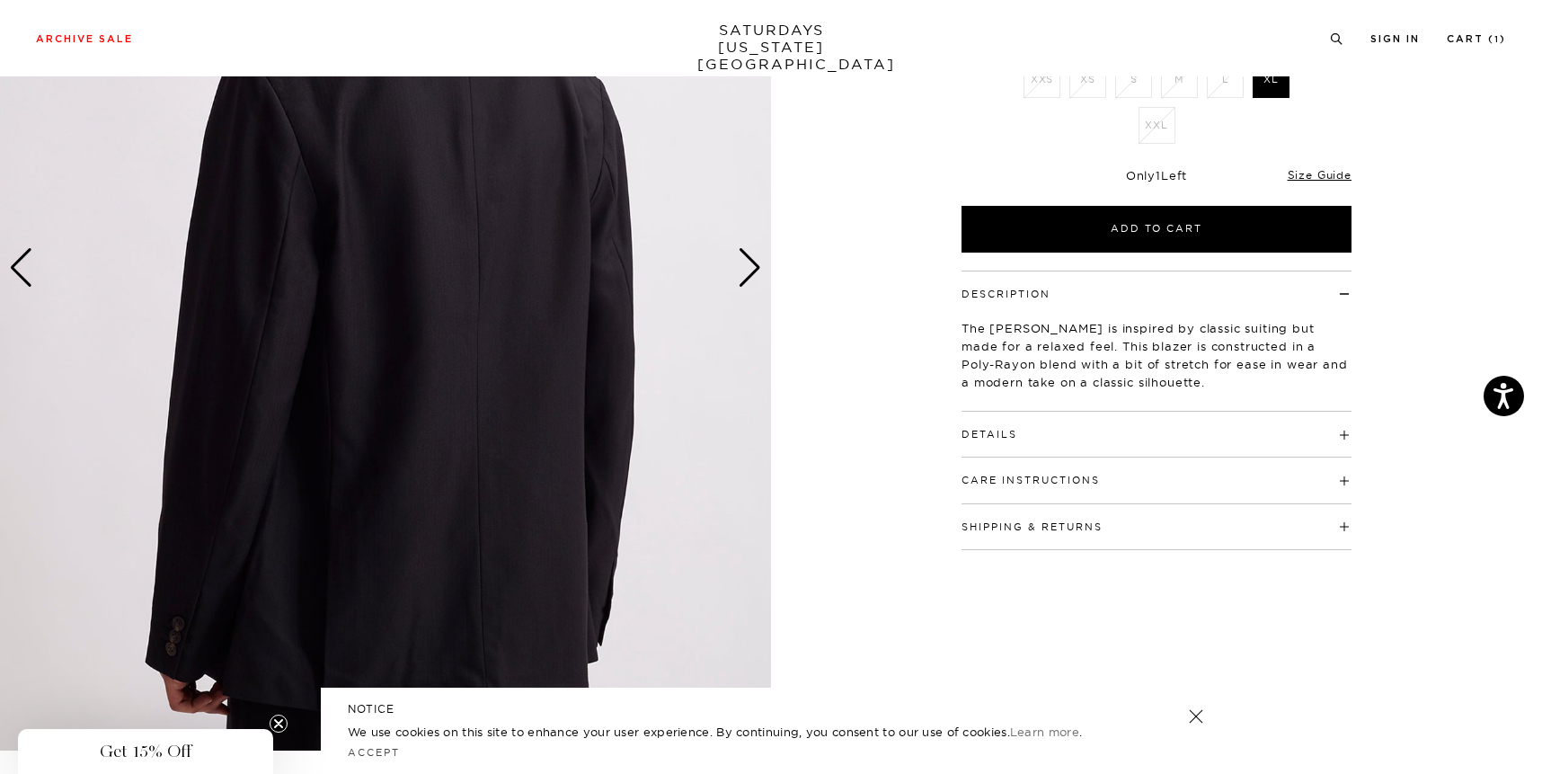
click at [752, 260] on div "Next slide" at bounding box center [750, 268] width 24 height 40
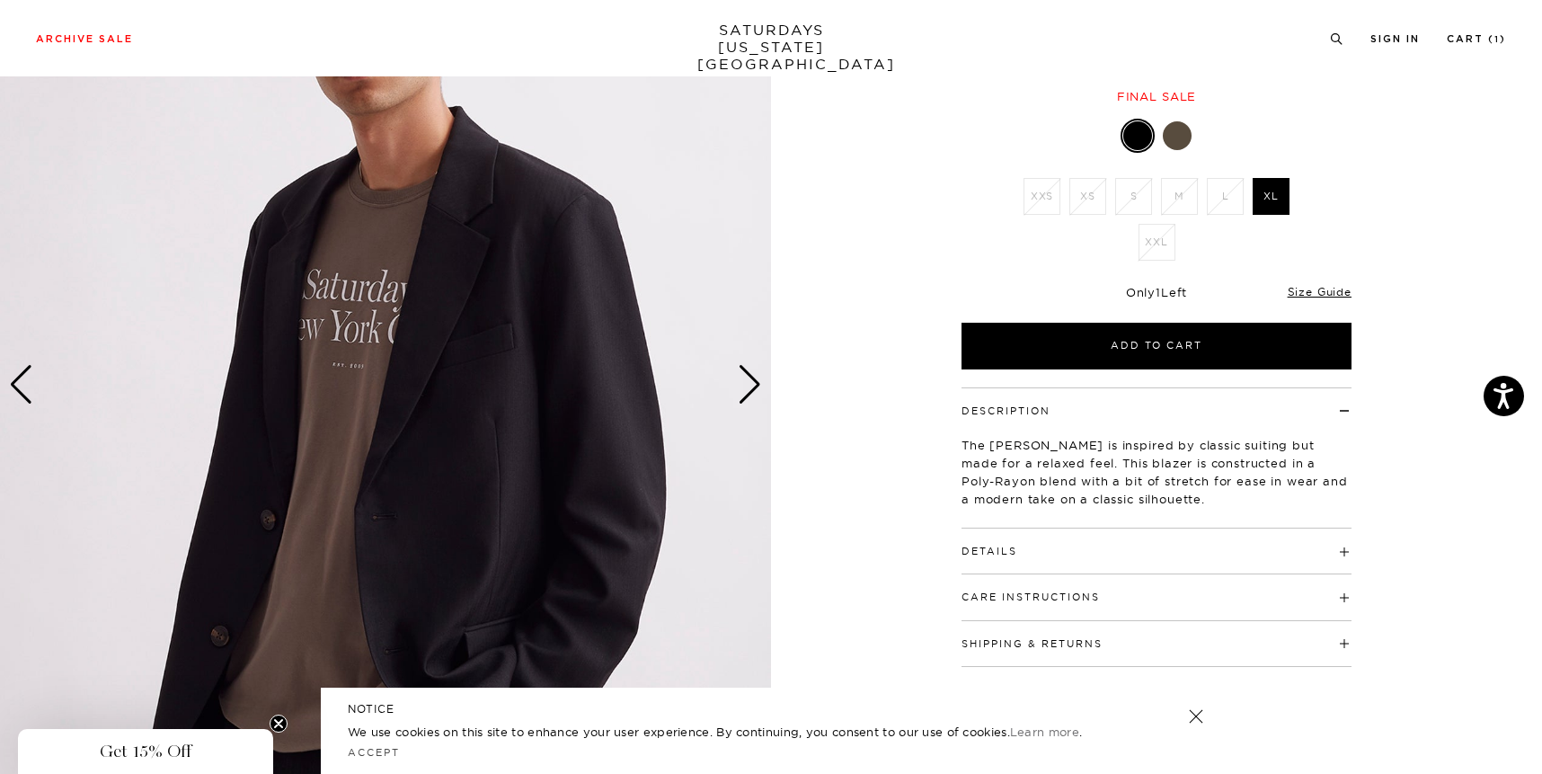
scroll to position [181, 0]
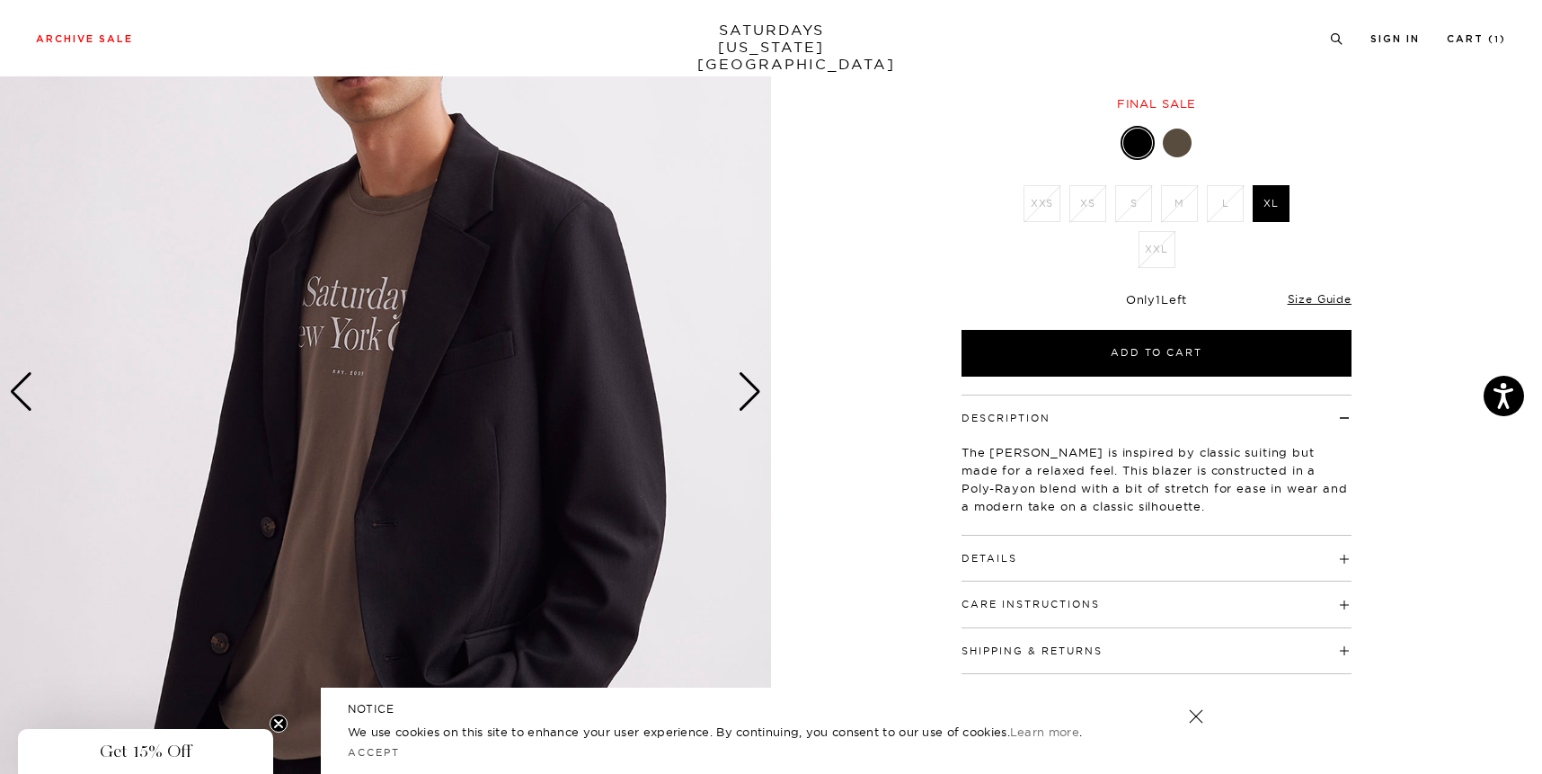
click at [753, 402] on div "Next slide" at bounding box center [750, 392] width 24 height 40
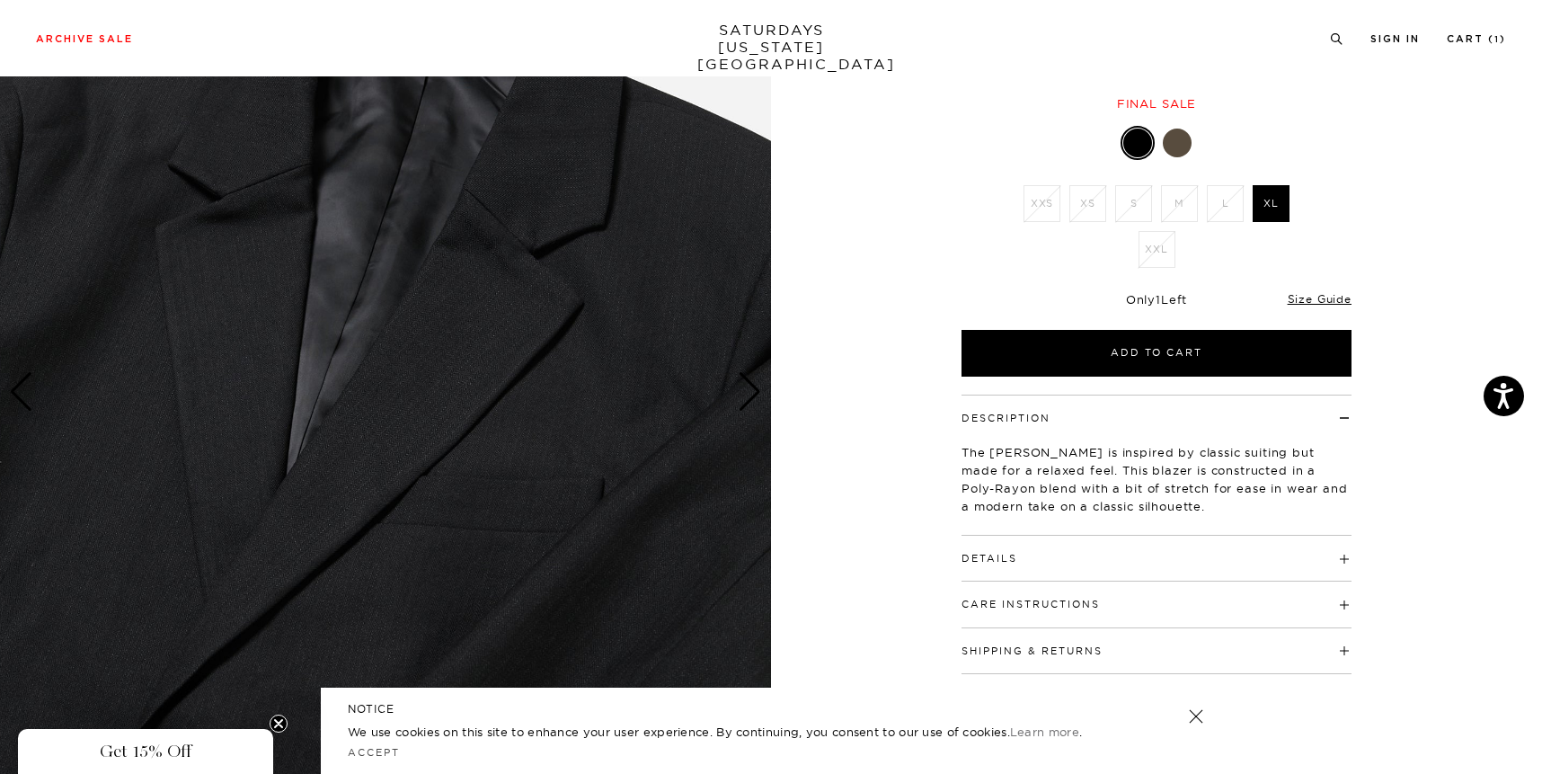
click at [753, 403] on div "Next slide" at bounding box center [750, 392] width 24 height 40
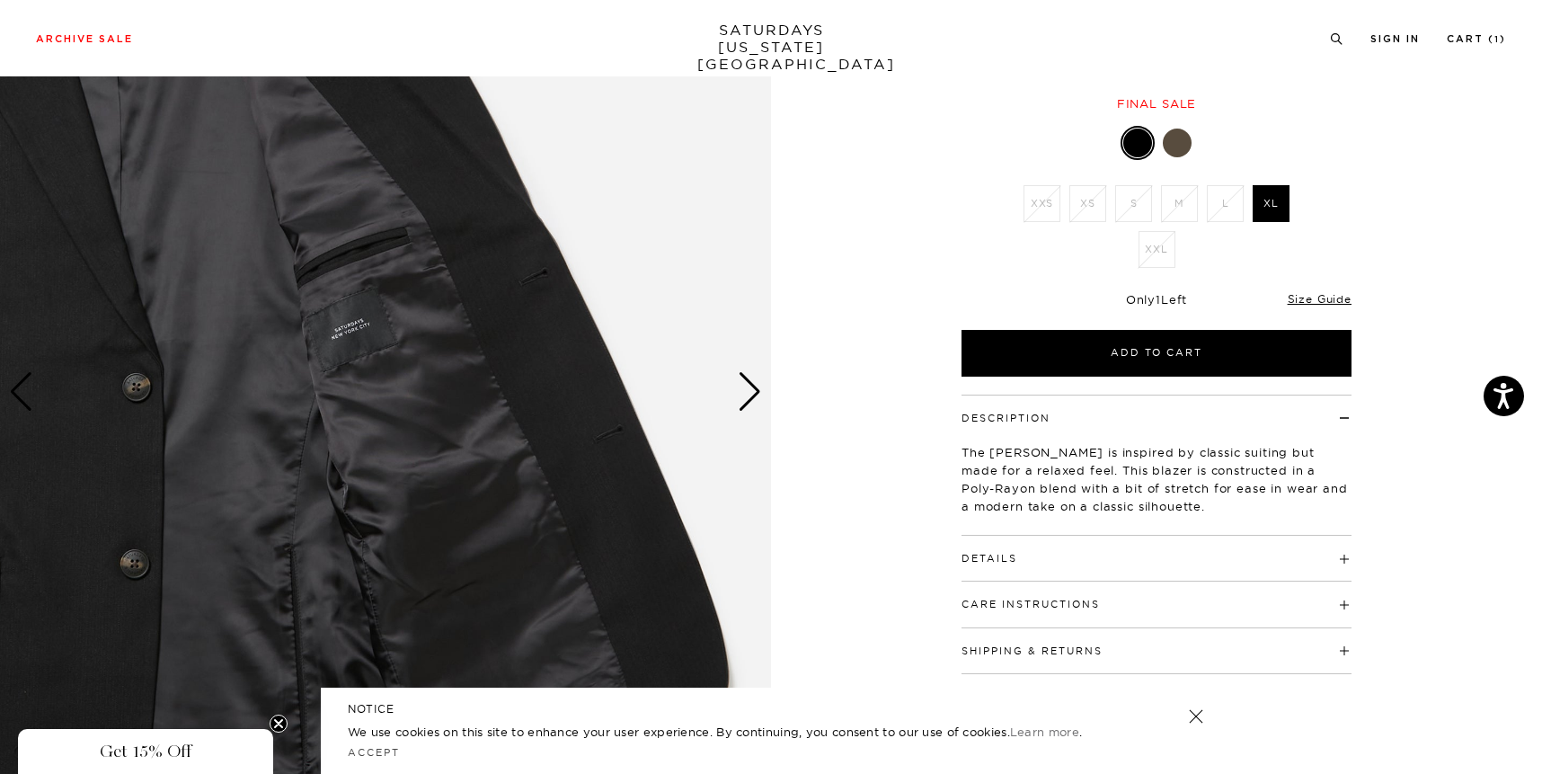
click at [753, 403] on div "Next slide" at bounding box center [750, 392] width 24 height 40
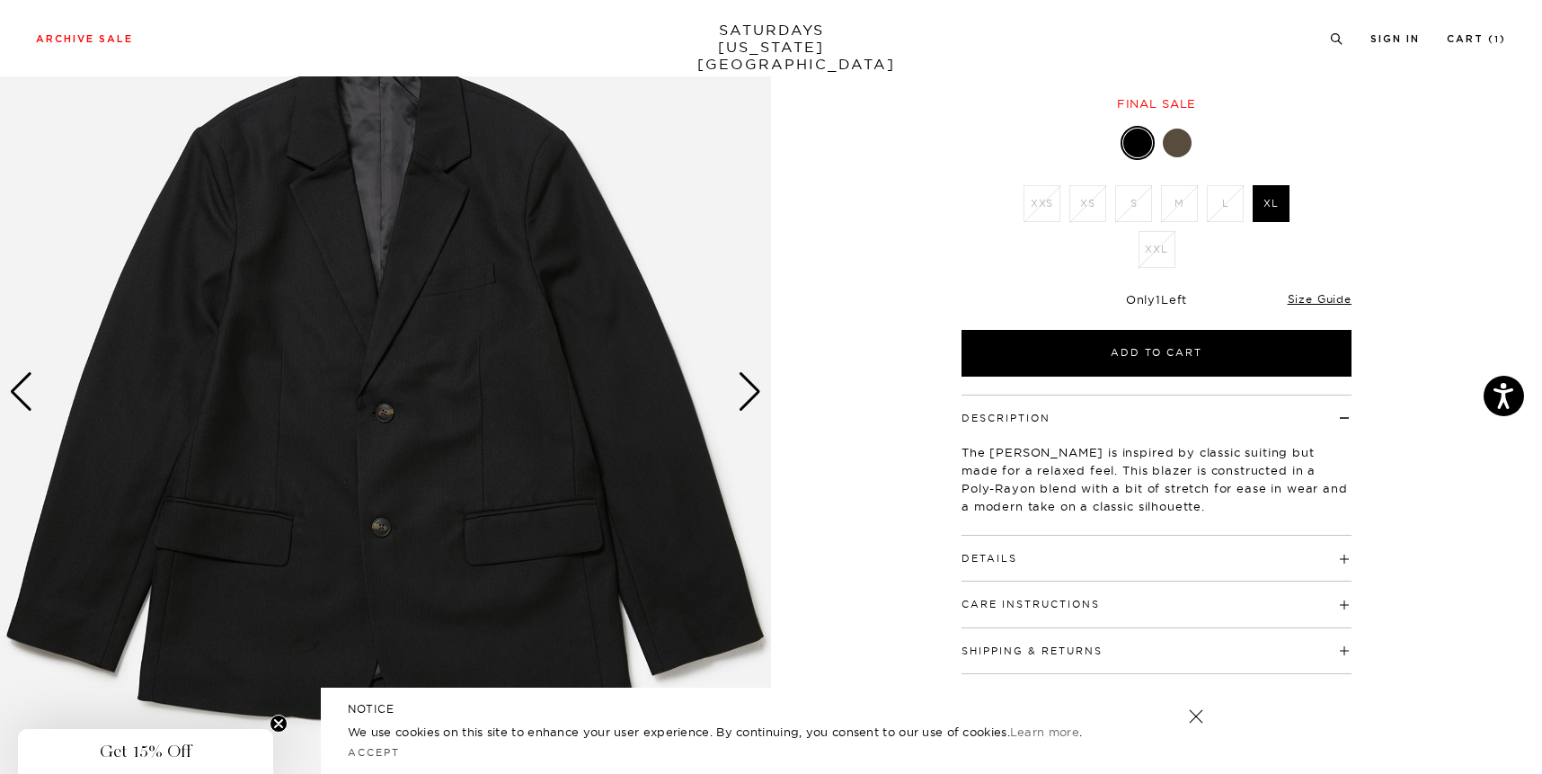
click at [1187, 145] on div at bounding box center [1177, 143] width 29 height 29
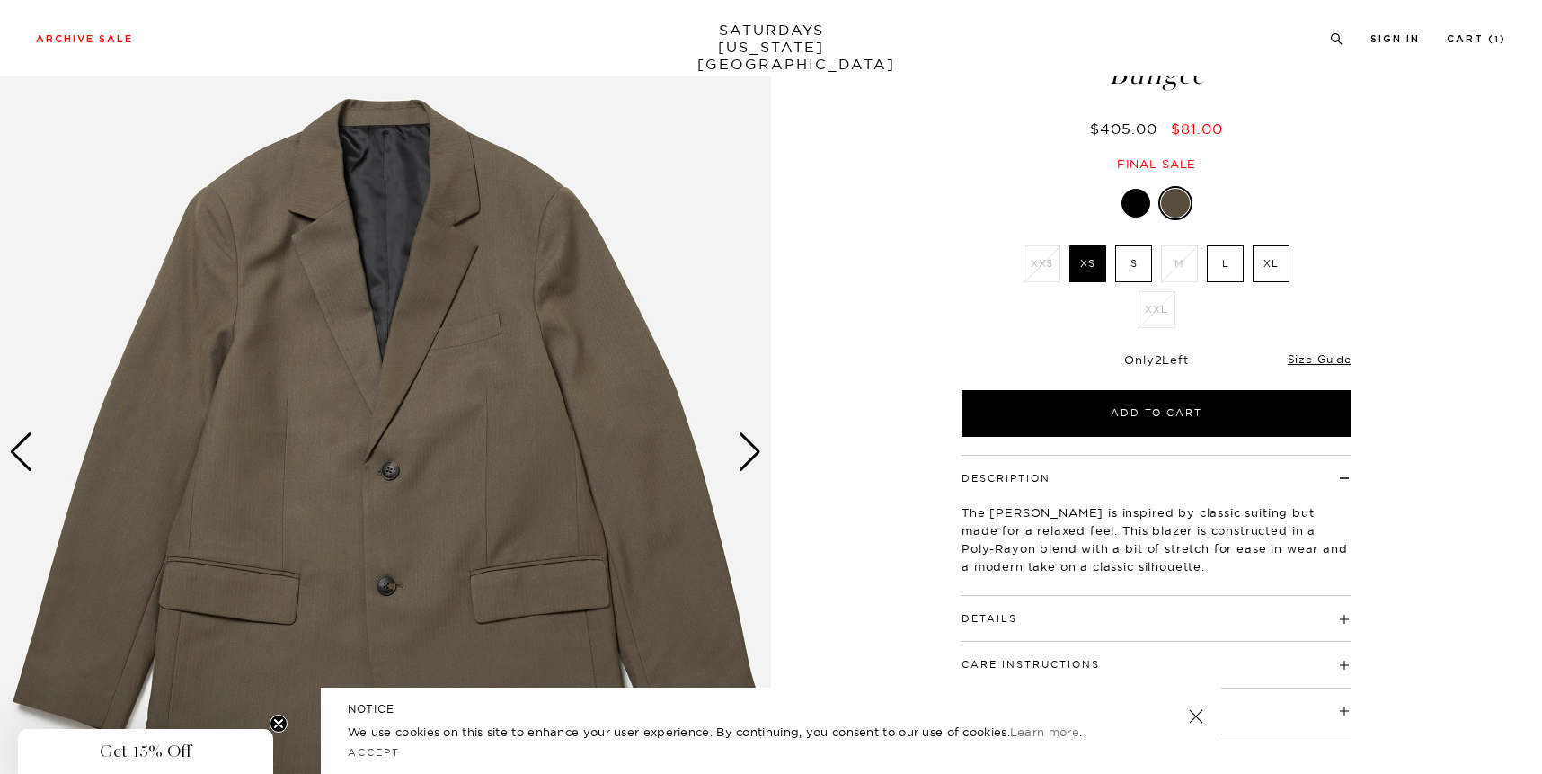
scroll to position [122, 0]
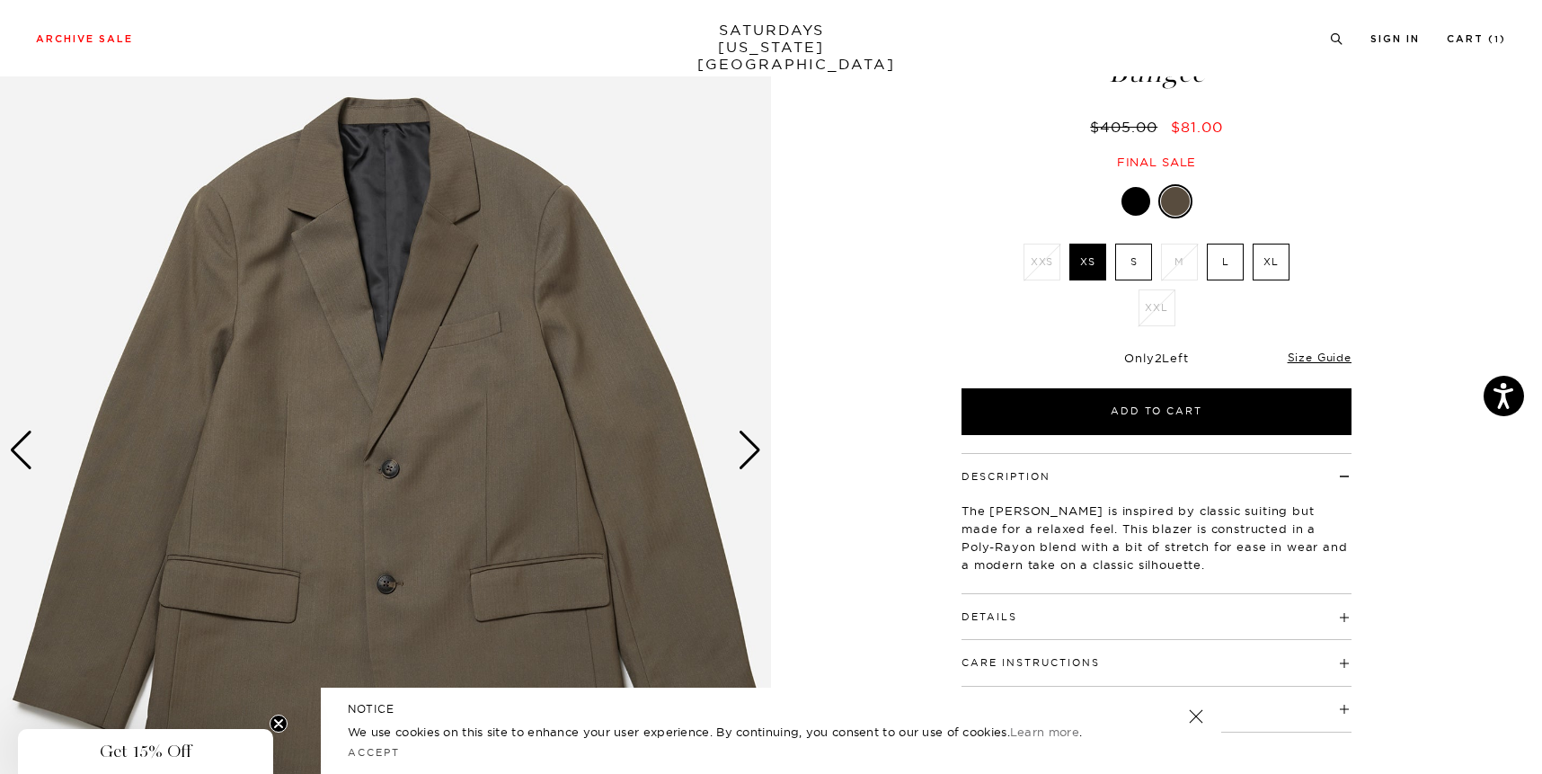
click at [1226, 259] on label "L" at bounding box center [1225, 262] width 37 height 37
click at [0, 0] on input "L" at bounding box center [0, 0] width 0 height 0
click at [1475, 36] on link "Cart ( 1 )" at bounding box center [1476, 39] width 59 height 10
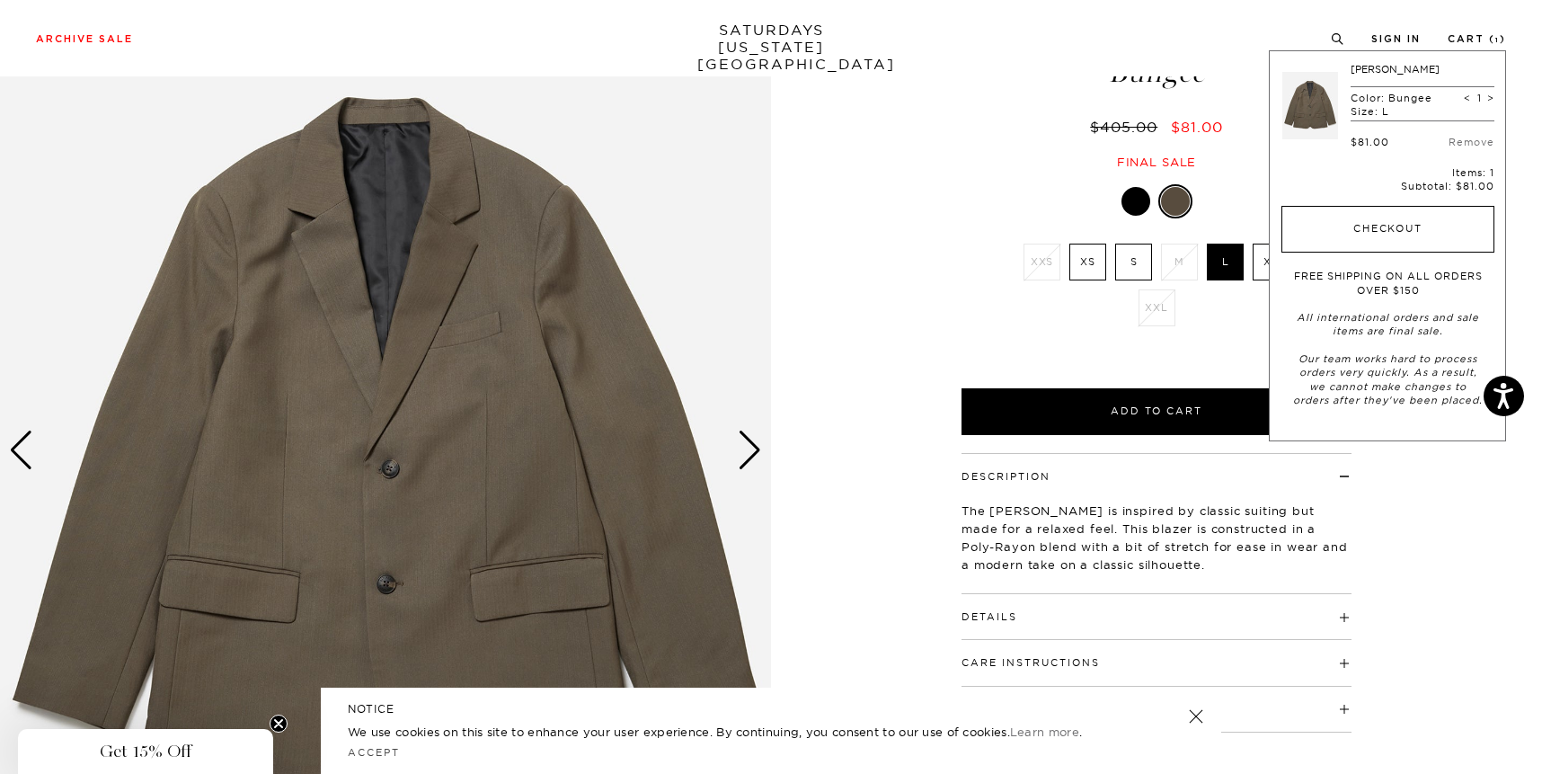
click at [1407, 242] on button "Checkout" at bounding box center [1388, 229] width 213 height 47
